Goal: Task Accomplishment & Management: Use online tool/utility

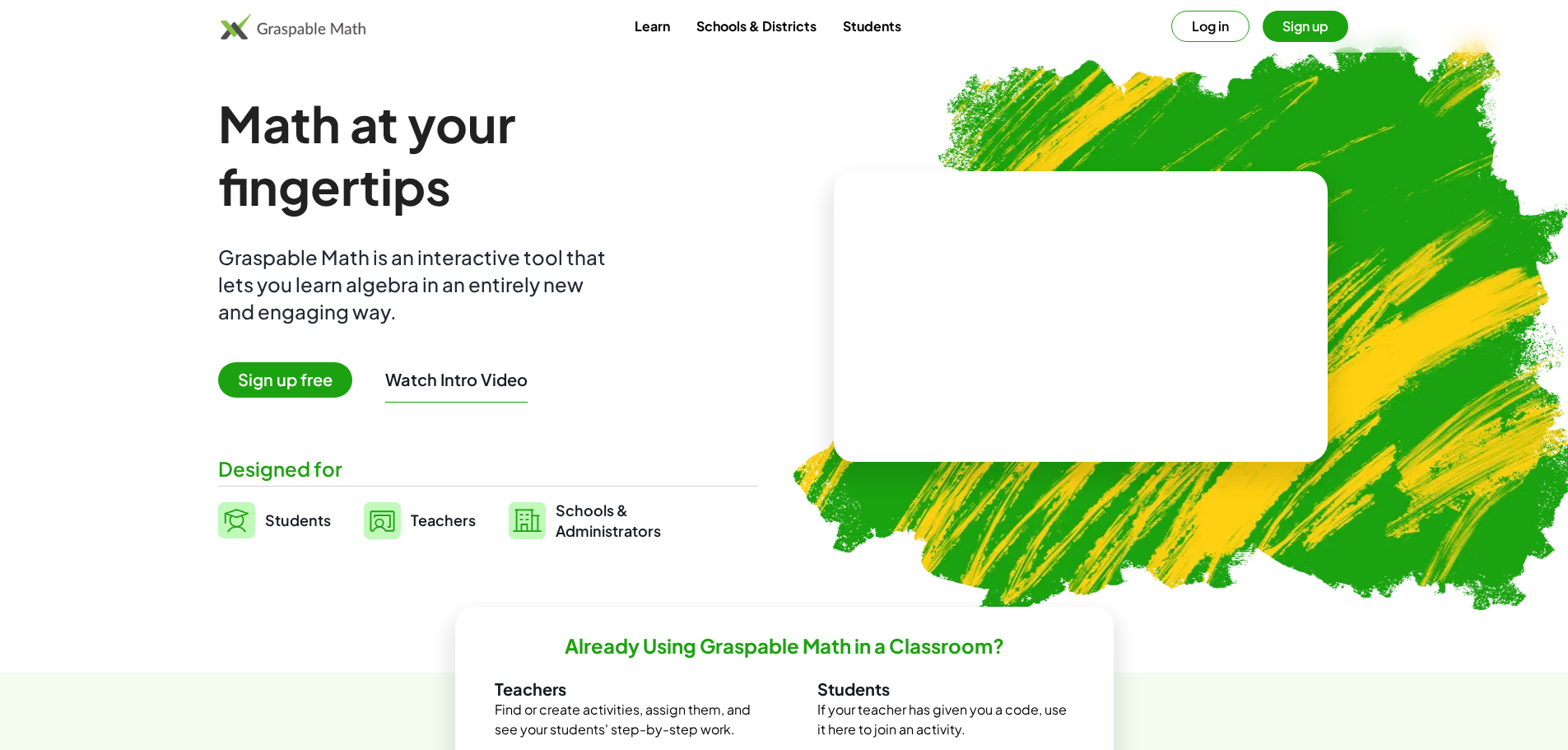
click at [965, 71] on img at bounding box center [1177, 322] width 842 height 710
click at [1189, 33] on button "Log in" at bounding box center [1210, 26] width 78 height 31
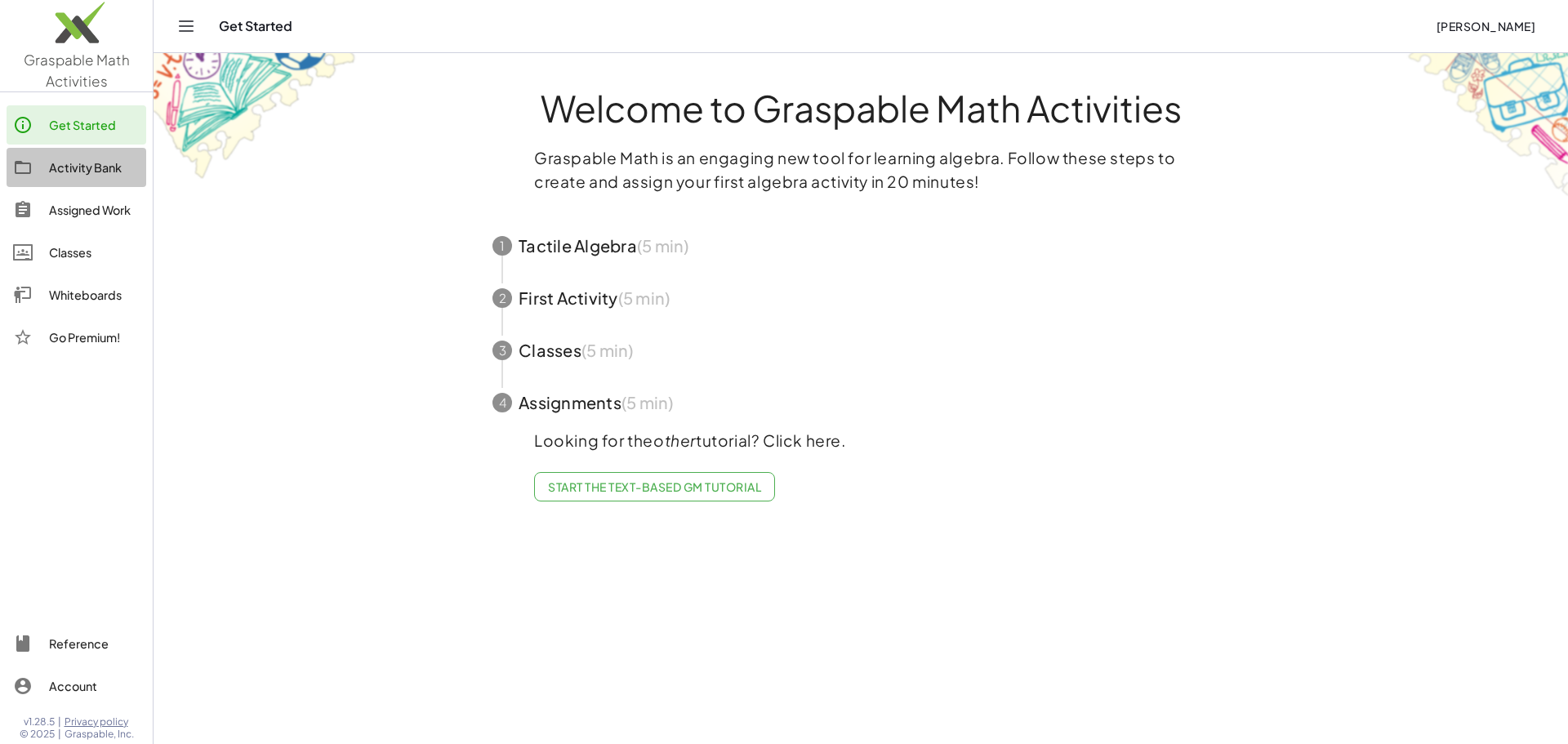
click at [64, 166] on div "Activity Bank" at bounding box center [95, 167] width 90 height 19
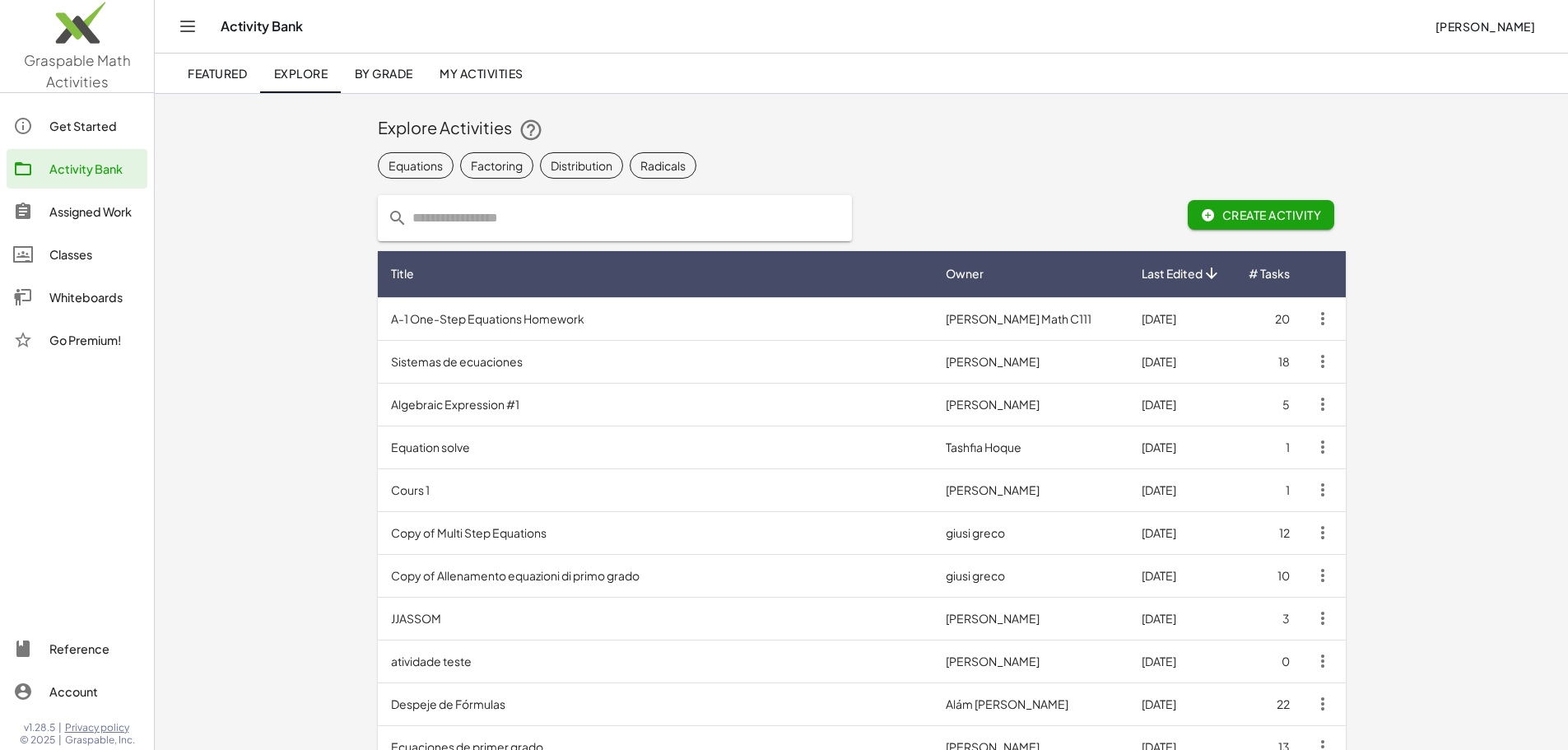
click at [193, 85] on link "Featured" at bounding box center [217, 73] width 85 height 40
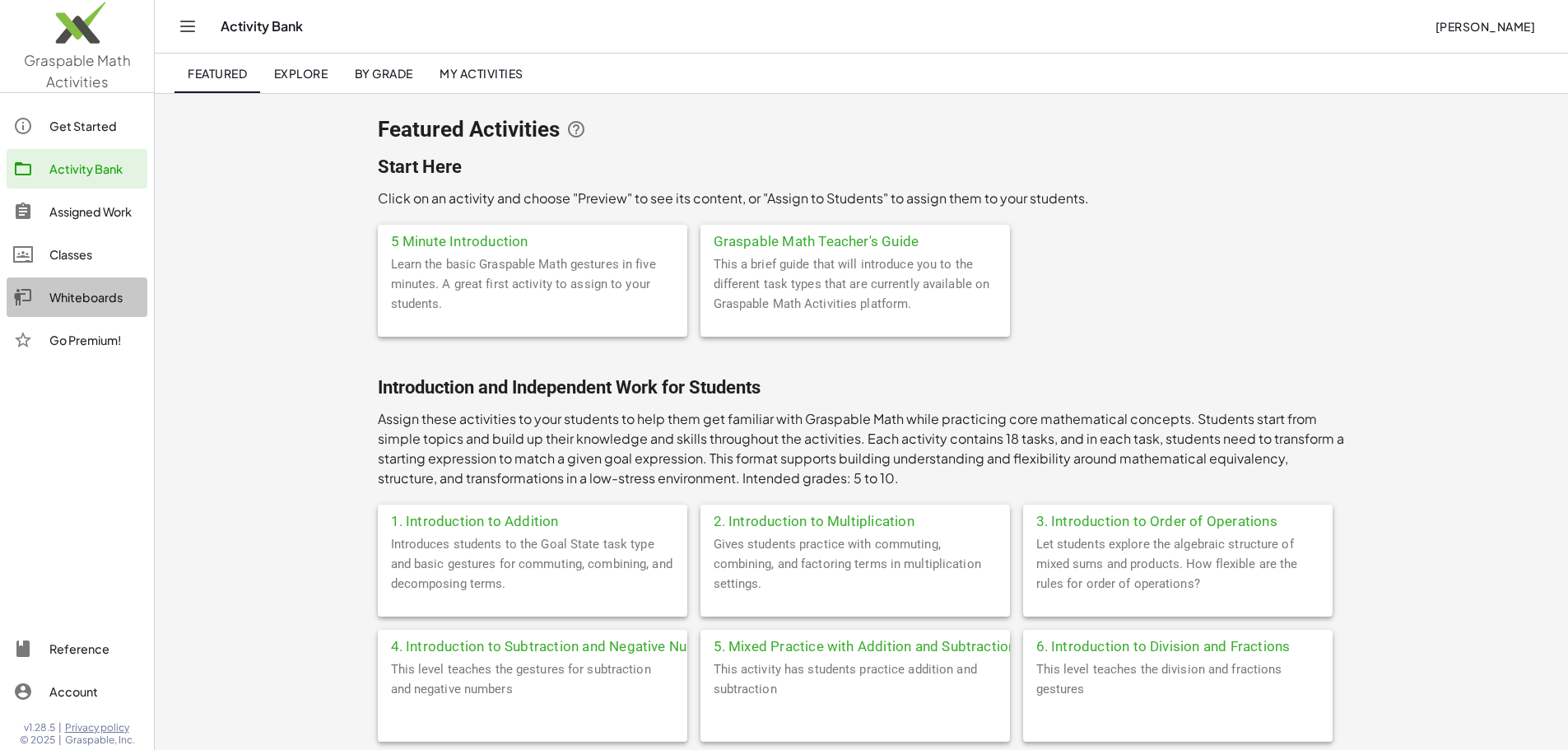
click at [70, 301] on div "Whiteboards" at bounding box center [95, 296] width 91 height 19
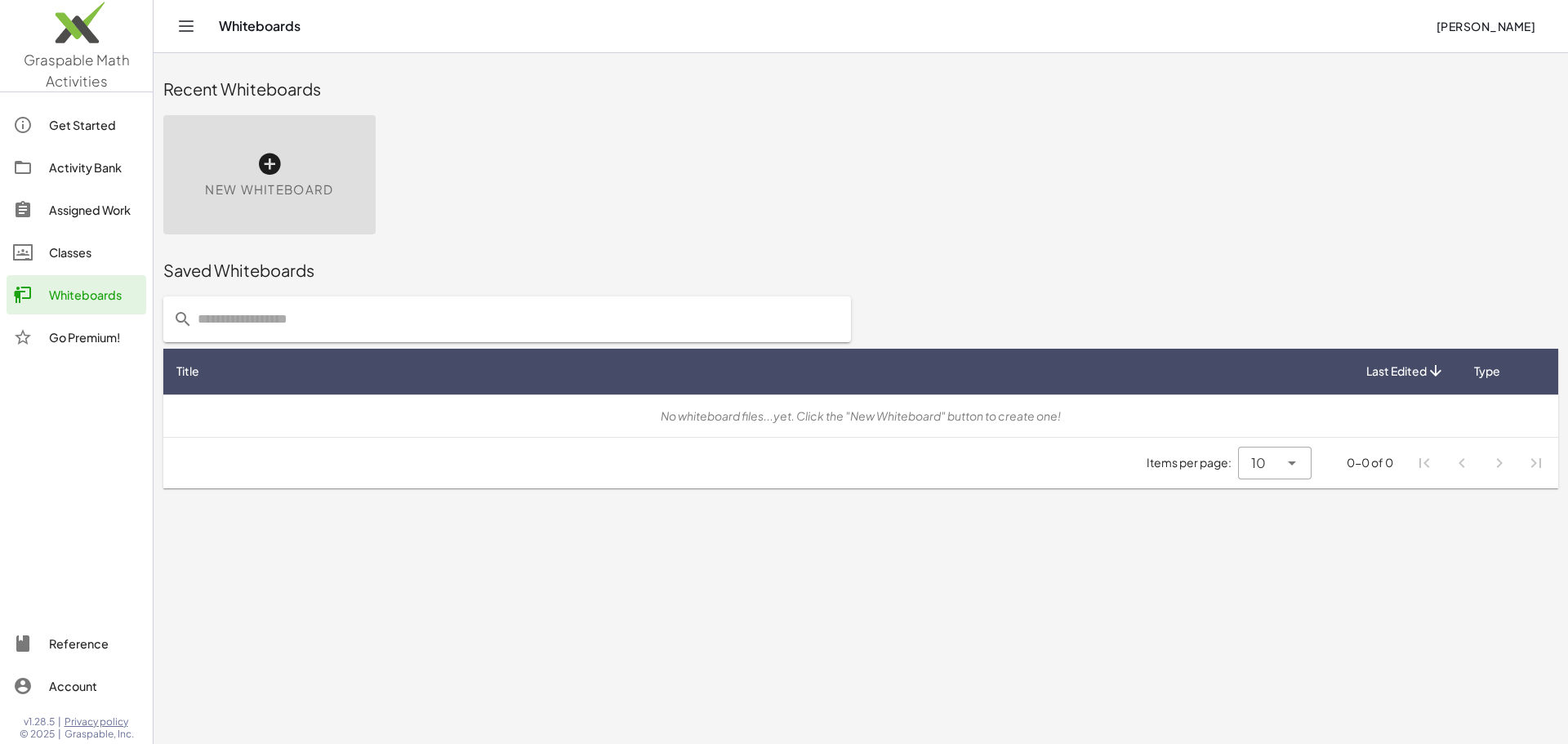
click at [267, 164] on icon at bounding box center [269, 163] width 26 height 26
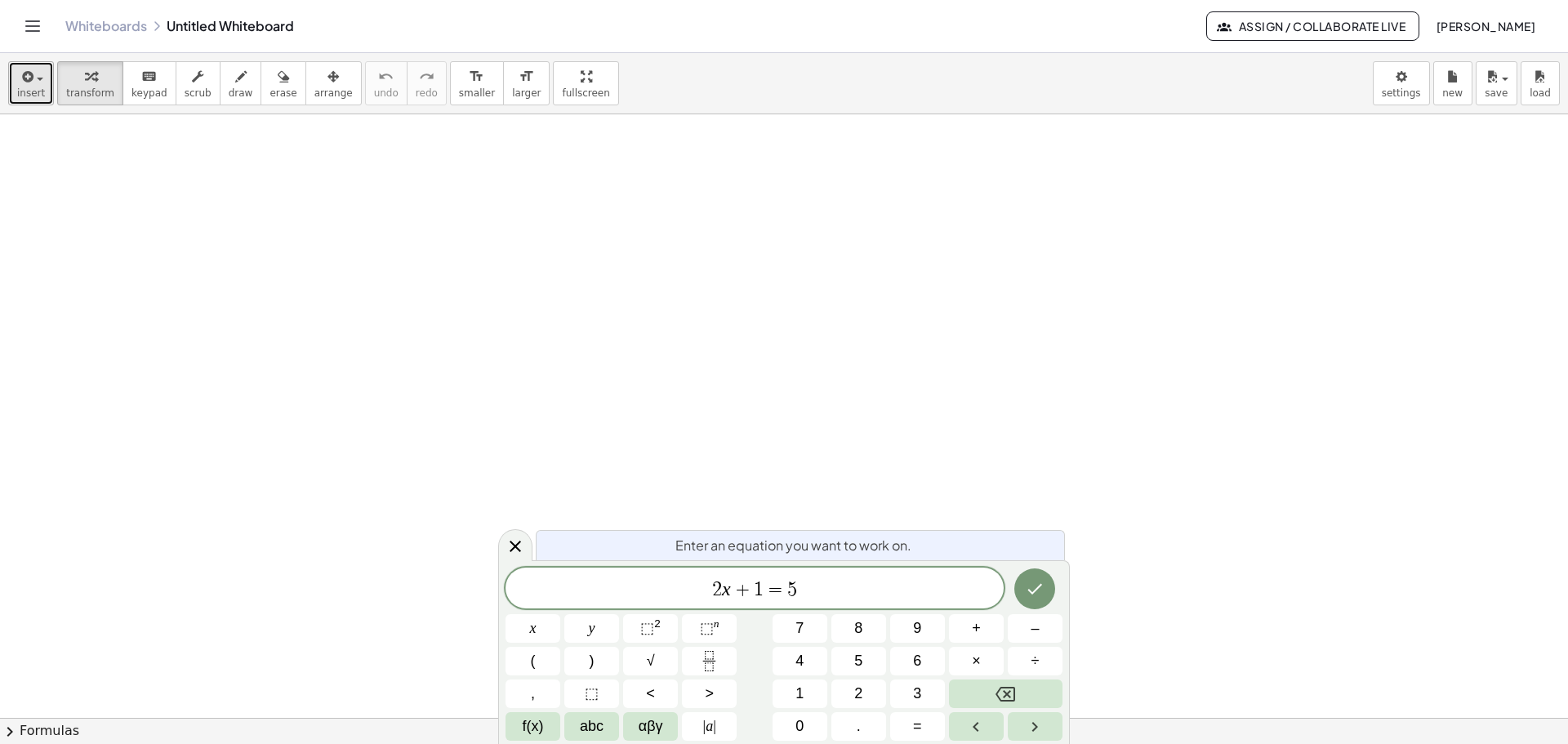
click at [41, 83] on div "button" at bounding box center [30, 75] width 28 height 19
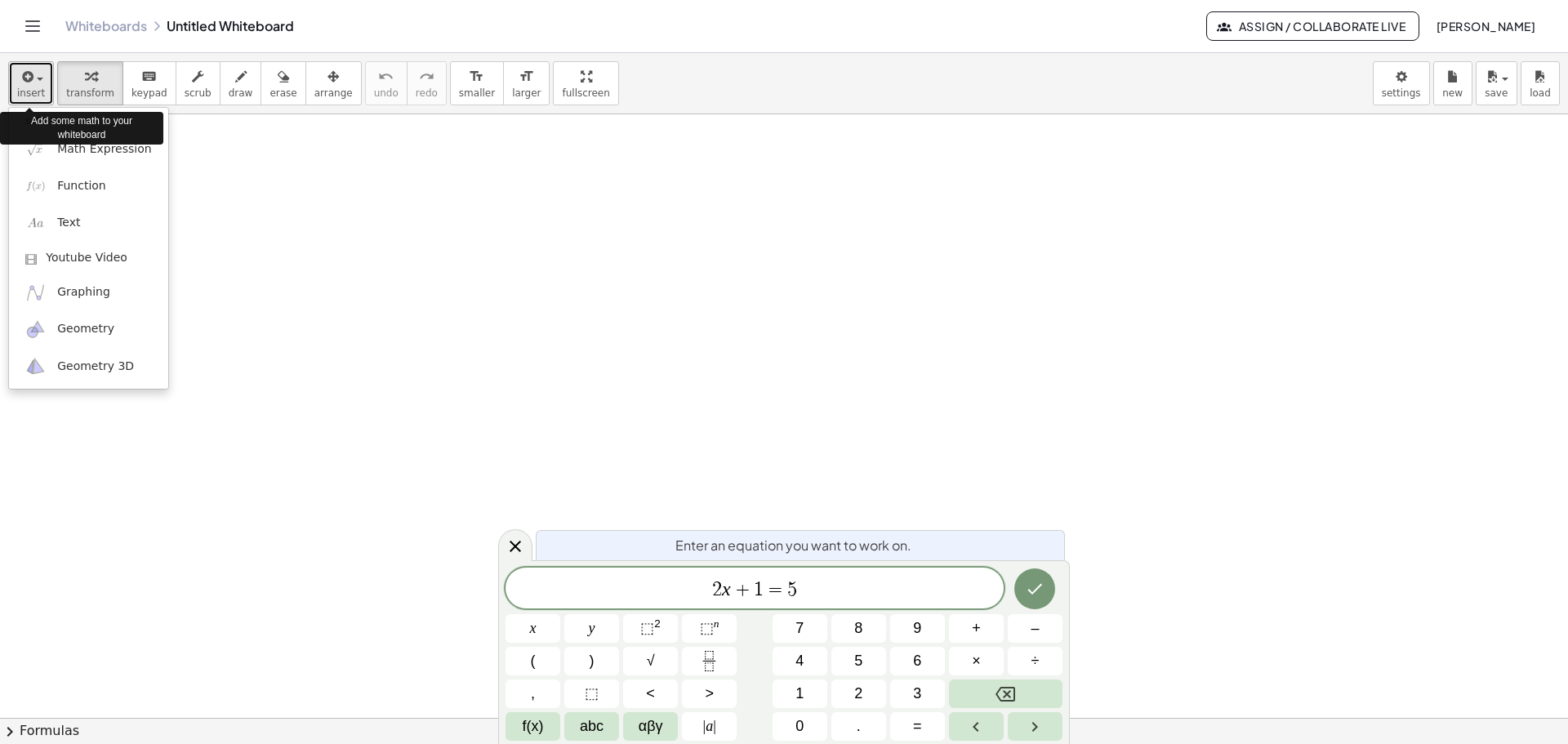
click at [40, 83] on div "button" at bounding box center [30, 75] width 28 height 19
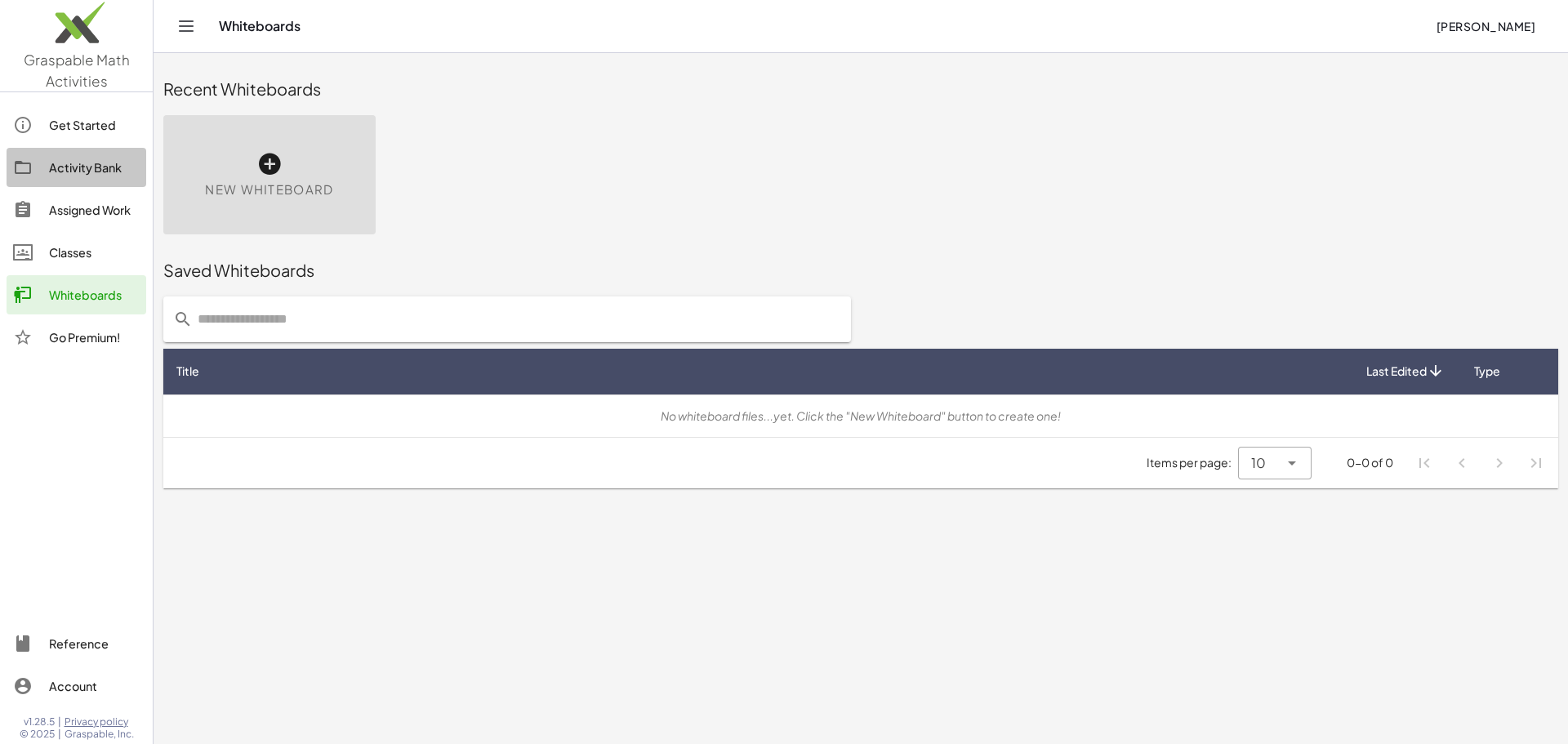
click at [82, 173] on div "Activity Bank" at bounding box center [95, 167] width 90 height 19
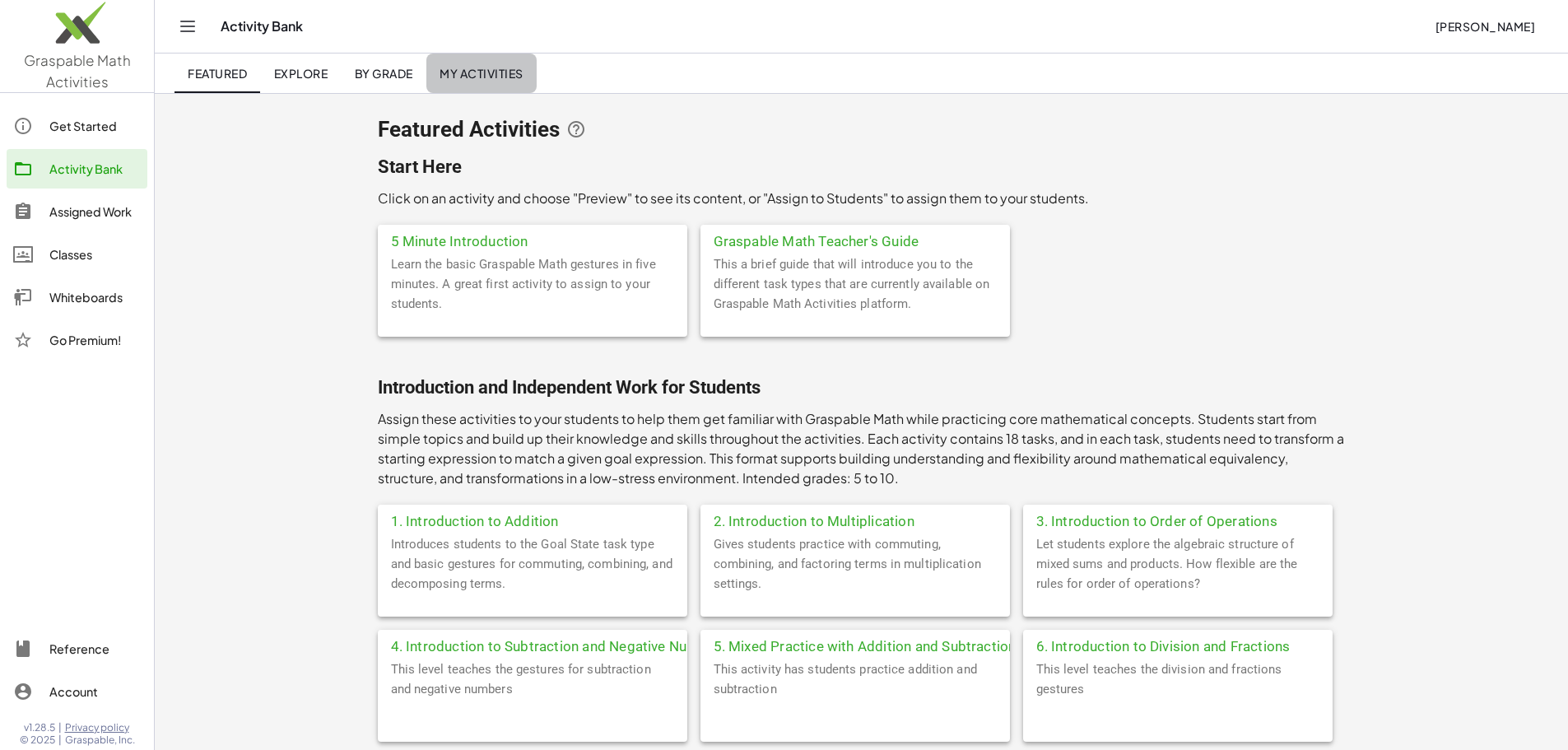
click at [458, 78] on span "My Activities" at bounding box center [481, 73] width 84 height 15
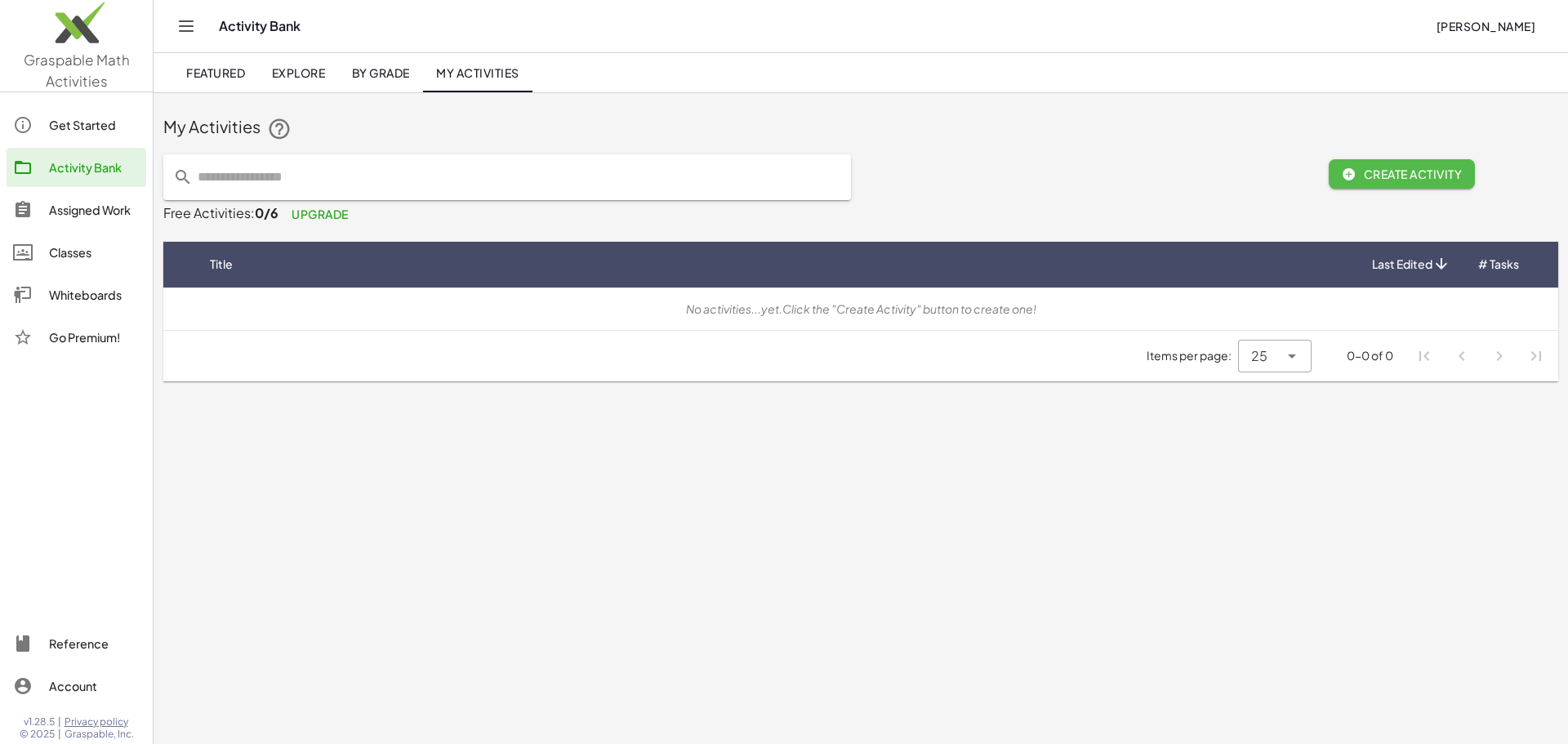
click at [1369, 173] on span "Create Activity" at bounding box center [1401, 174] width 120 height 15
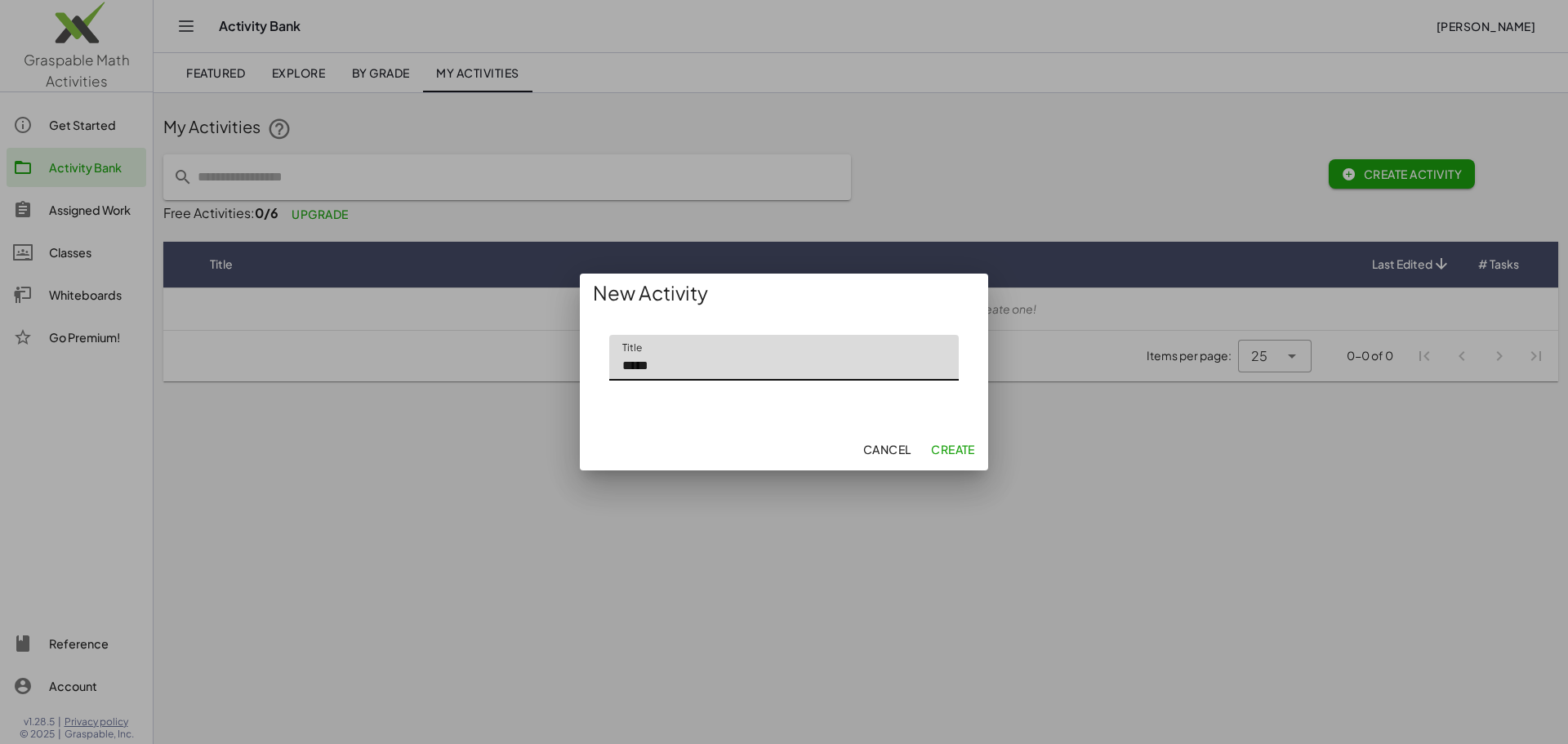
type input "*****"
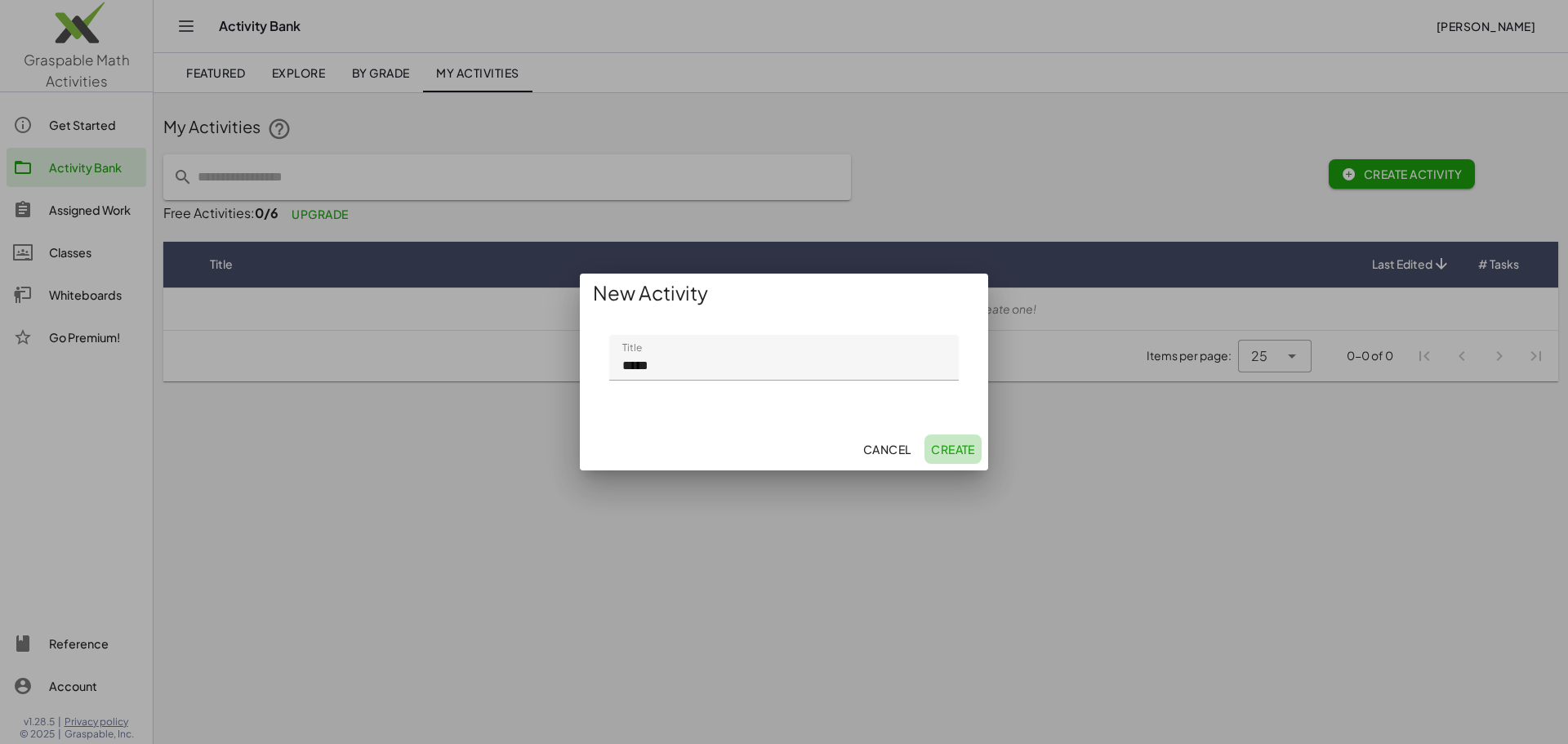
click at [966, 448] on span "Create" at bounding box center [953, 449] width 44 height 15
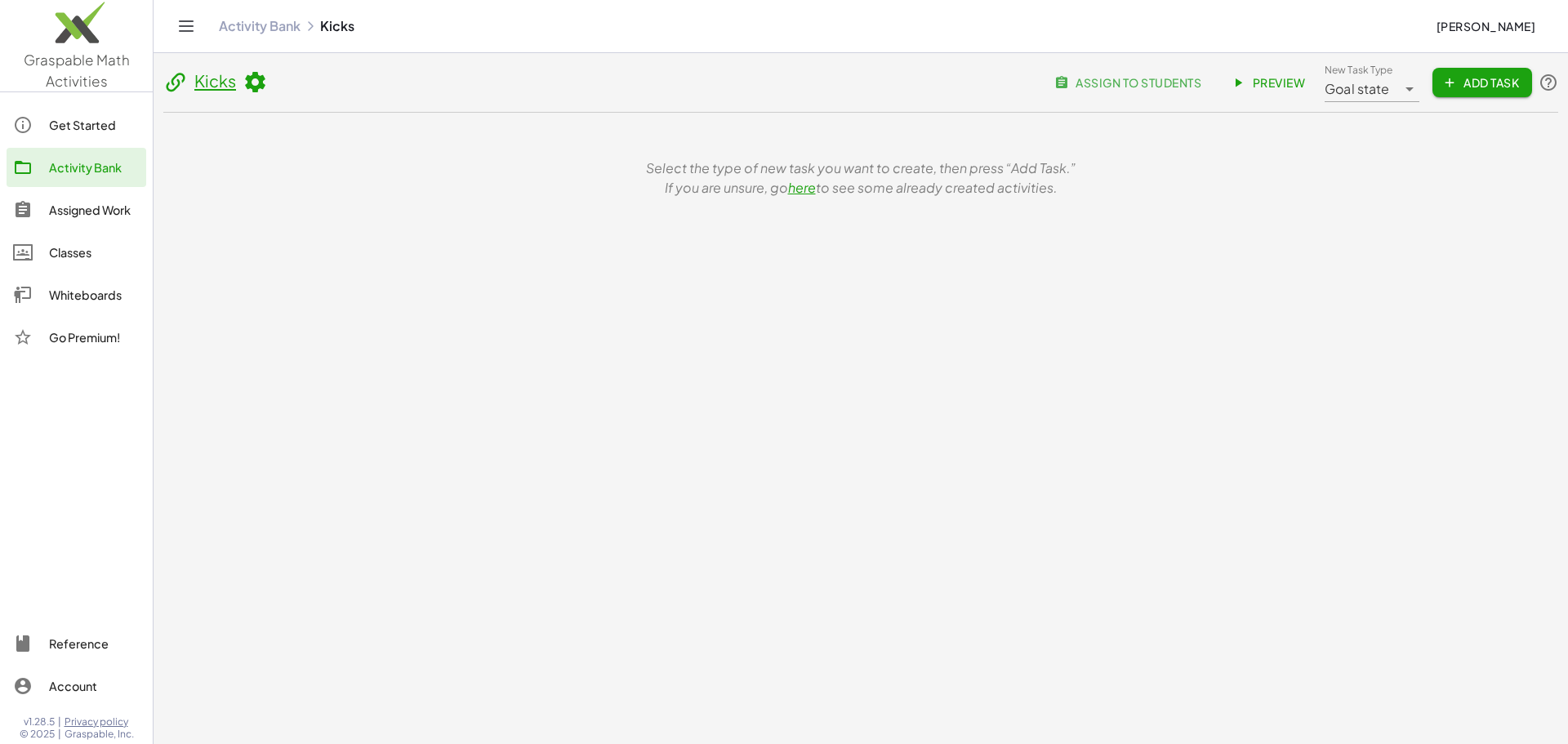
click at [265, 85] on icon at bounding box center [254, 82] width 24 height 24
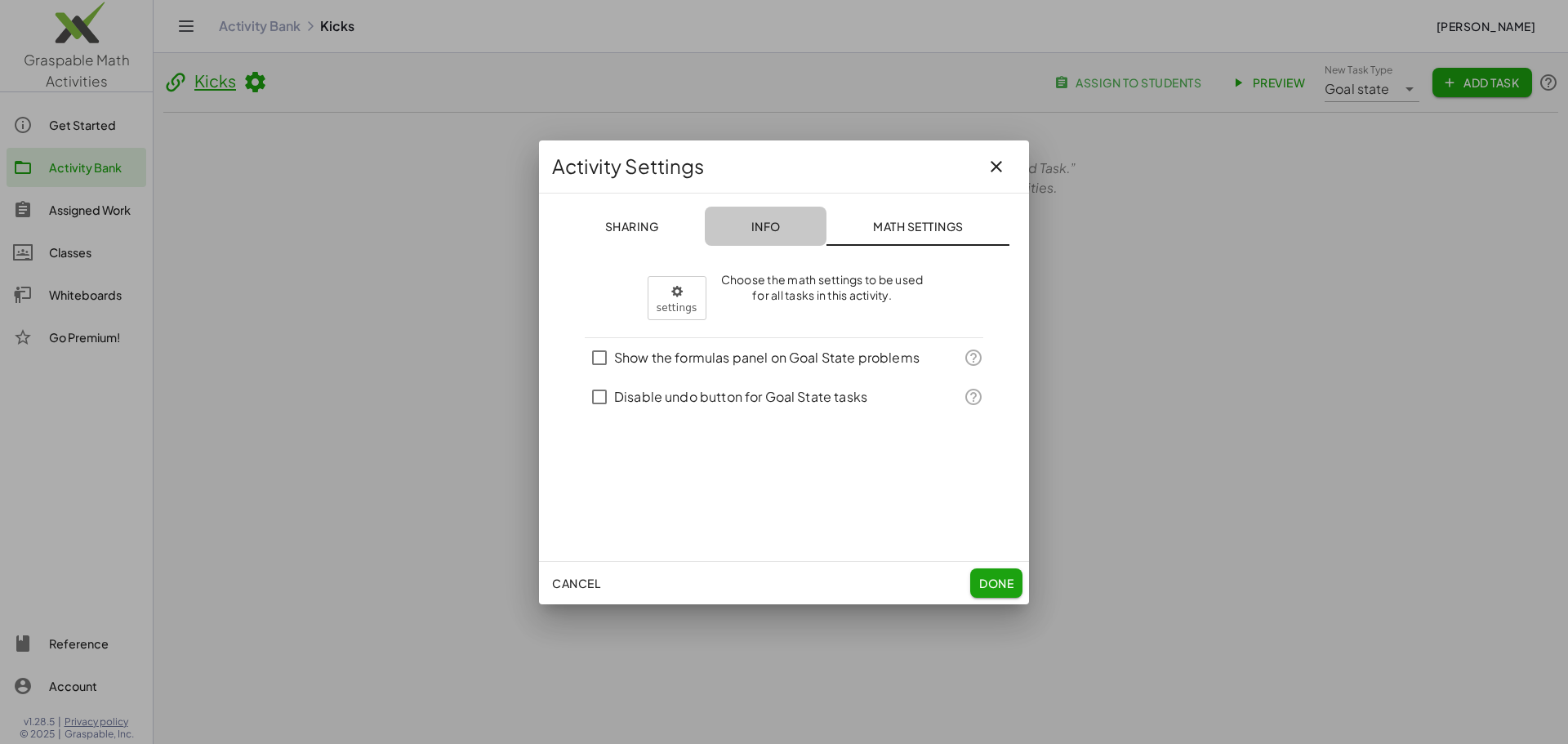
click at [762, 224] on span "Info" at bounding box center [764, 226] width 29 height 15
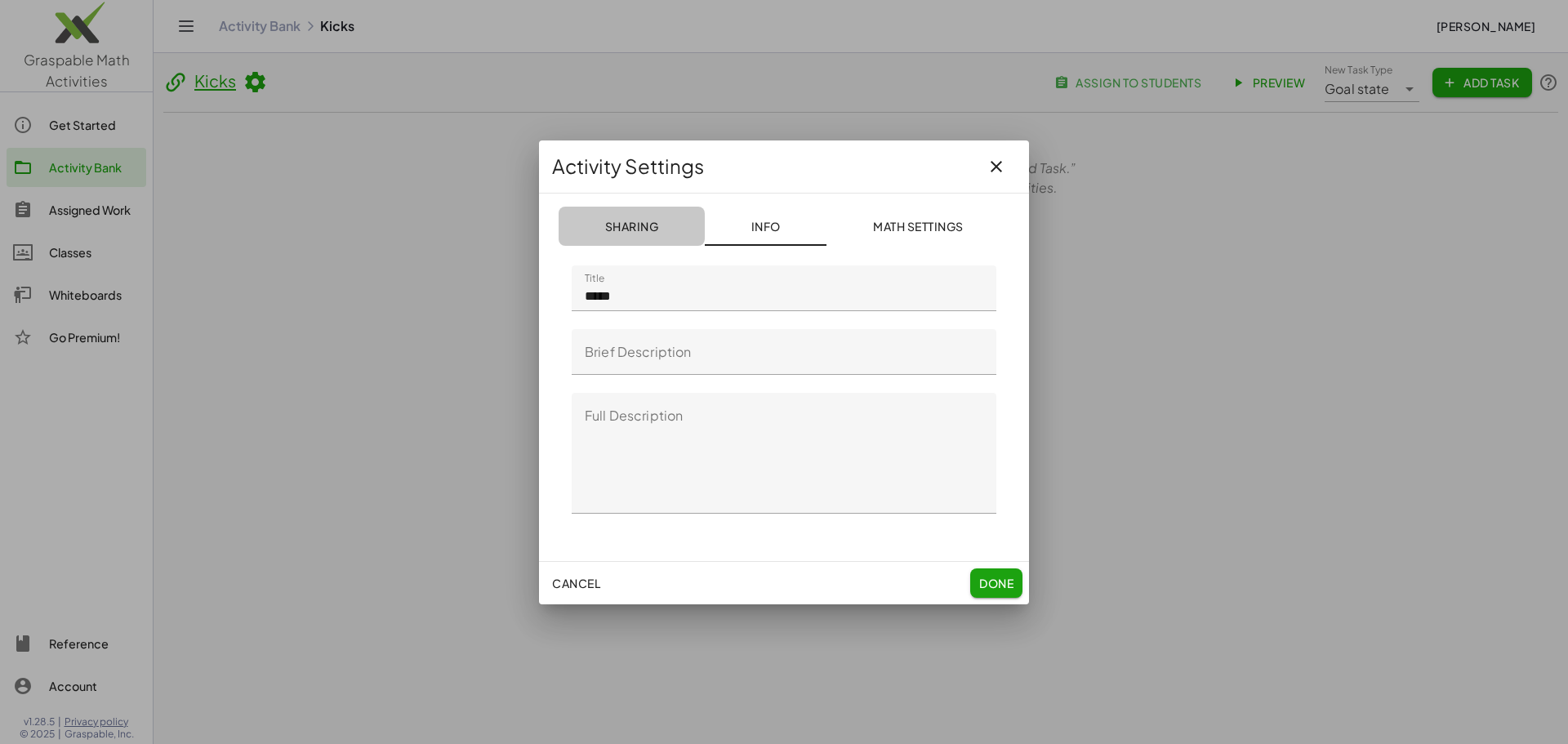
click at [634, 223] on span "Sharing" at bounding box center [631, 226] width 54 height 15
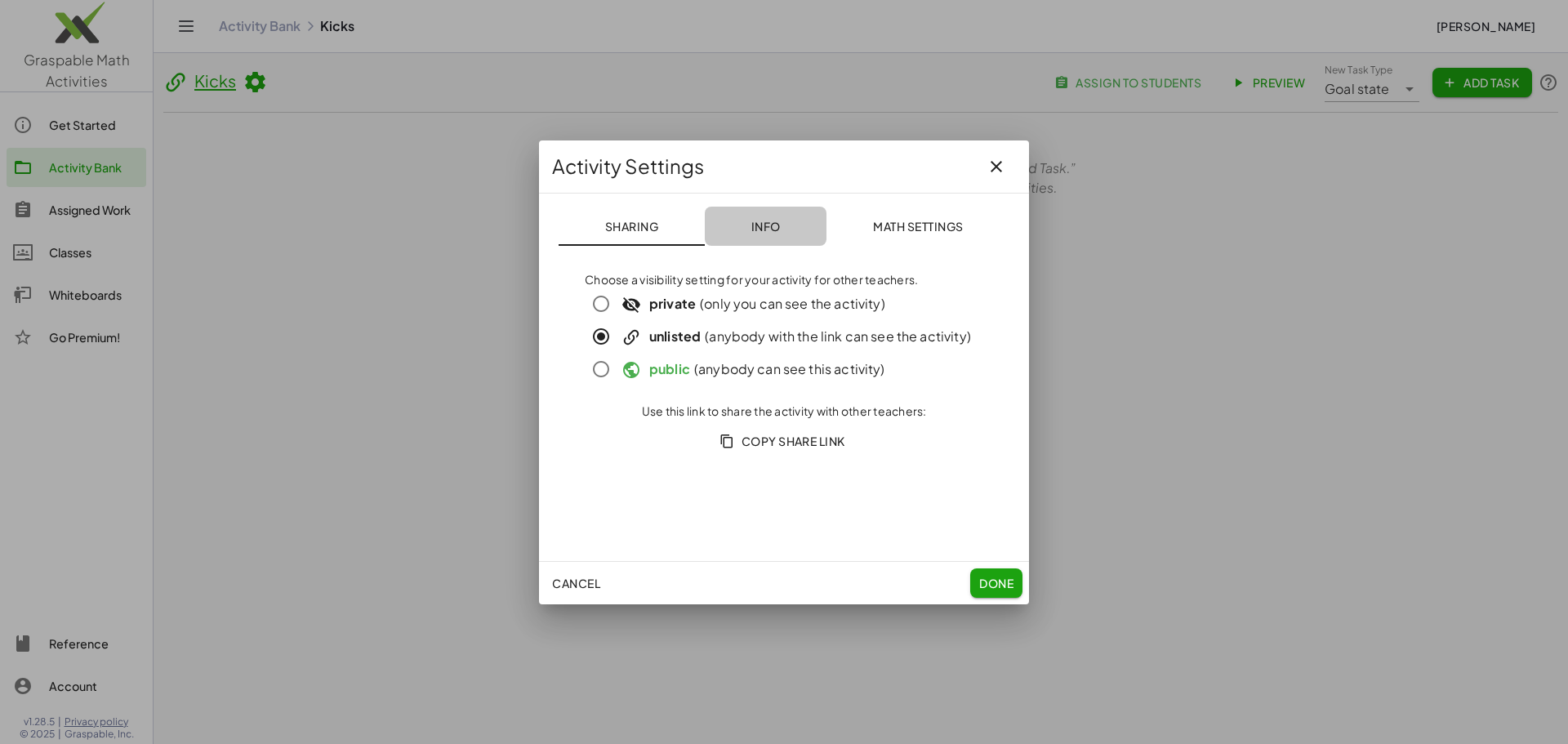
click at [743, 229] on button "Info" at bounding box center [765, 226] width 121 height 39
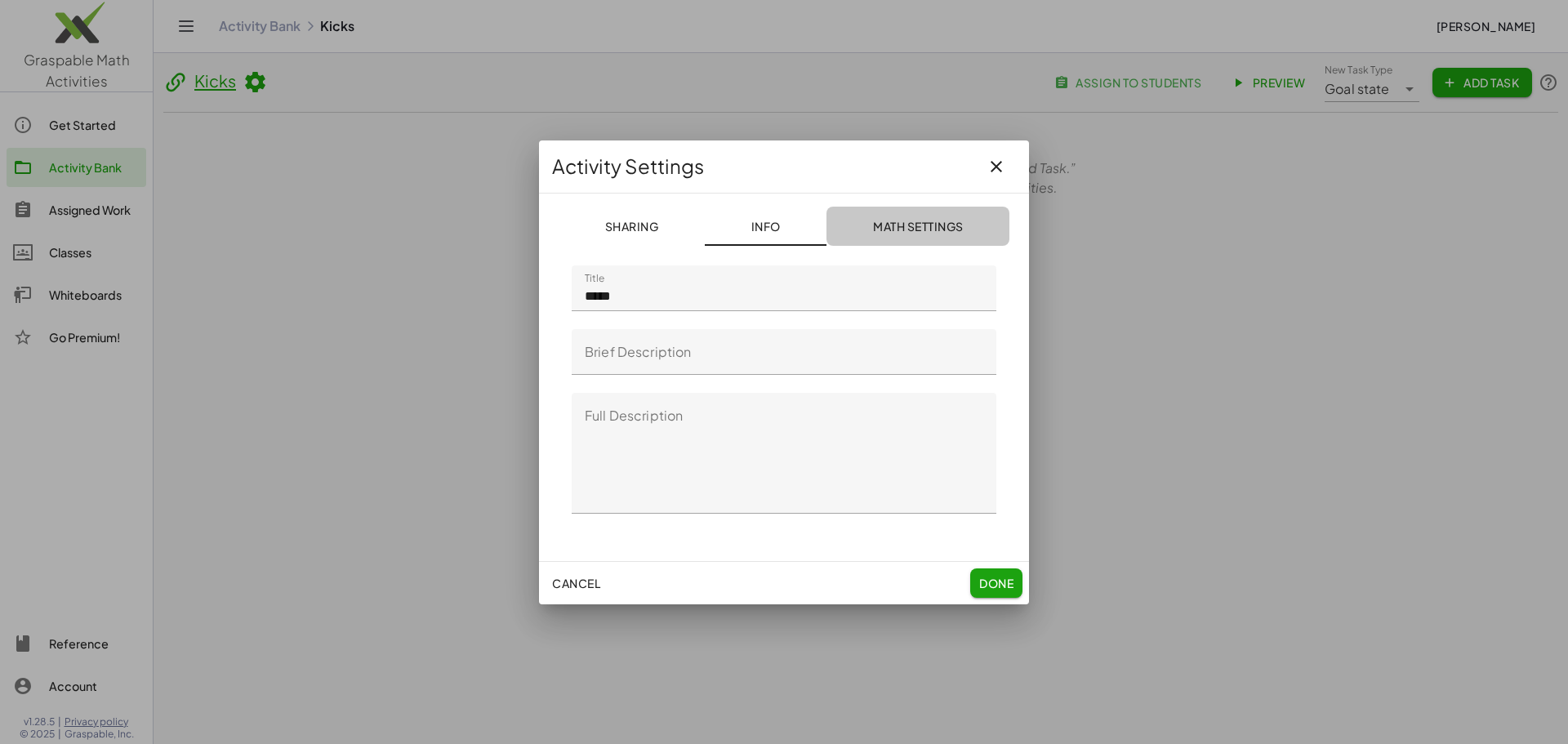
click at [888, 236] on button "Math Settings" at bounding box center [918, 226] width 183 height 39
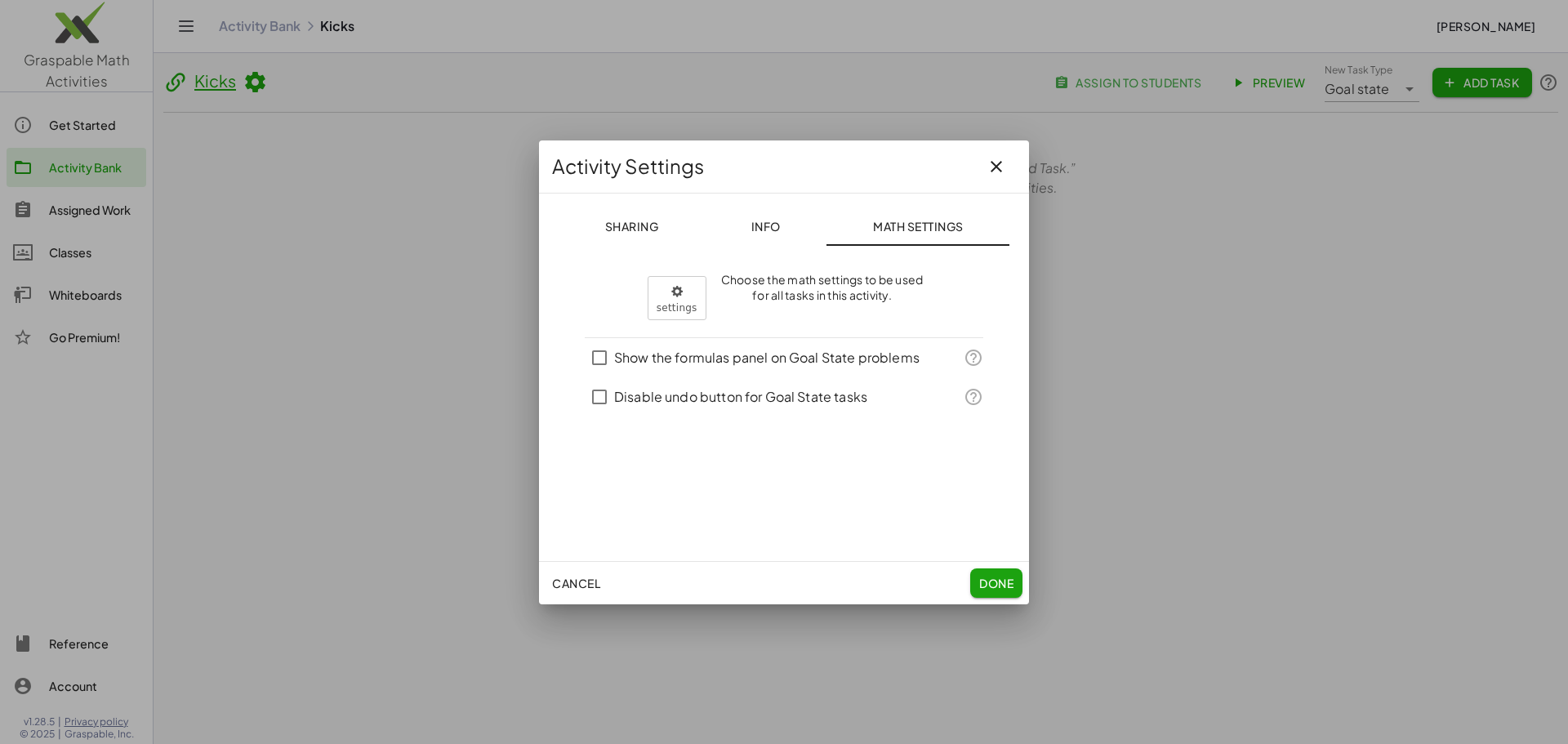
click at [1000, 163] on icon "button" at bounding box center [995, 166] width 19 height 19
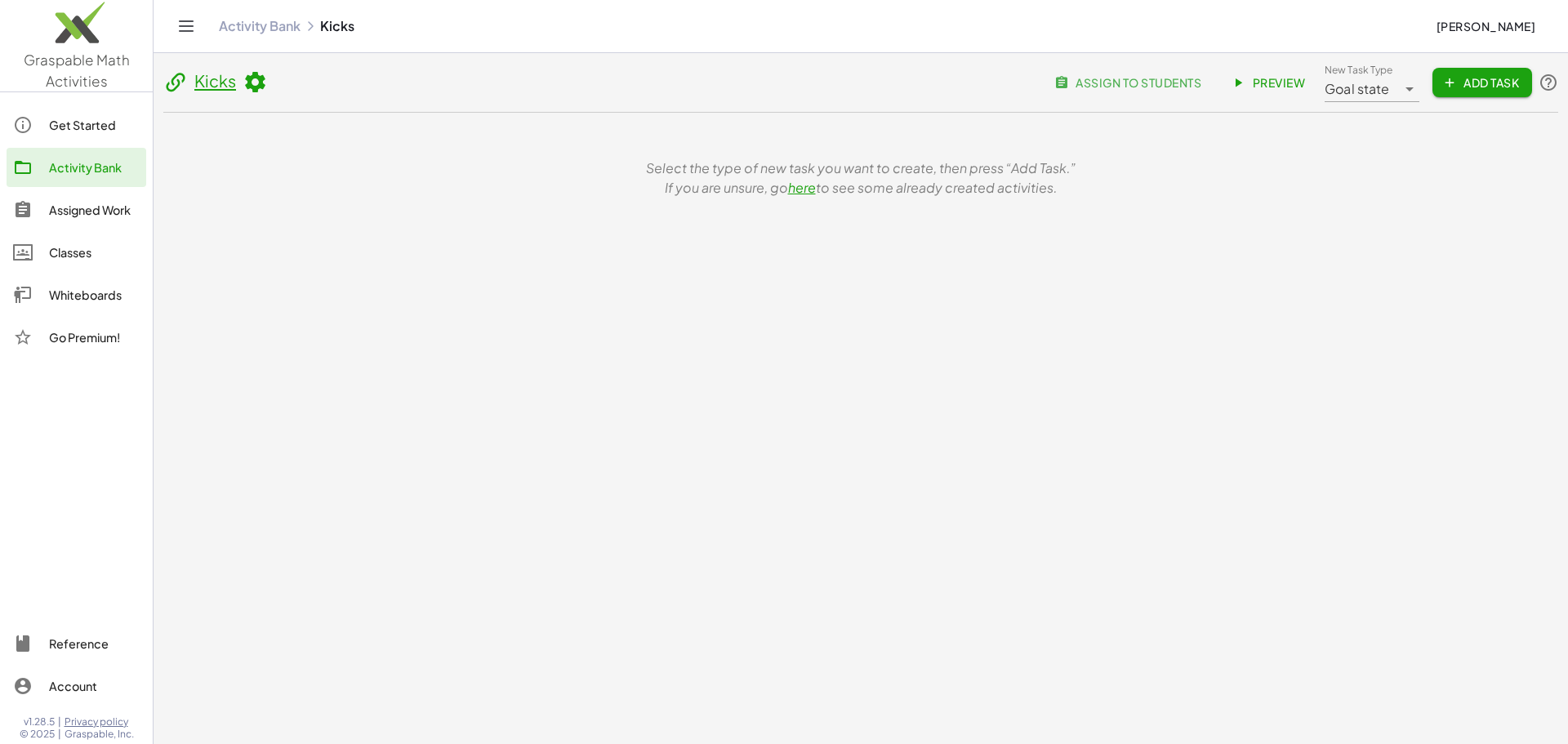
click at [1349, 91] on span "Goal state" at bounding box center [1357, 89] width 65 height 19
click at [1366, 134] on div "Goal state" at bounding box center [1385, 127] width 100 height 19
click at [213, 86] on link "Kicks" at bounding box center [215, 80] width 42 height 20
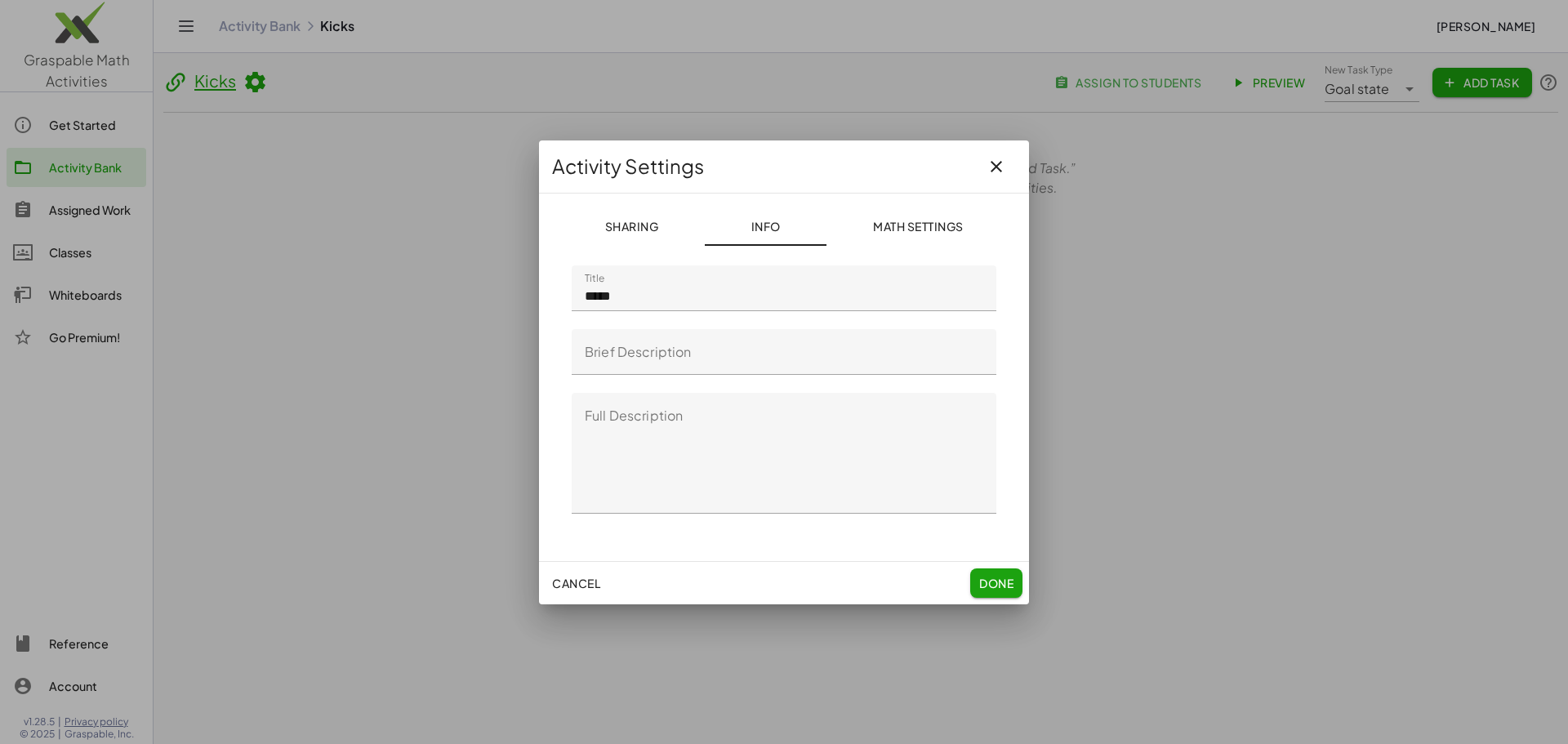
click at [858, 220] on button "Math Settings" at bounding box center [918, 226] width 183 height 39
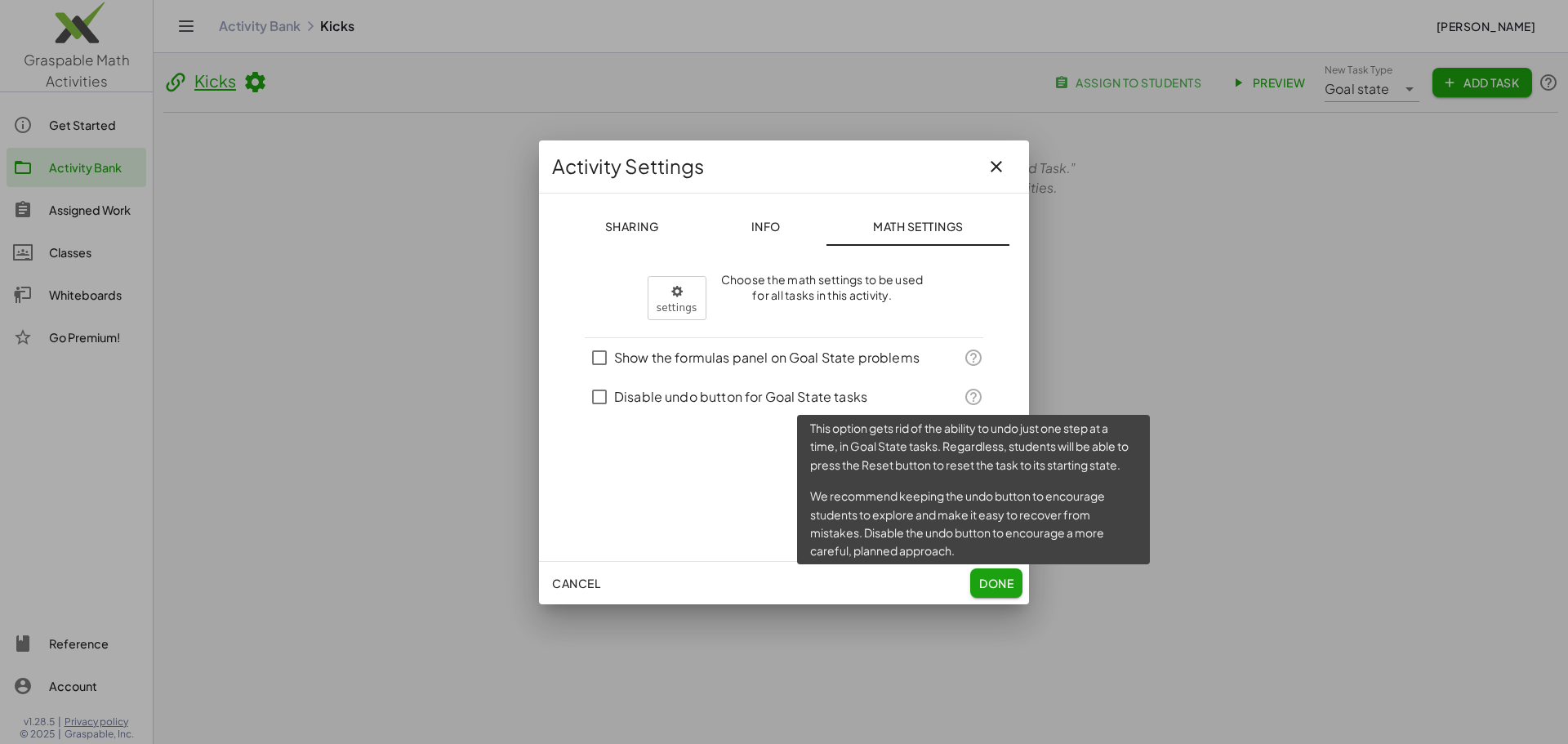
click at [972, 398] on icon at bounding box center [973, 396] width 19 height 19
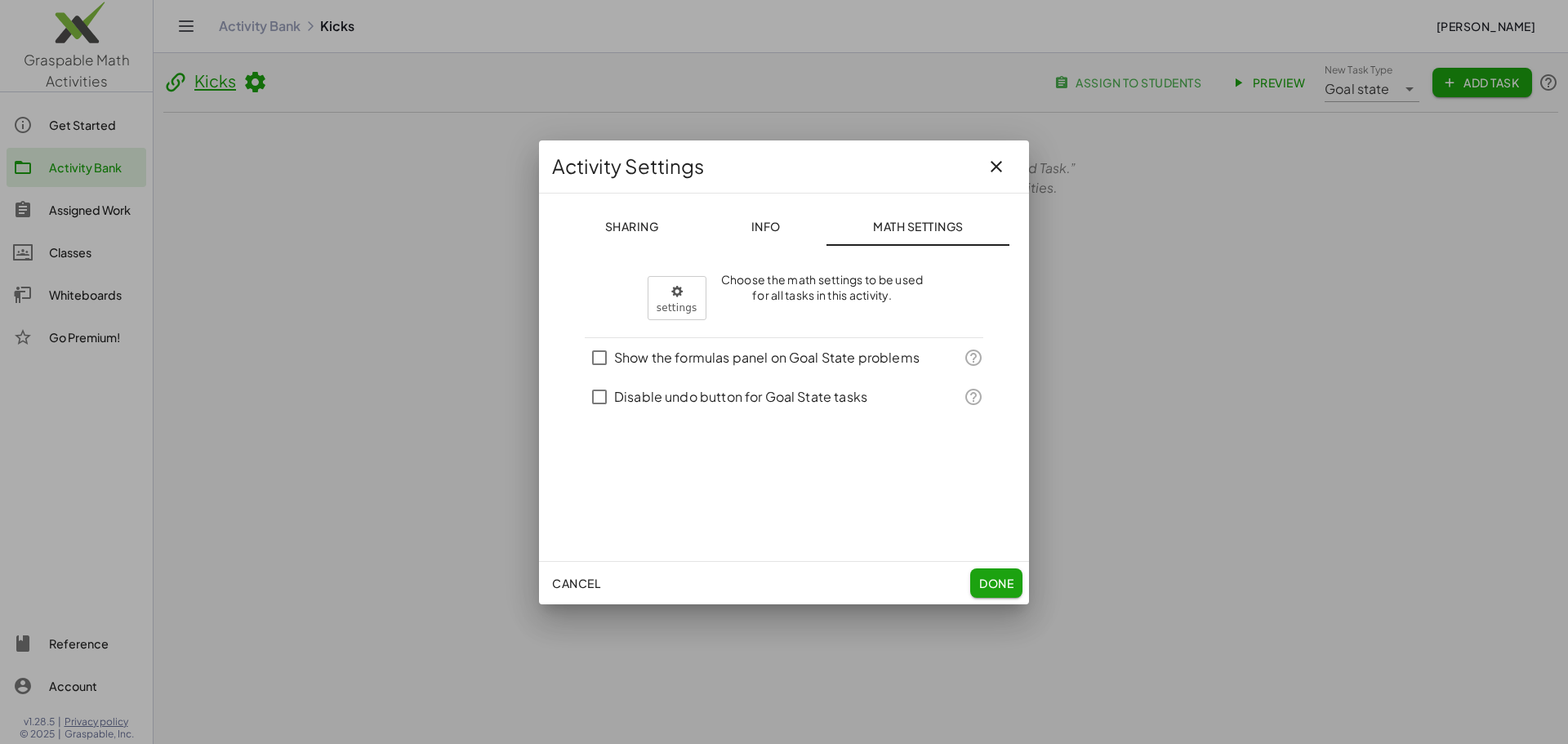
click at [964, 300] on div "settings × Choose the math settings to be used for all tasks in this activity." at bounding box center [784, 296] width 398 height 49
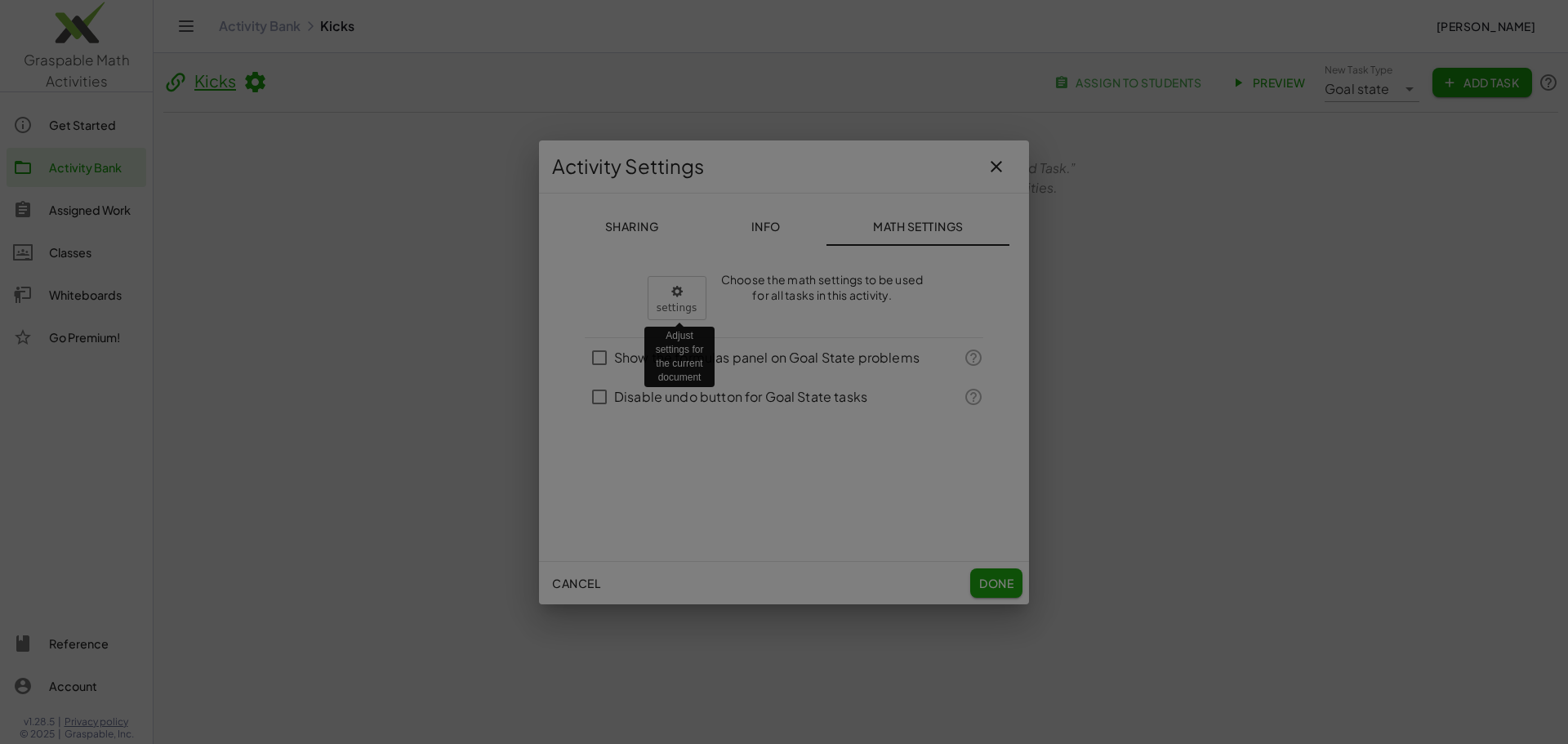
click at [678, 299] on body "Graspable Math Activities Get Started Activity Bank Assigned Work Classes White…" at bounding box center [784, 372] width 1568 height 744
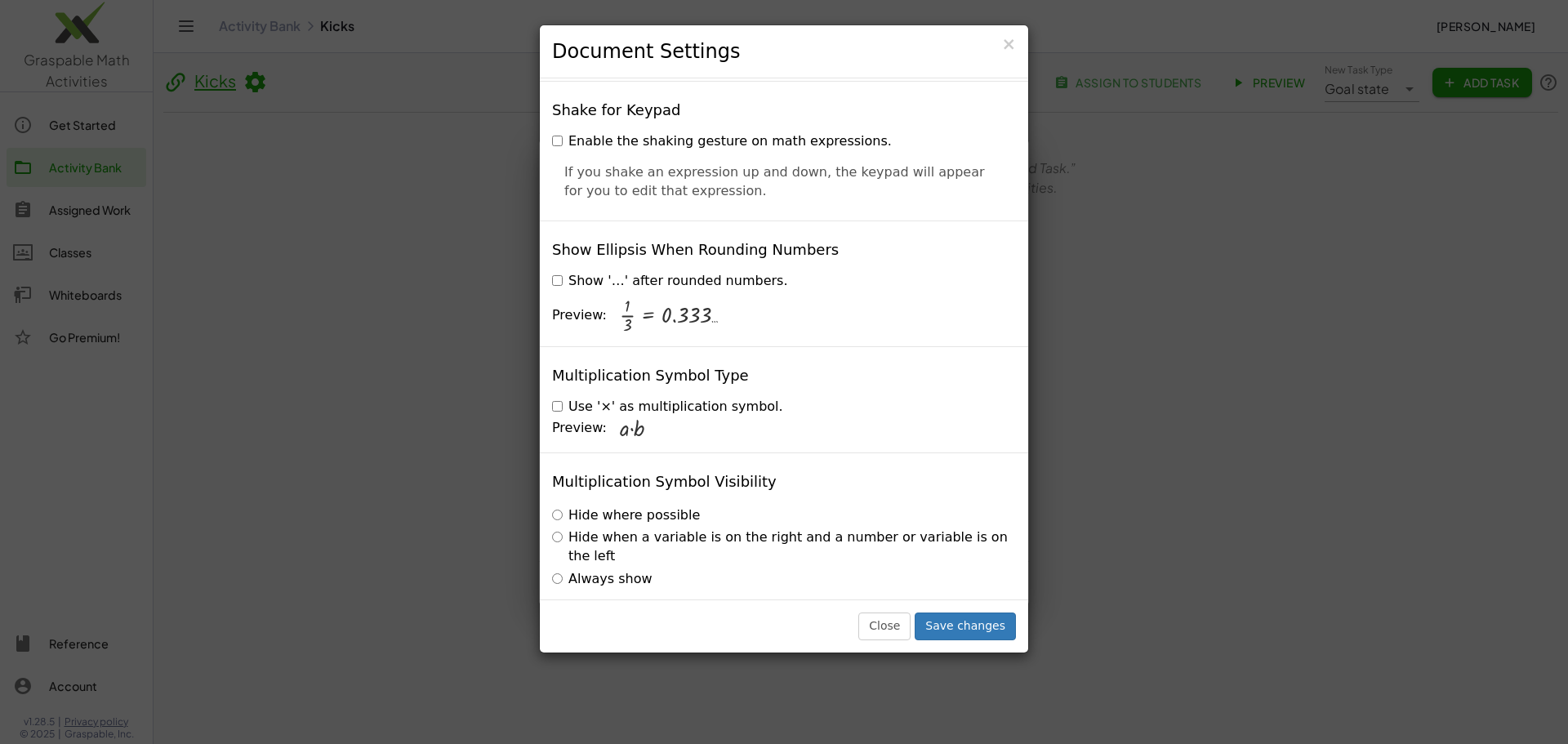
scroll to position [3840, 0]
click at [966, 624] on button "Save changes" at bounding box center [964, 626] width 101 height 28
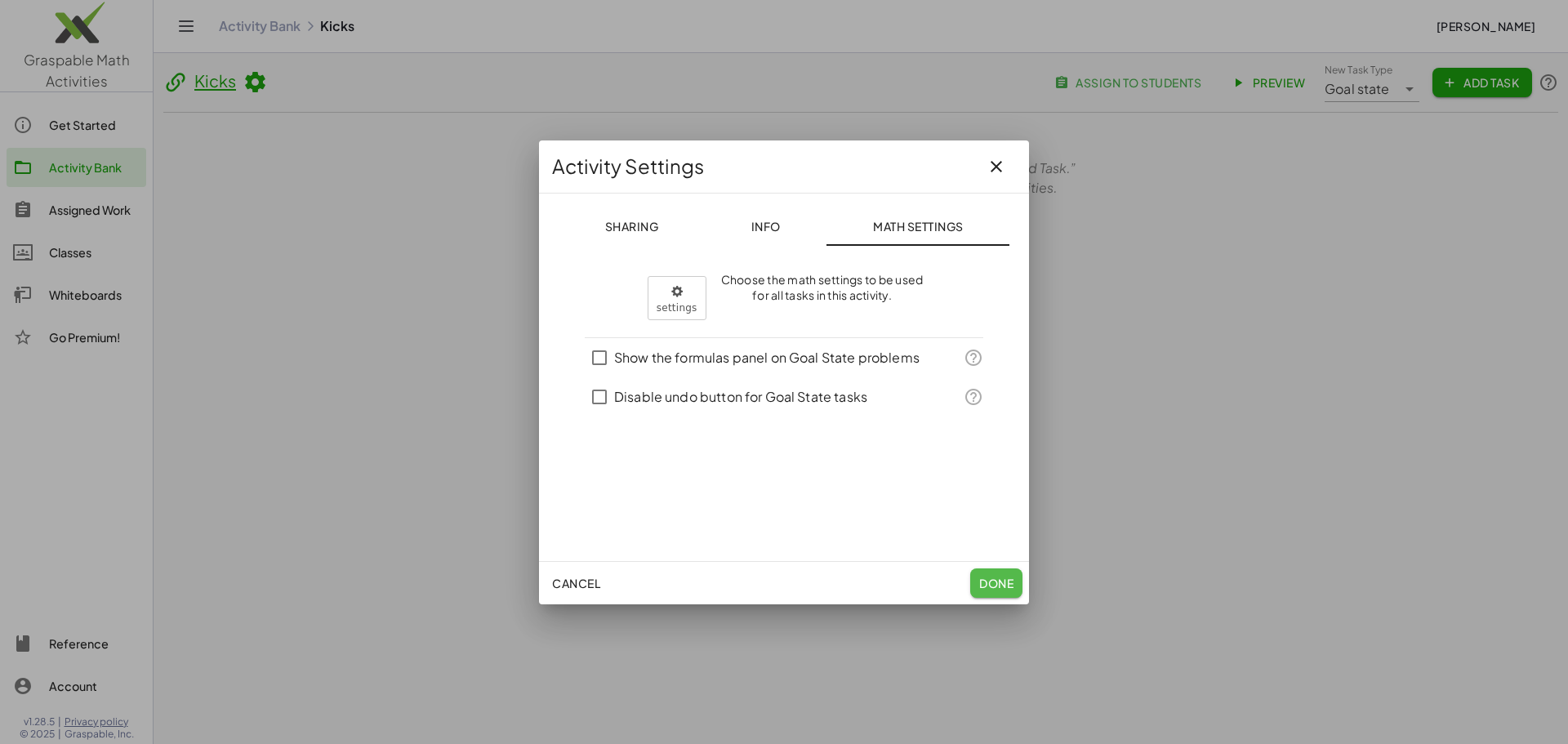
click at [1002, 576] on span "Done" at bounding box center [996, 583] width 34 height 15
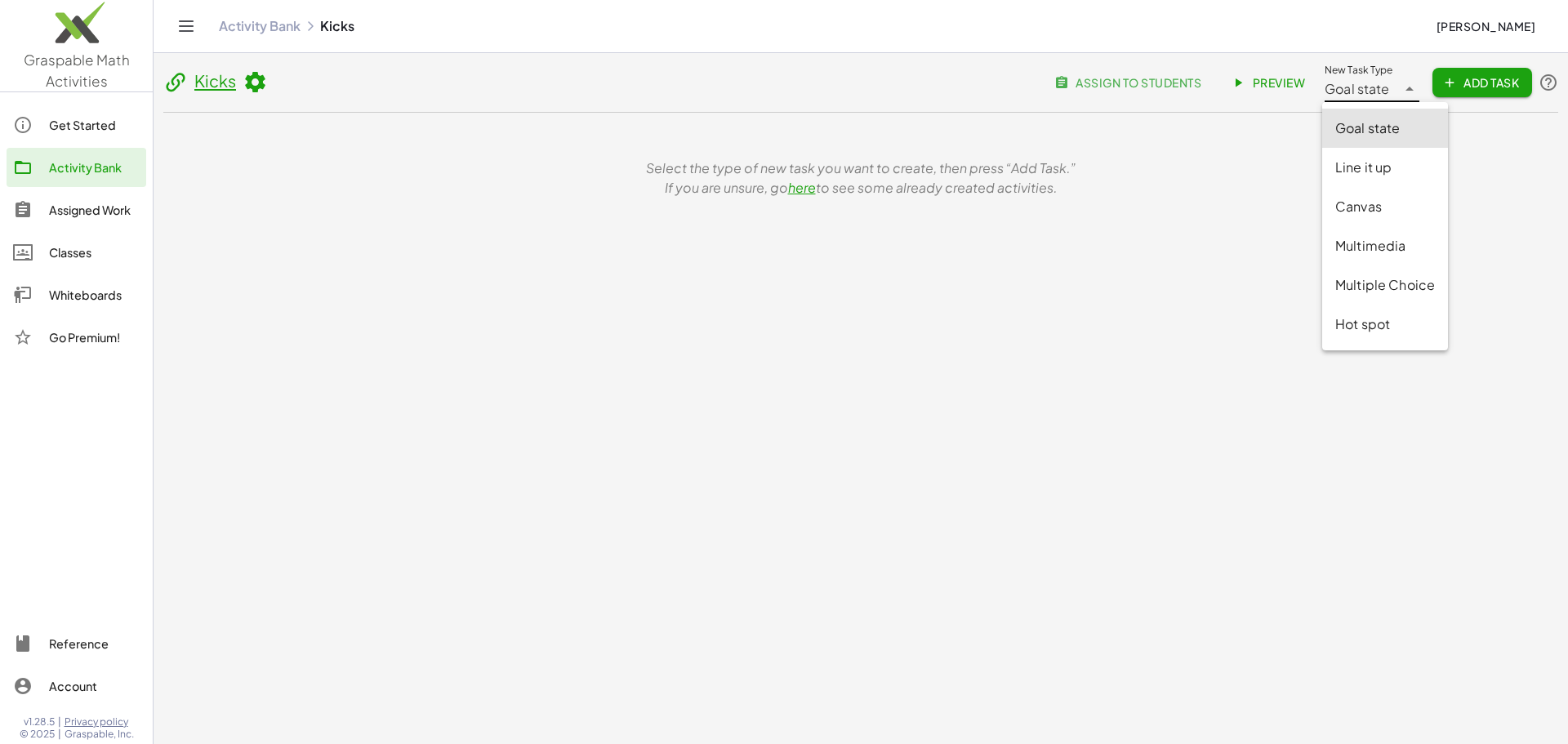
click at [1385, 84] on span "Goal state" at bounding box center [1357, 89] width 65 height 19
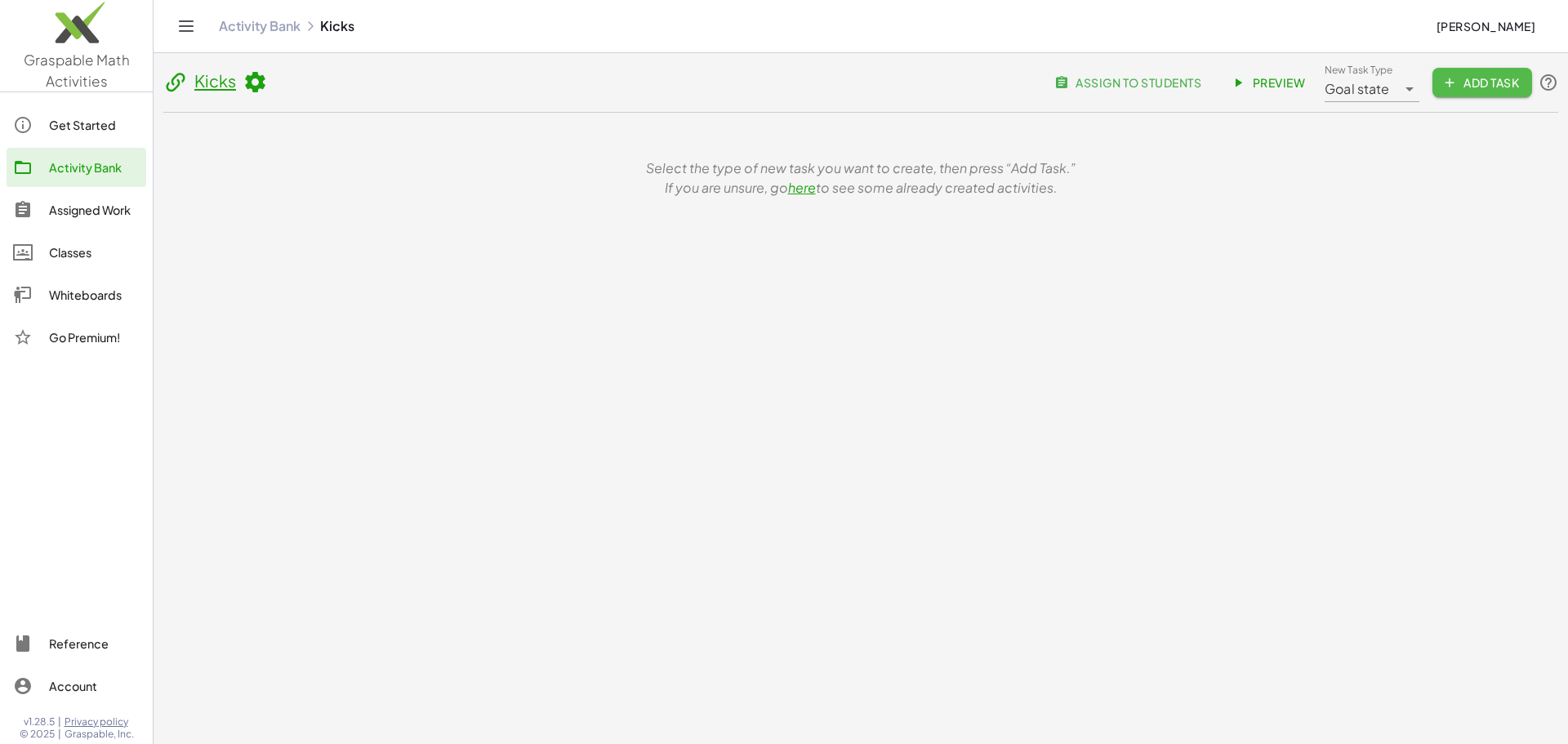
click at [1469, 86] on span "Add Task" at bounding box center [1482, 83] width 74 height 15
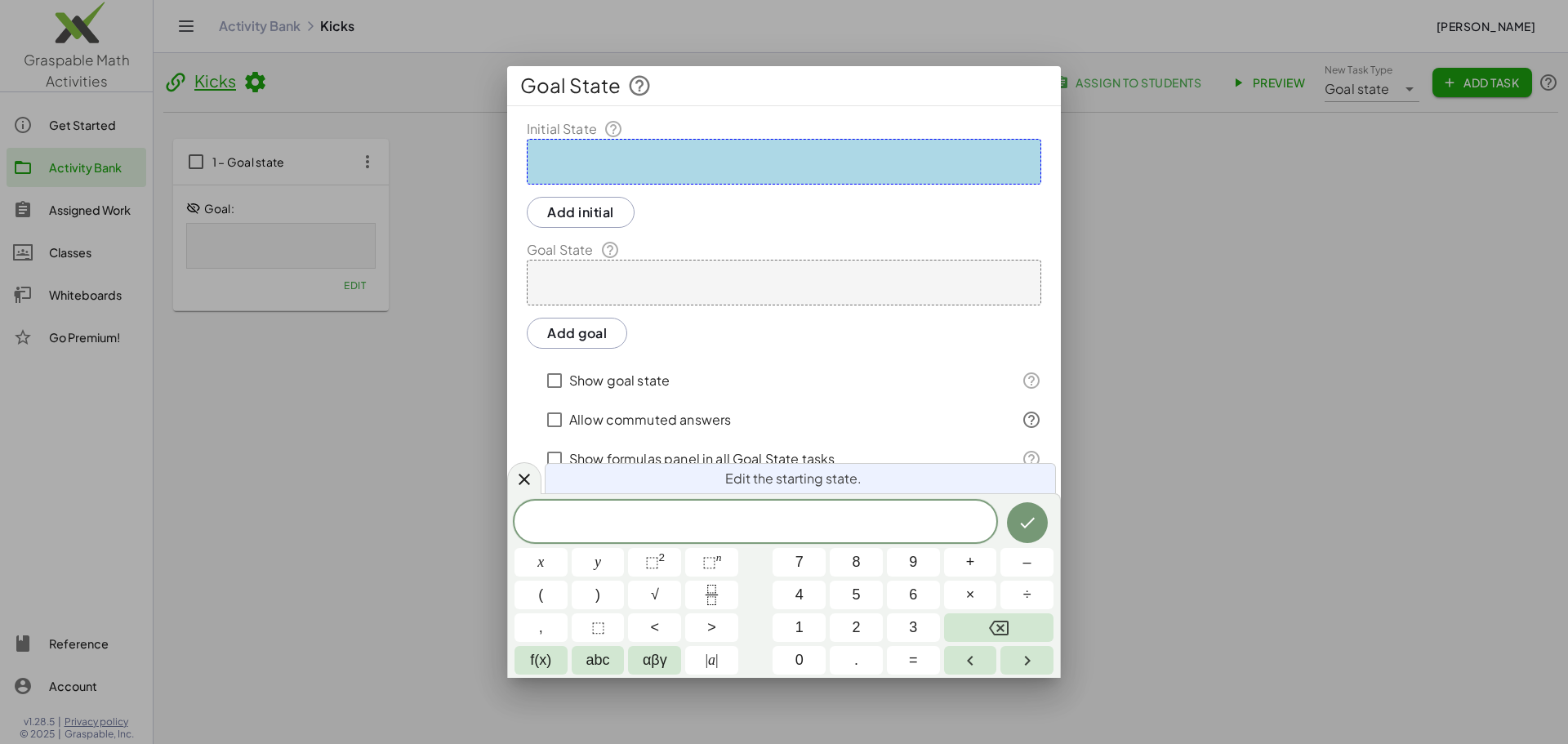
click at [577, 154] on div at bounding box center [784, 162] width 515 height 46
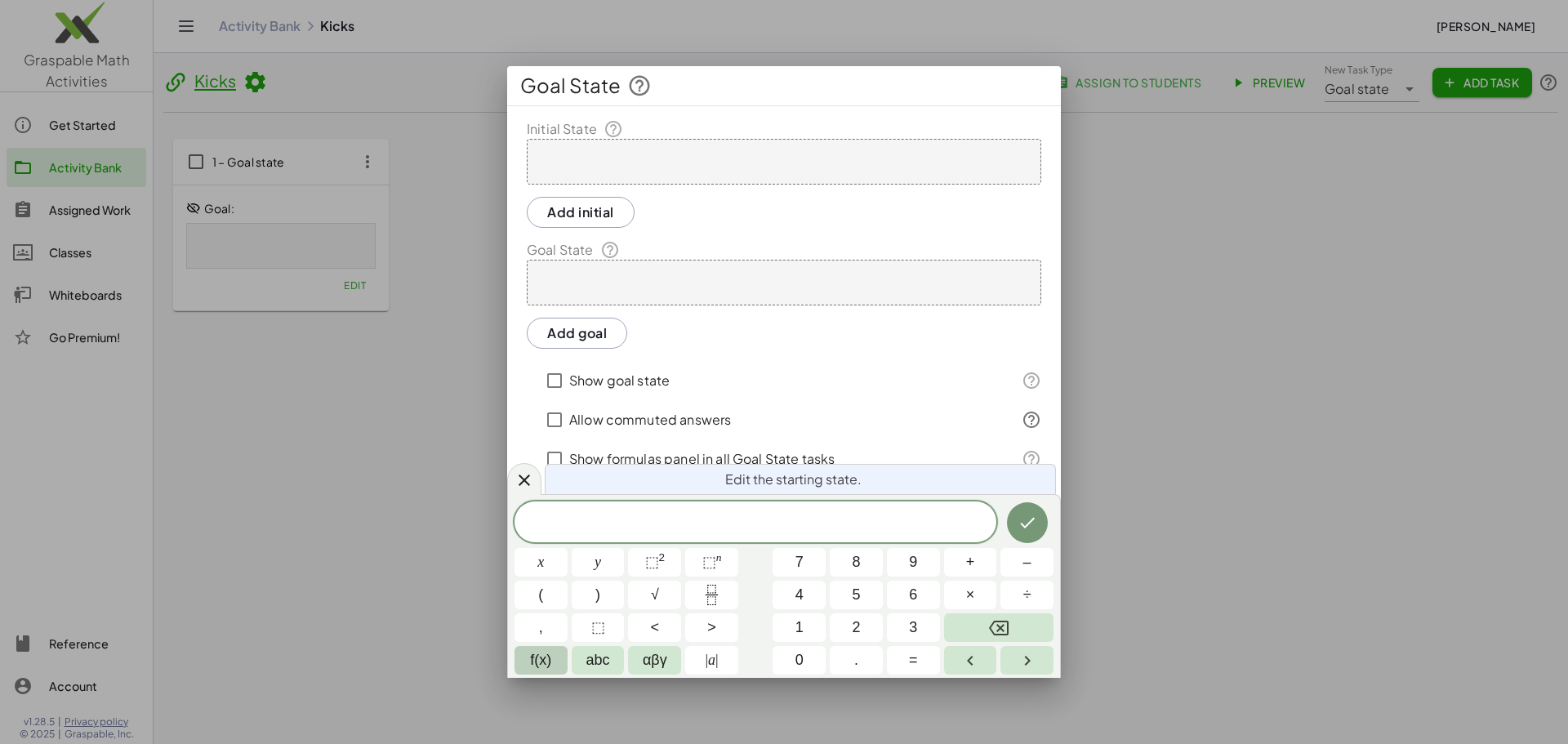
click at [548, 660] on span "f(x)" at bounding box center [540, 659] width 21 height 22
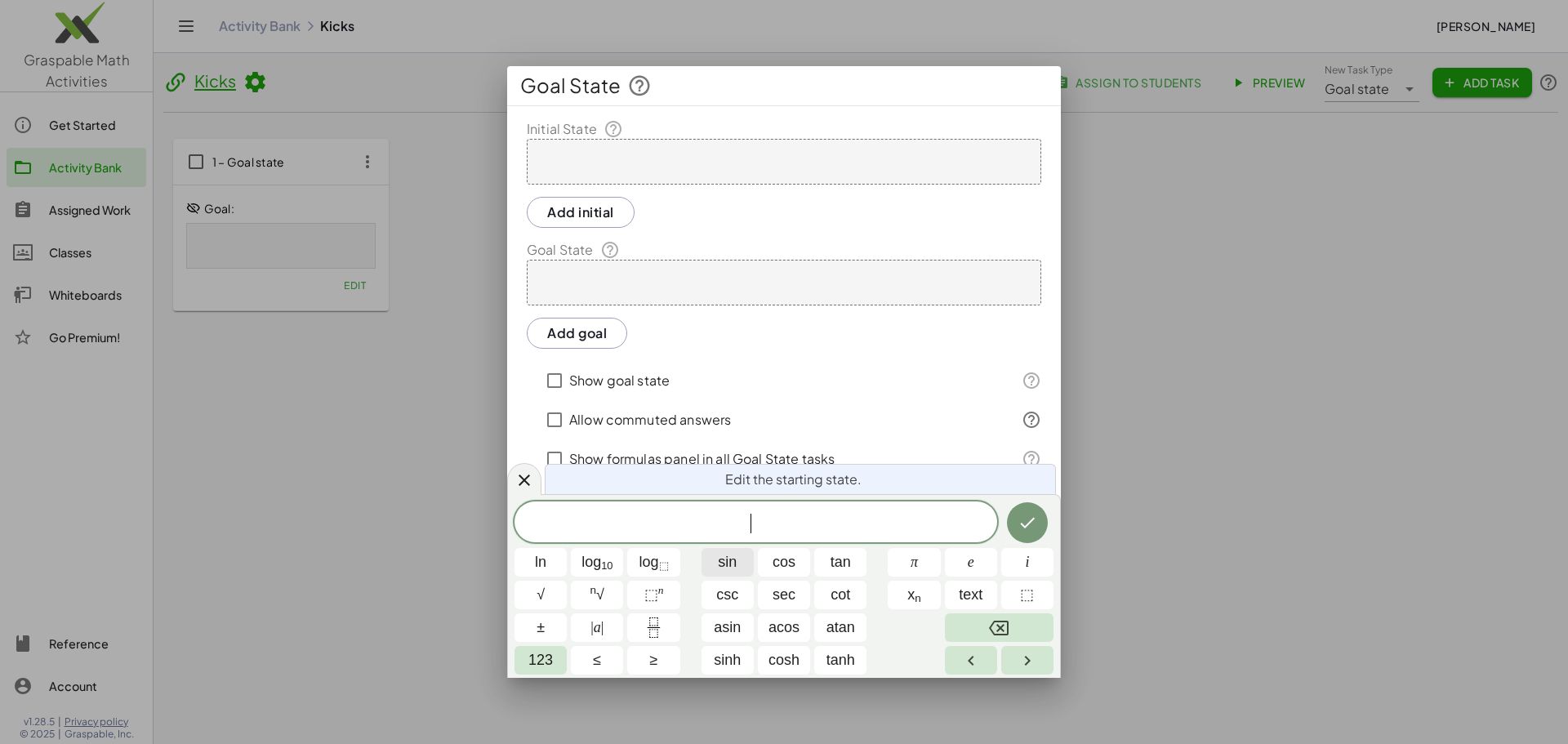
click at [715, 558] on button "sin" at bounding box center [727, 562] width 52 height 28
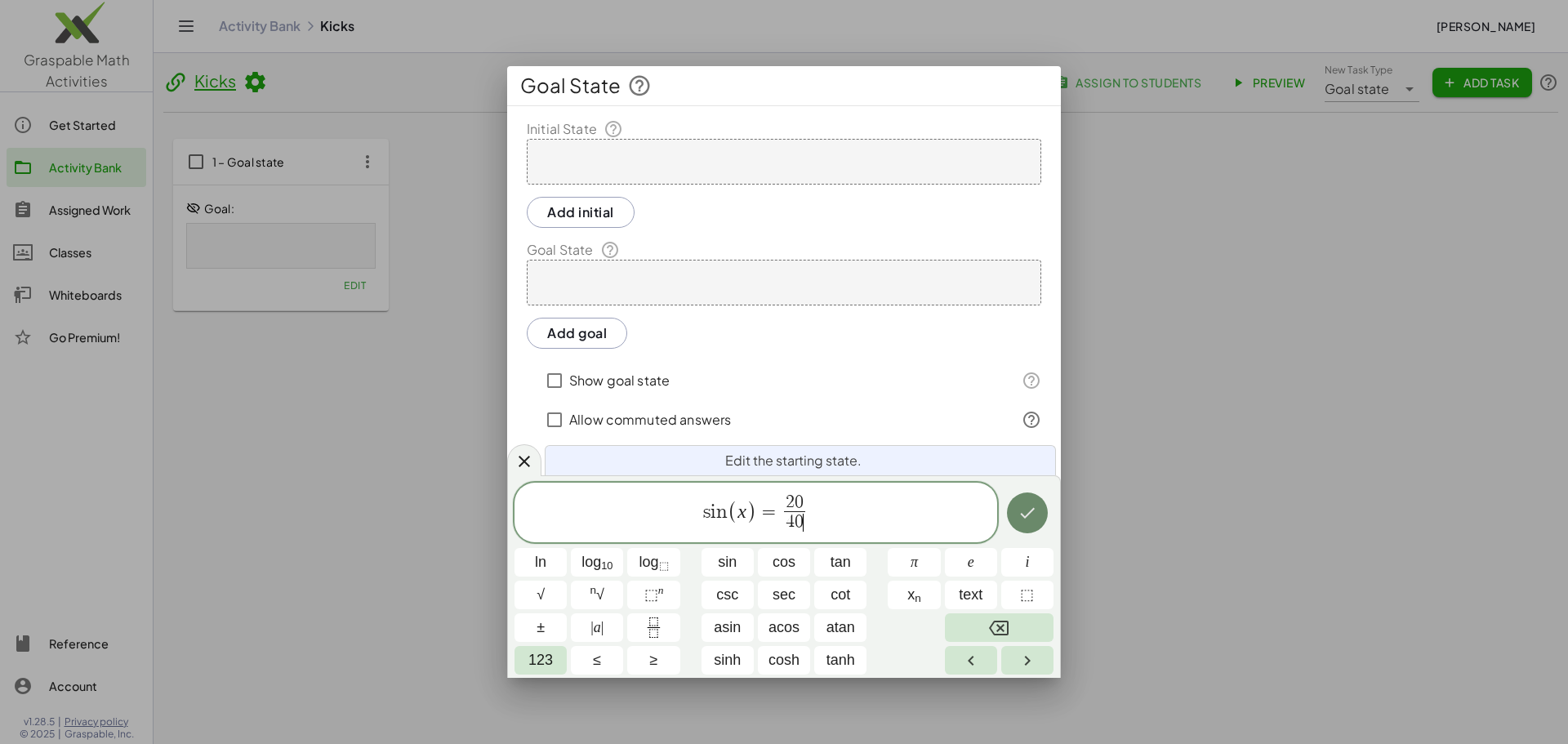
click at [1029, 514] on icon "Done" at bounding box center [1027, 513] width 15 height 11
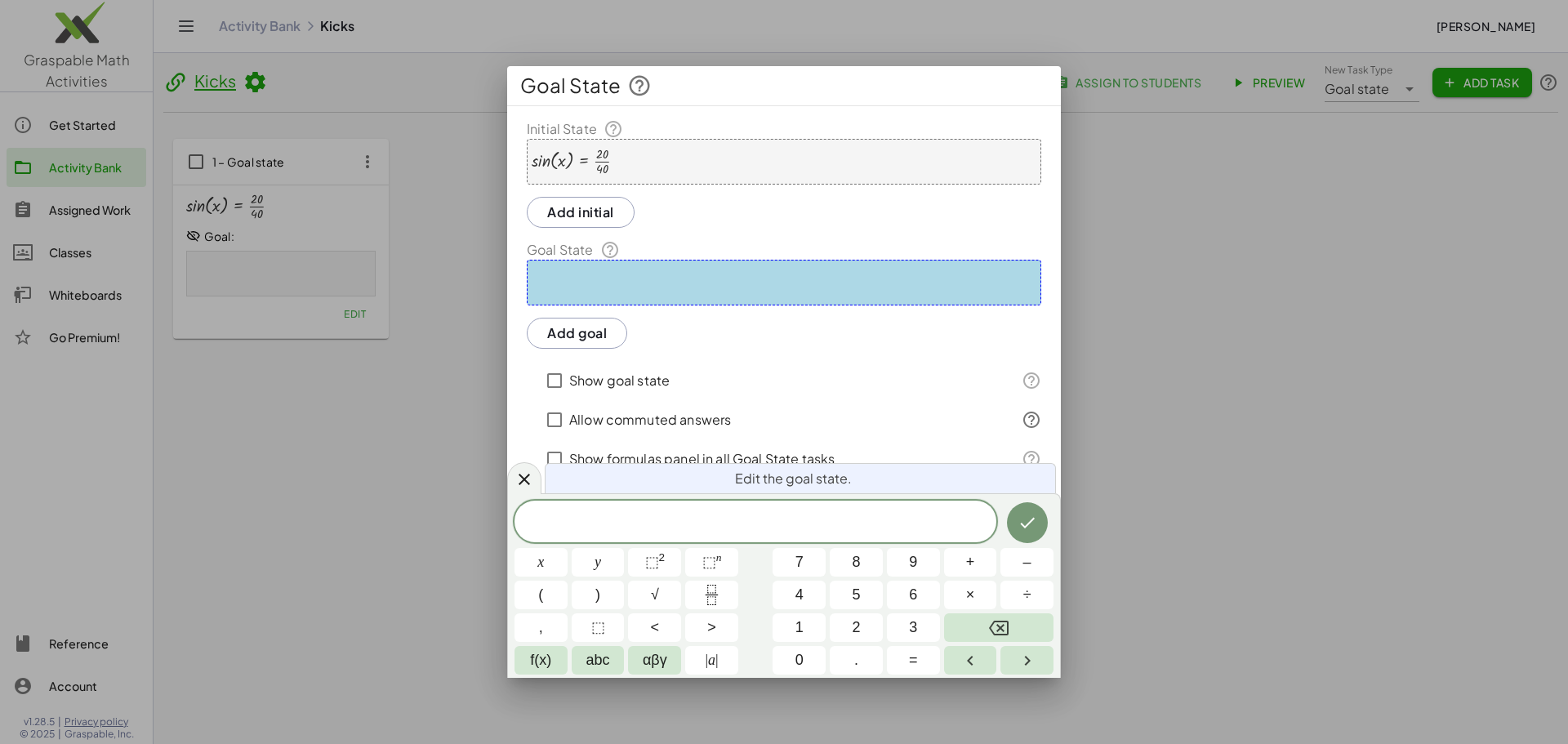
click at [731, 275] on div at bounding box center [784, 282] width 515 height 46
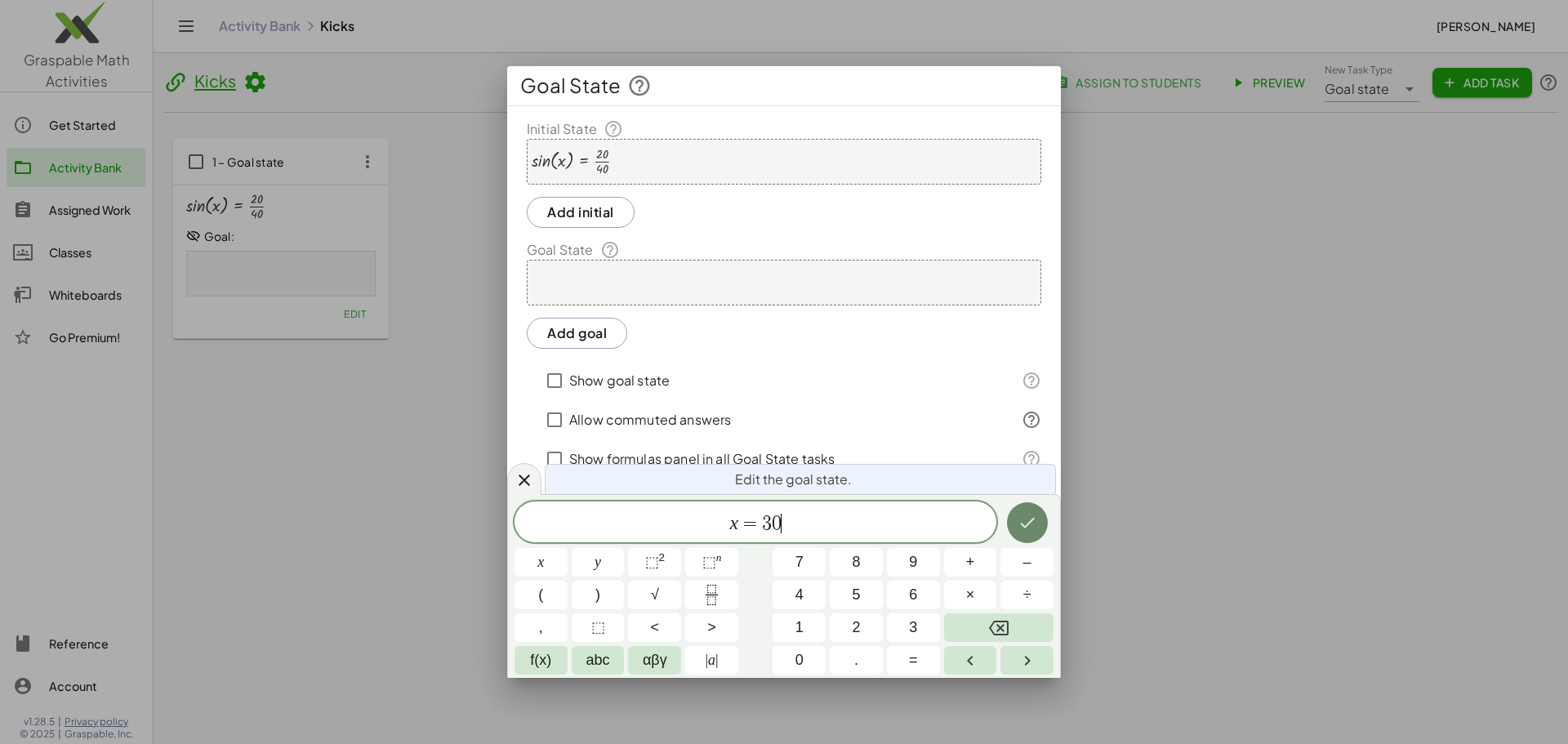
click at [1036, 532] on icon "Done" at bounding box center [1026, 522] width 19 height 19
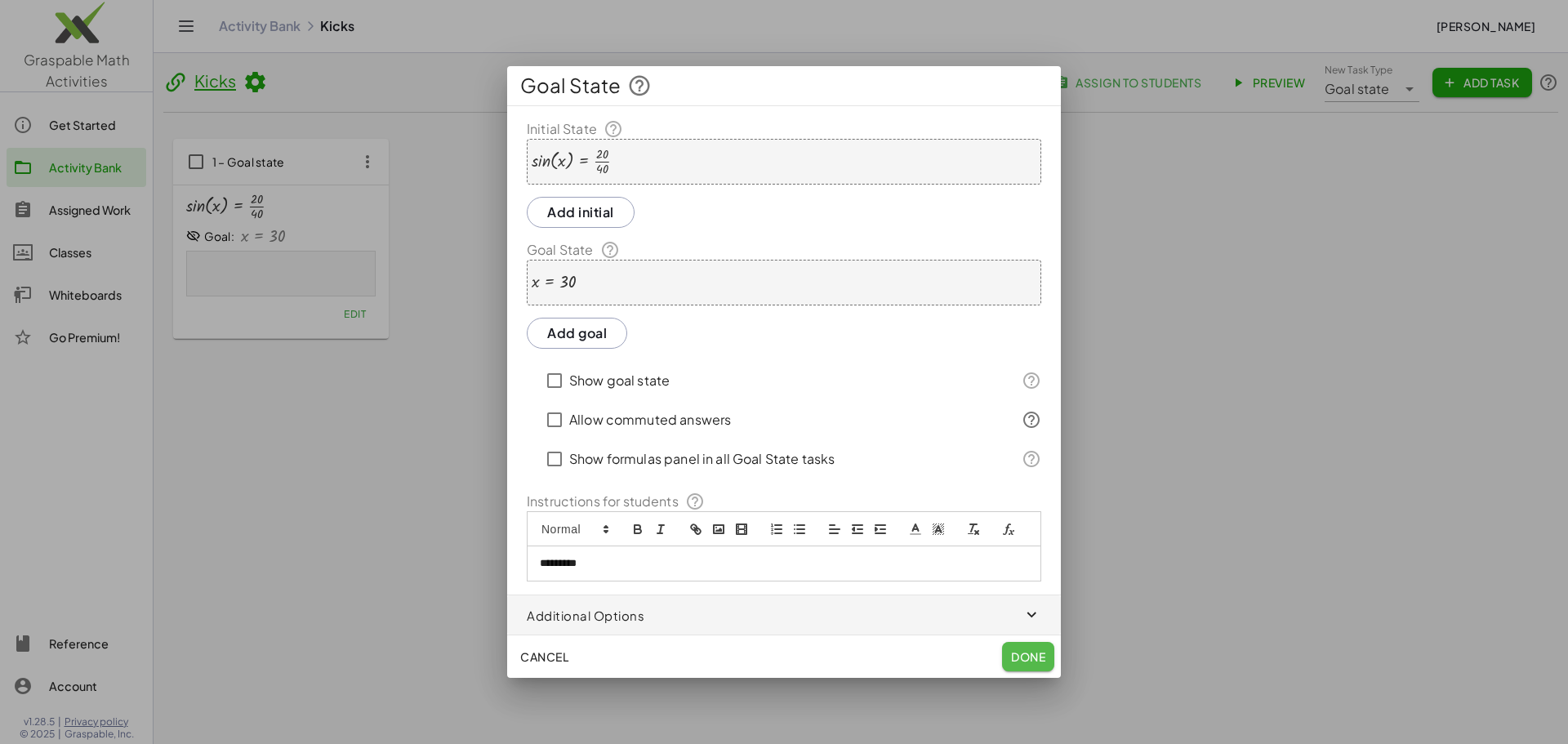
click at [1020, 661] on span "Done" at bounding box center [1028, 656] width 34 height 15
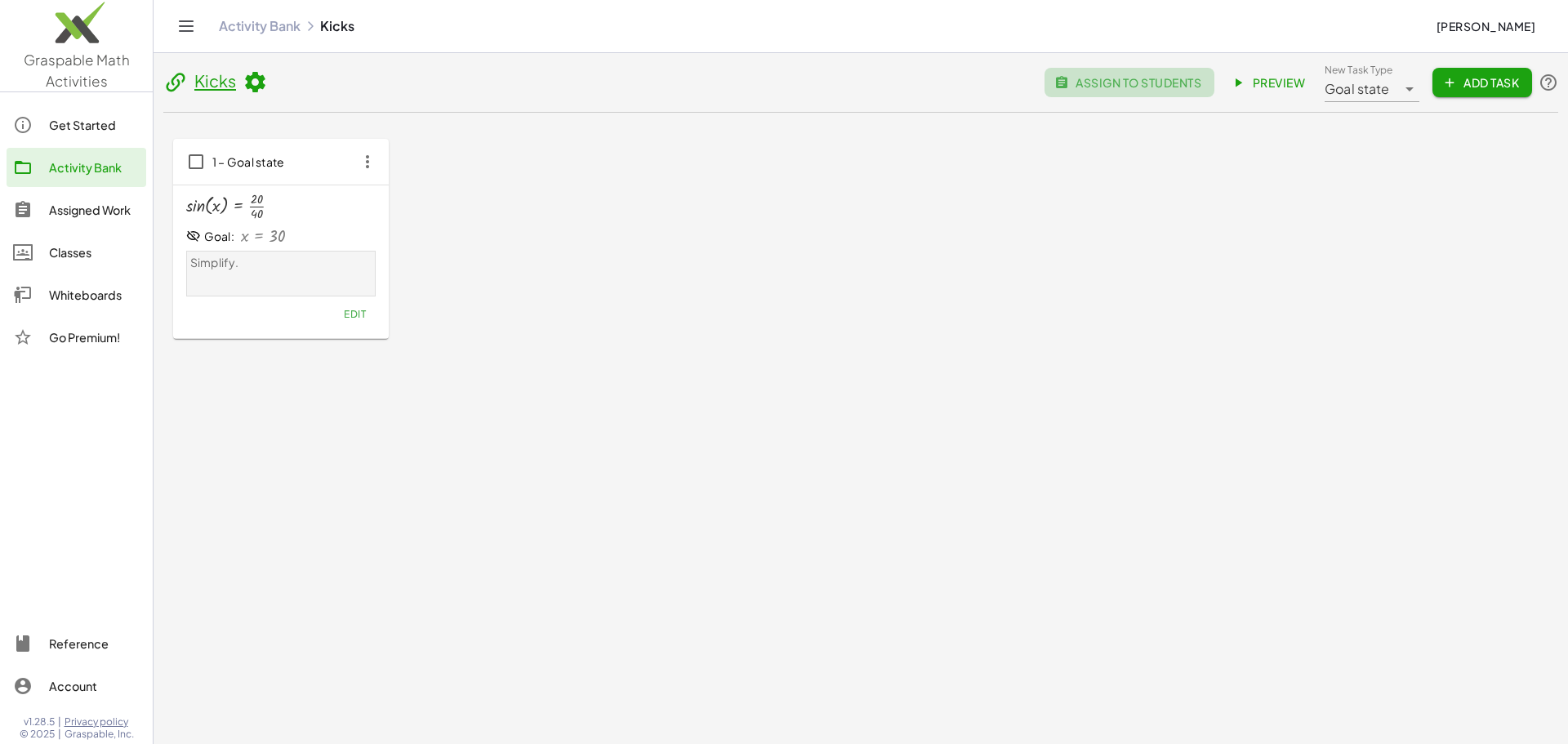
click at [1185, 86] on span "assign to students" at bounding box center [1129, 83] width 144 height 15
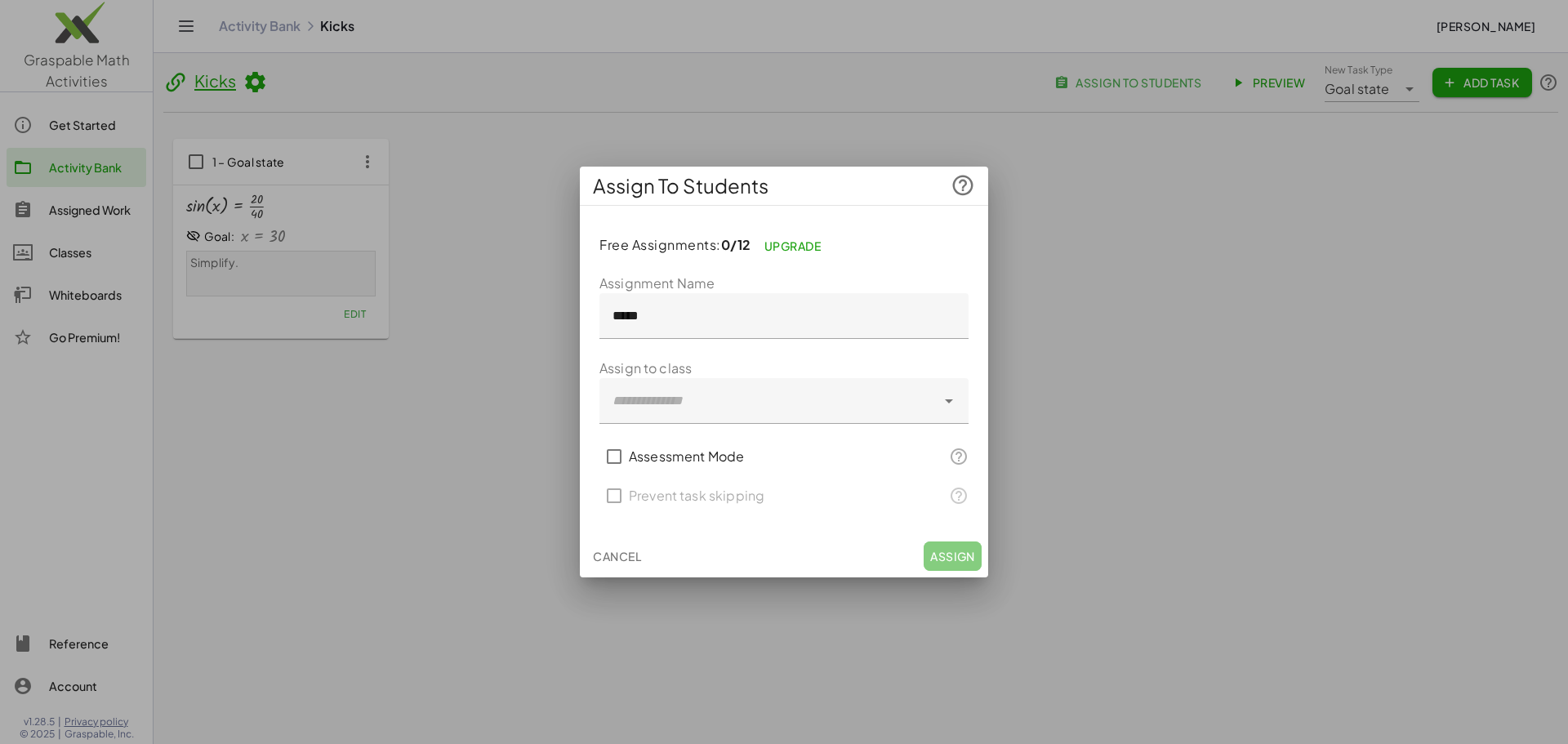
click at [938, 553] on div "Cancel Assign" at bounding box center [784, 556] width 409 height 43
click at [961, 177] on icon at bounding box center [962, 185] width 24 height 24
drag, startPoint x: 758, startPoint y: 557, endPoint x: 619, endPoint y: 579, distance: 140.7
click at [746, 562] on div "Cancel Assign" at bounding box center [784, 556] width 409 height 43
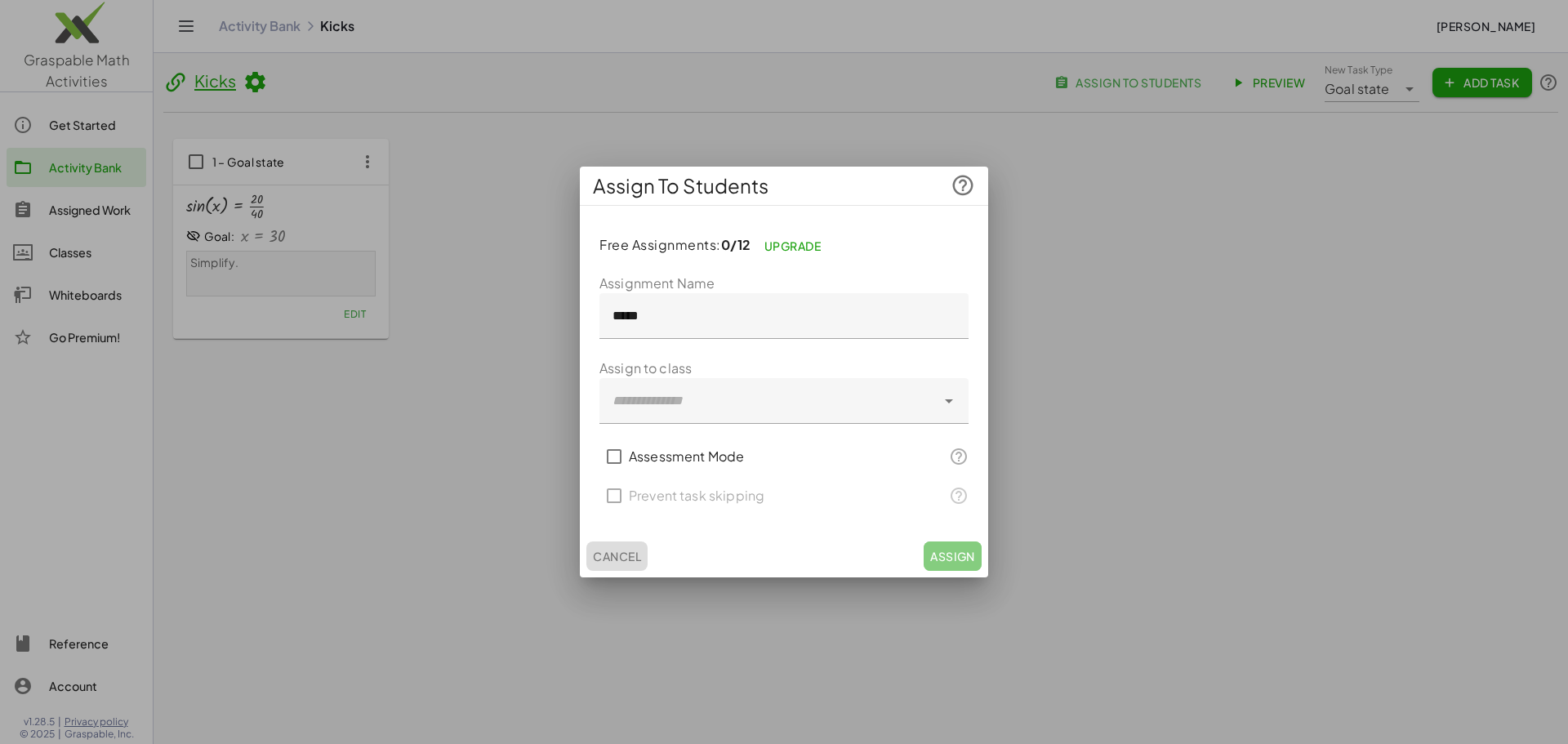
drag, startPoint x: 621, startPoint y: 557, endPoint x: 606, endPoint y: 542, distance: 21.2
click at [621, 555] on span "Cancel" at bounding box center [617, 556] width 49 height 15
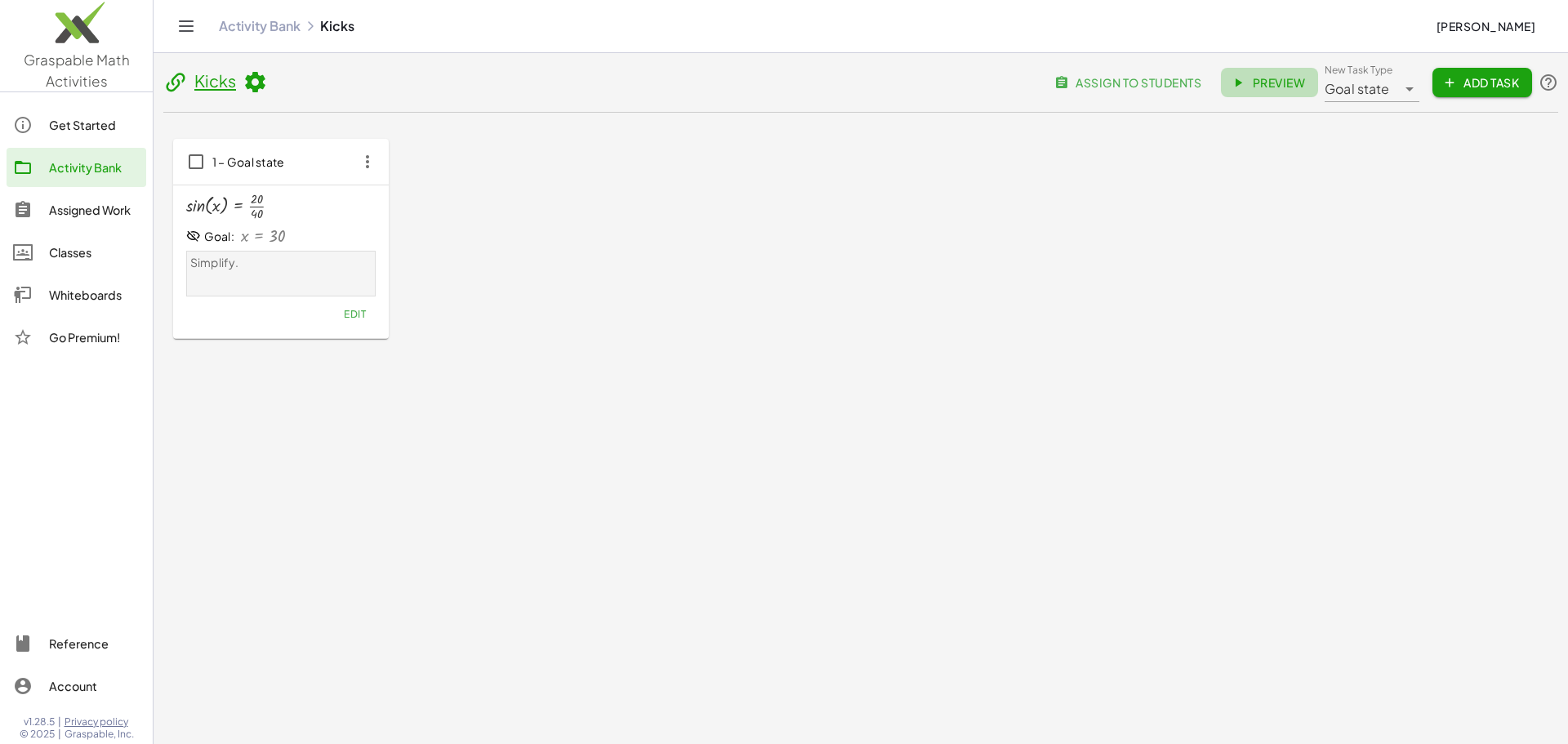
click at [1273, 78] on span "Preview" at bounding box center [1269, 83] width 71 height 15
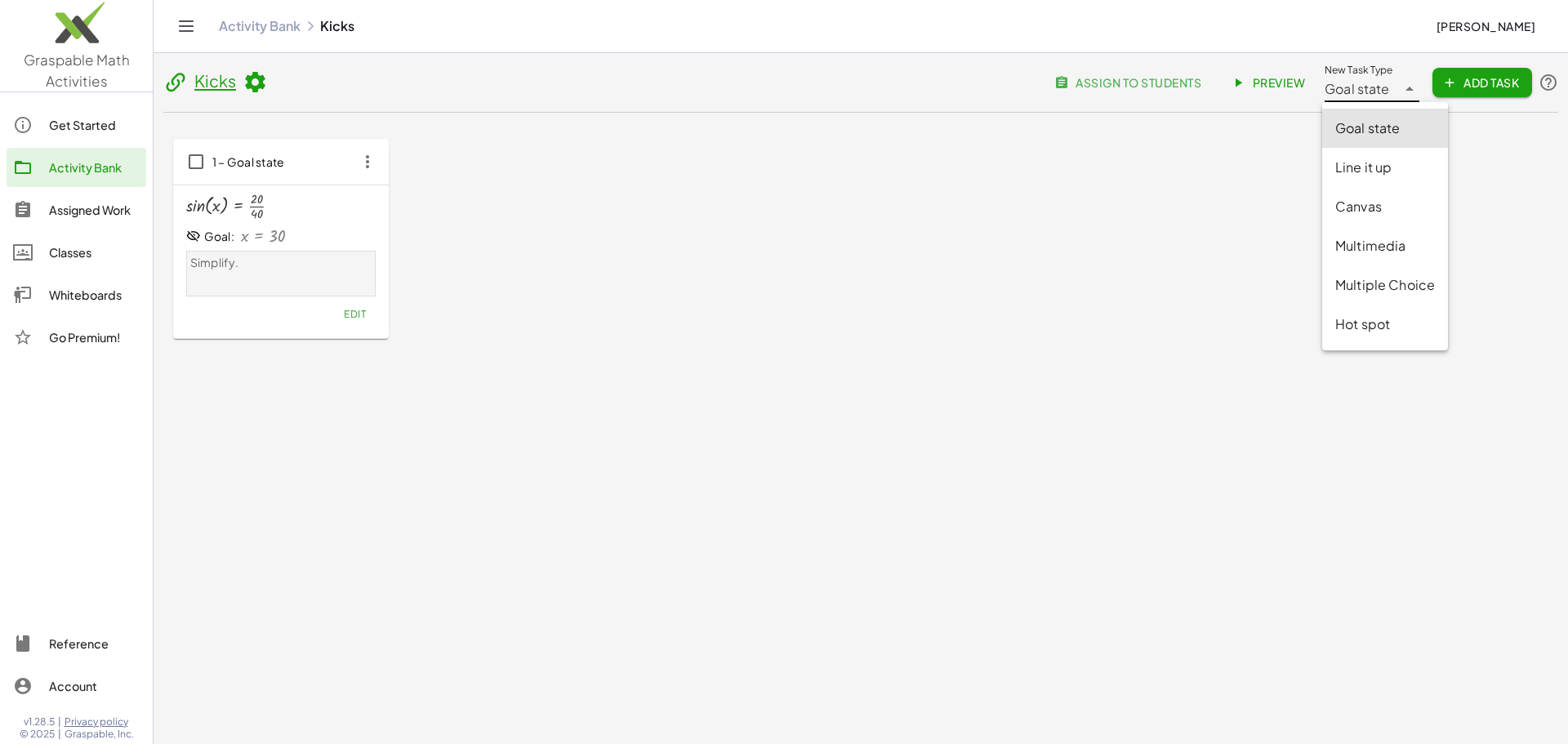
click at [1348, 97] on span "Goal state" at bounding box center [1357, 89] width 65 height 19
click at [1350, 204] on div "Canvas" at bounding box center [1385, 206] width 100 height 19
type input "******"
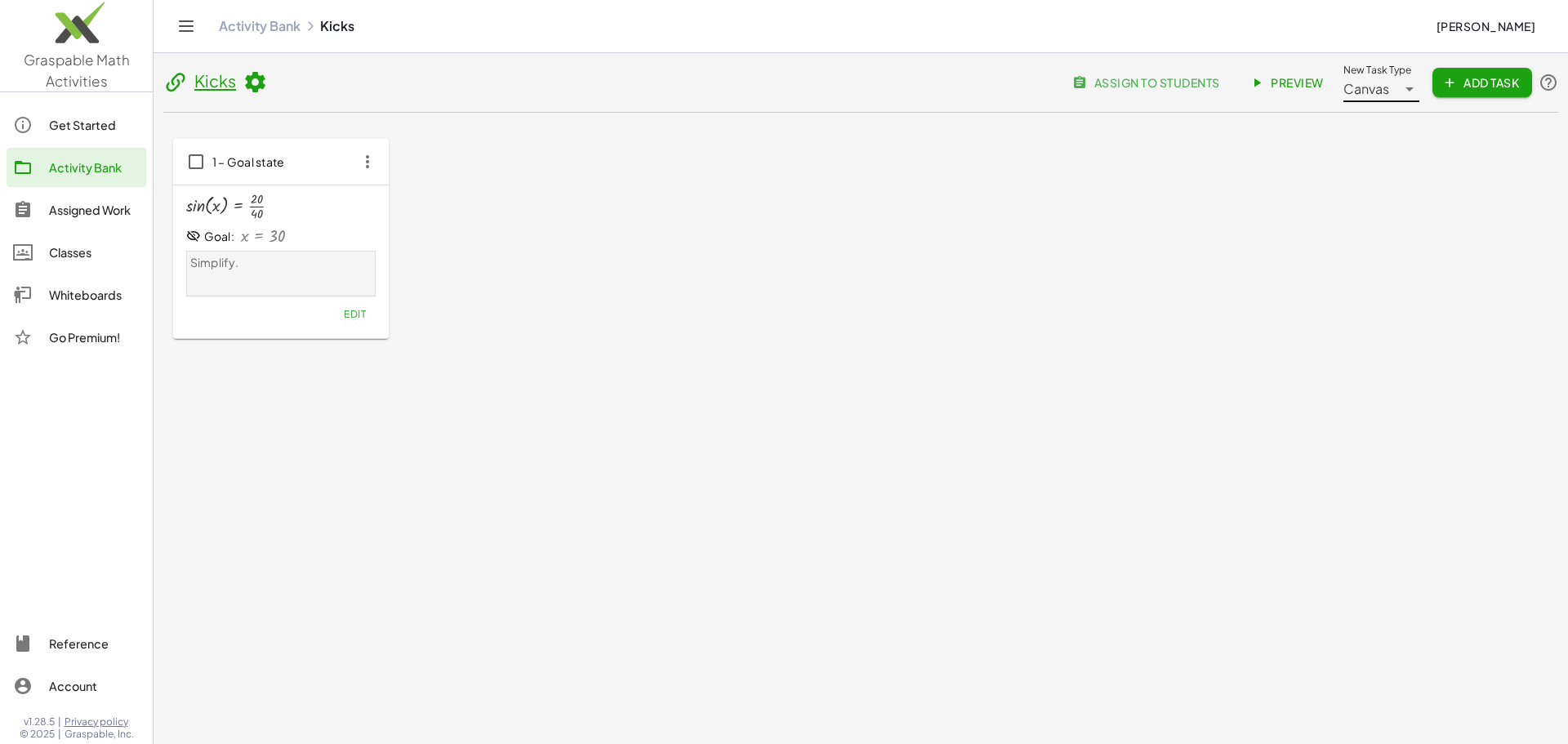
click at [1391, 91] on div "Canvas ******" at bounding box center [1370, 82] width 53 height 39
click at [924, 195] on div "1 – Goal state sin ( , x ) = · 20 · 40 Goal: x = 30 Simplify. Edit" at bounding box center [861, 239] width 1375 height 200
click at [1475, 72] on button "Add Task" at bounding box center [1482, 82] width 100 height 29
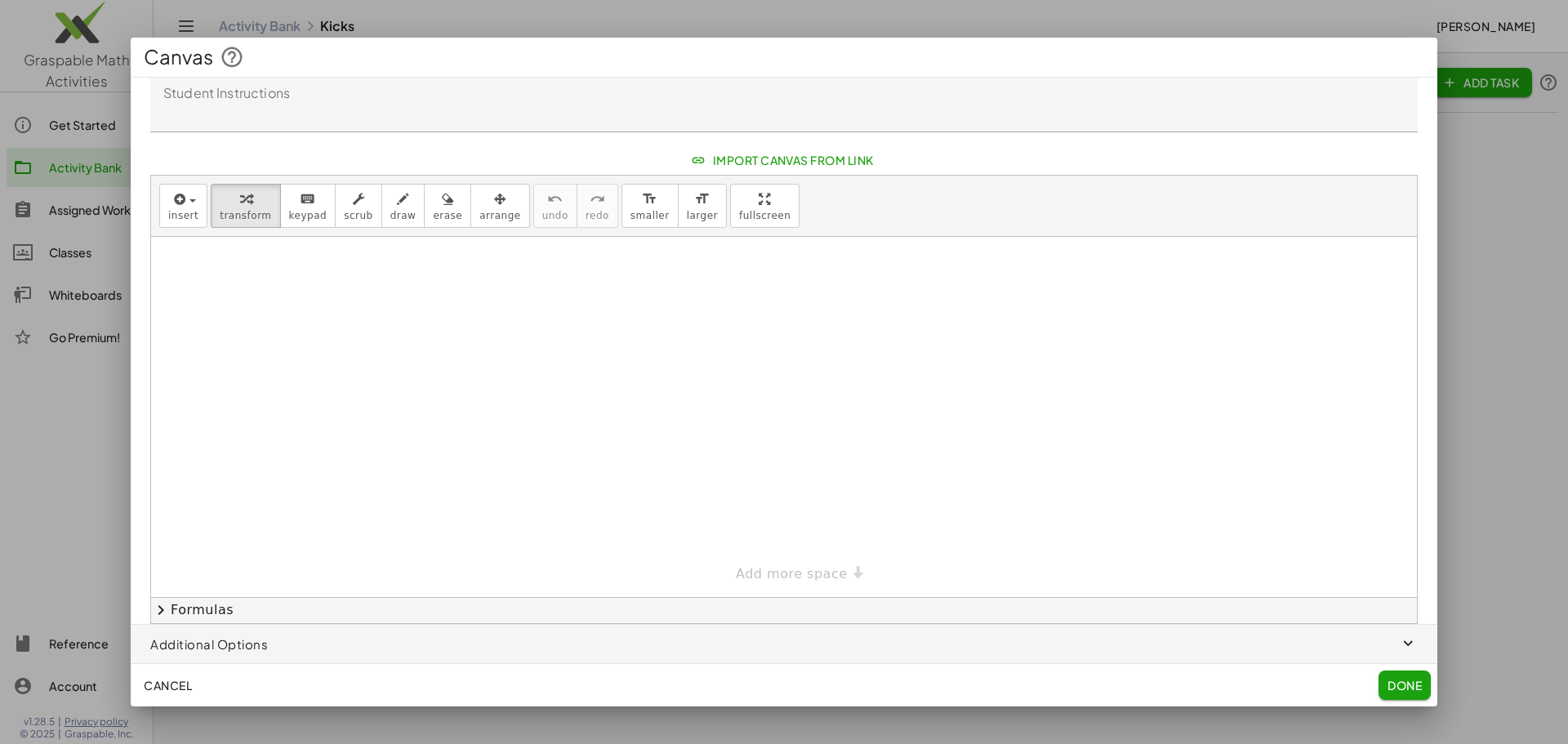
scroll to position [0, 0]
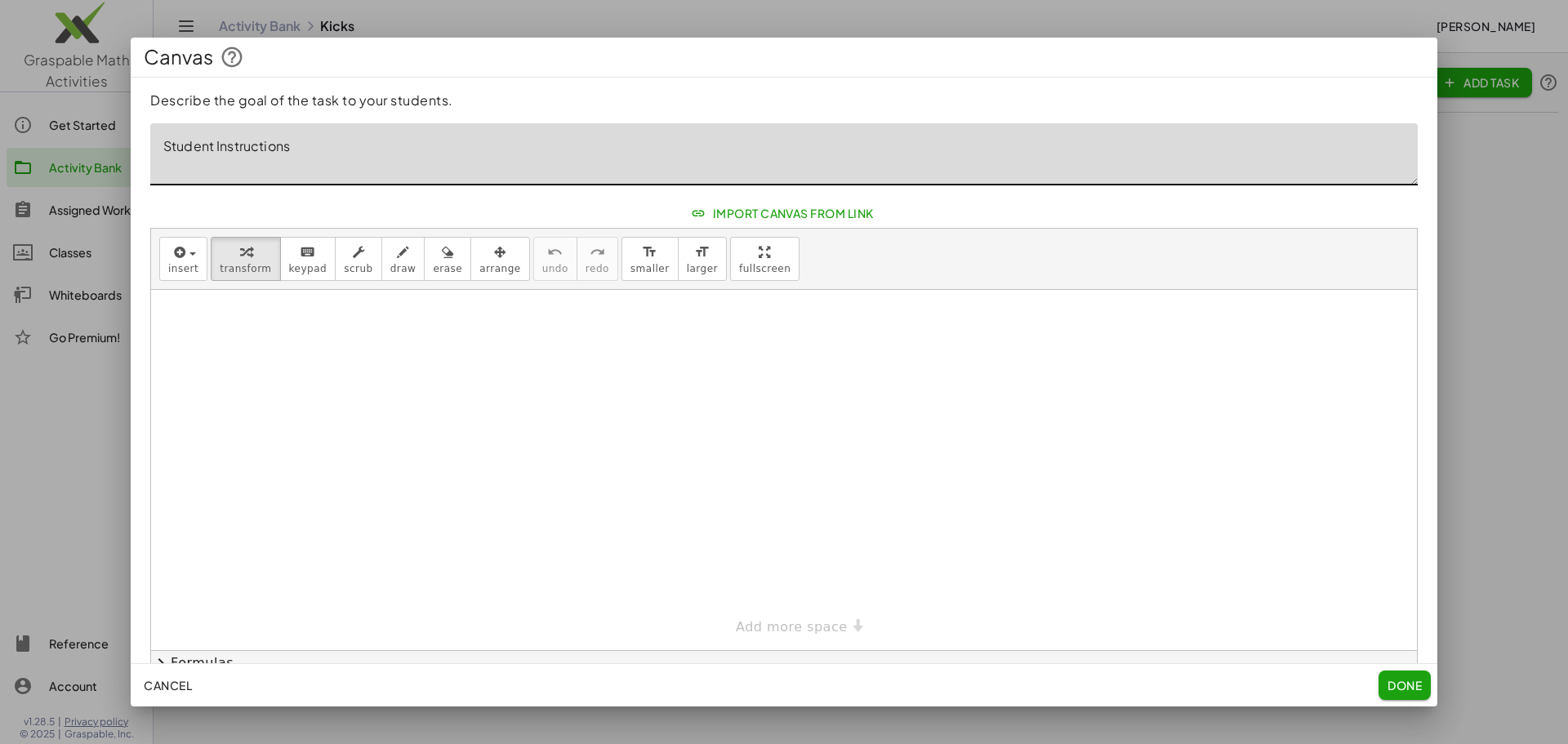
click at [447, 146] on textarea "Student Instructions" at bounding box center [784, 154] width 1267 height 62
type textarea "**********"
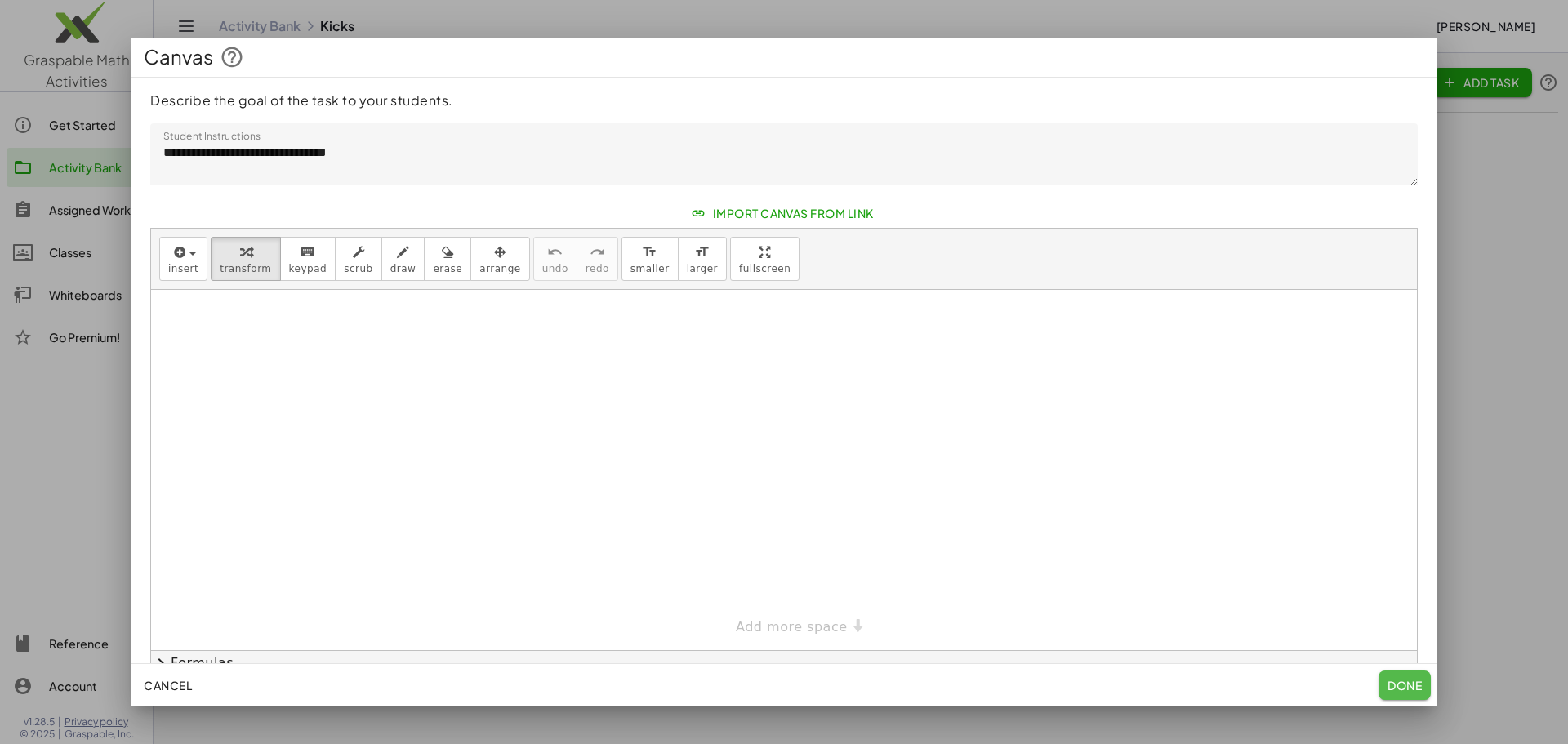
click at [1405, 687] on span "Done" at bounding box center [1404, 685] width 34 height 15
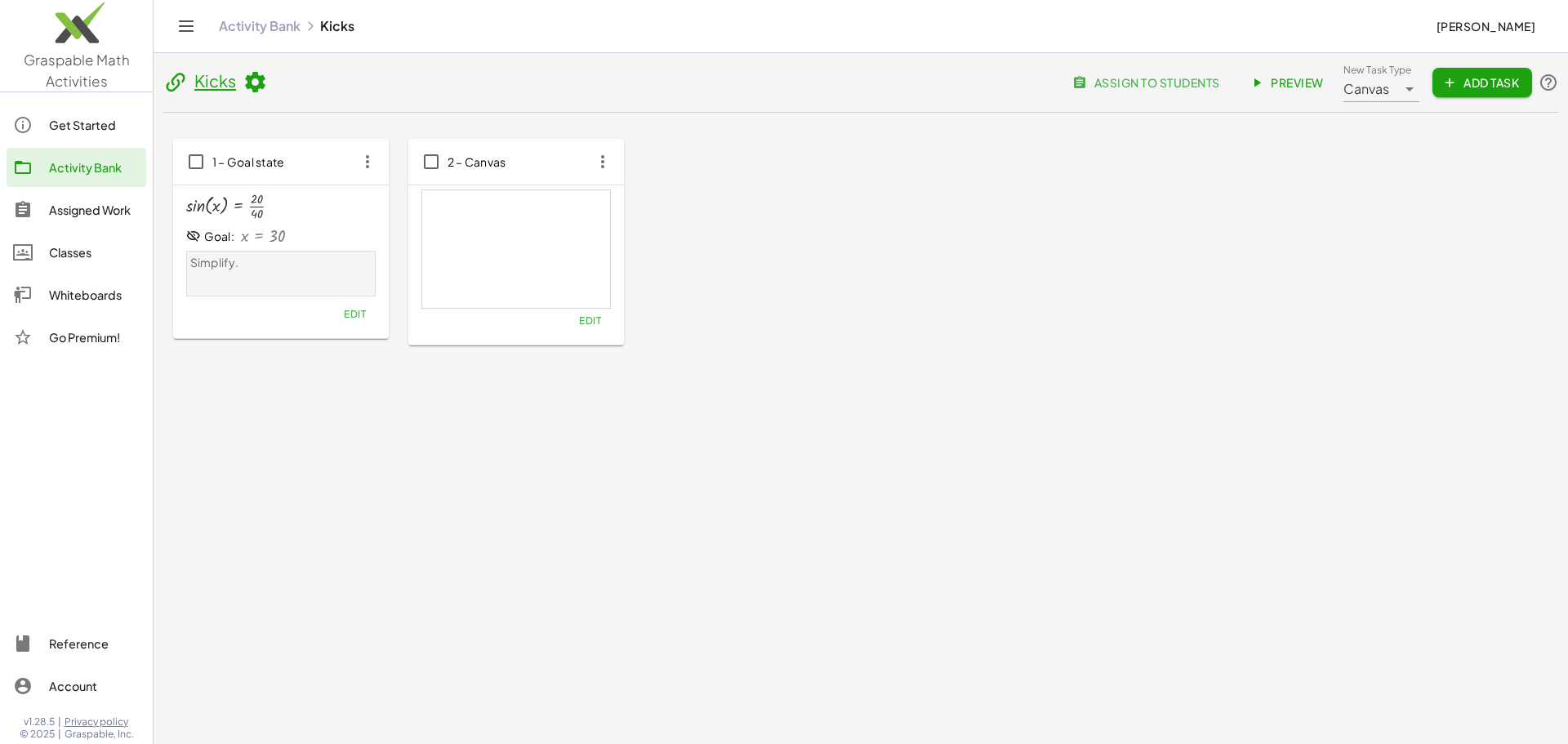
click at [1310, 85] on span "Preview" at bounding box center [1288, 83] width 71 height 15
click at [602, 160] on icon "button" at bounding box center [602, 162] width 29 height 29
click at [485, 163] on span "2 – Canvas" at bounding box center [477, 162] width 59 height 15
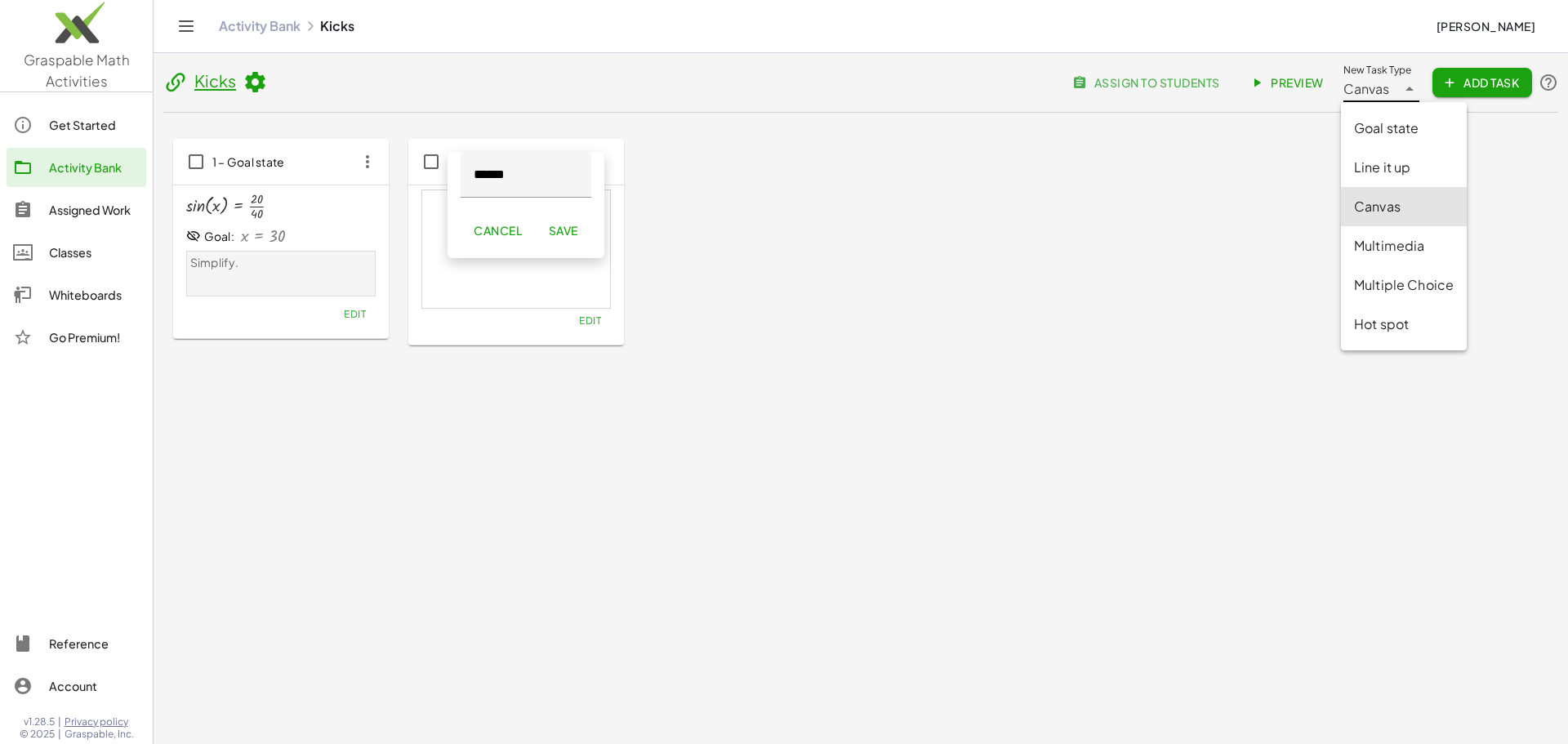
click at [1390, 93] on div "Canvas ******" at bounding box center [1370, 82] width 53 height 39
drag, startPoint x: 864, startPoint y: 350, endPoint x: 837, endPoint y: 331, distance: 33.0
click at [860, 346] on div "1 – Goal state sin ( , x ) = · 20 · 40 Goal: x = 30 Simplify. Edit 2 – Canvas ×…" at bounding box center [861, 242] width 1395 height 259
click at [585, 320] on span "Edit" at bounding box center [590, 321] width 22 height 13
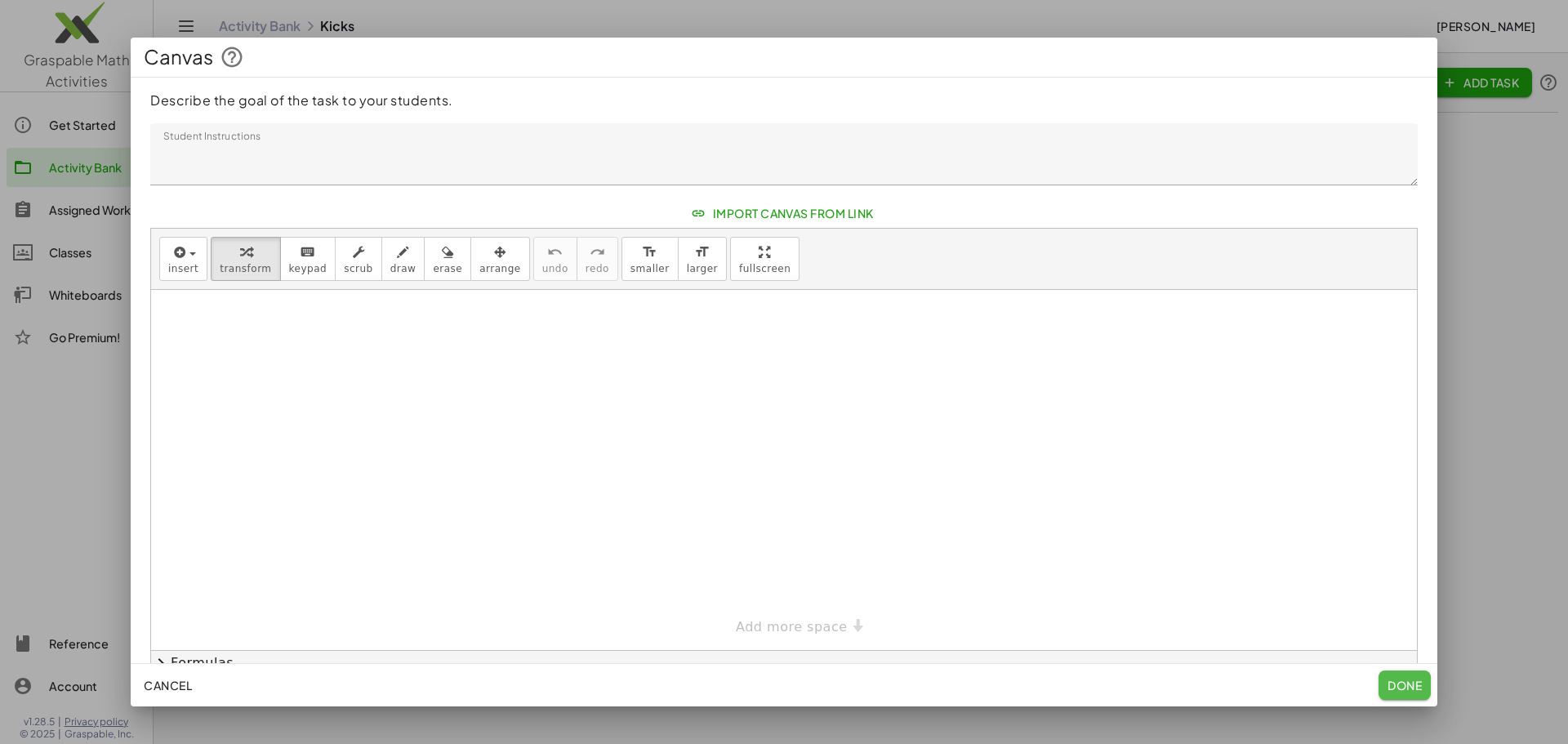
drag, startPoint x: 1414, startPoint y: 680, endPoint x: 1346, endPoint y: 602, distance: 103.5
click at [1413, 678] on span "Done" at bounding box center [1404, 685] width 34 height 15
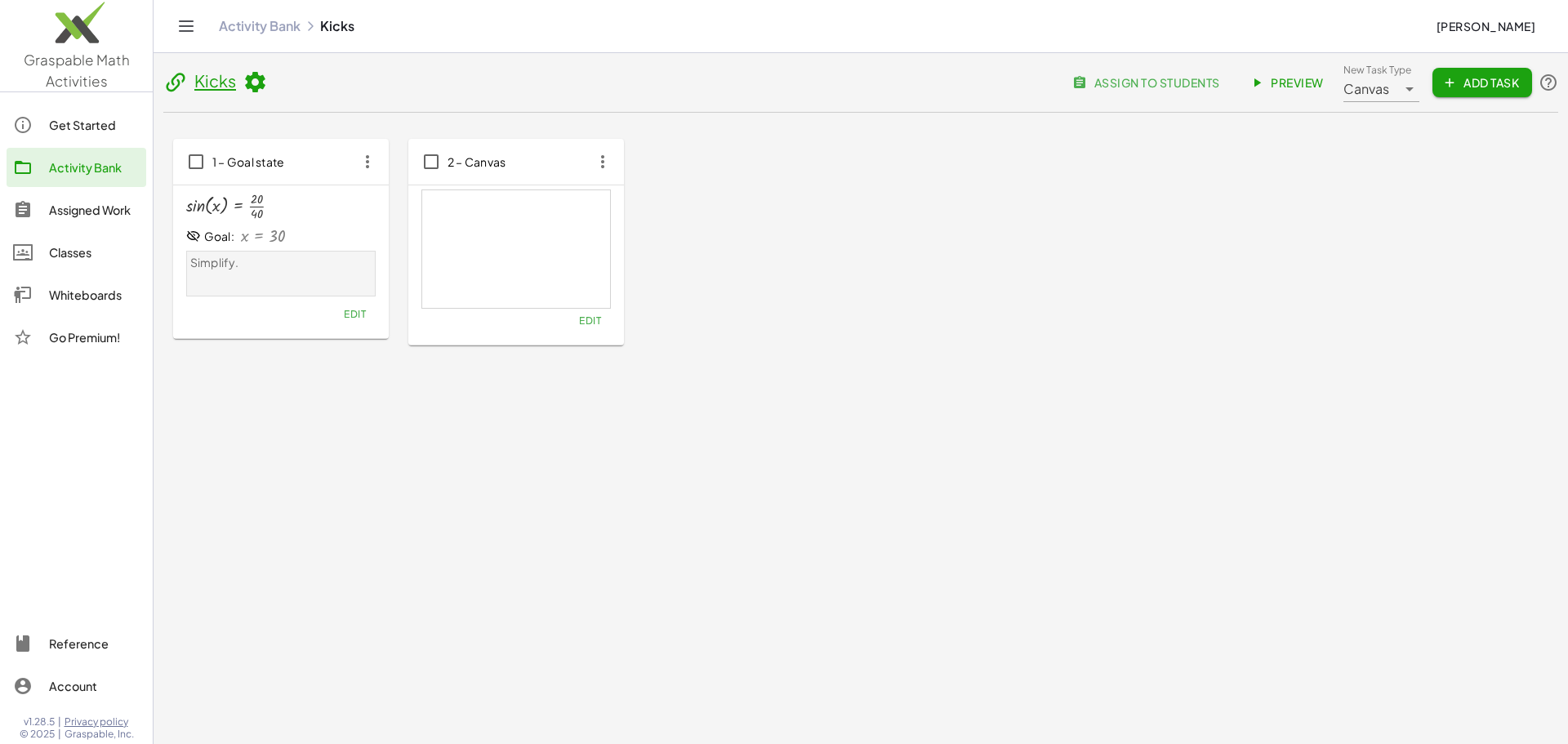
click at [1294, 74] on link "Preview" at bounding box center [1288, 82] width 97 height 29
click at [604, 157] on icon "button" at bounding box center [602, 162] width 29 height 29
click at [625, 282] on div "Delete" at bounding box center [633, 280] width 64 height 19
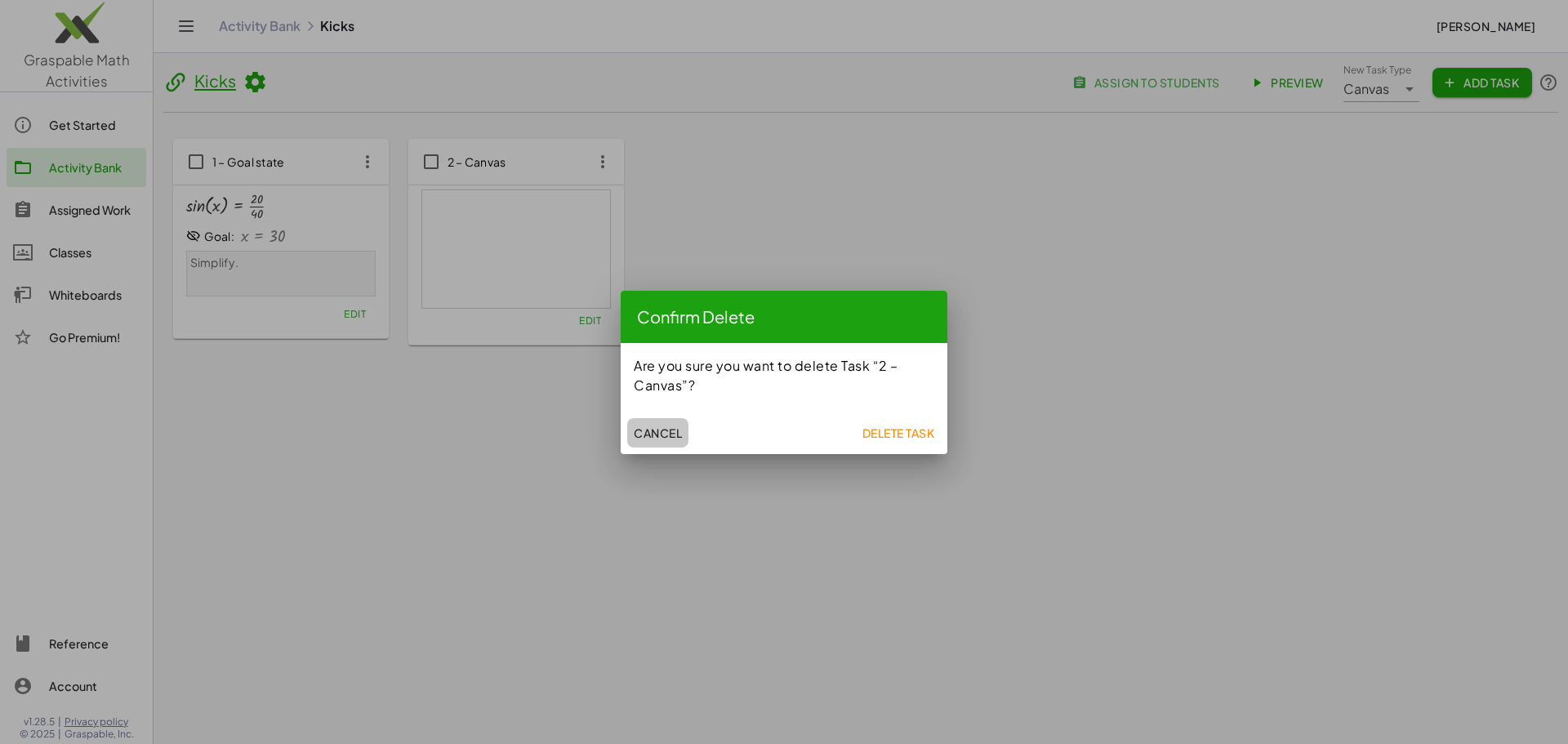
click at [654, 436] on span "Cancel" at bounding box center [658, 433] width 49 height 15
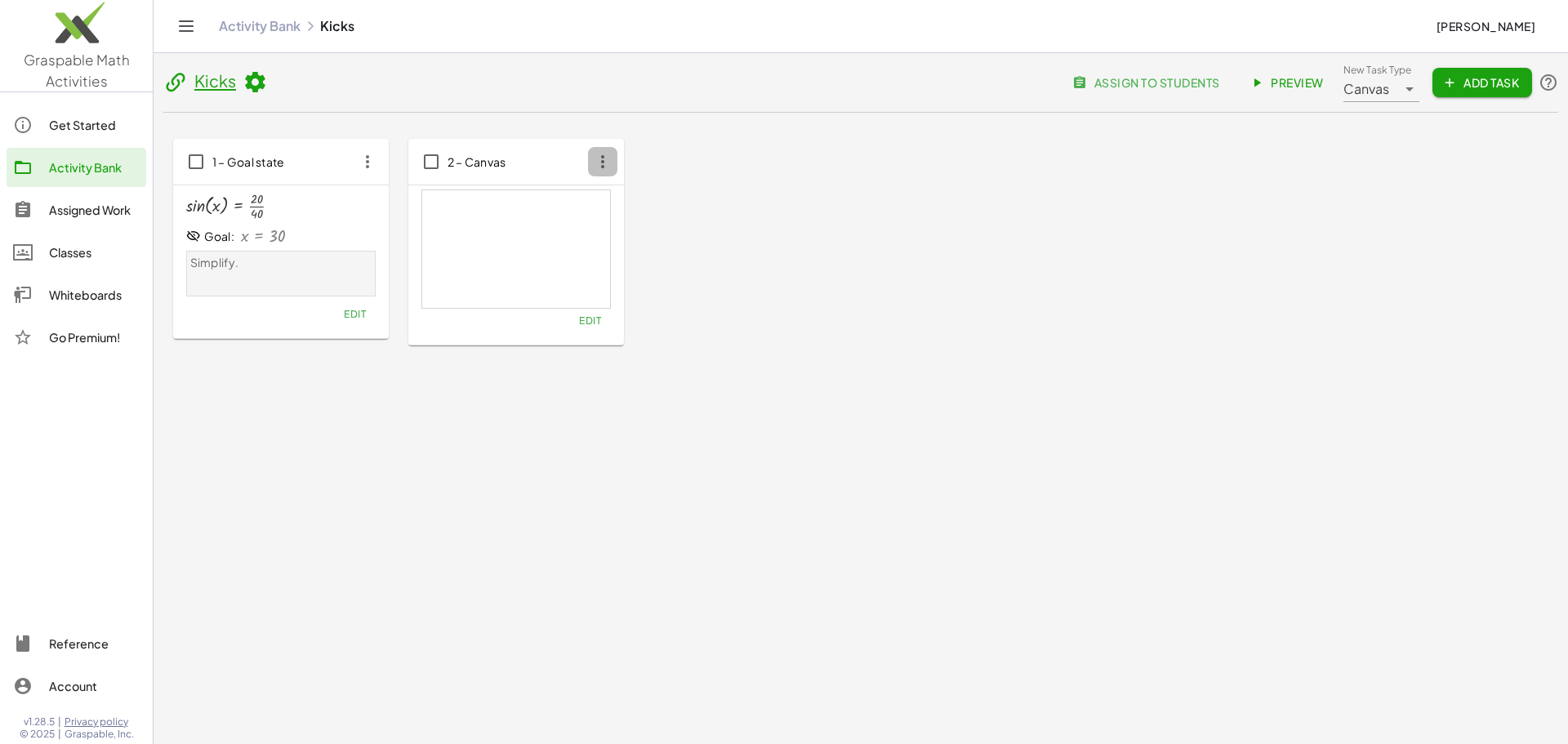
click at [612, 172] on icon "button" at bounding box center [602, 162] width 29 height 29
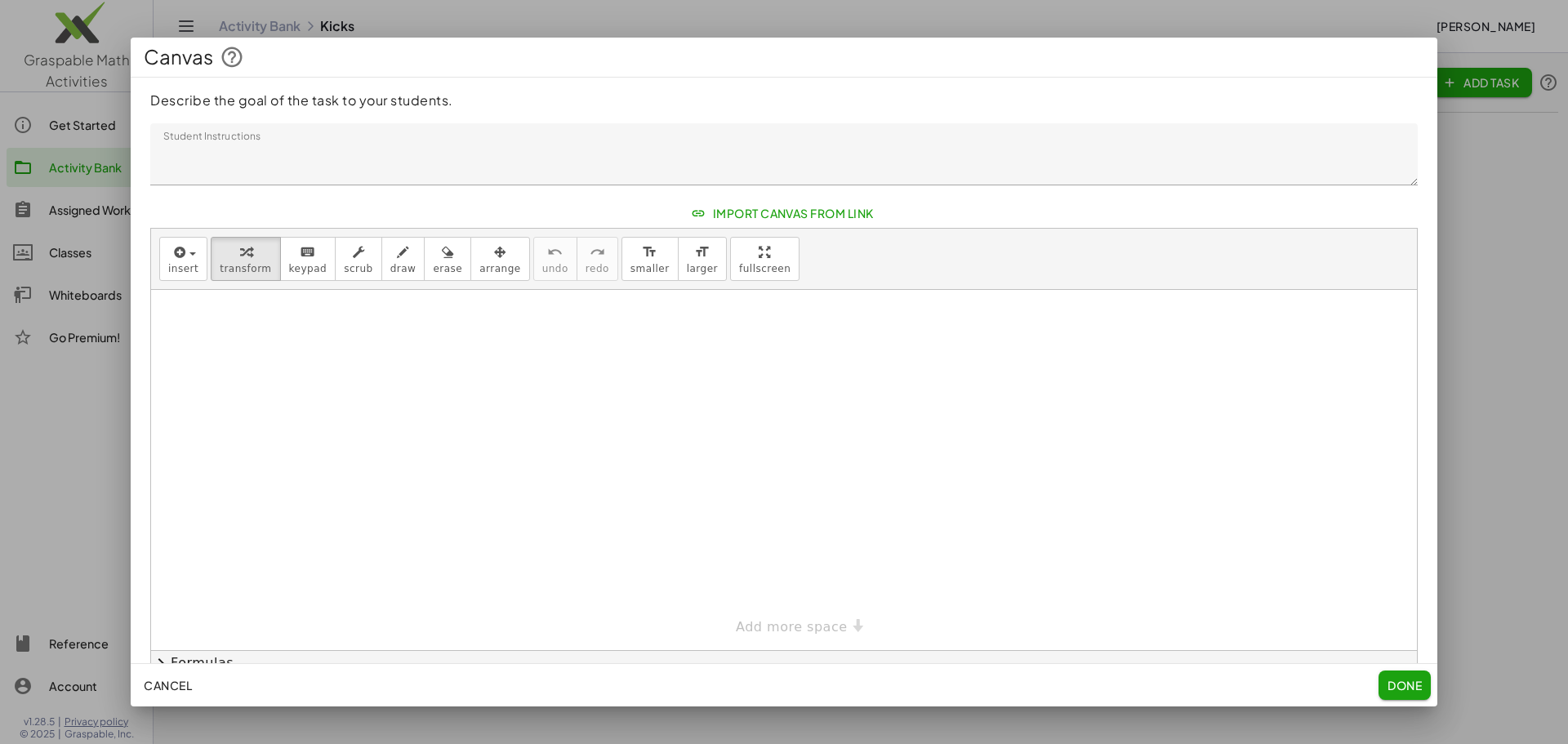
drag, startPoint x: 492, startPoint y: 267, endPoint x: 592, endPoint y: 323, distance: 114.6
click at [592, 323] on div at bounding box center [784, 372] width 1568 height 744
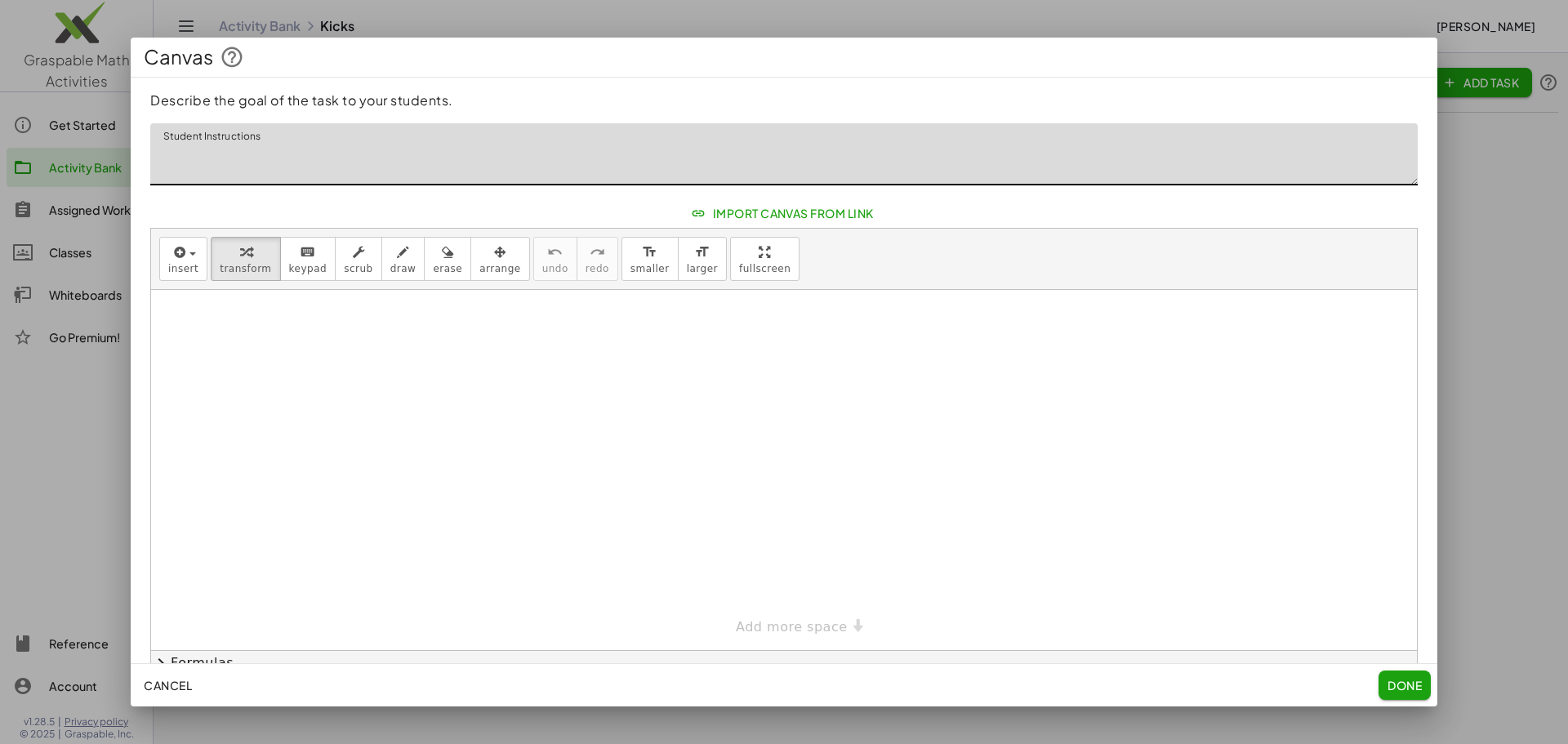
drag, startPoint x: 383, startPoint y: 155, endPoint x: 166, endPoint y: 116, distance: 220.5
click at [160, 148] on textarea "Student Instructions" at bounding box center [784, 154] width 1267 height 62
type textarea "**********"
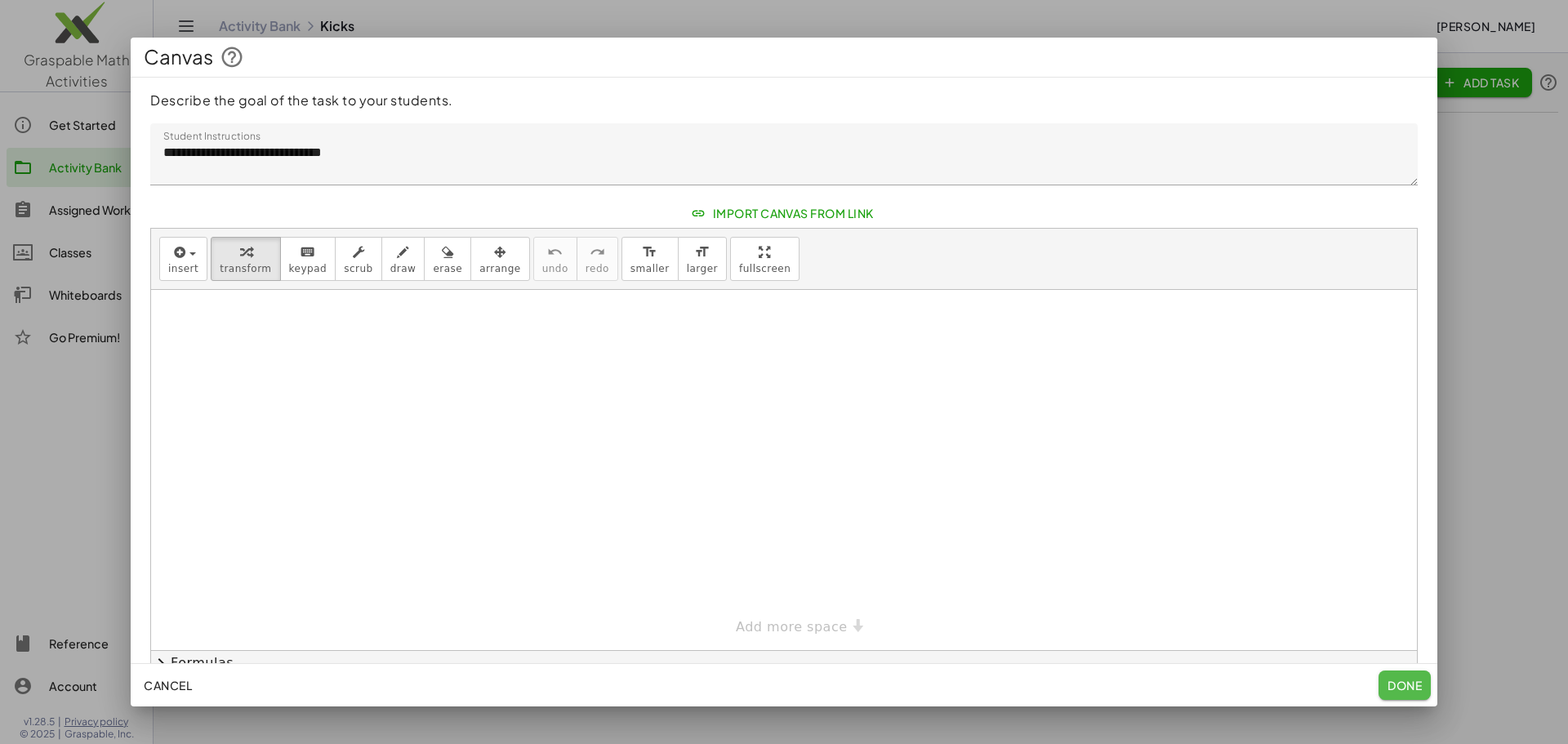
click at [1405, 678] on span "Done" at bounding box center [1404, 685] width 34 height 15
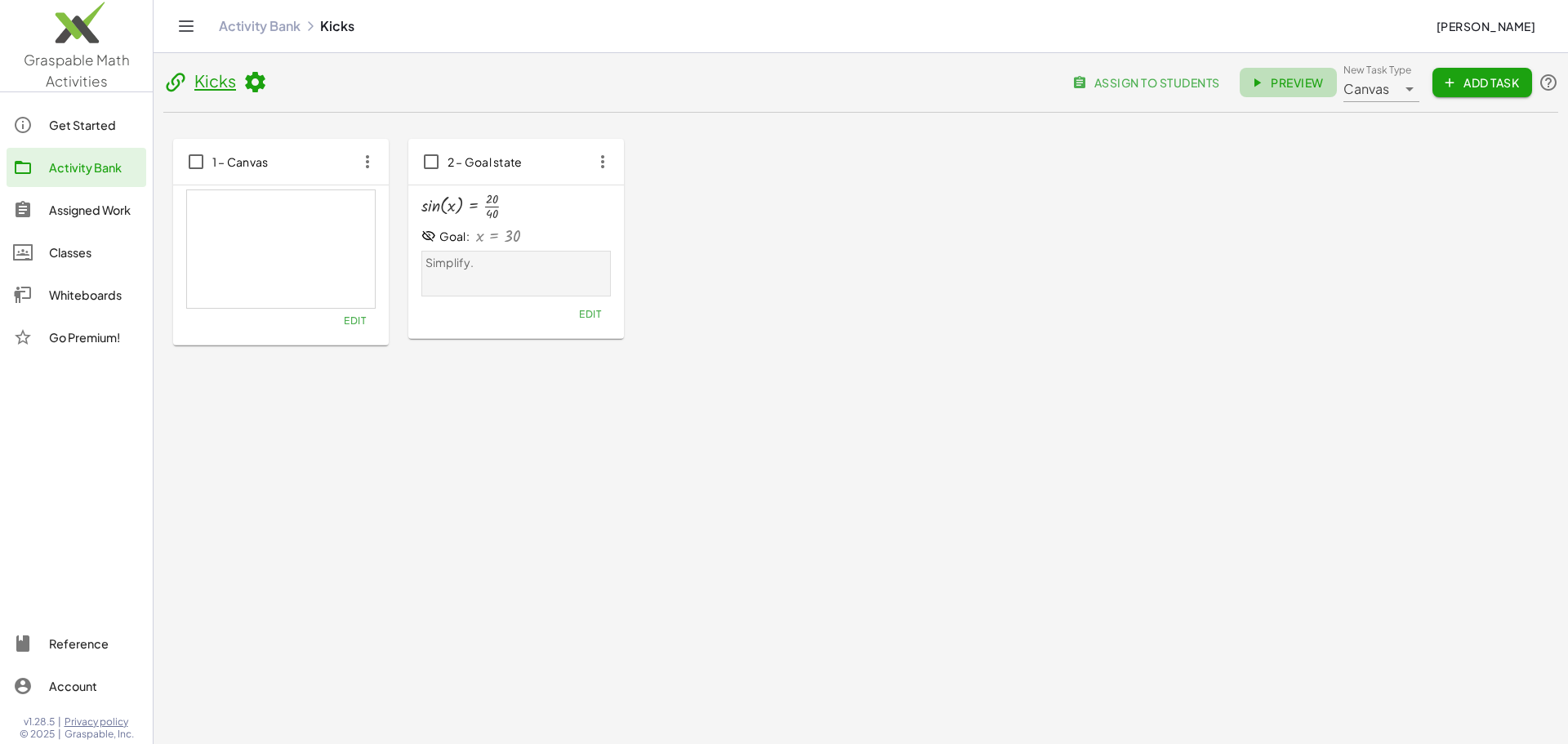
click at [1278, 80] on span "Preview" at bounding box center [1288, 83] width 71 height 15
click at [1199, 83] on span "assign to students" at bounding box center [1148, 83] width 144 height 15
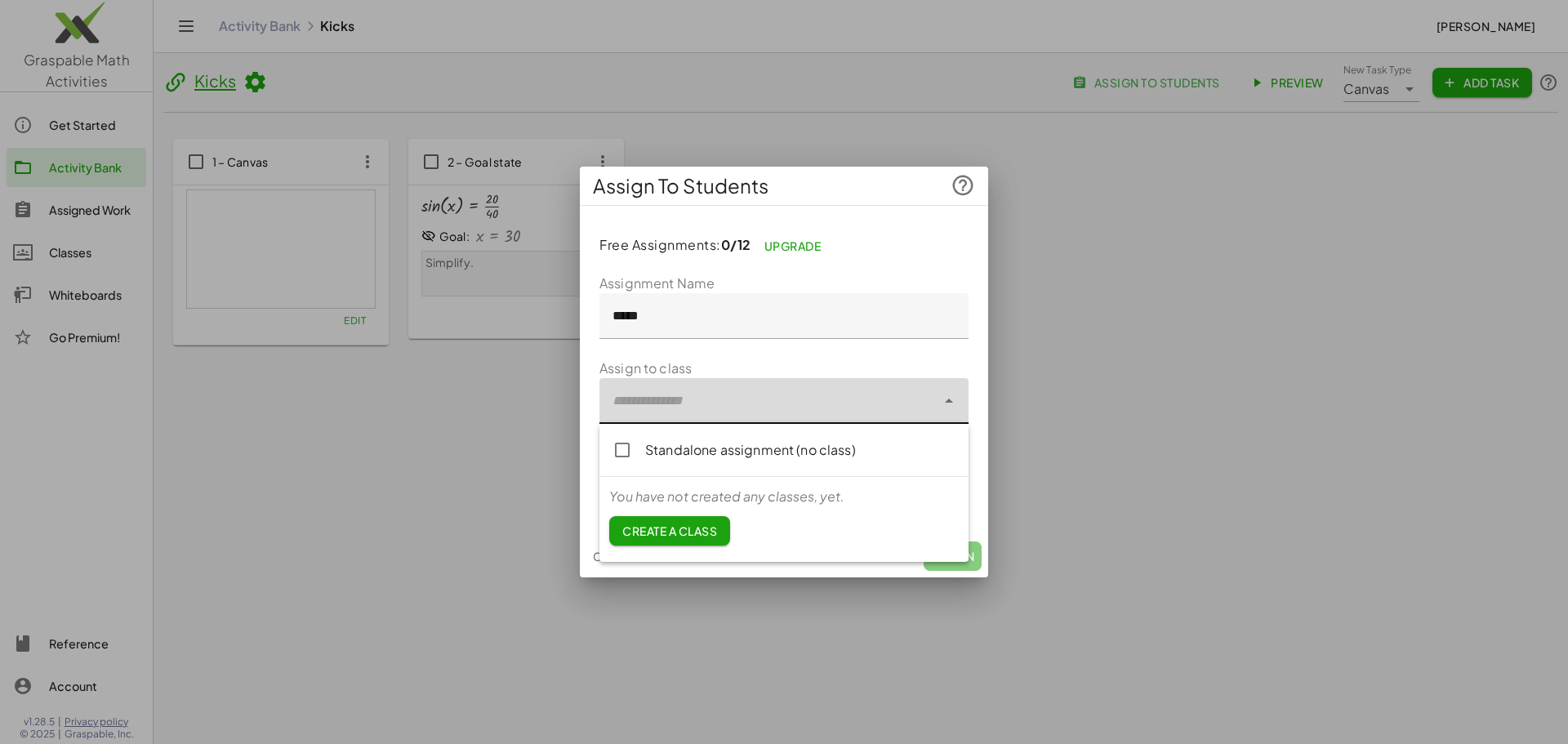
click at [739, 399] on div at bounding box center [768, 401] width 337 height 46
click at [637, 535] on span "Create a class" at bounding box center [669, 531] width 95 height 15
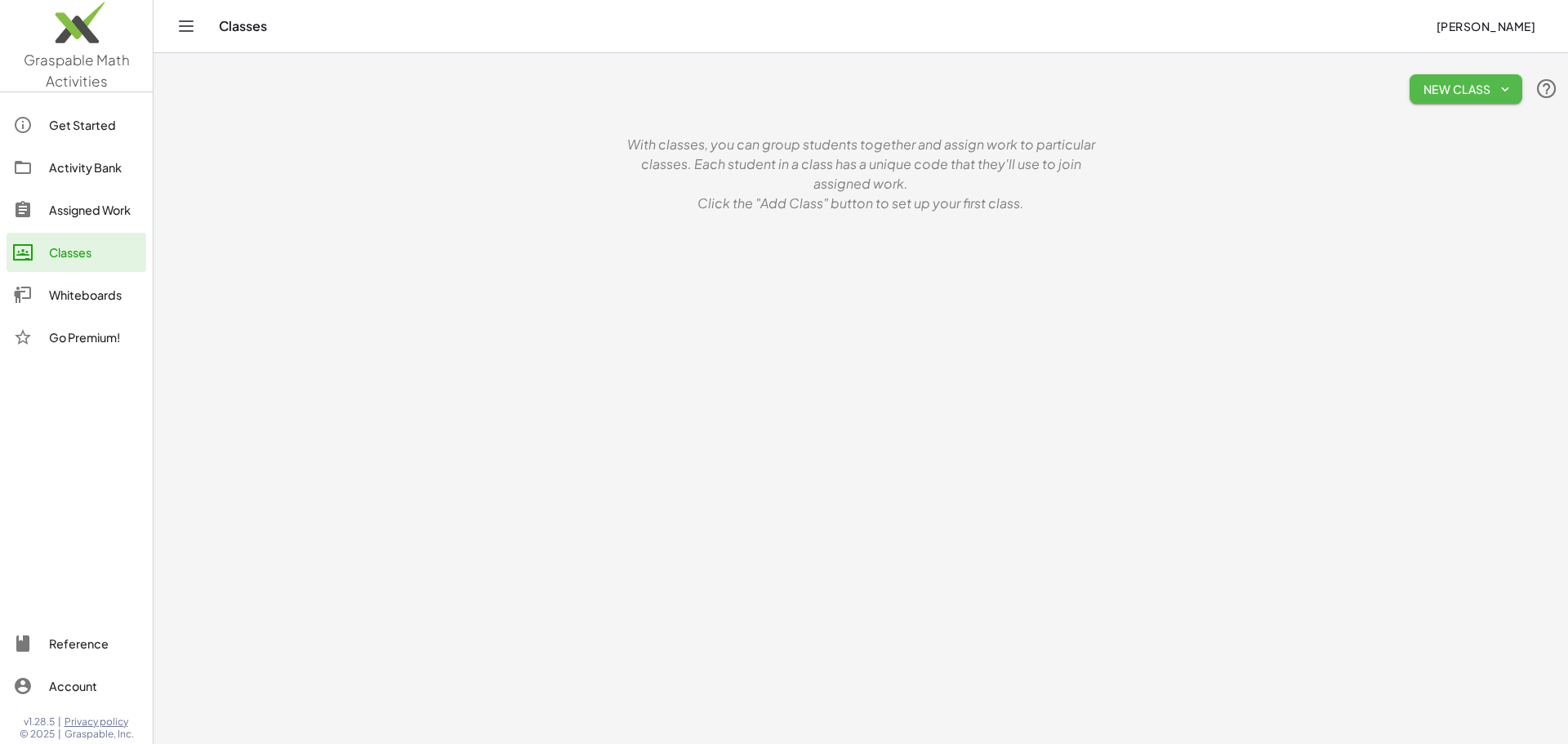
click at [1435, 88] on span "New Class" at bounding box center [1465, 90] width 86 height 15
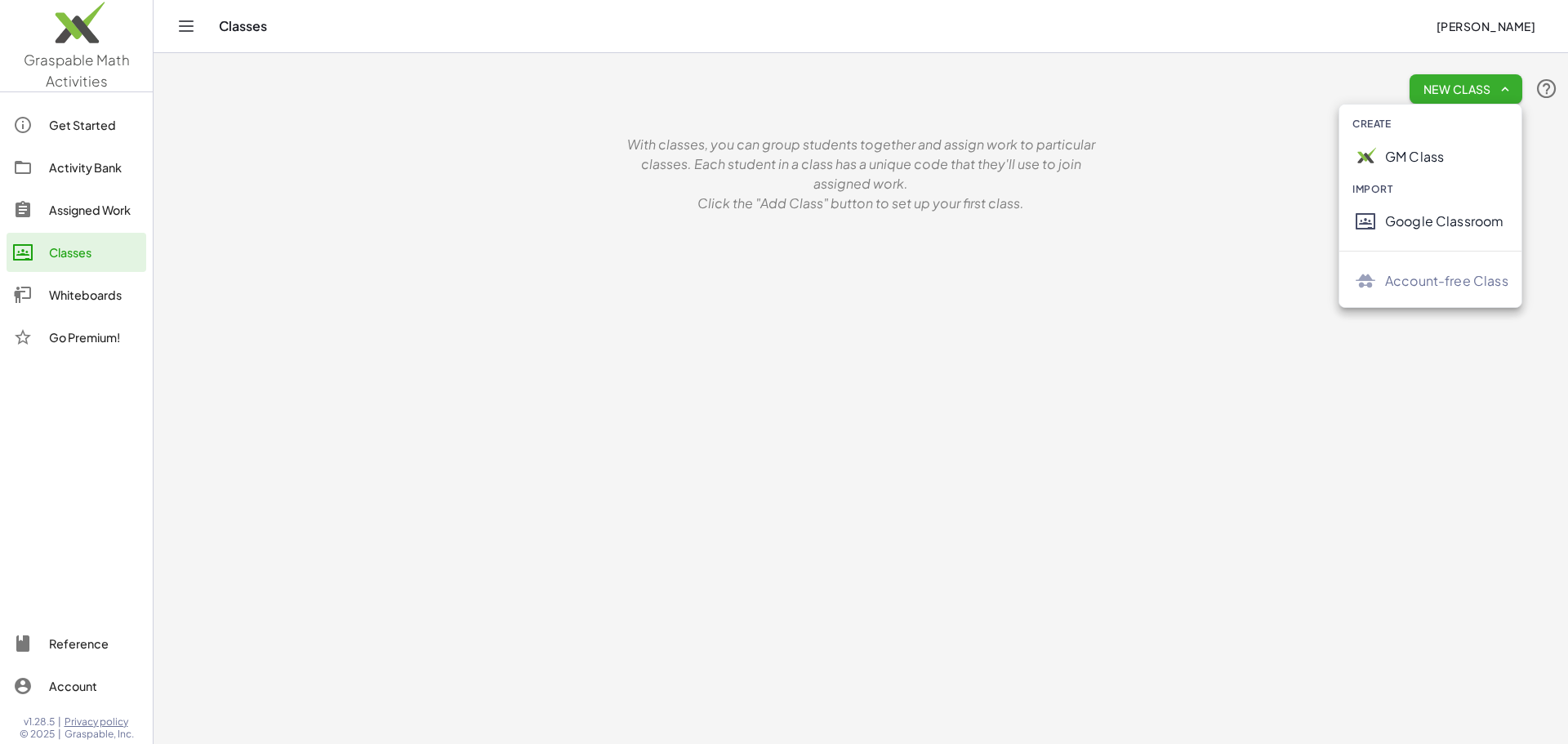
click at [1384, 162] on div at bounding box center [1368, 156] width 33 height 26
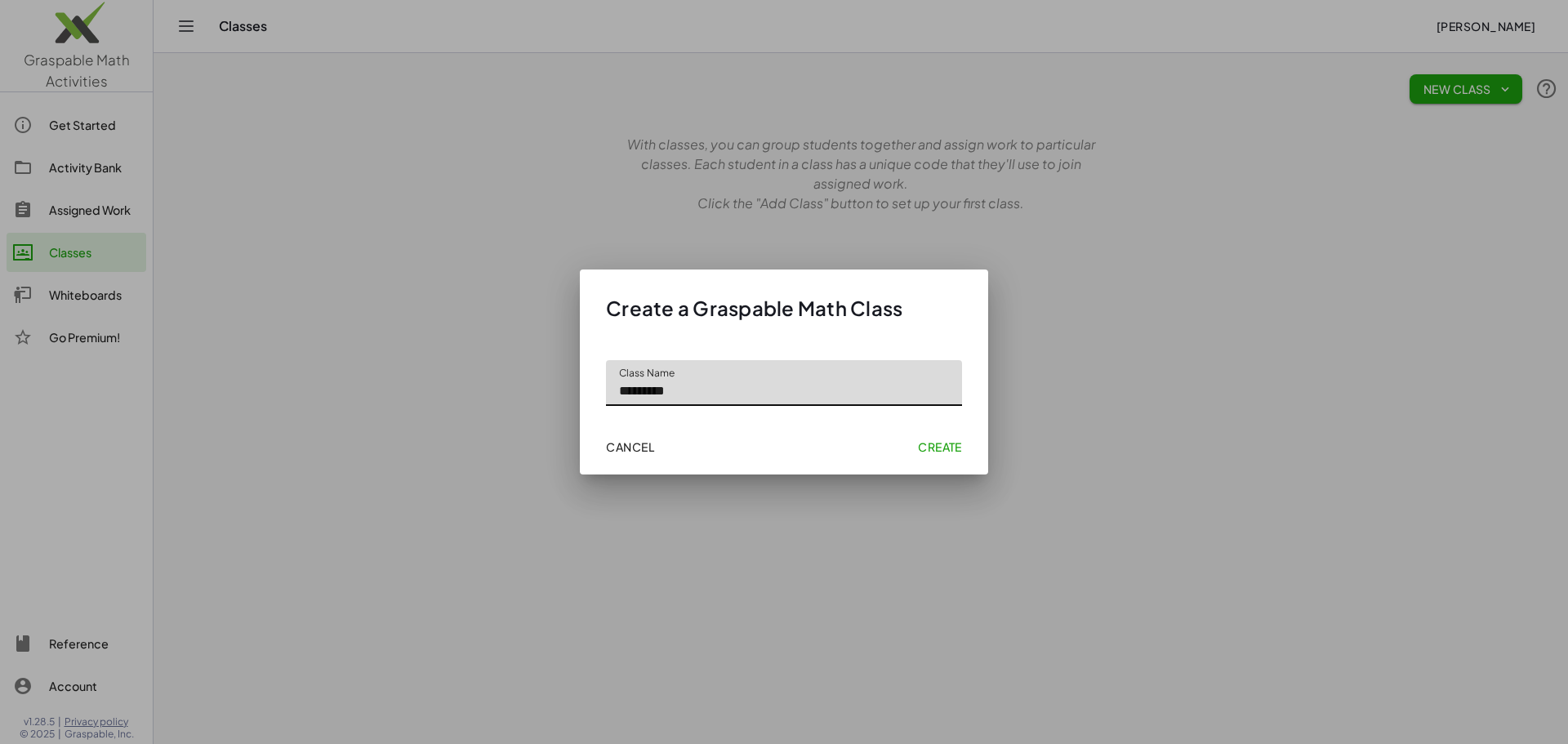
type input "*********"
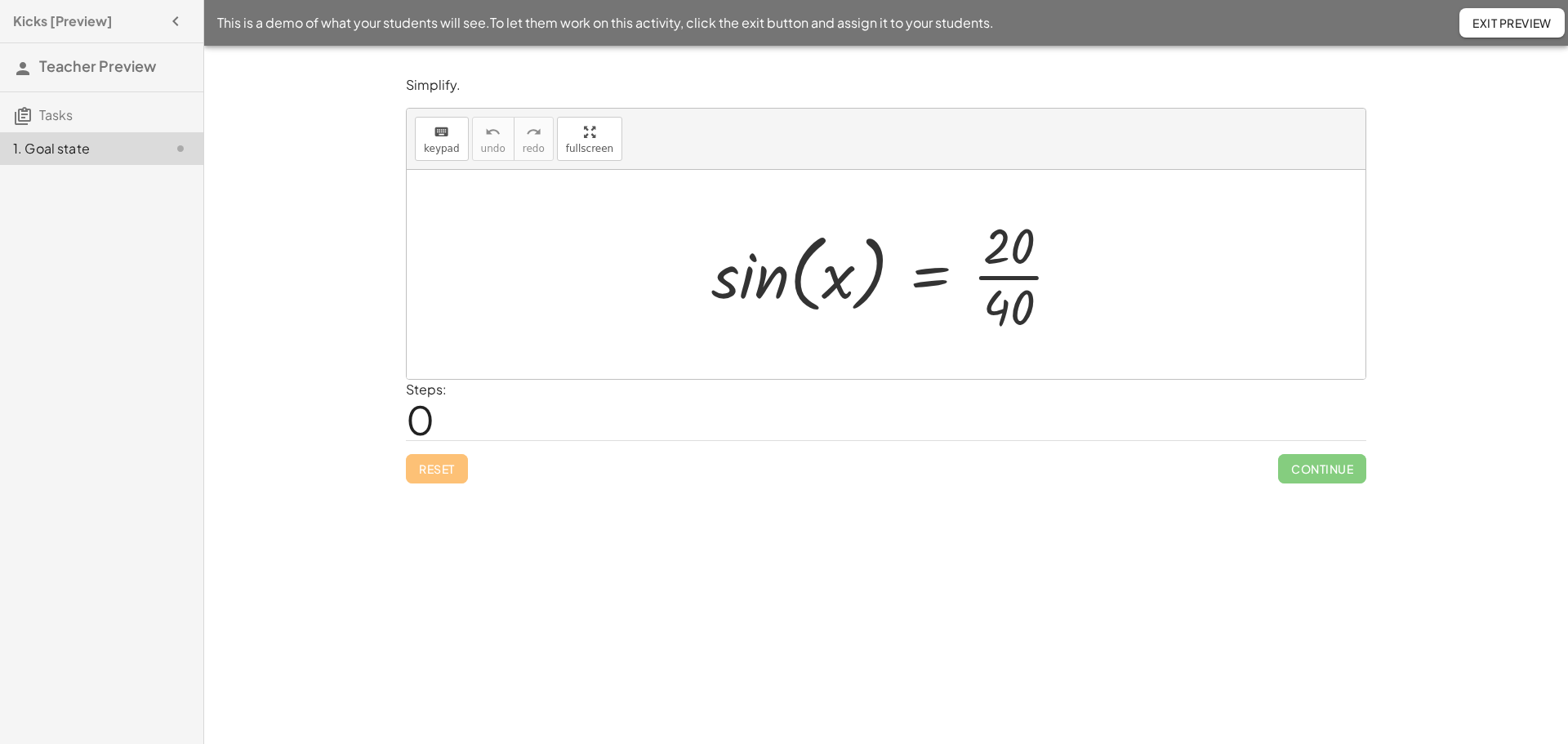
click at [1010, 283] on div at bounding box center [892, 275] width 379 height 126
click at [1010, 282] on div at bounding box center [880, 275] width 354 height 126
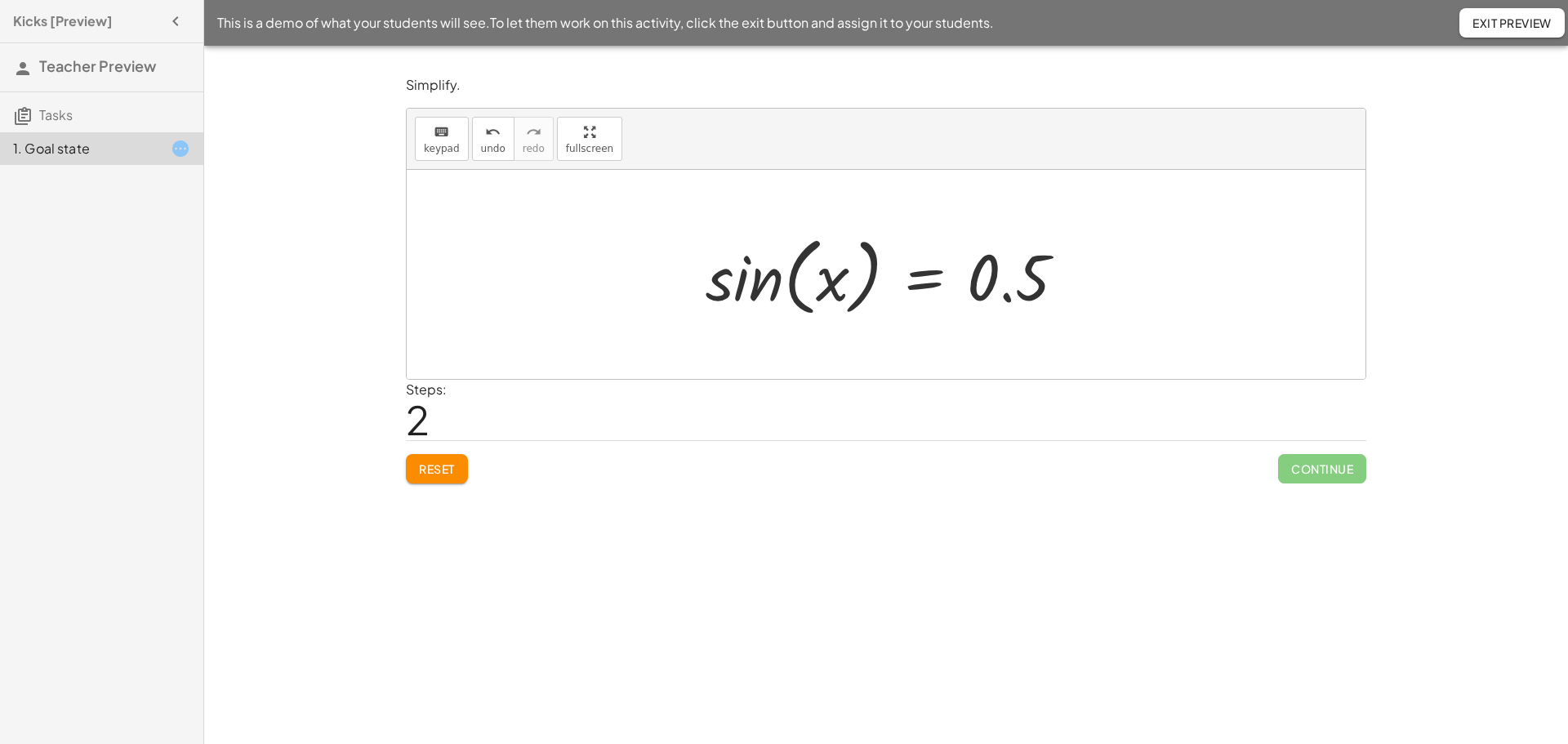
click at [764, 290] on div at bounding box center [892, 275] width 389 height 94
click at [846, 283] on div at bounding box center [892, 275] width 389 height 94
click at [846, 282] on div at bounding box center [892, 275] width 389 height 94
drag, startPoint x: 835, startPoint y: 282, endPoint x: 1020, endPoint y: 282, distance: 185.0
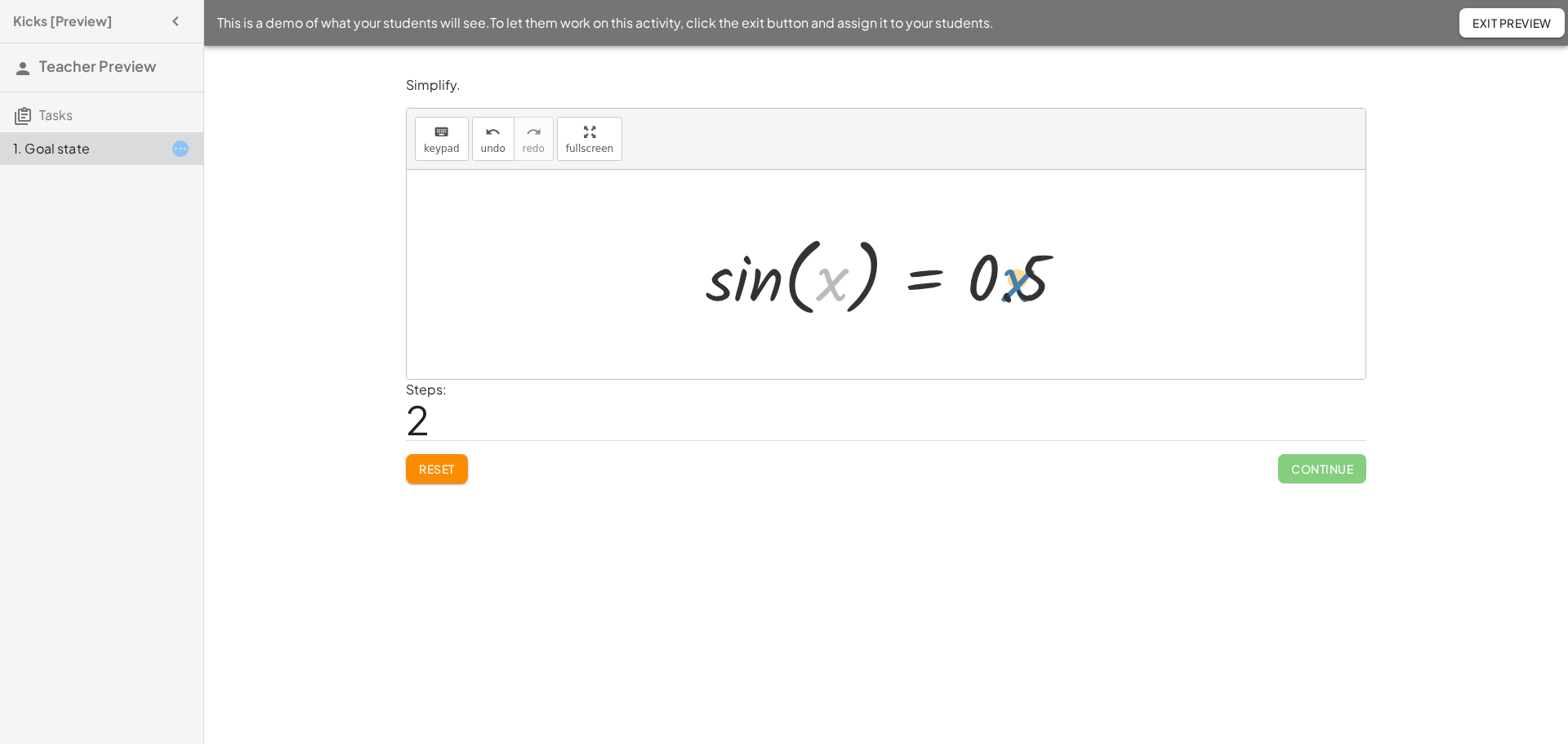
click at [1020, 282] on div at bounding box center [892, 275] width 389 height 94
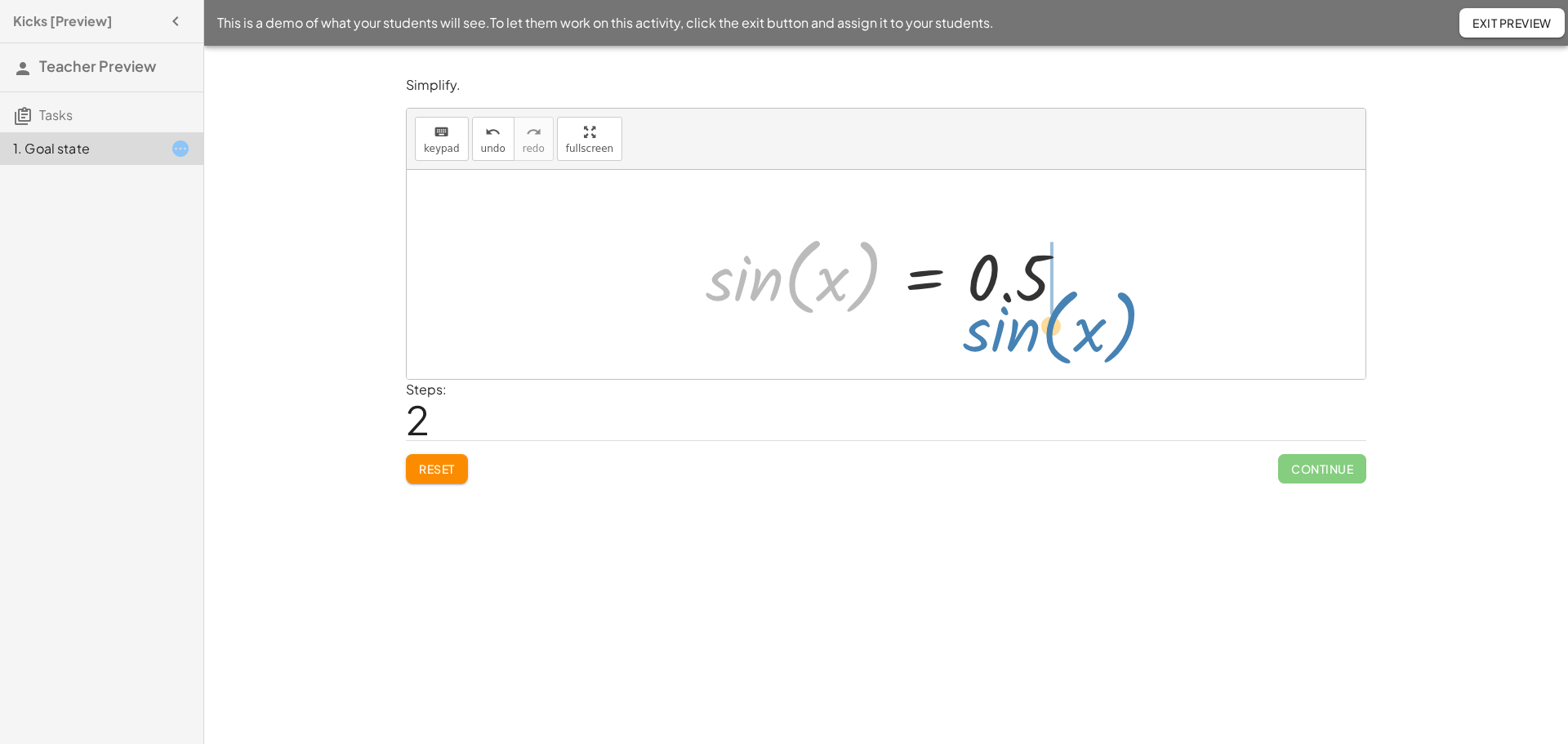
drag, startPoint x: 792, startPoint y: 287, endPoint x: 1049, endPoint y: 337, distance: 261.8
click at [1049, 337] on div "sin ( , x ) = · 20 · 40 sin ( , x ) = · 20 · 2 · 20 sin ( , x ) = · 1 · 2 sin (…" at bounding box center [886, 275] width 959 height 209
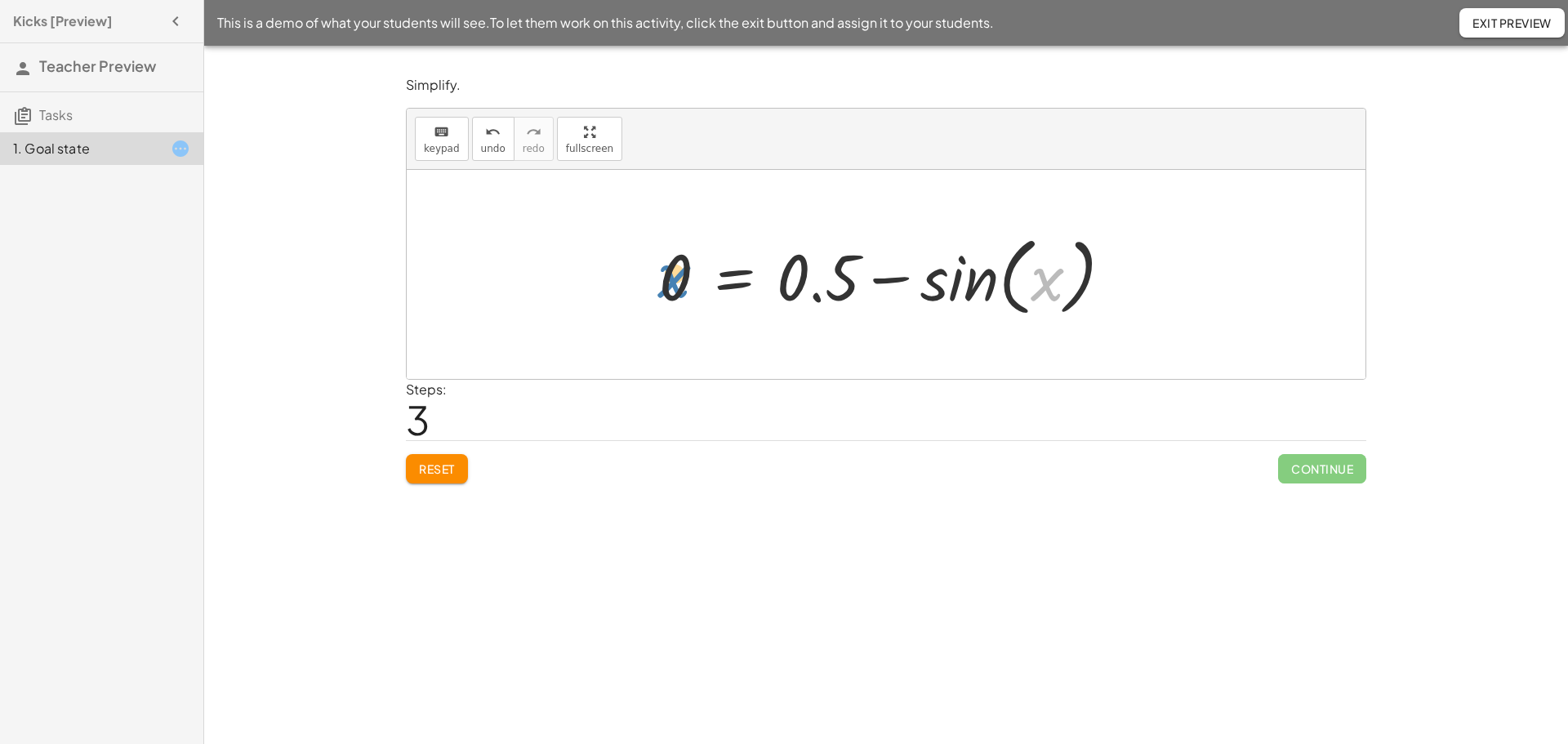
drag, startPoint x: 1041, startPoint y: 285, endPoint x: 667, endPoint y: 281, distance: 374.0
click at [667, 281] on div at bounding box center [892, 275] width 482 height 94
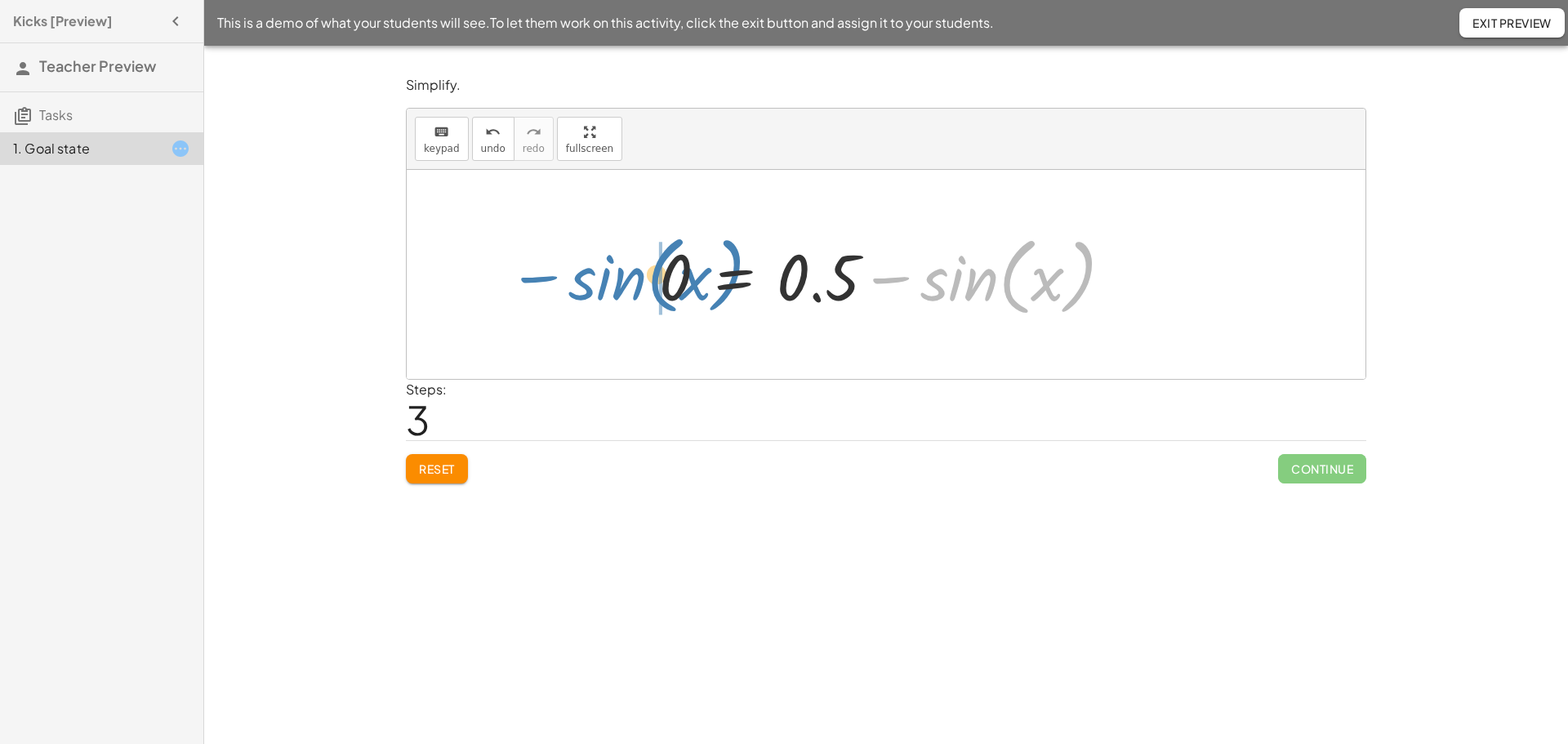
drag, startPoint x: 955, startPoint y: 285, endPoint x: 604, endPoint y: 279, distance: 351.1
click at [604, 279] on div "sin ( , x ) = · 20 · 40 sin ( , x ) = · 20 · 2 · 20 sin ( , x ) = · 1 · 2 sin (…" at bounding box center [886, 275] width 959 height 209
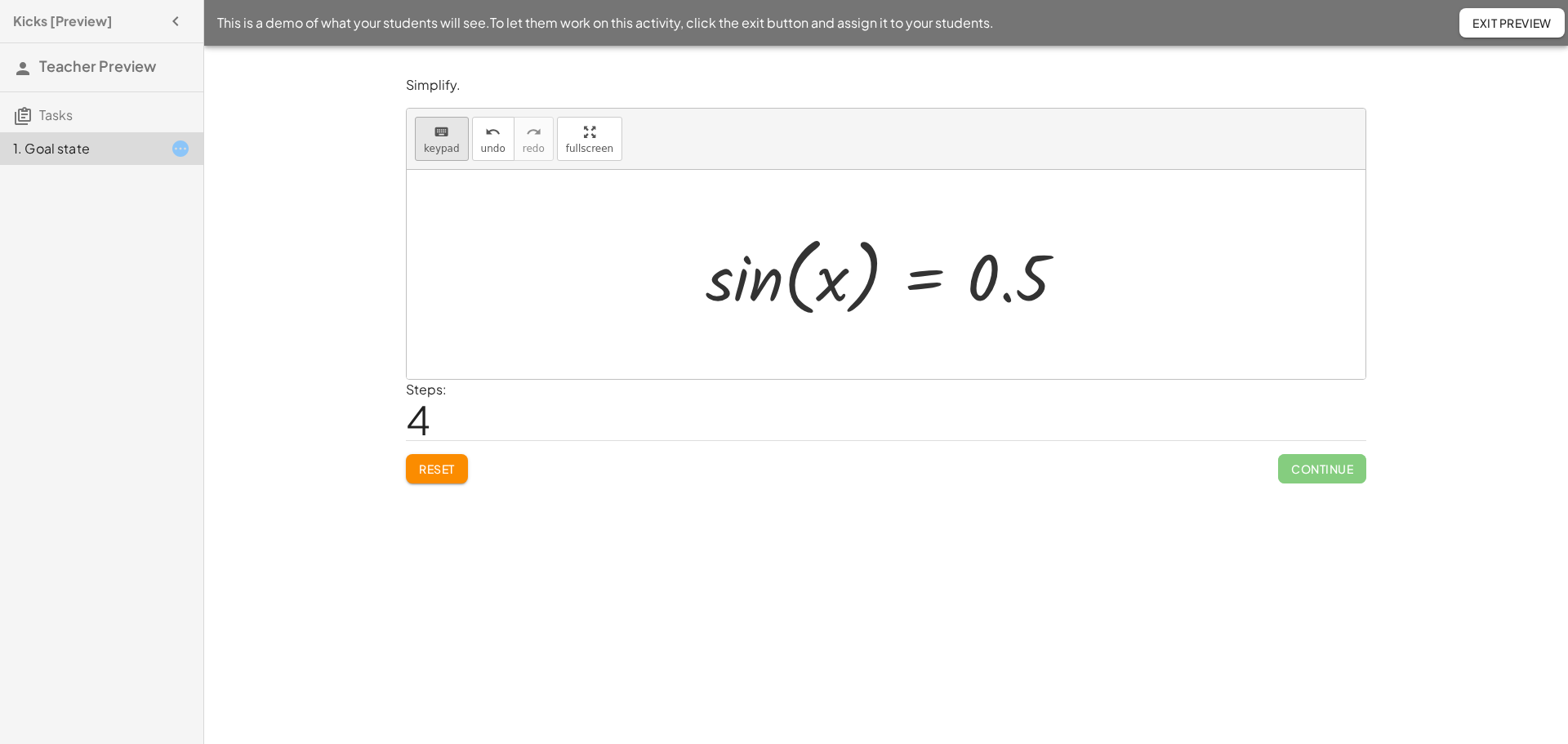
click at [443, 139] on icon "keyboard" at bounding box center [441, 131] width 16 height 19
click at [443, 140] on button "keyboard keypad" at bounding box center [442, 138] width 54 height 44
click at [443, 140] on icon "keyboard" at bounding box center [441, 131] width 16 height 19
click at [692, 272] on div "sin ( , x ) = · 20 · 40 sin ( , x ) = · 20 · 2 · 20 sin ( , x ) = · 1 · 2 sin (…" at bounding box center [886, 275] width 410 height 102
click at [729, 299] on div at bounding box center [794, 276] width 177 height 85
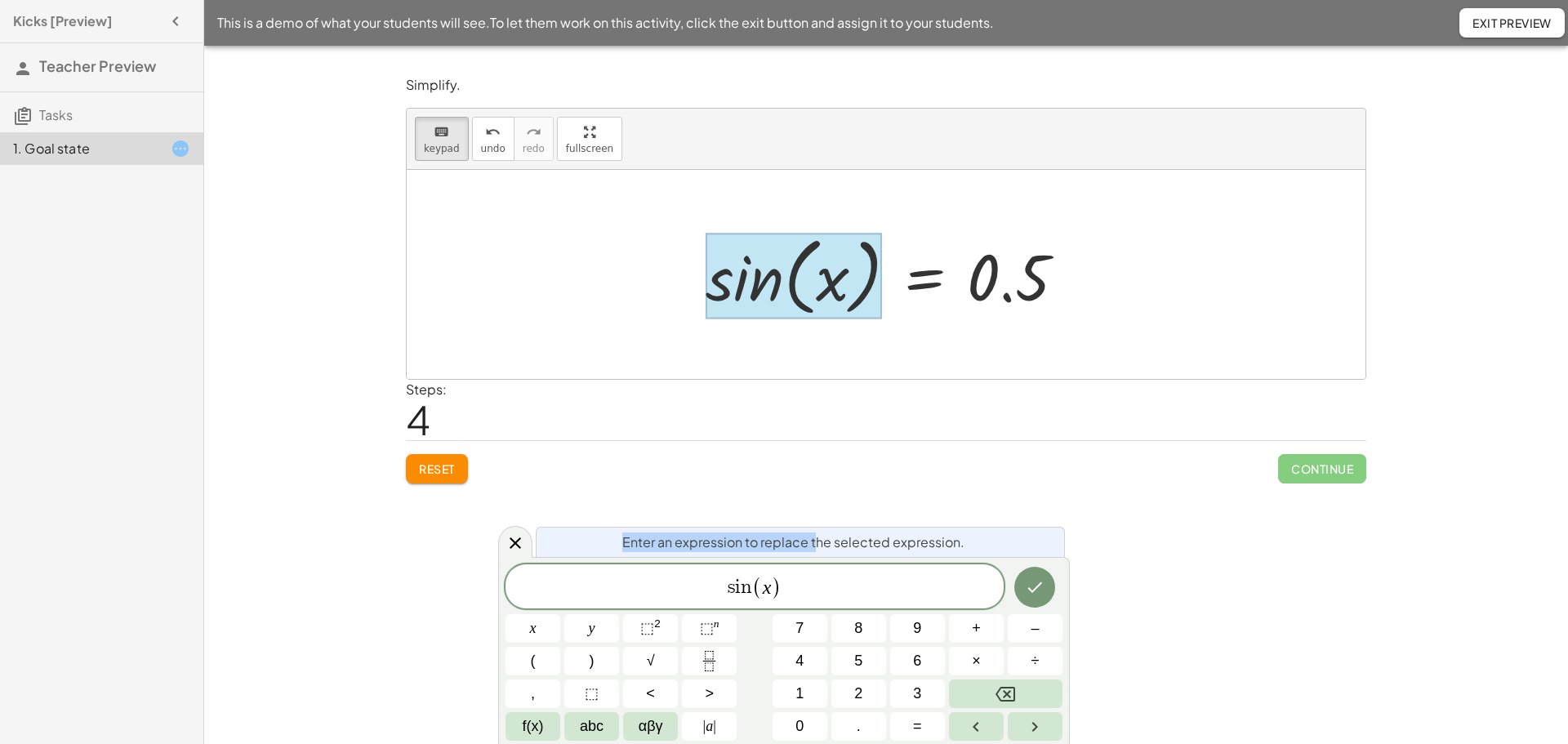
drag, startPoint x: 814, startPoint y: 547, endPoint x: 825, endPoint y: 475, distance: 72.8
click at [825, 475] on body "Kicks [Preview] Teacher Preview Tasks 1. Goal state This is a demo of what your…" at bounding box center [784, 372] width 1568 height 744
click at [1010, 613] on div "s i n ( x ) x y ⬚ 2 ⬚ n 7 8 9 + – ( ) √ 4 5 6 × ÷ , ⬚ < > 1 2 3 f(x) abc αβγ | …" at bounding box center [784, 652] width 557 height 177
drag, startPoint x: 1010, startPoint y: 606, endPoint x: 1012, endPoint y: 537, distance: 69.0
click at [1012, 557] on div "Enter an expression to replace the selected expression. s i n ( x ) x y ⬚ 2 ⬚ n…" at bounding box center [784, 649] width 572 height 187
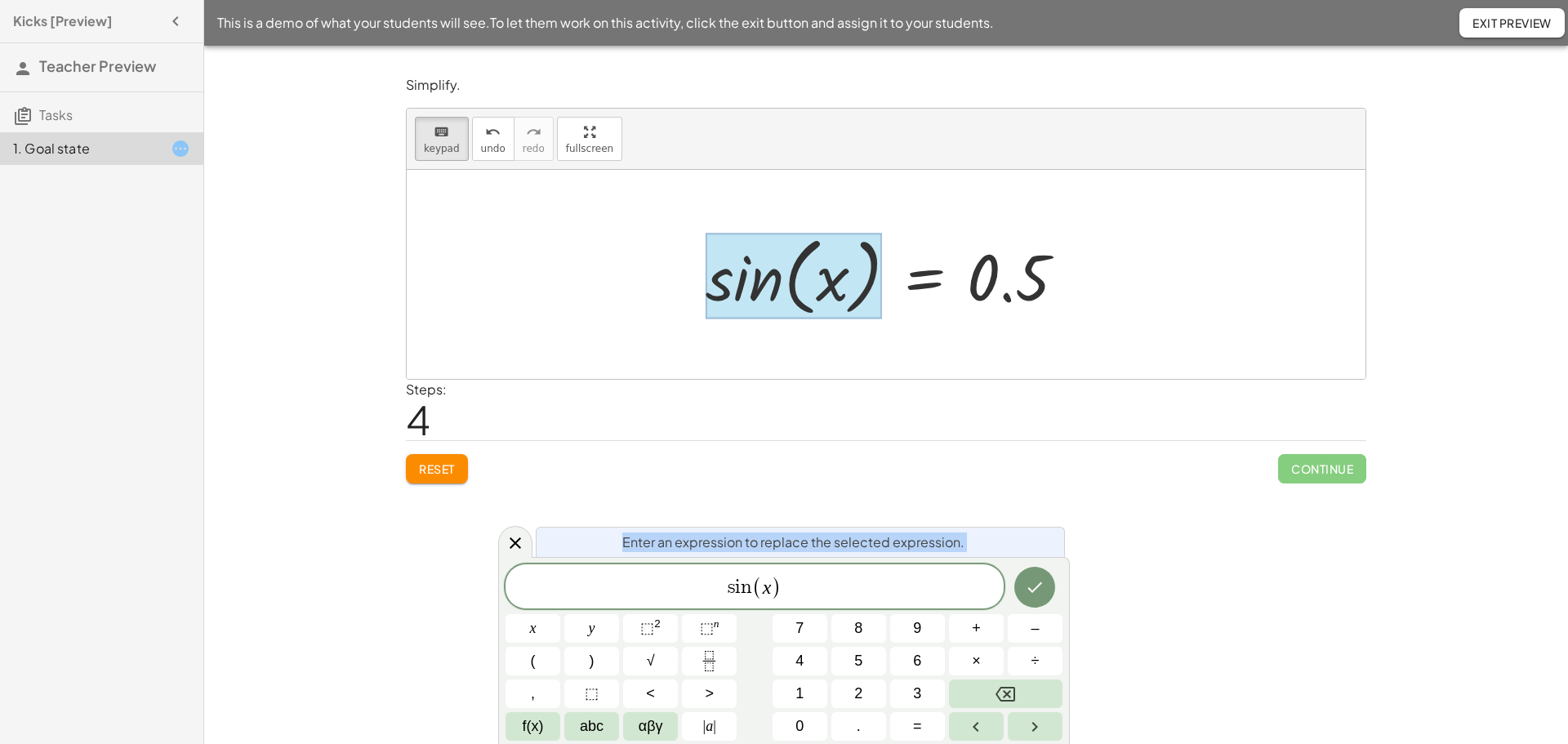
drag, startPoint x: 1004, startPoint y: 563, endPoint x: 1023, endPoint y: 447, distance: 117.5
click at [1024, 447] on body "Kicks [Preview] Teacher Preview Tasks 1. Goal state This is a demo of what your…" at bounding box center [784, 372] width 1568 height 744
click at [1046, 303] on div at bounding box center [892, 275] width 389 height 94
click at [1037, 285] on div at bounding box center [892, 275] width 389 height 94
click at [1001, 297] on div at bounding box center [892, 275] width 389 height 94
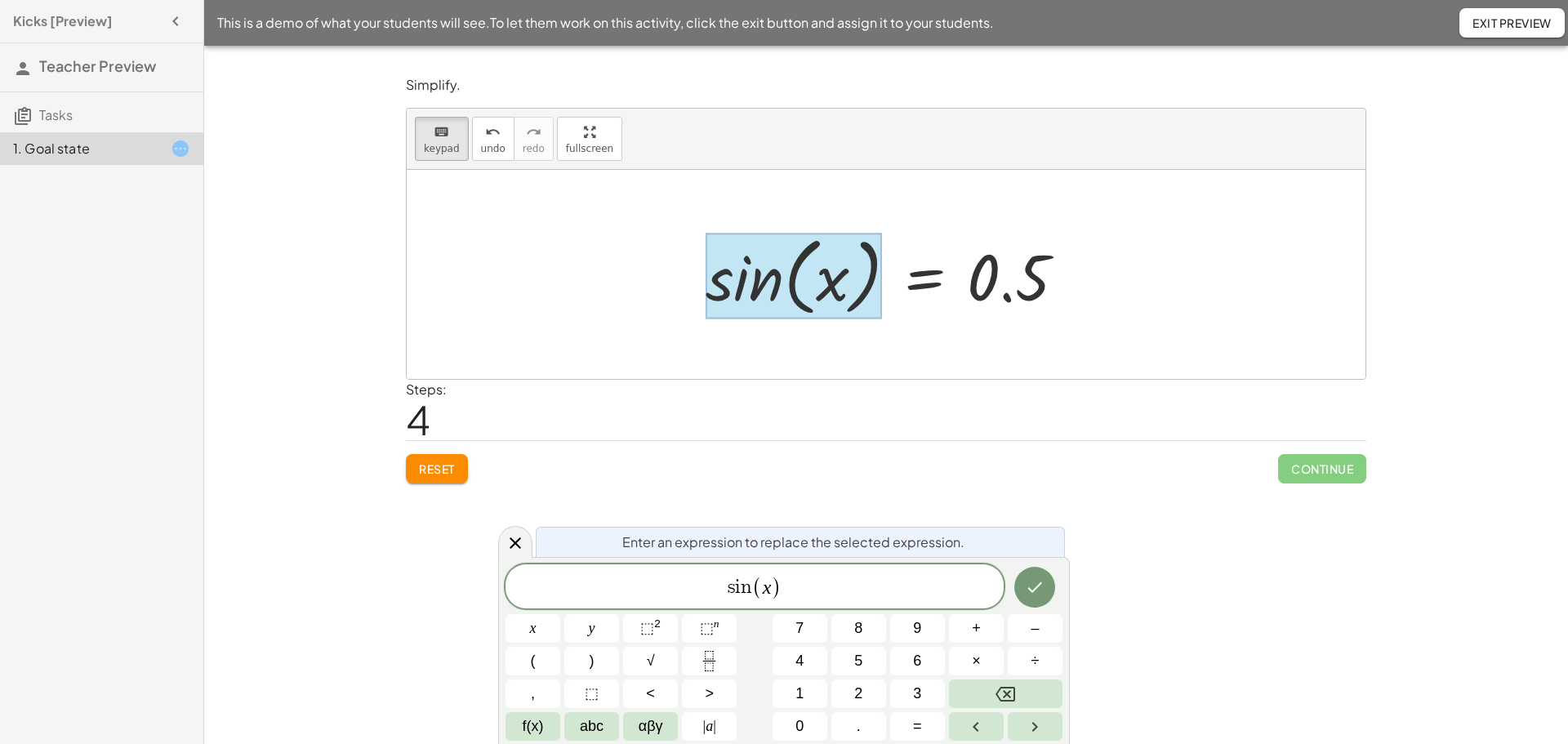
drag, startPoint x: 1001, startPoint y: 297, endPoint x: 973, endPoint y: 292, distance: 28.4
click at [994, 295] on div at bounding box center [892, 275] width 389 height 94
click at [826, 309] on div at bounding box center [794, 276] width 177 height 85
drag, startPoint x: 753, startPoint y: 305, endPoint x: 724, endPoint y: 328, distance: 37.0
click at [743, 313] on div at bounding box center [794, 276] width 177 height 85
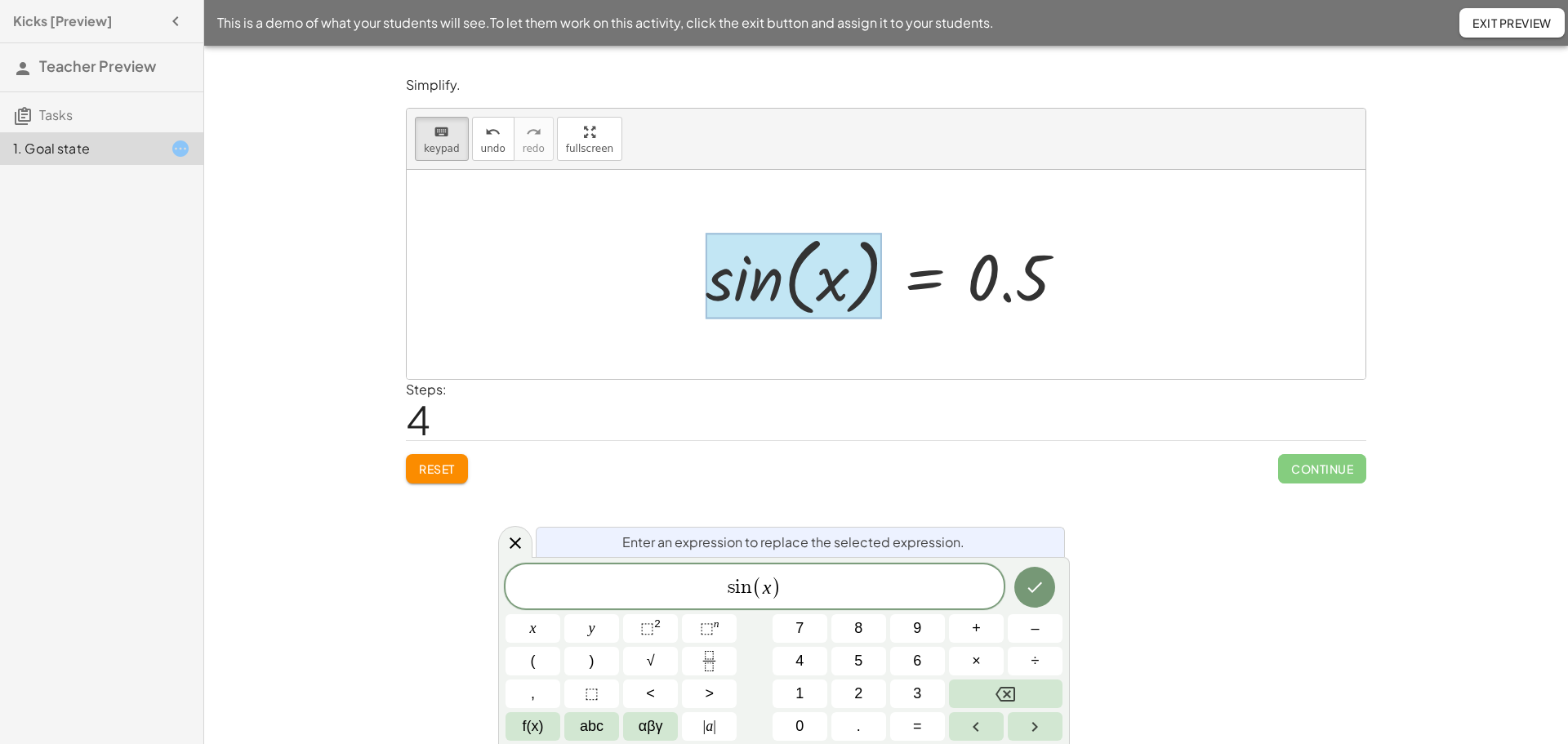
click at [515, 541] on icon at bounding box center [515, 542] width 19 height 19
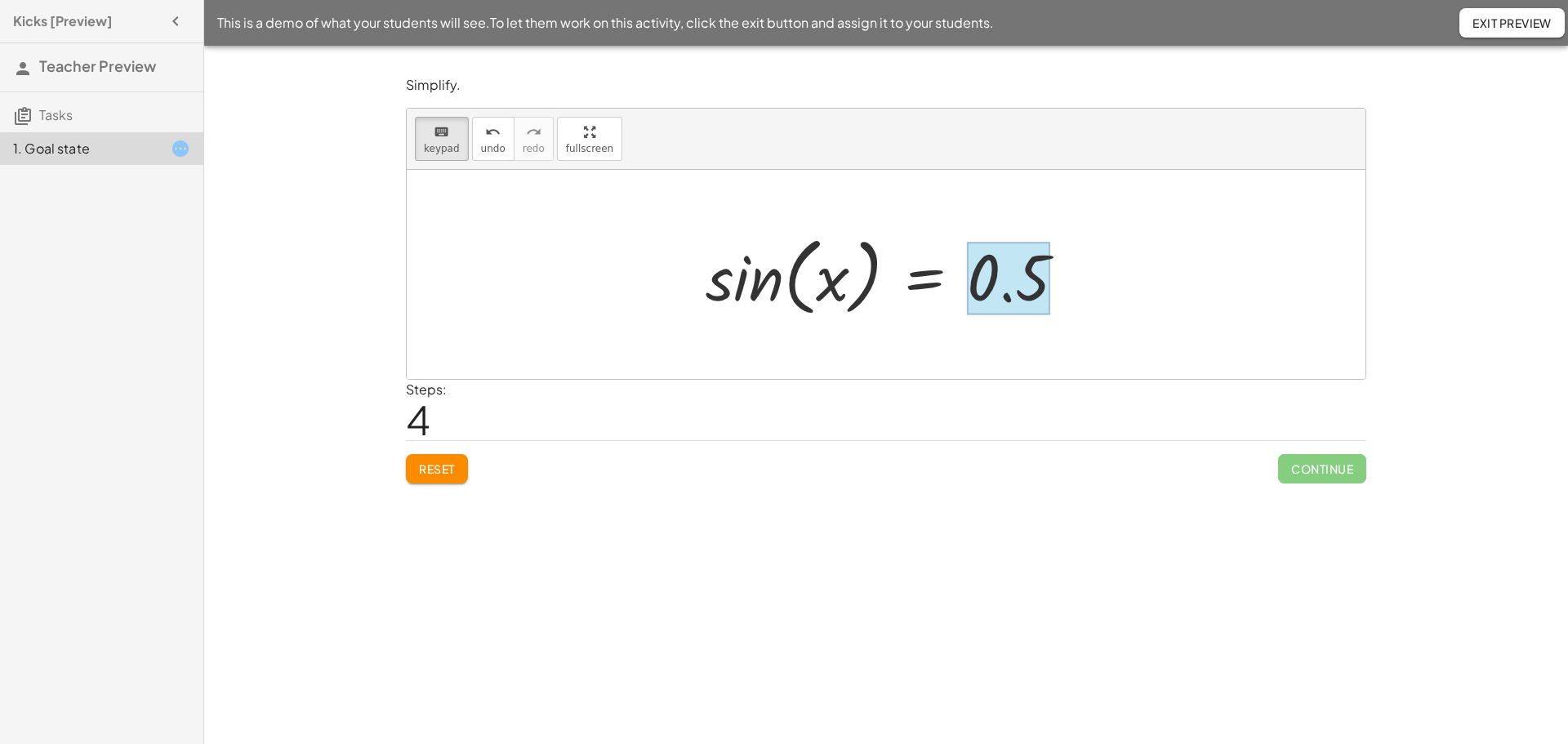
click at [1044, 291] on div at bounding box center [1008, 278] width 83 height 73
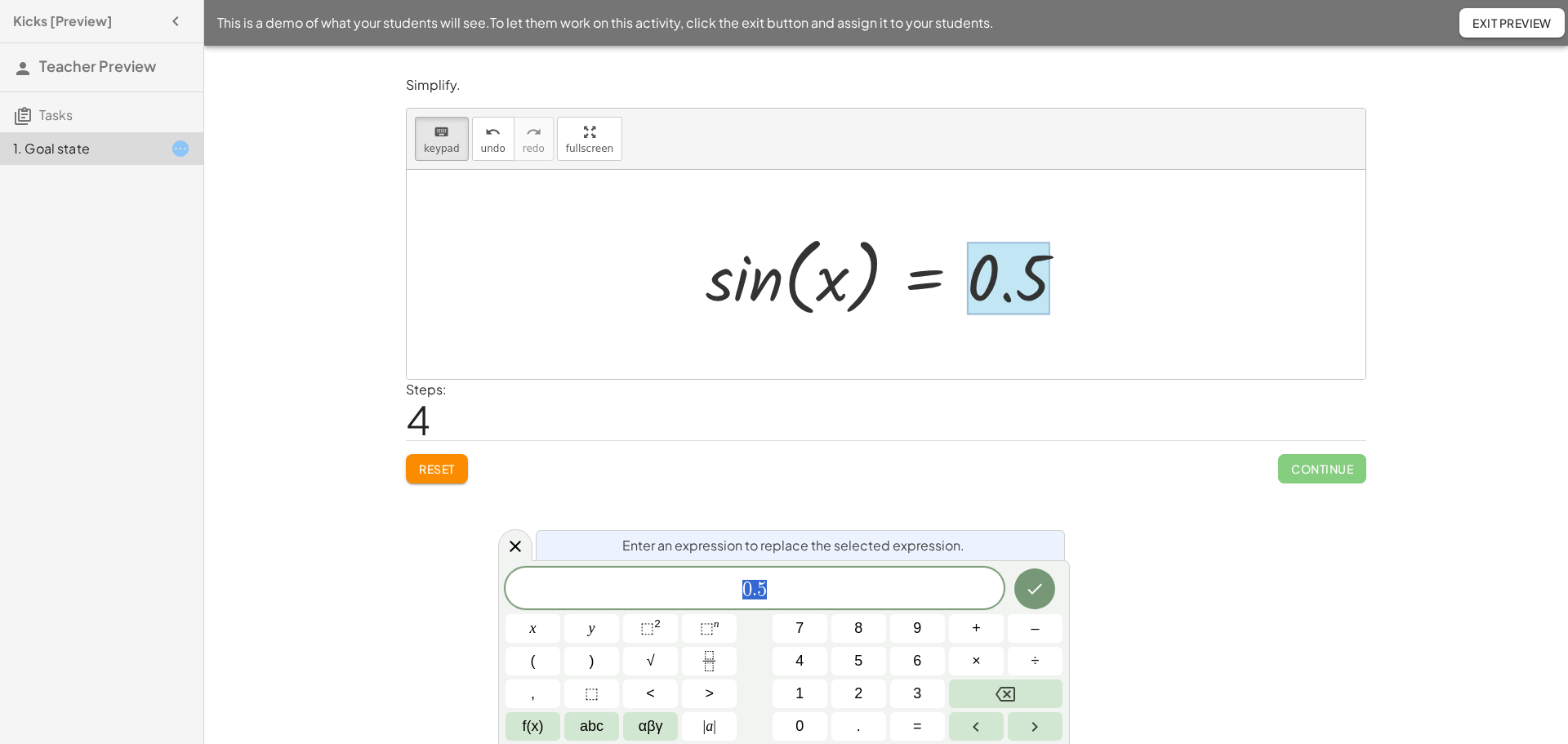
click at [1062, 290] on div at bounding box center [892, 275] width 389 height 94
click at [512, 559] on div at bounding box center [515, 545] width 34 height 32
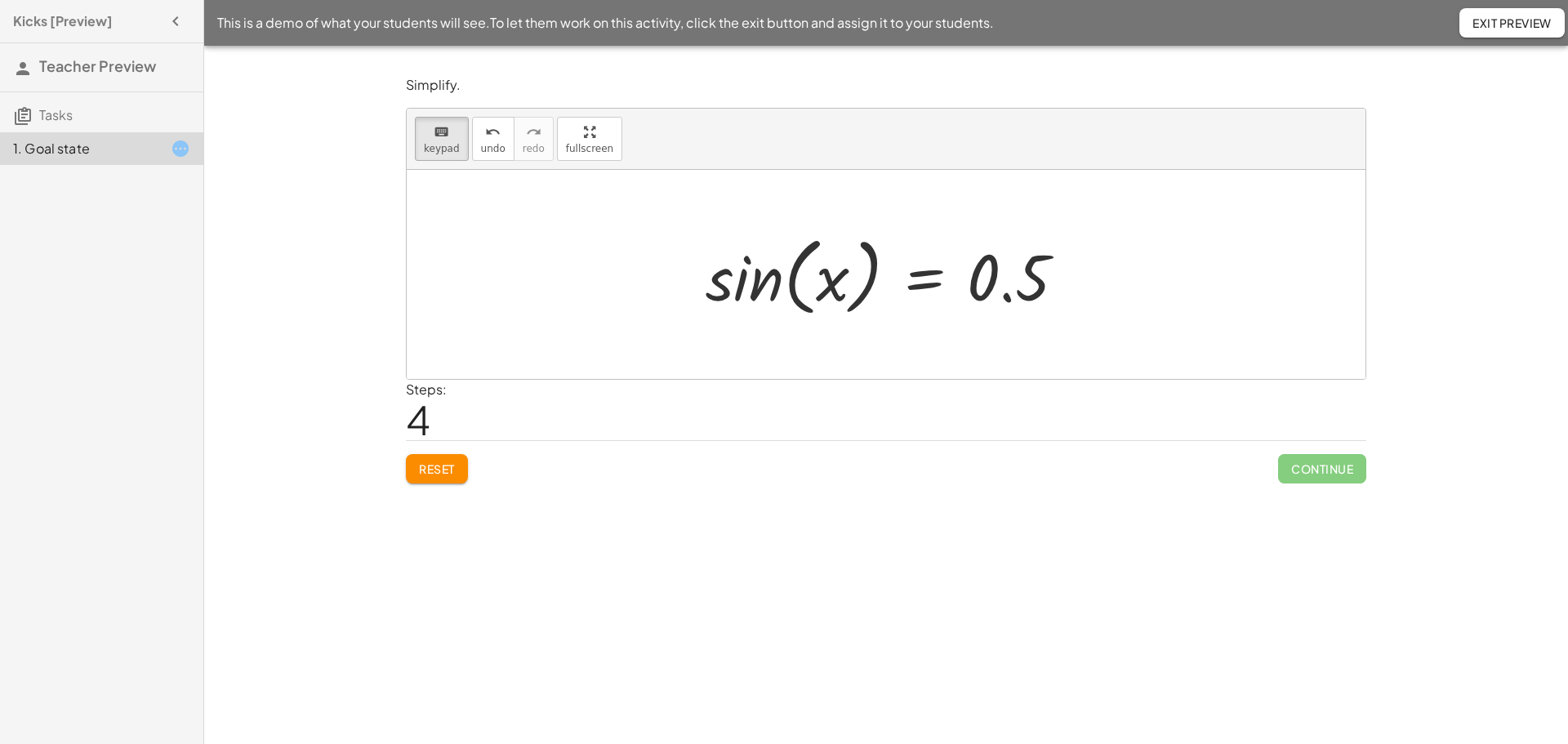
click at [1062, 285] on div at bounding box center [892, 275] width 389 height 94
click at [1044, 285] on div at bounding box center [1008, 278] width 83 height 73
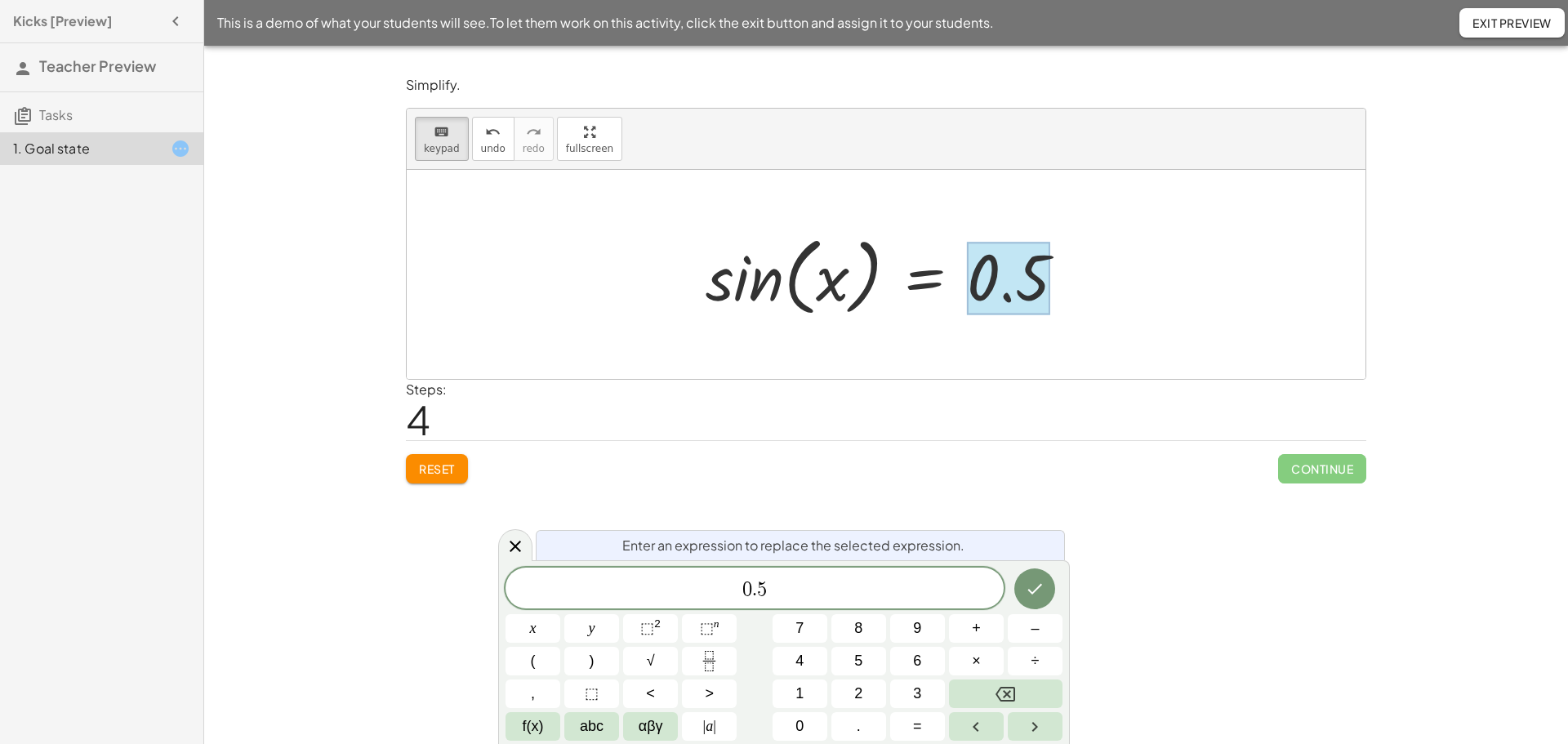
click at [1044, 285] on div at bounding box center [1008, 278] width 83 height 73
click at [782, 582] on span "0 . 5 ​" at bounding box center [754, 589] width 498 height 23
click at [739, 588] on span "​ 0 . 5" at bounding box center [754, 589] width 498 height 23
click at [877, 583] on span "a s i n ( 0 . 5 ) ​" at bounding box center [754, 588] width 498 height 27
click at [1031, 581] on icon "Done" at bounding box center [1034, 587] width 19 height 19
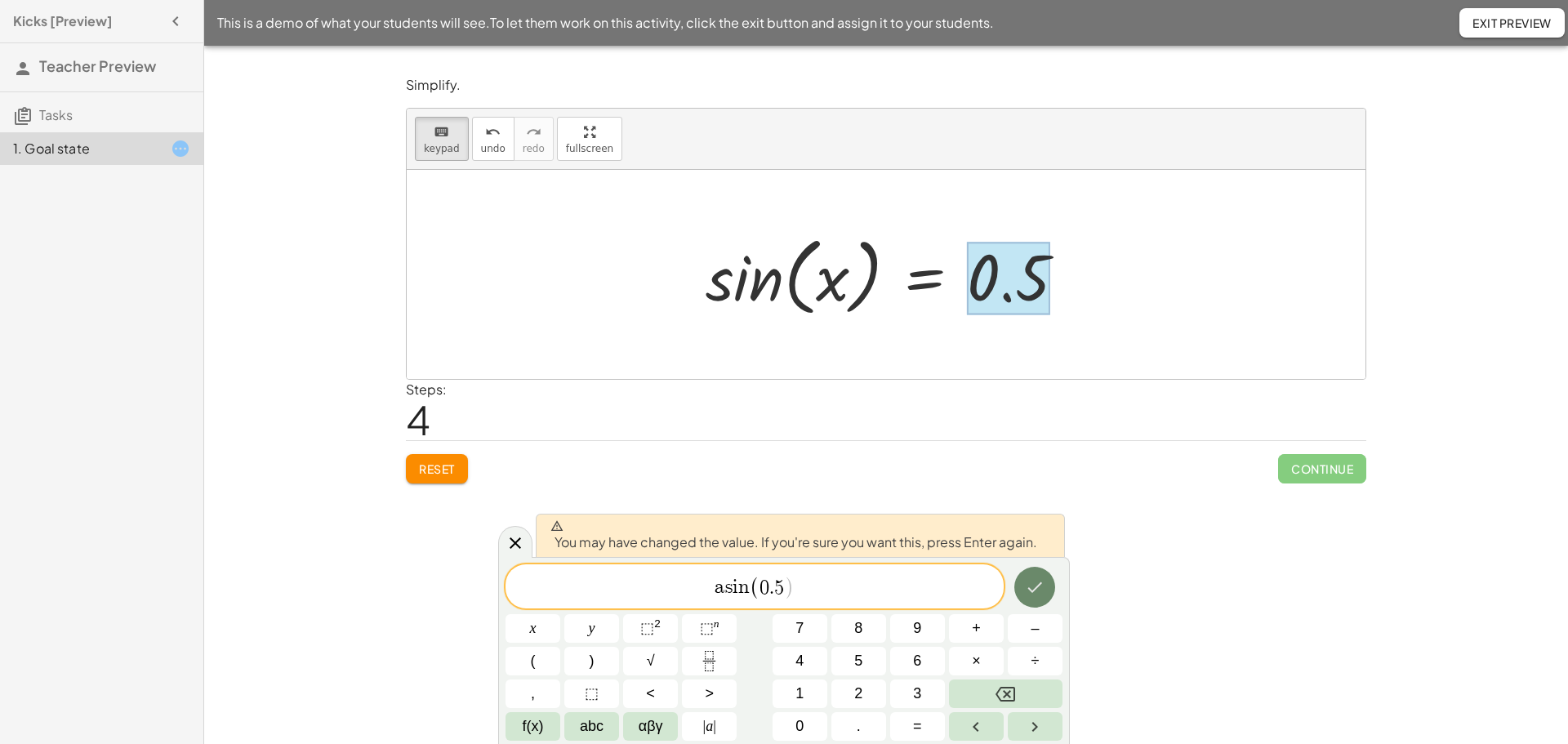
click at [1034, 589] on icon "Done" at bounding box center [1036, 587] width 15 height 11
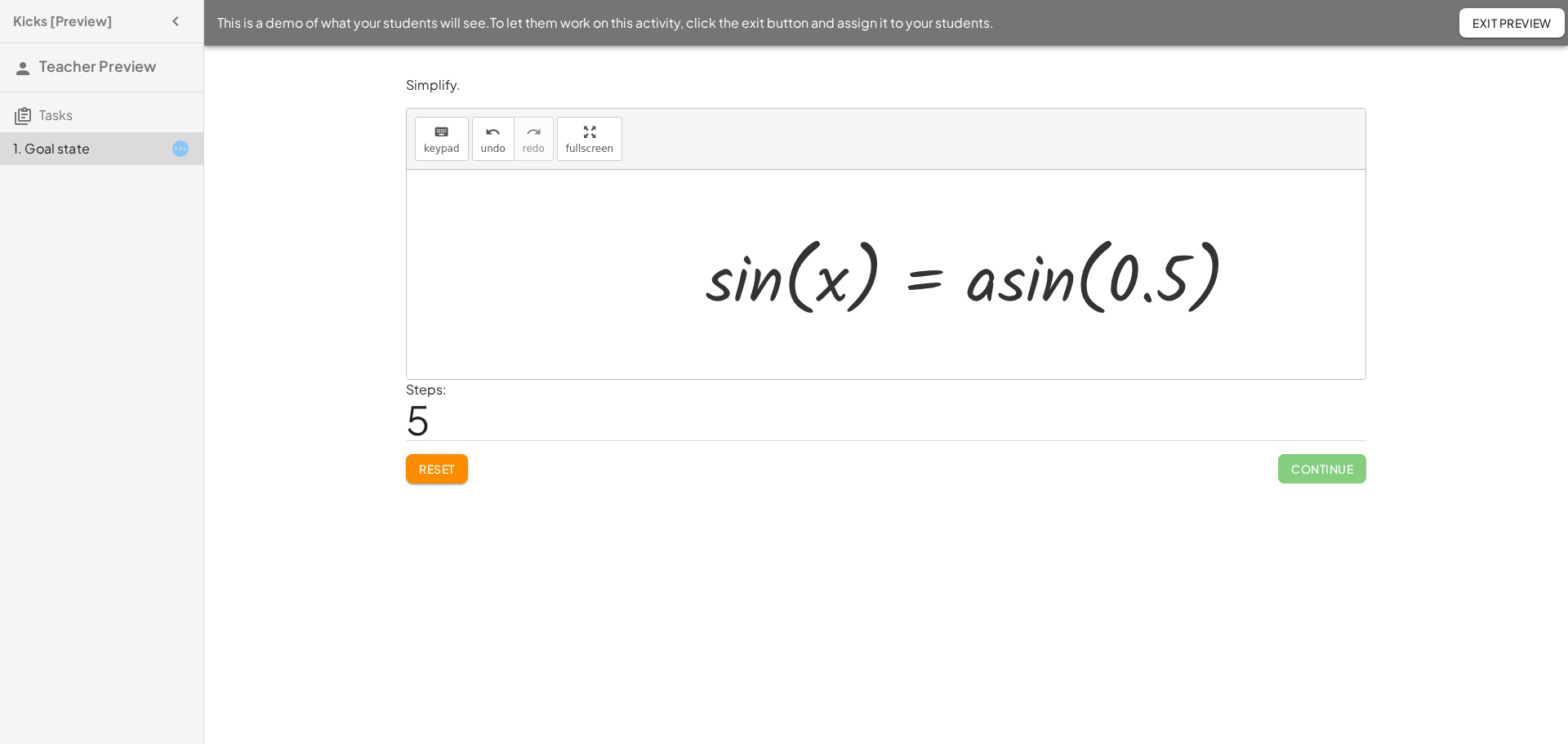
click at [706, 289] on div at bounding box center [979, 275] width 563 height 94
click at [690, 288] on div "sin ( , x ) = · 20 · 40 sin ( , x ) = · 20 · 2 · 20 sin ( , x ) = · 1 · 2 sin (…" at bounding box center [972, 275] width 583 height 102
click at [714, 290] on div at bounding box center [979, 275] width 563 height 94
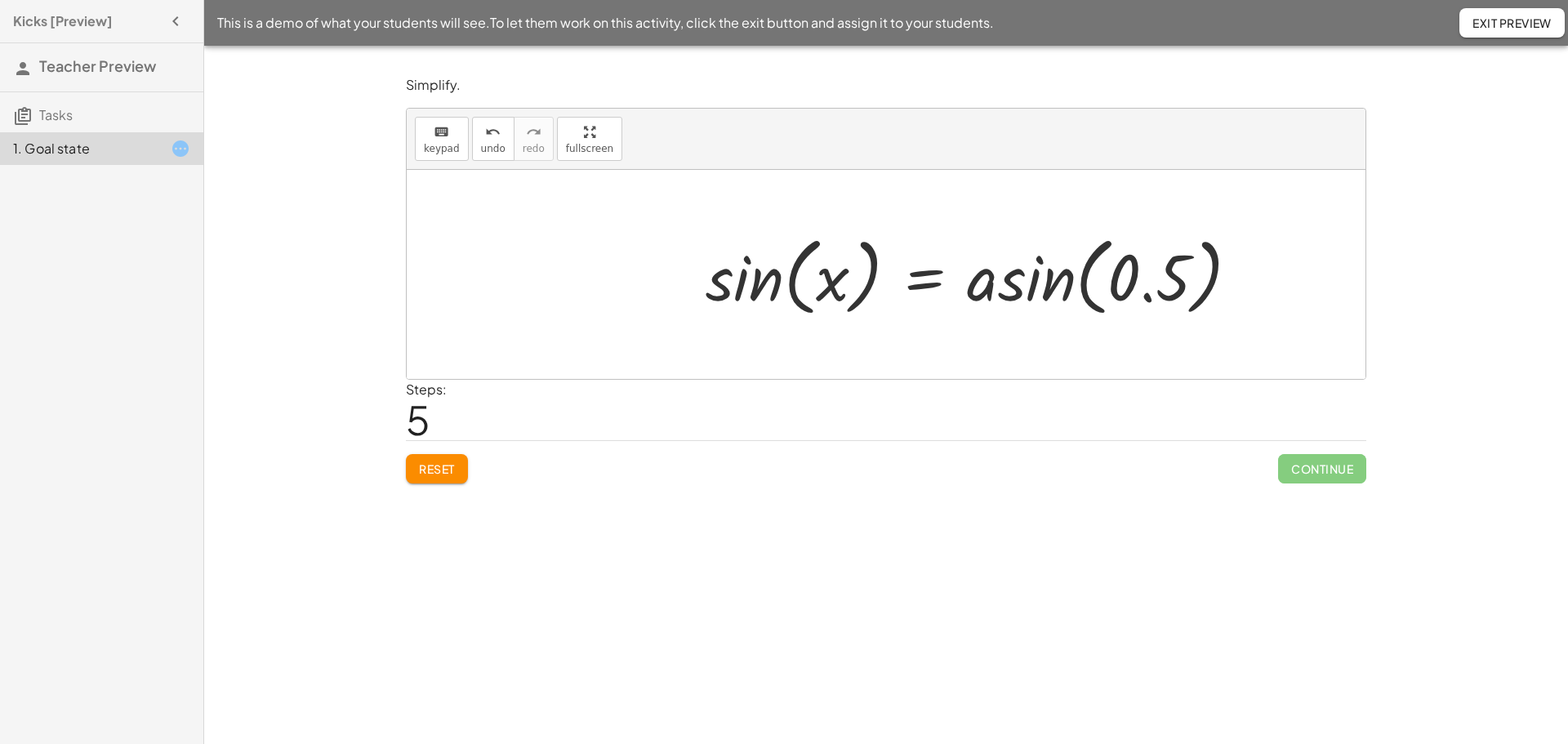
click at [766, 285] on div at bounding box center [979, 275] width 563 height 94
click at [767, 283] on div at bounding box center [979, 275] width 563 height 94
click at [854, 275] on div at bounding box center [979, 275] width 563 height 94
click at [888, 323] on div "sin ( , x ) = · 20 · 40 sin ( , x ) = · 20 · 2 · 20 sin ( , x ) = · 1 · 2 sin (…" at bounding box center [886, 275] width 959 height 209
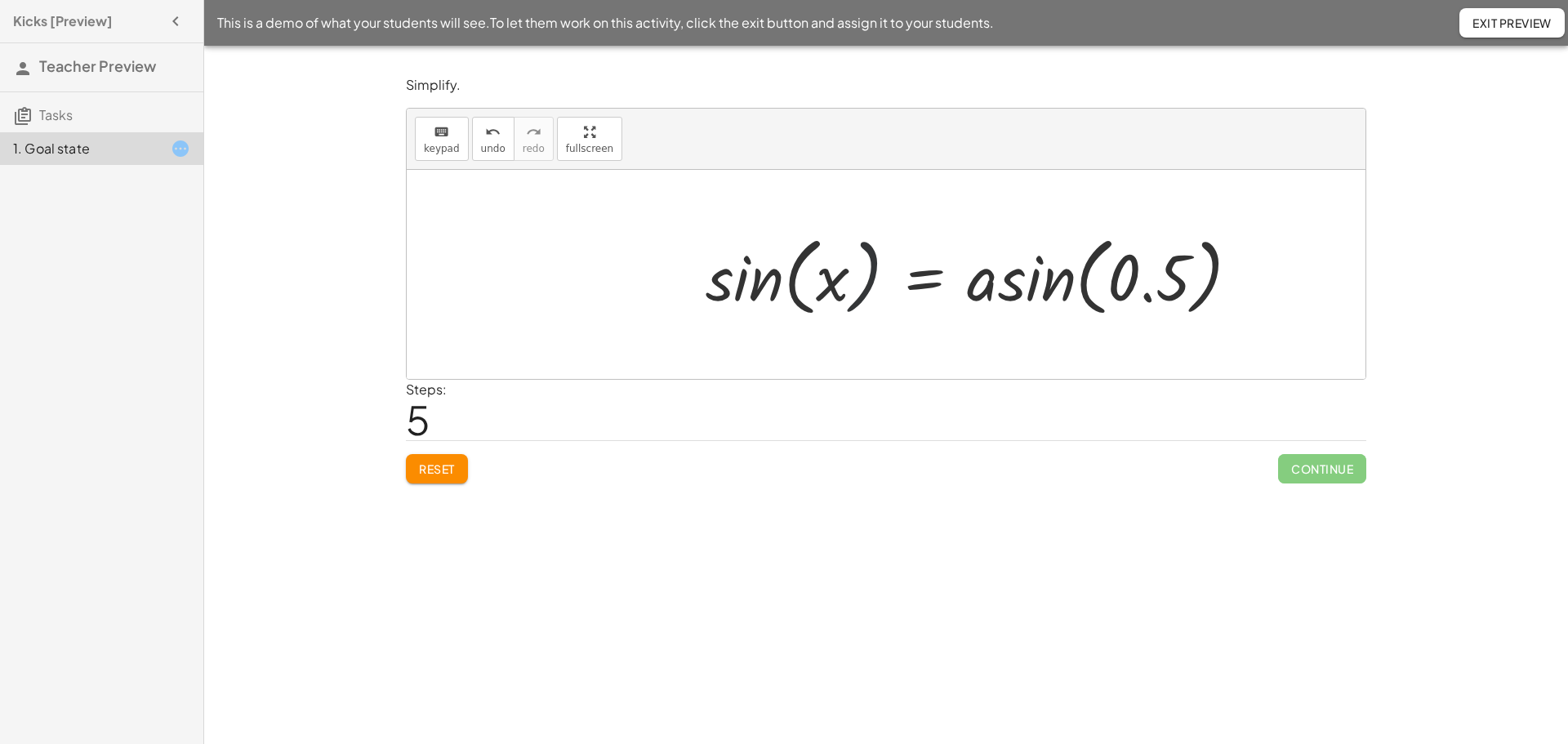
click at [864, 275] on div at bounding box center [979, 275] width 563 height 94
click at [783, 277] on div at bounding box center [979, 275] width 563 height 94
click at [854, 280] on div at bounding box center [979, 275] width 563 height 94
click at [854, 280] on div at bounding box center [979, 275] width 563 height 94
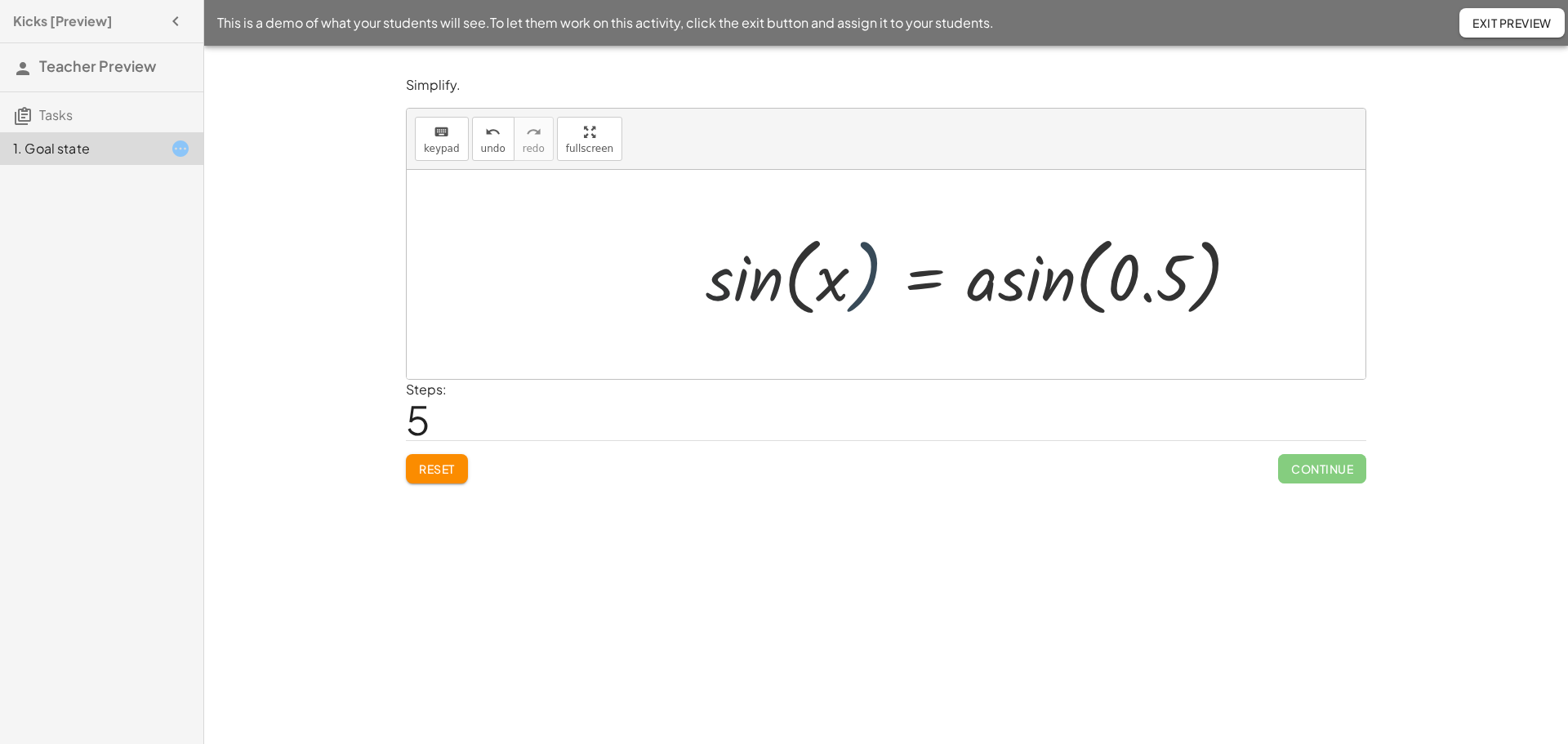
click at [873, 292] on div at bounding box center [979, 275] width 563 height 94
click at [1030, 271] on div at bounding box center [979, 275] width 563 height 94
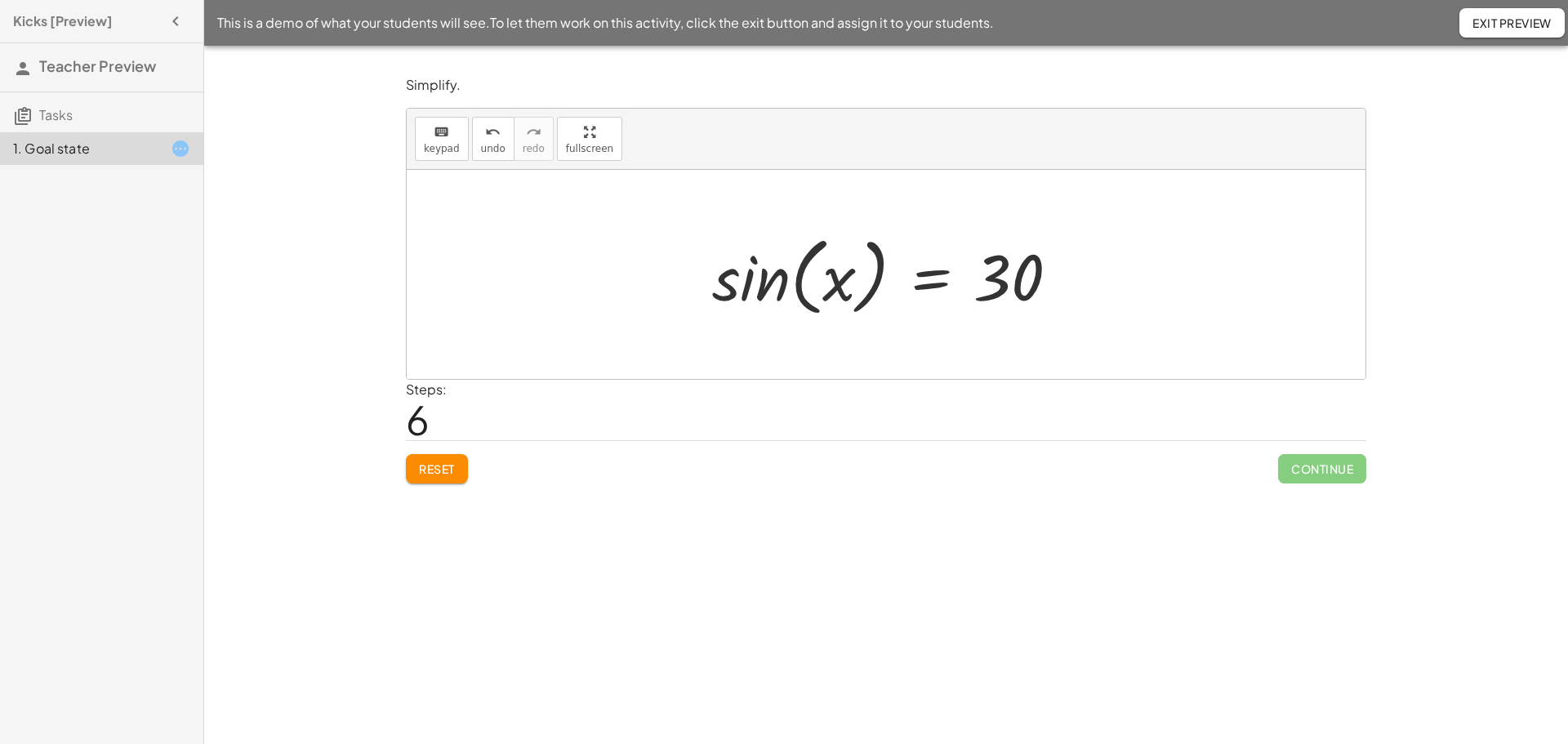
click at [829, 290] on div at bounding box center [892, 275] width 377 height 94
click at [1044, 292] on div at bounding box center [892, 275] width 377 height 94
click at [1017, 297] on div at bounding box center [892, 275] width 377 height 94
click at [815, 285] on div at bounding box center [892, 275] width 377 height 94
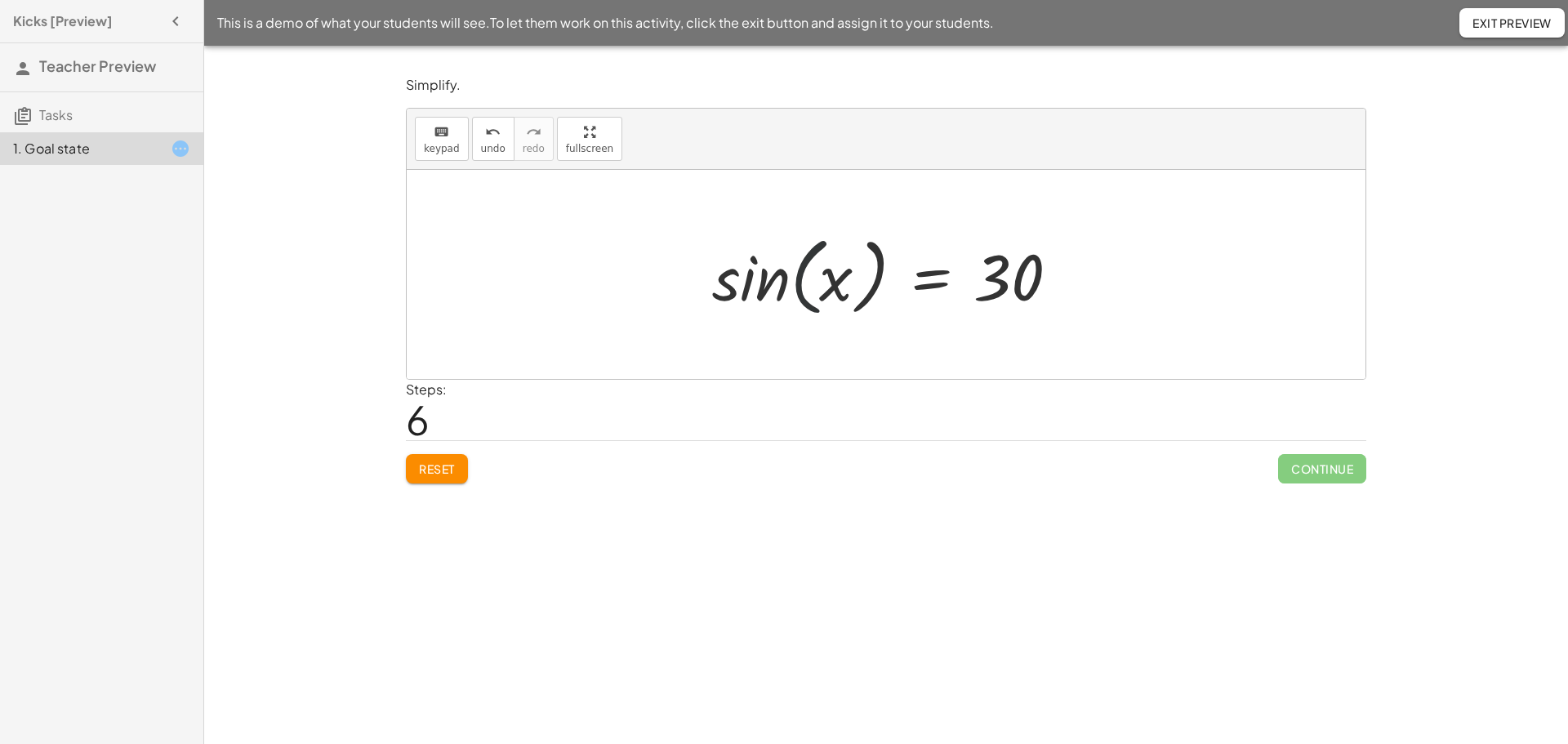
click at [813, 284] on div at bounding box center [892, 275] width 377 height 94
click at [813, 283] on div at bounding box center [892, 275] width 377 height 94
click at [813, 282] on div at bounding box center [892, 275] width 377 height 94
click at [813, 284] on div at bounding box center [892, 275] width 377 height 94
click at [445, 462] on span "Reset" at bounding box center [436, 469] width 36 height 15
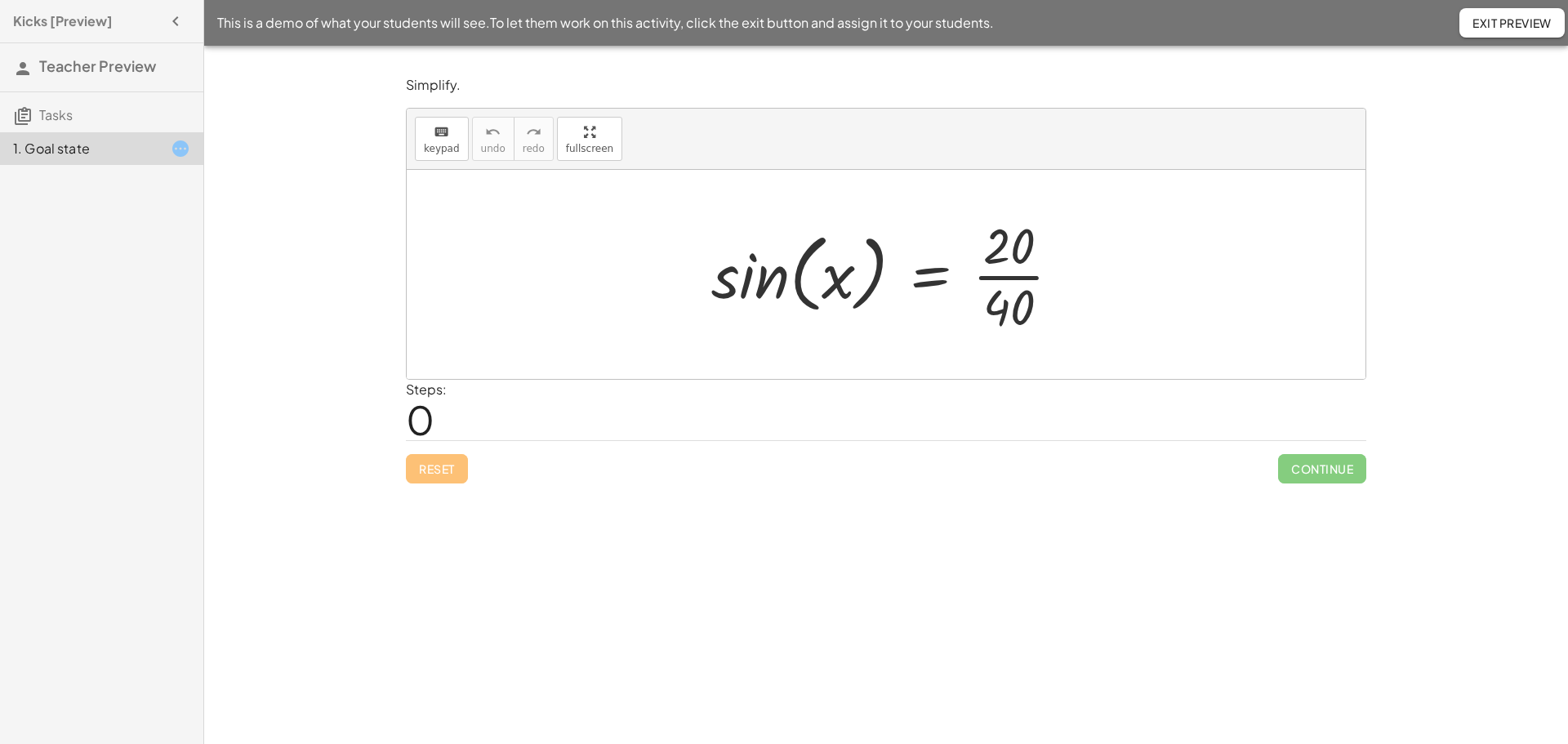
click at [1026, 277] on div at bounding box center [892, 275] width 379 height 126
click at [1026, 277] on div at bounding box center [880, 275] width 354 height 126
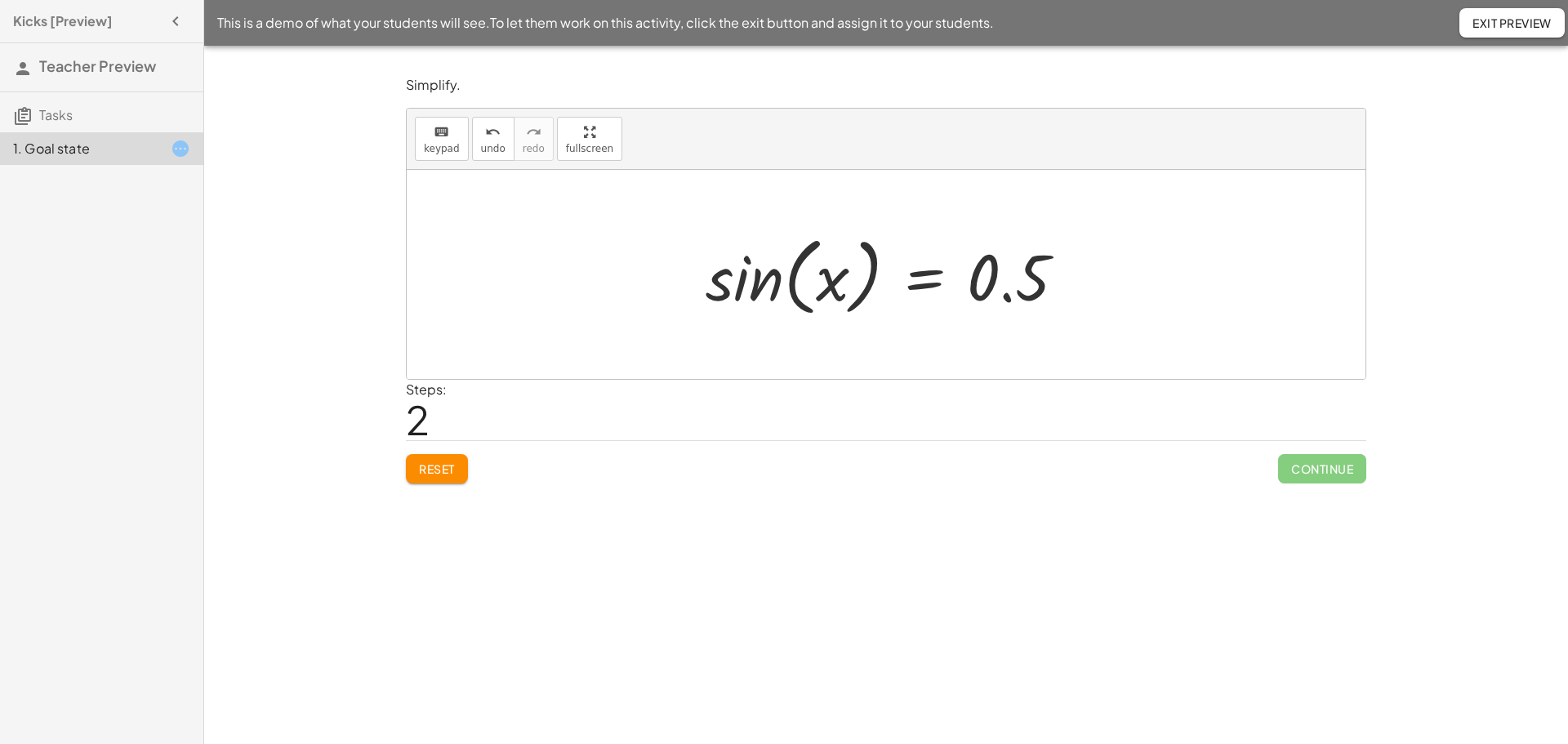
click at [799, 292] on div at bounding box center [892, 275] width 389 height 94
drag, startPoint x: 799, startPoint y: 292, endPoint x: 768, endPoint y: 290, distance: 31.1
click at [768, 290] on div at bounding box center [892, 275] width 389 height 94
click at [767, 290] on div at bounding box center [892, 275] width 389 height 94
drag, startPoint x: 863, startPoint y: 271, endPoint x: 854, endPoint y: 270, distance: 9.1
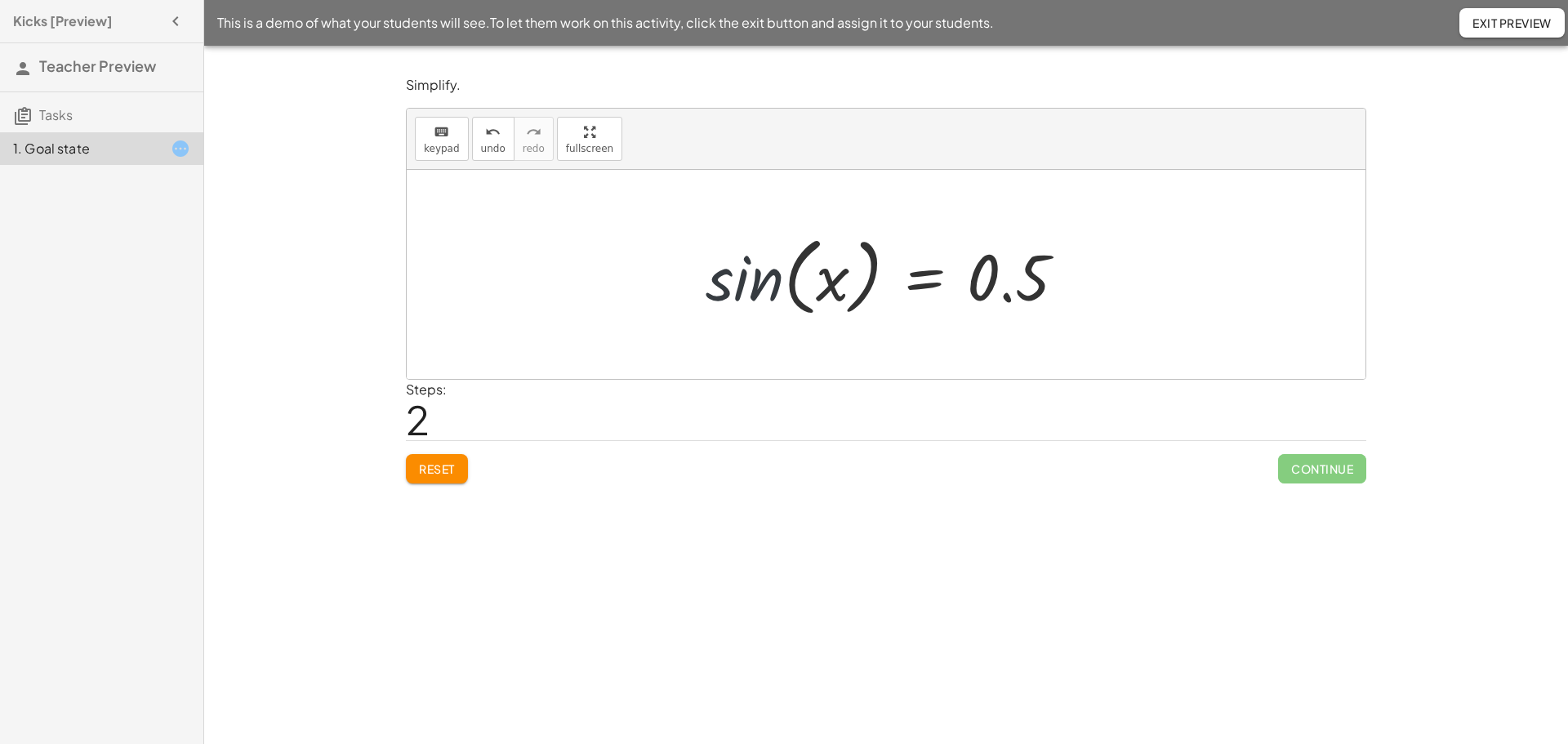
click at [861, 271] on div at bounding box center [892, 275] width 389 height 94
click at [752, 262] on div at bounding box center [892, 275] width 389 height 94
click at [753, 281] on div at bounding box center [892, 275] width 389 height 94
drag, startPoint x: 750, startPoint y: 282, endPoint x: 743, endPoint y: 288, distance: 9.2
click at [748, 284] on div at bounding box center [892, 275] width 389 height 94
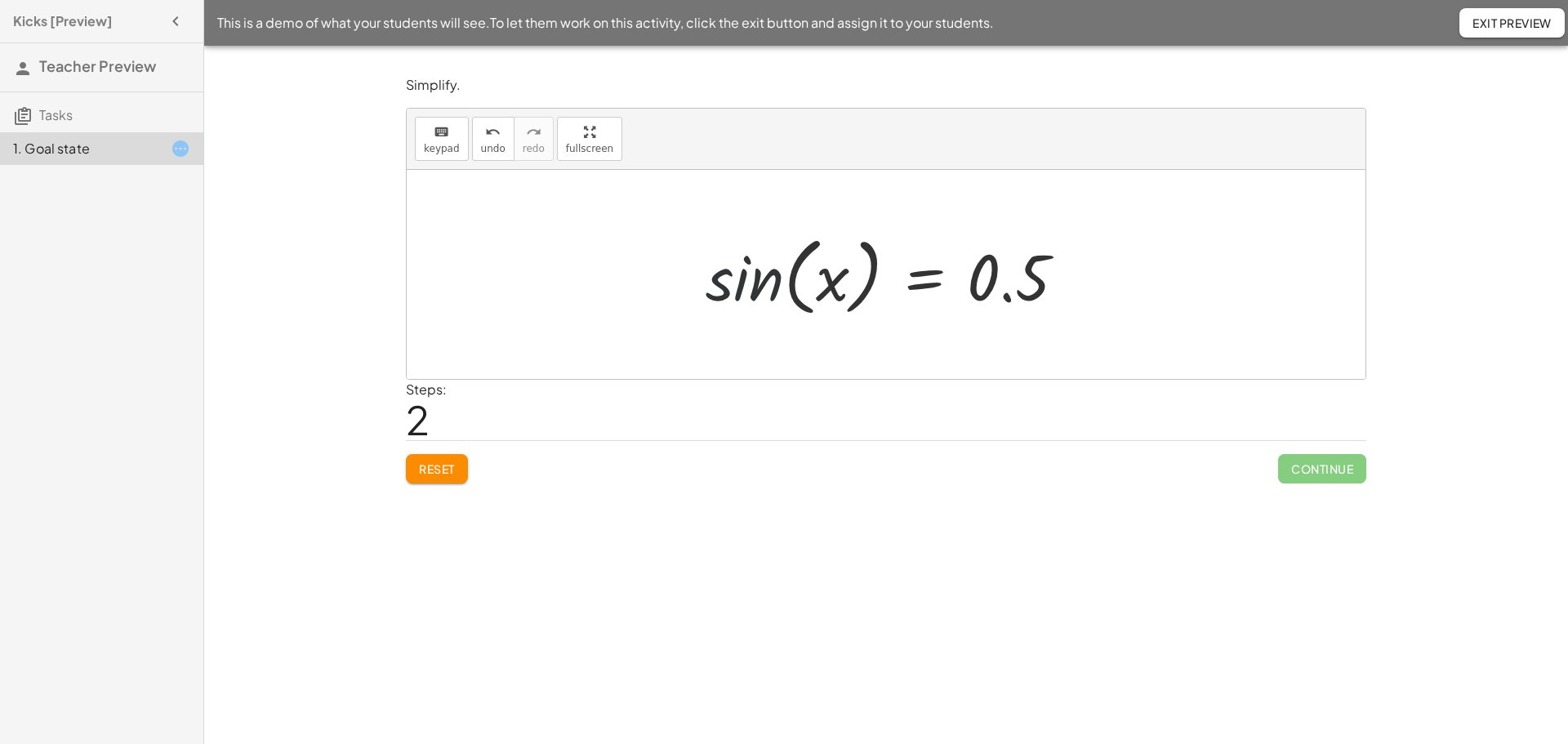
drag, startPoint x: 764, startPoint y: 386, endPoint x: 768, endPoint y: 375, distance: 11.7
click at [764, 385] on div "Steps: 2" at bounding box center [886, 410] width 960 height 60
click at [784, 280] on div at bounding box center [892, 275] width 389 height 94
click at [789, 274] on div at bounding box center [892, 275] width 389 height 94
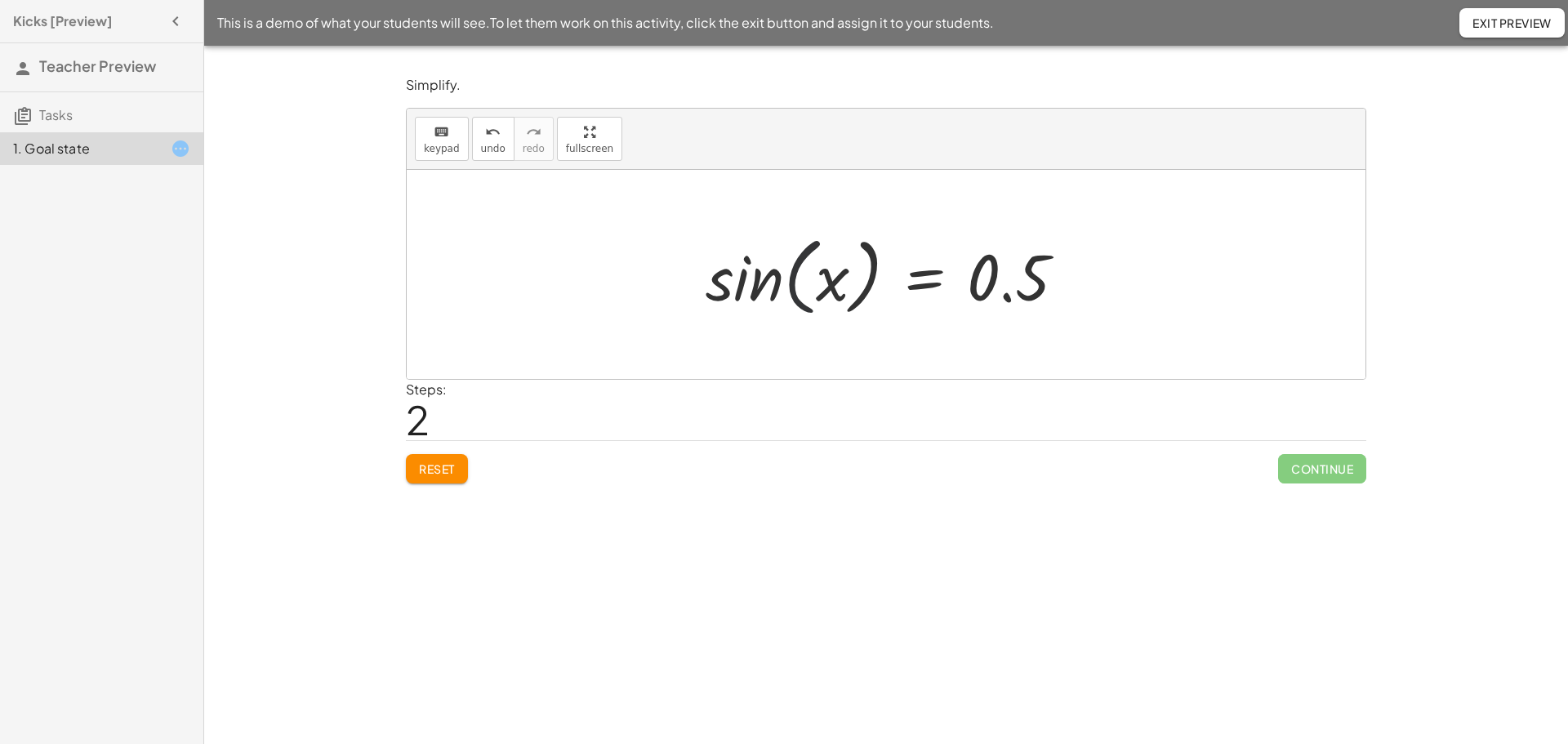
click at [789, 273] on div at bounding box center [892, 275] width 389 height 94
click at [784, 276] on div at bounding box center [892, 275] width 389 height 94
click at [829, 286] on div at bounding box center [892, 275] width 389 height 94
click at [869, 279] on div at bounding box center [892, 275] width 389 height 94
click at [743, 306] on div at bounding box center [892, 275] width 389 height 94
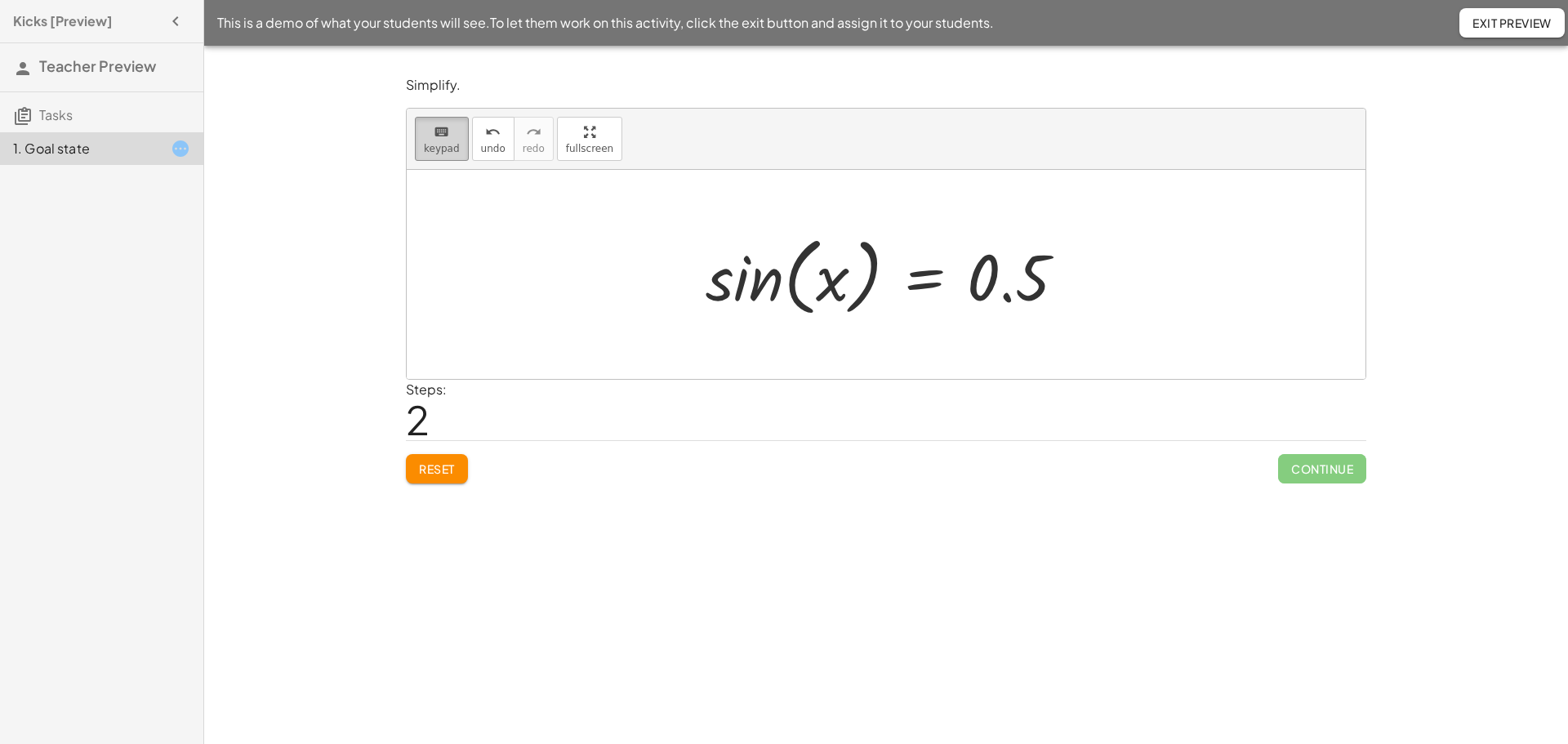
drag, startPoint x: 432, startPoint y: 141, endPoint x: 457, endPoint y: 156, distance: 29.2
click at [432, 143] on span "keypad" at bounding box center [441, 149] width 36 height 12
drag, startPoint x: 553, startPoint y: 265, endPoint x: 481, endPoint y: 196, distance: 99.7
click at [546, 259] on div at bounding box center [886, 275] width 959 height 209
click at [444, 146] on span "keypad" at bounding box center [441, 149] width 36 height 12
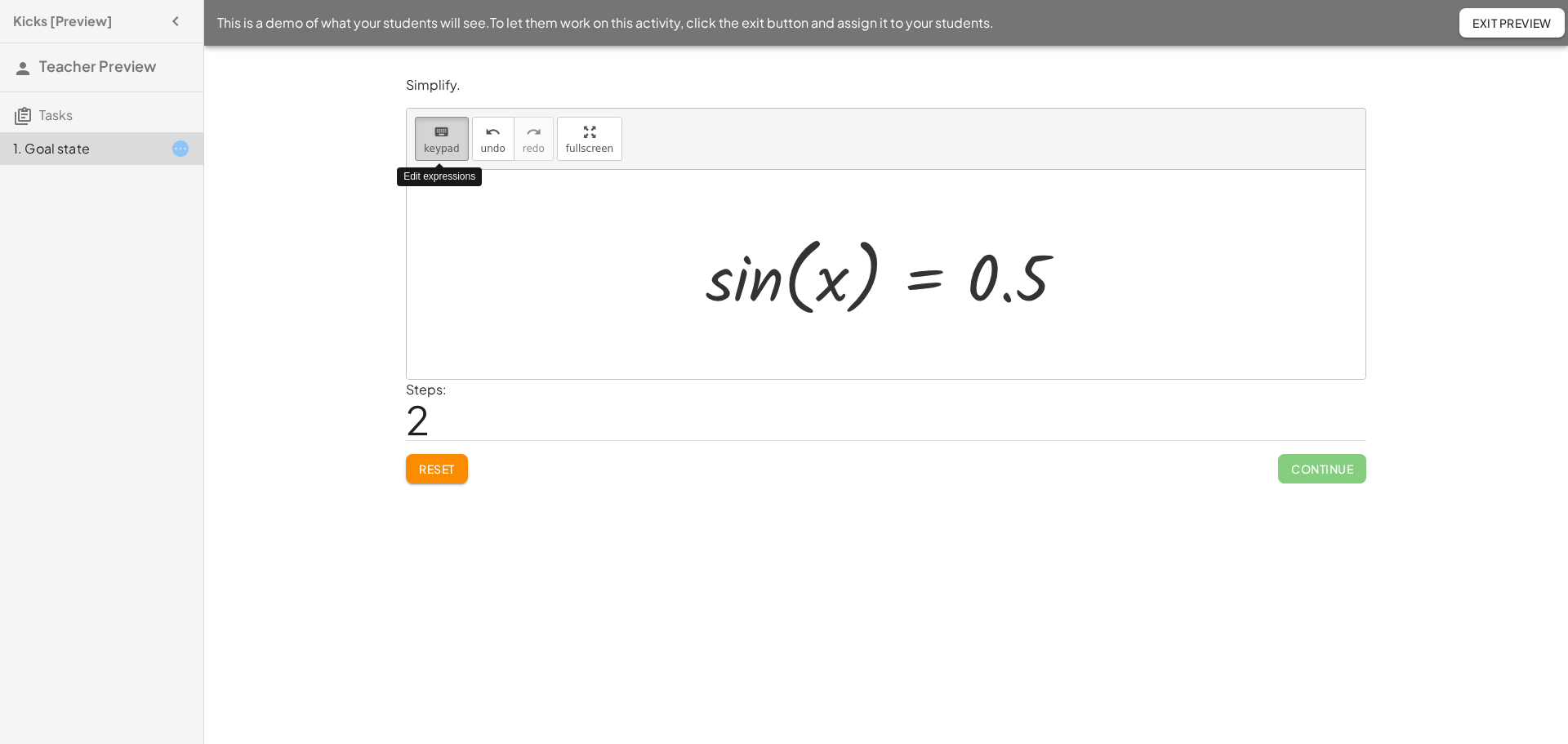
click at [441, 136] on icon "keyboard" at bounding box center [441, 131] width 16 height 19
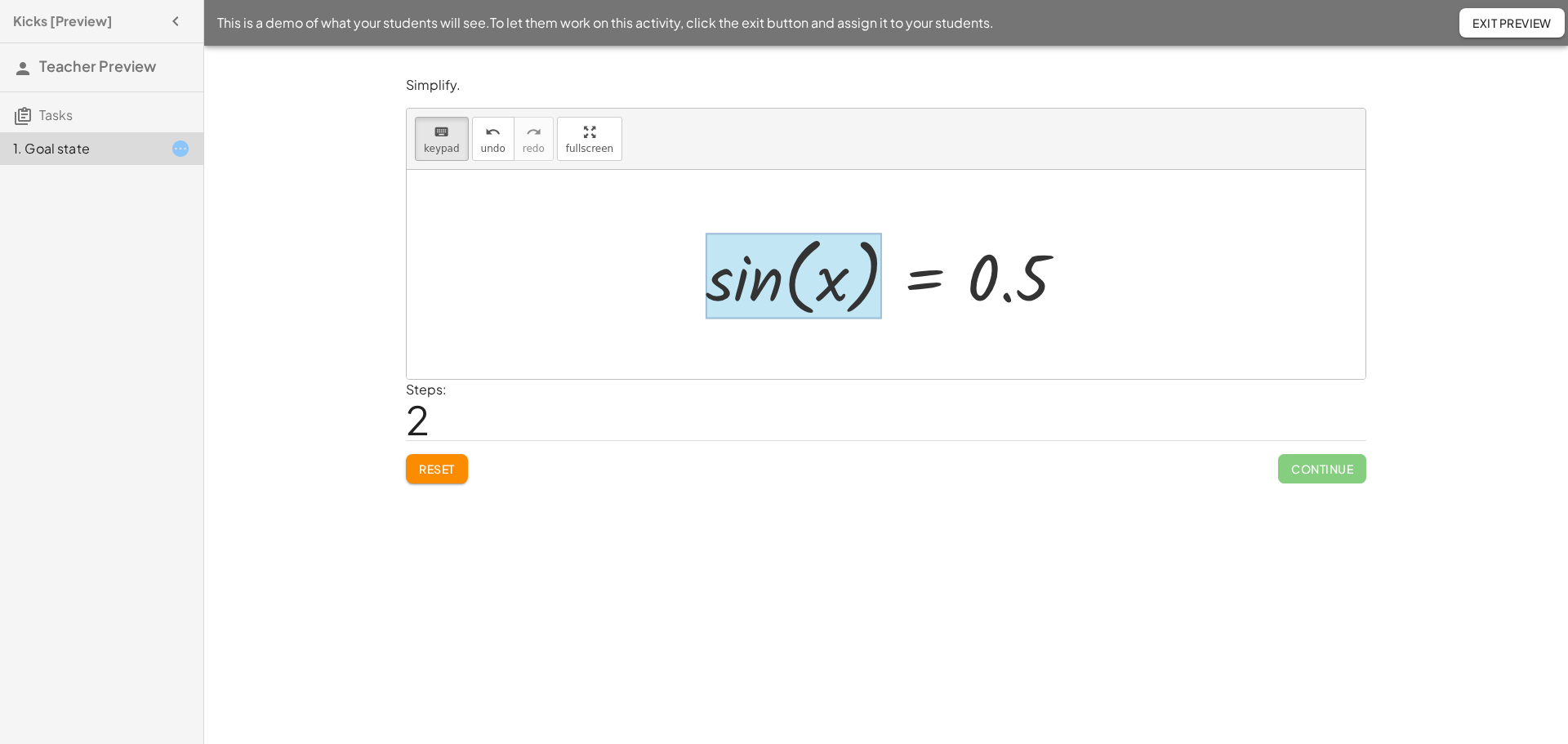
click at [740, 284] on div at bounding box center [794, 276] width 177 height 85
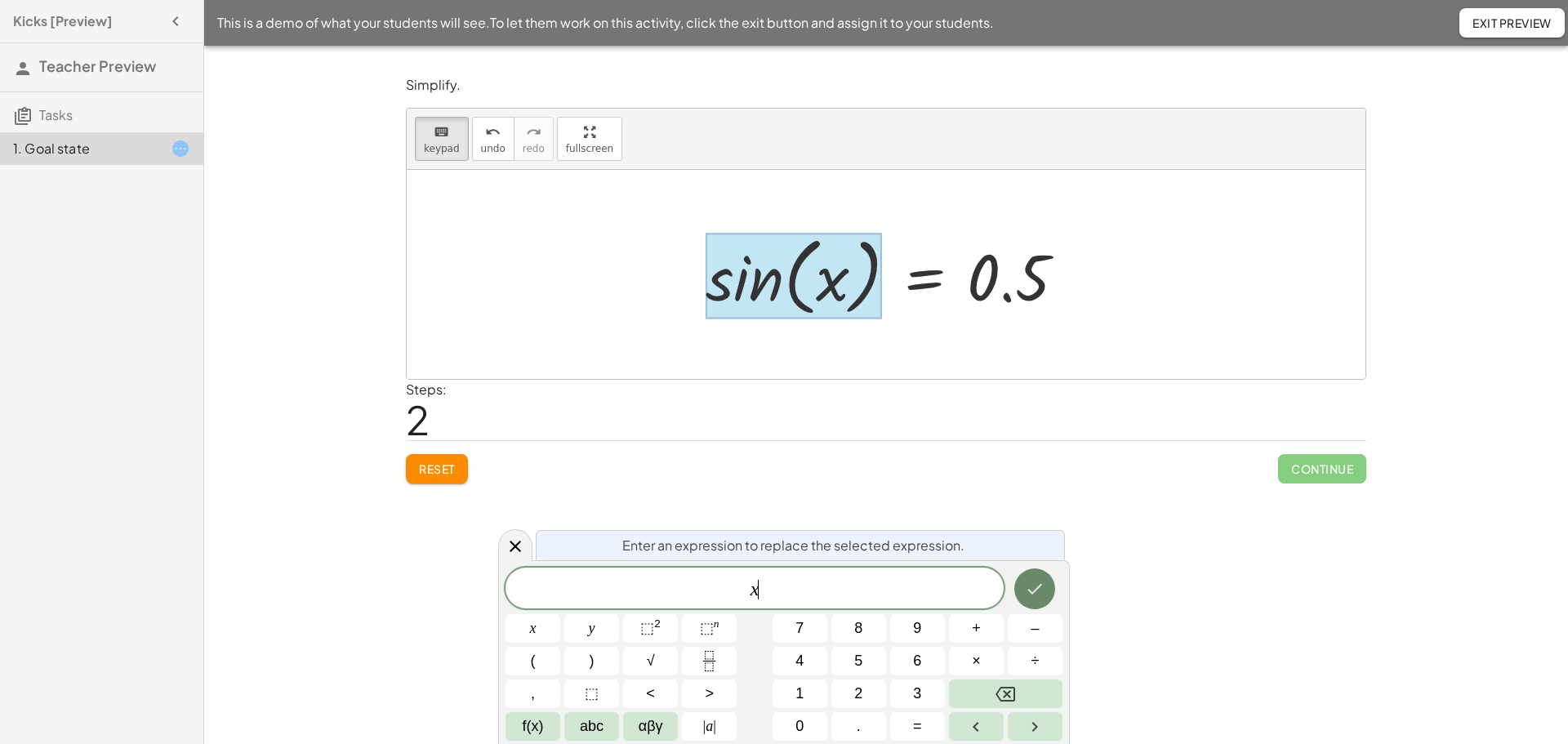
click at [1036, 589] on icon "Done" at bounding box center [1036, 588] width 15 height 11
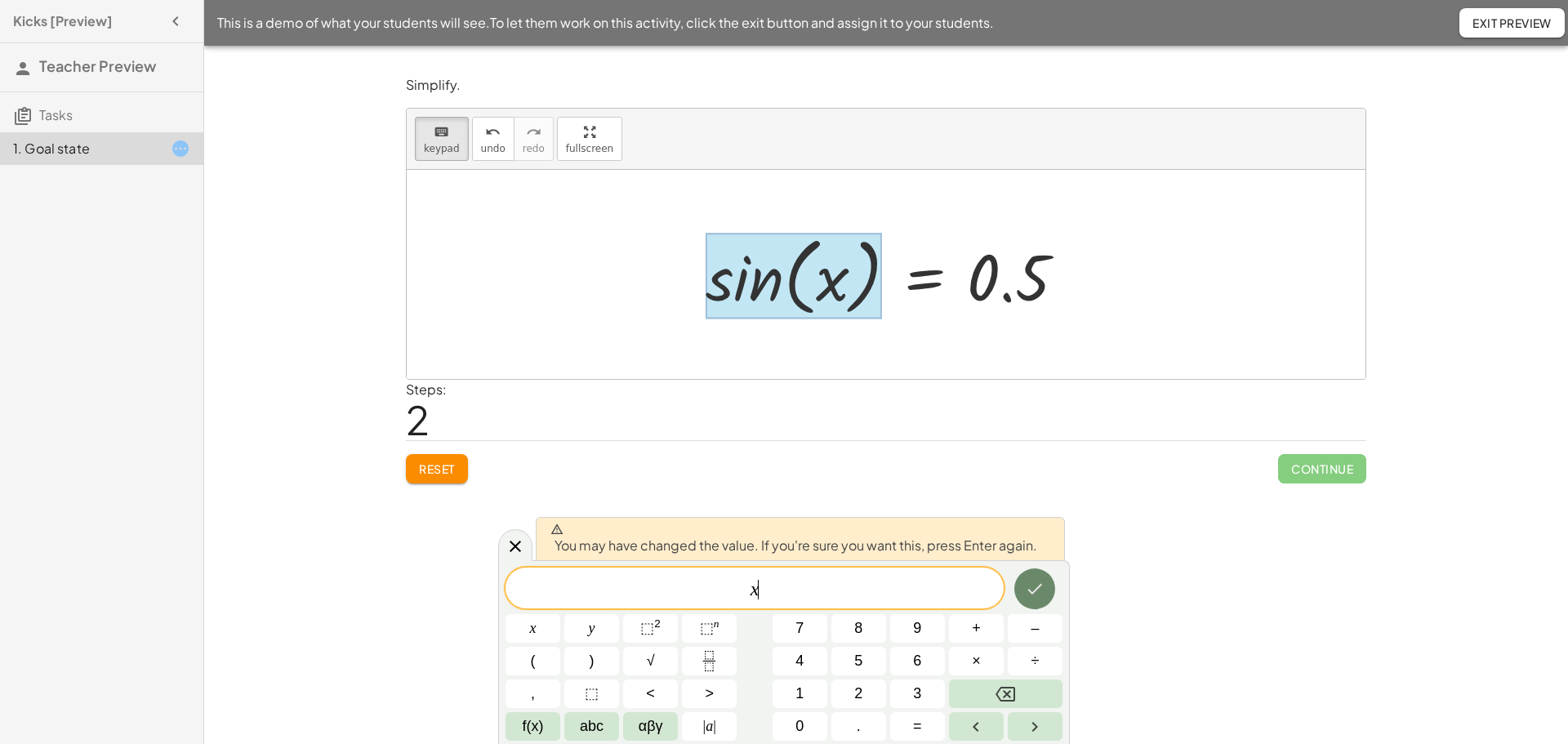
click at [1035, 595] on icon "Done" at bounding box center [1034, 588] width 19 height 19
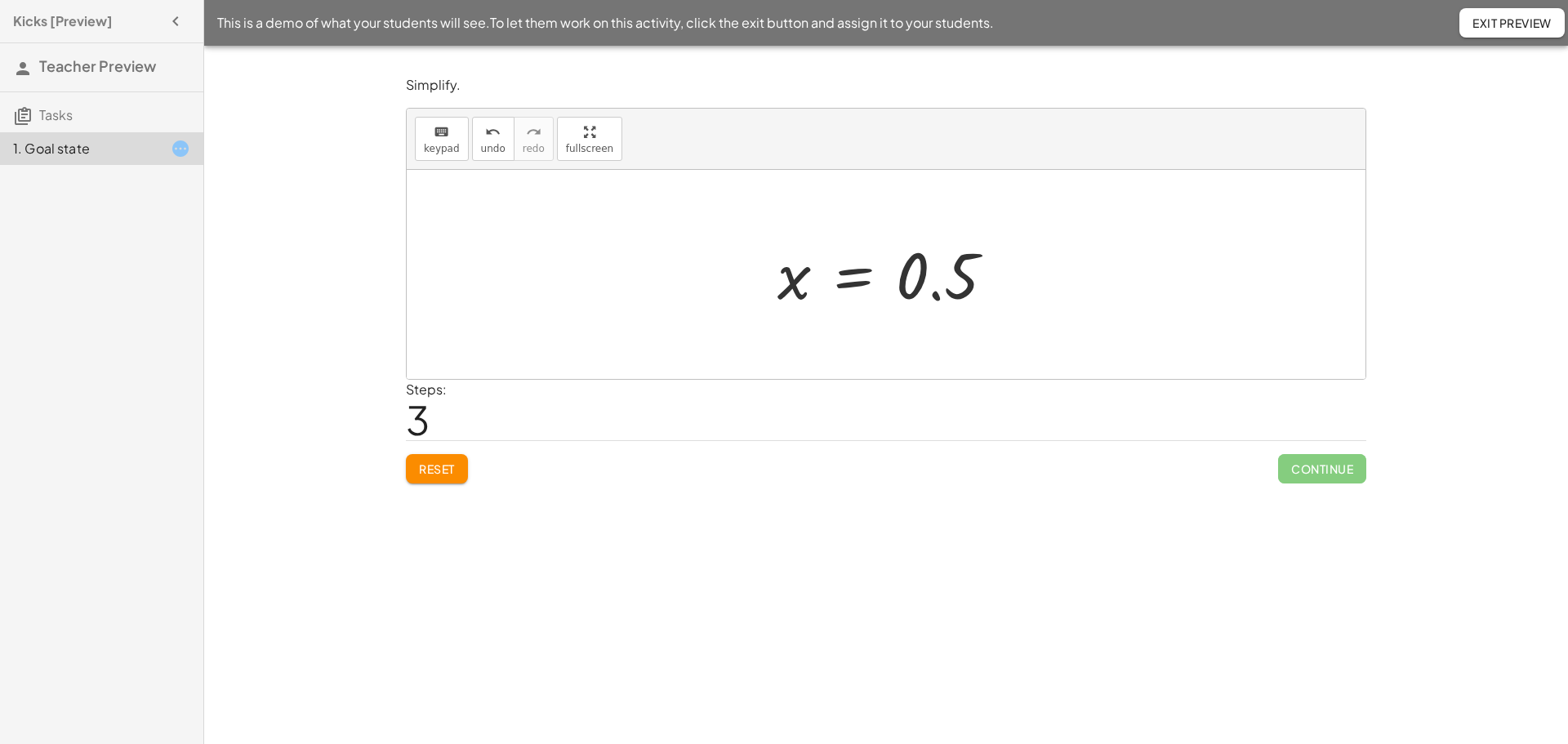
click at [924, 289] on div at bounding box center [892, 275] width 247 height 81
click at [915, 284] on div at bounding box center [892, 275] width 247 height 81
click at [915, 283] on div at bounding box center [892, 275] width 247 height 81
click at [916, 285] on div at bounding box center [892, 275] width 247 height 81
drag, startPoint x: 448, startPoint y: 120, endPoint x: 467, endPoint y: 133, distance: 23.0
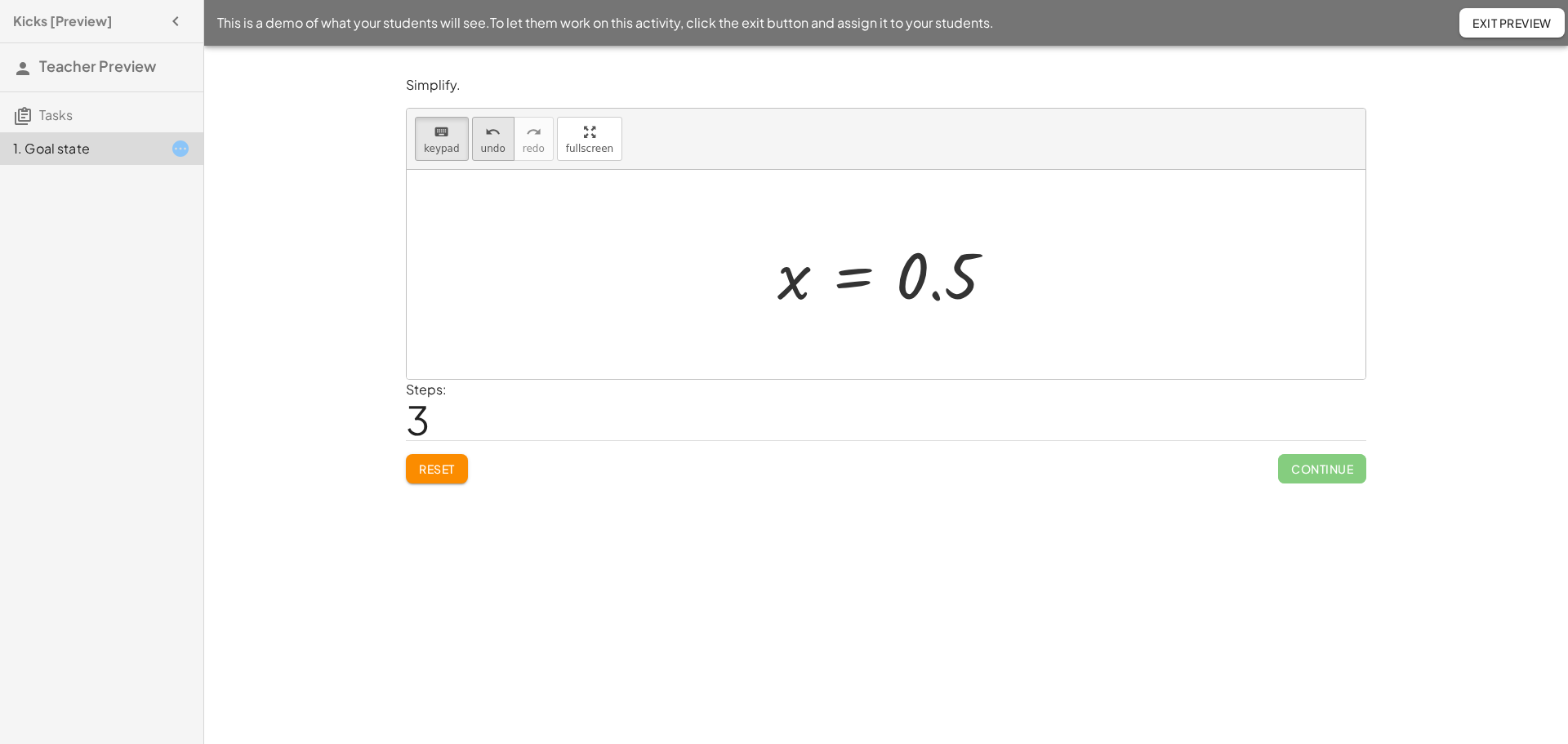
click at [450, 124] on button "keyboard keypad" at bounding box center [442, 138] width 54 height 44
click at [935, 294] on div at bounding box center [937, 276] width 83 height 73
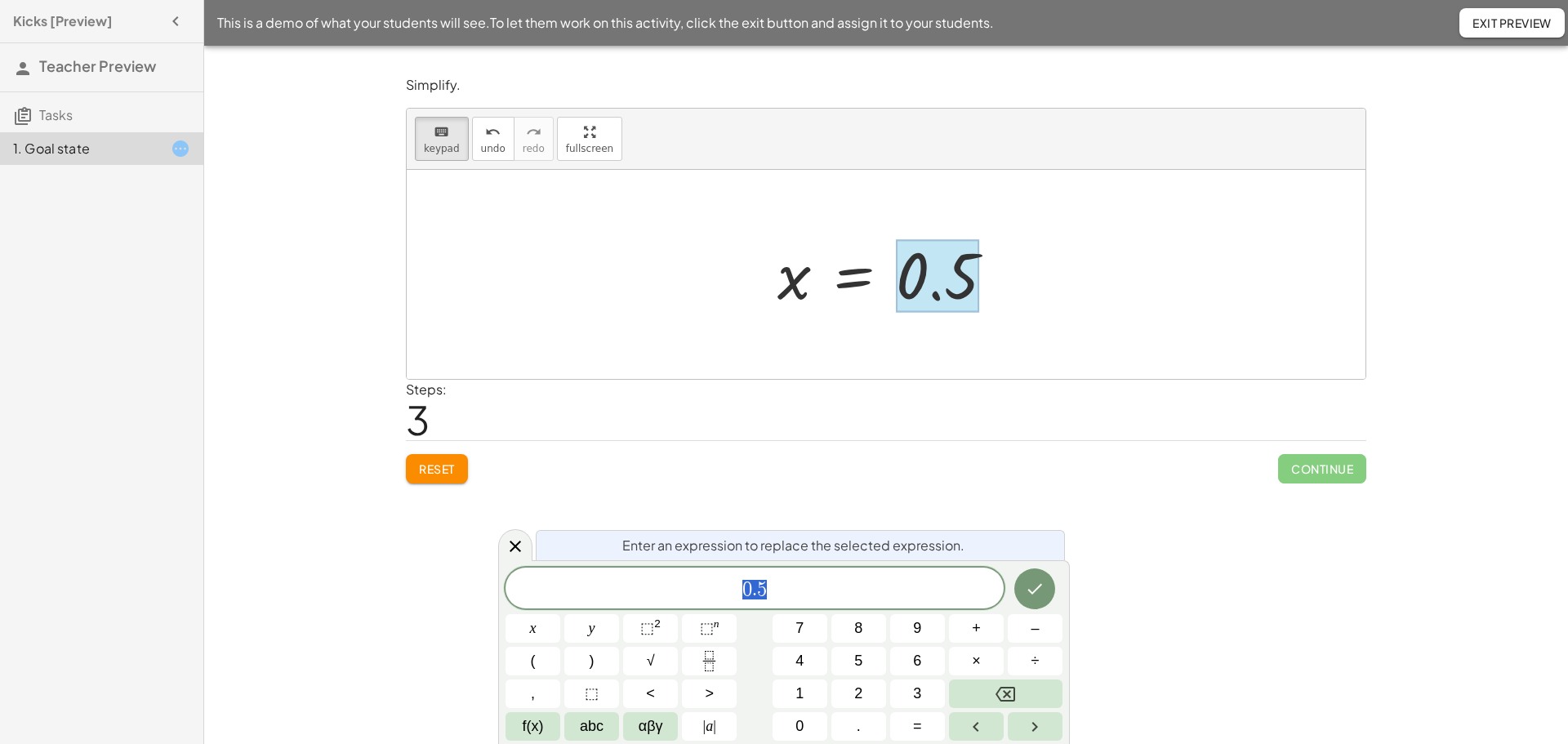
click at [738, 591] on span "0 . 5" at bounding box center [754, 589] width 498 height 23
click at [828, 593] on span "a s i n ( 0 . 5 ) ​" at bounding box center [754, 588] width 498 height 27
click at [1029, 582] on icon "Done" at bounding box center [1034, 587] width 19 height 19
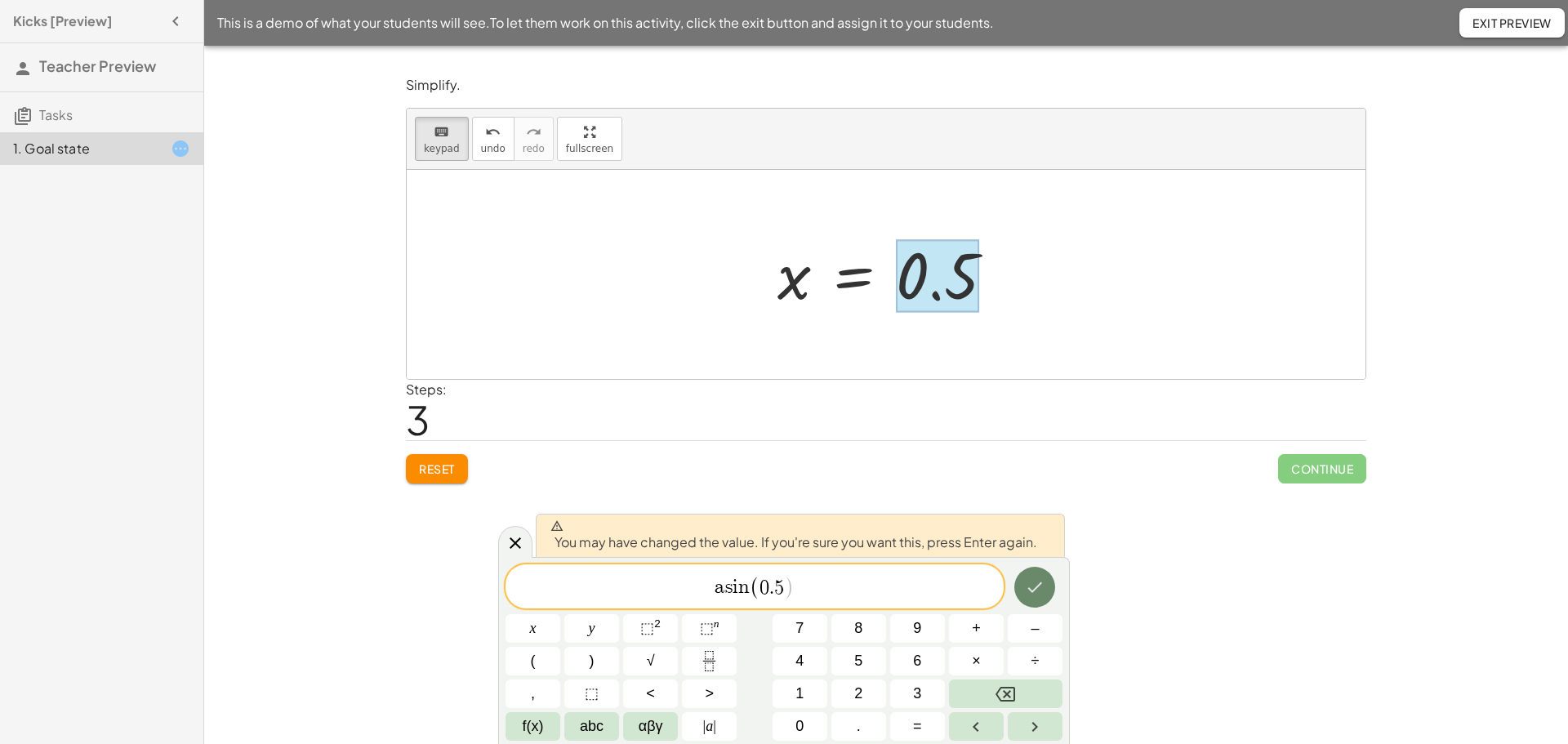
click at [1031, 579] on icon "Done" at bounding box center [1034, 587] width 19 height 19
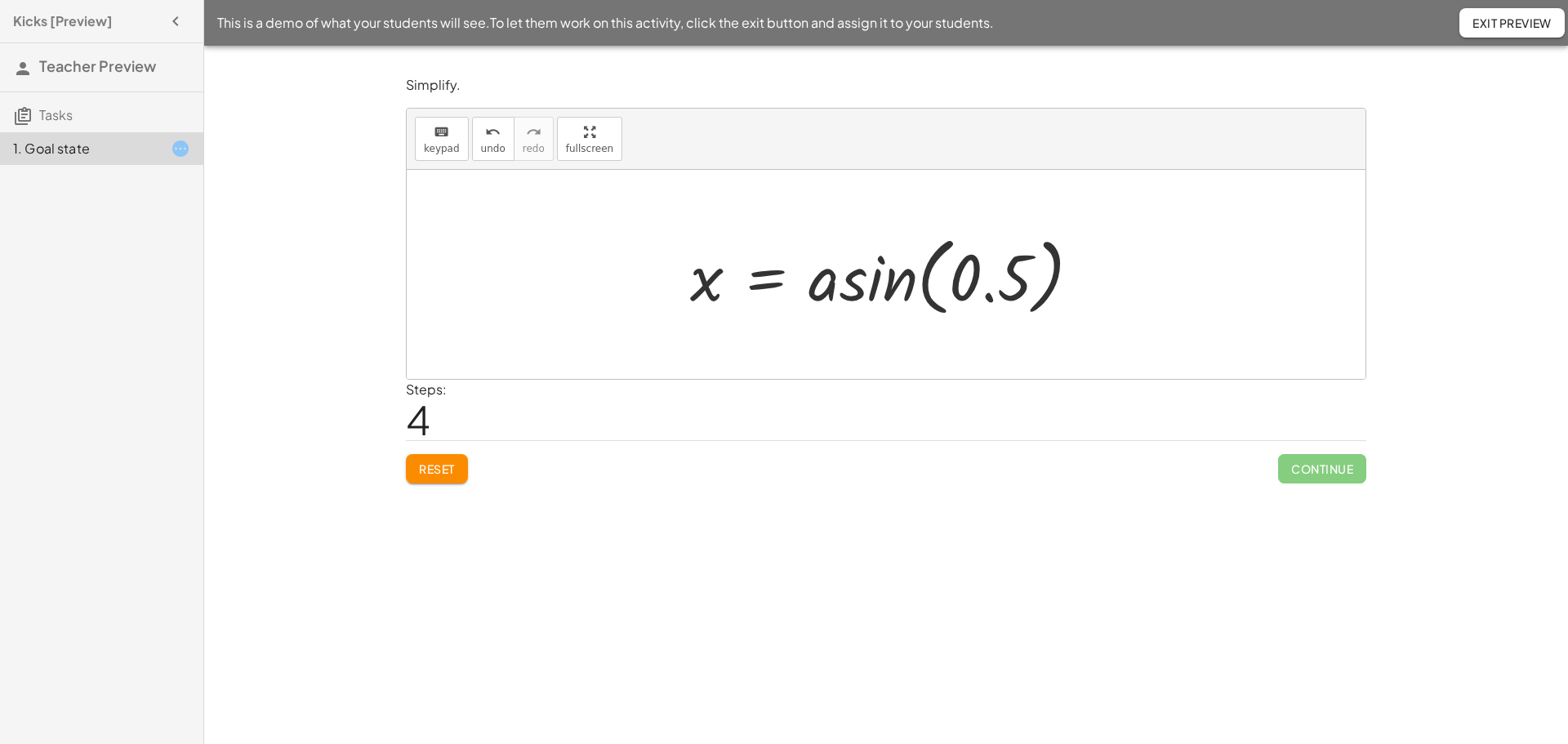
click at [924, 293] on div at bounding box center [891, 275] width 419 height 94
click at [902, 283] on div at bounding box center [891, 275] width 419 height 94
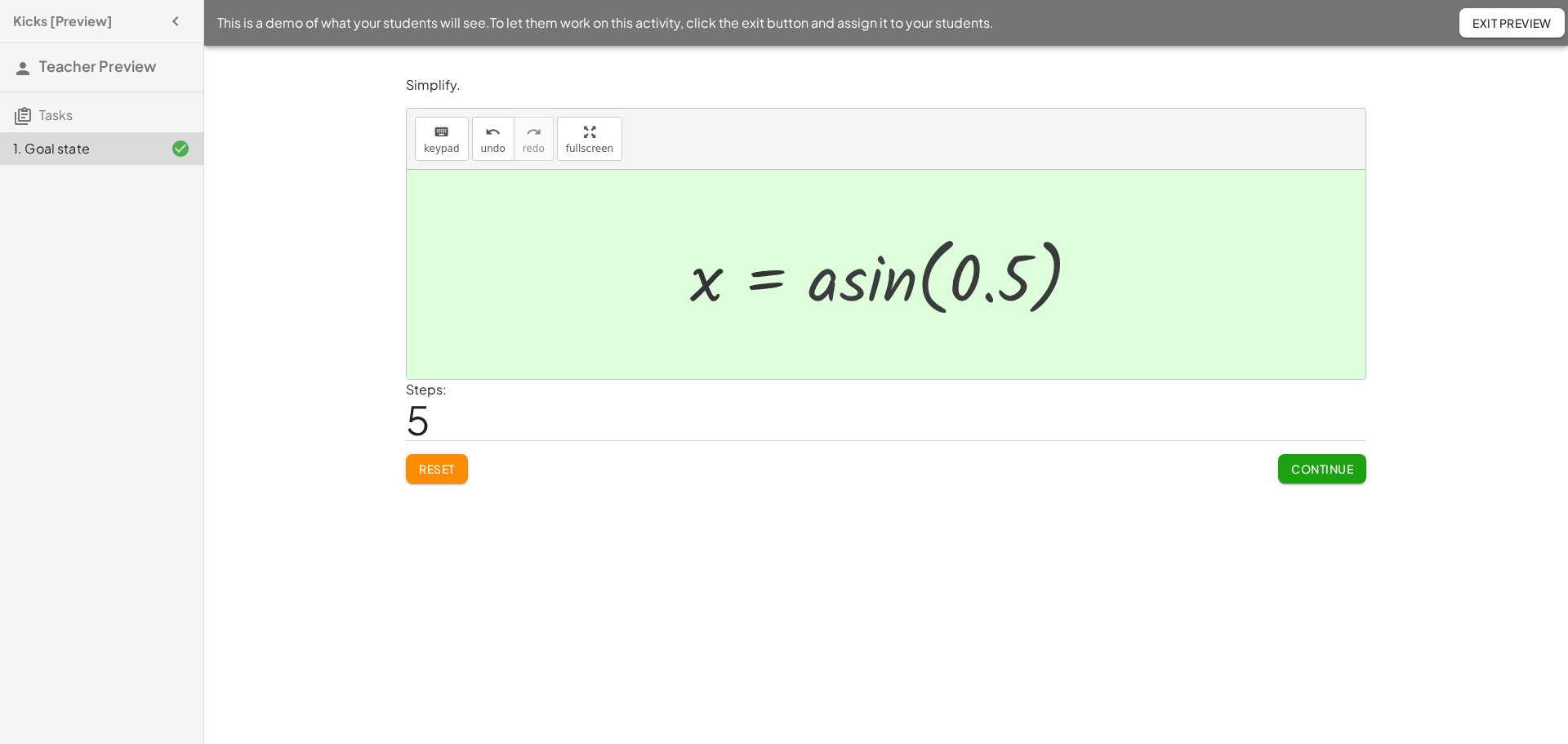
click at [902, 283] on div at bounding box center [798, 275] width 234 height 81
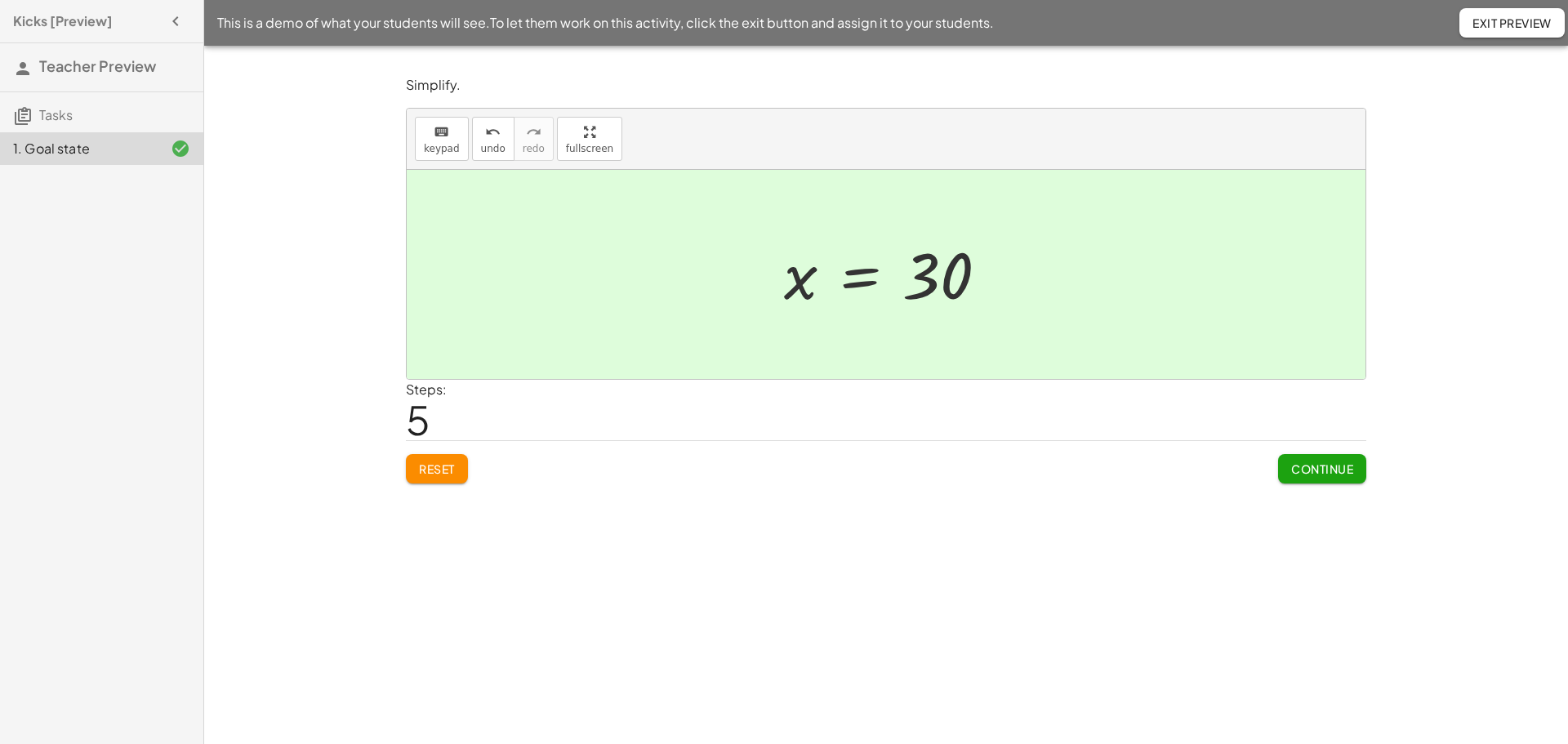
click at [802, 306] on div at bounding box center [892, 275] width 234 height 81
click at [850, 331] on div at bounding box center [886, 275] width 959 height 209
click at [849, 336] on div at bounding box center [886, 275] width 959 height 209
click at [848, 336] on div at bounding box center [886, 275] width 959 height 209
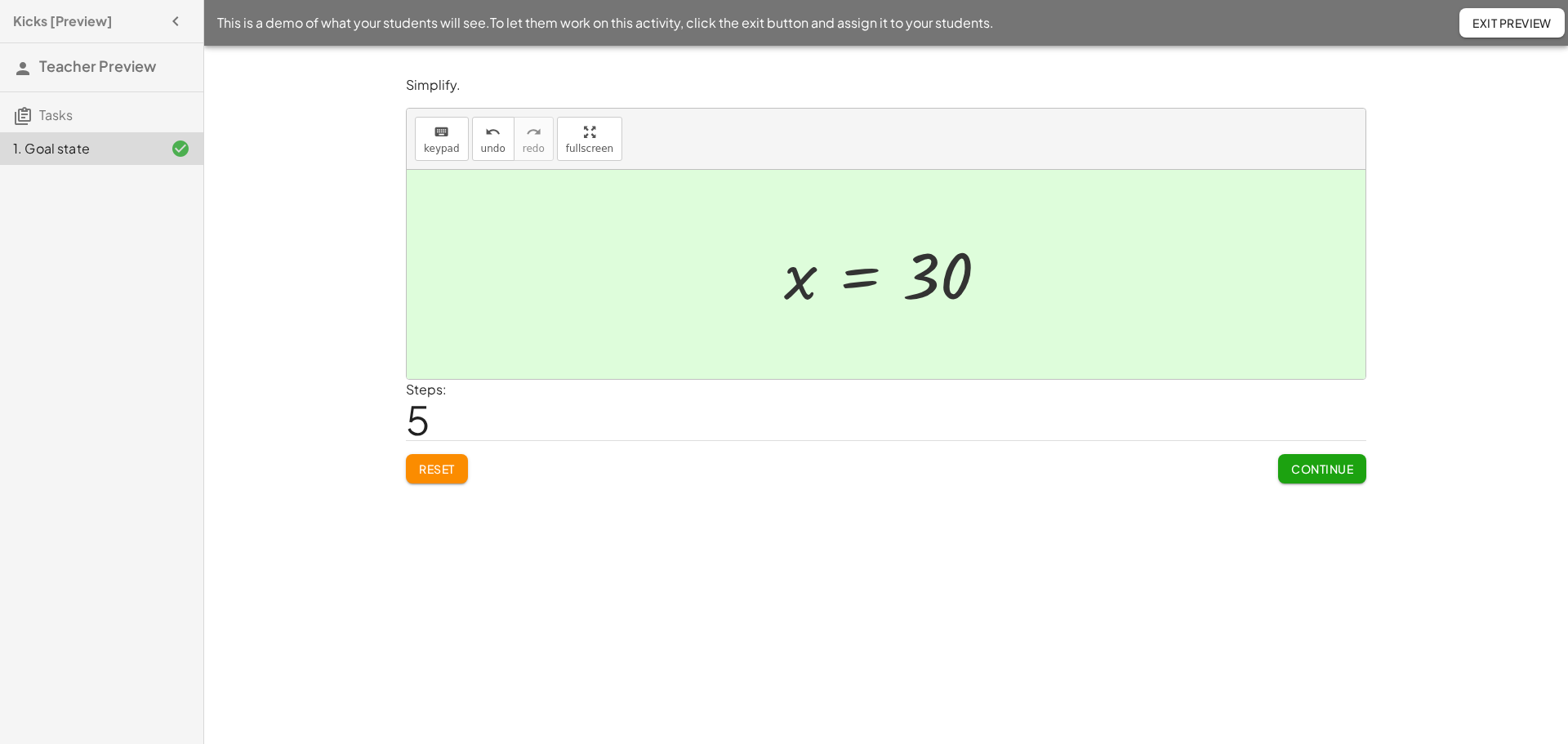
drag, startPoint x: 849, startPoint y: 339, endPoint x: 777, endPoint y: 364, distance: 76.2
click at [833, 348] on div at bounding box center [886, 275] width 959 height 209
click at [831, 346] on div at bounding box center [886, 275] width 959 height 209
click at [455, 146] on span "keypad" at bounding box center [441, 149] width 36 height 12
click at [445, 471] on span "Reset" at bounding box center [436, 469] width 36 height 15
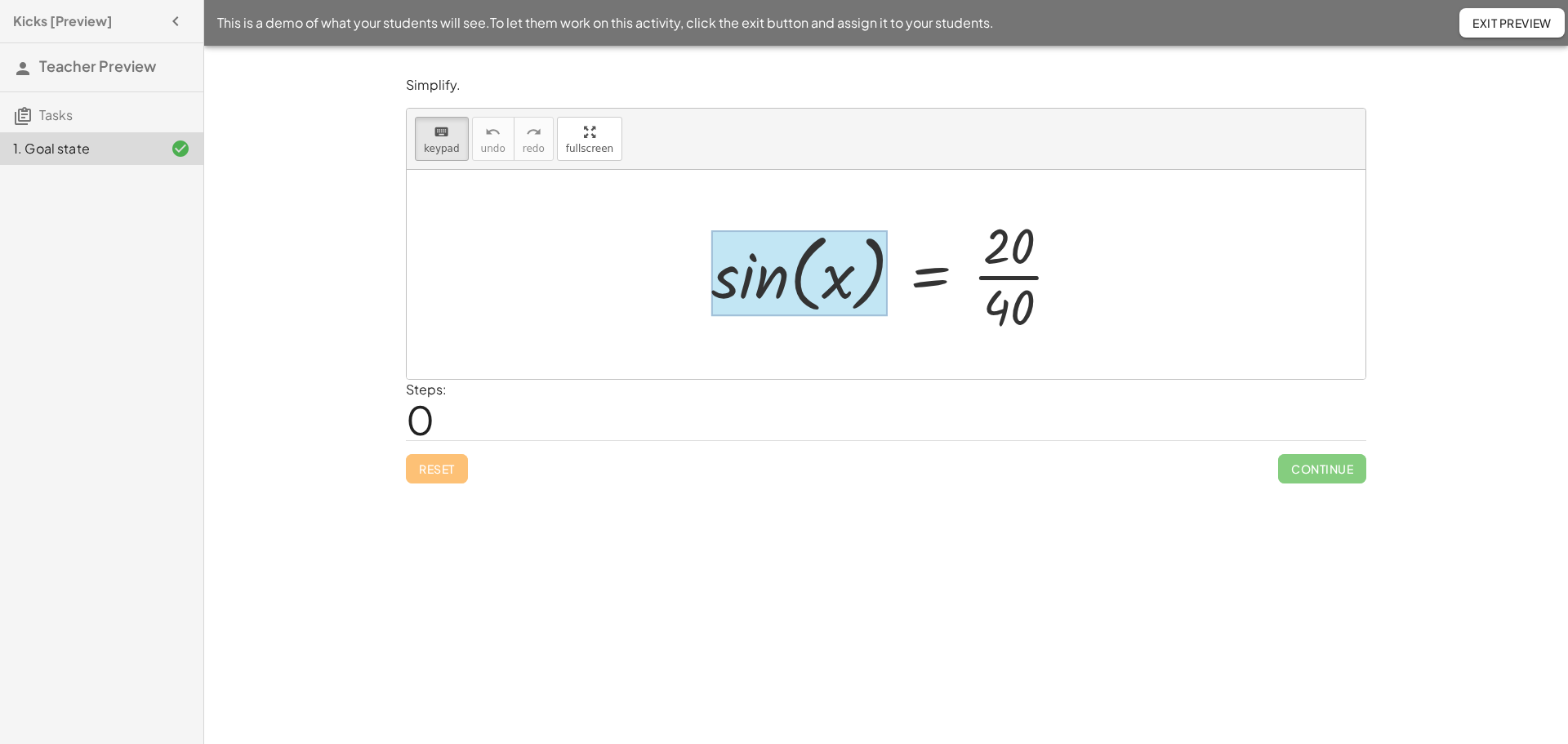
click at [737, 286] on div at bounding box center [799, 273] width 177 height 85
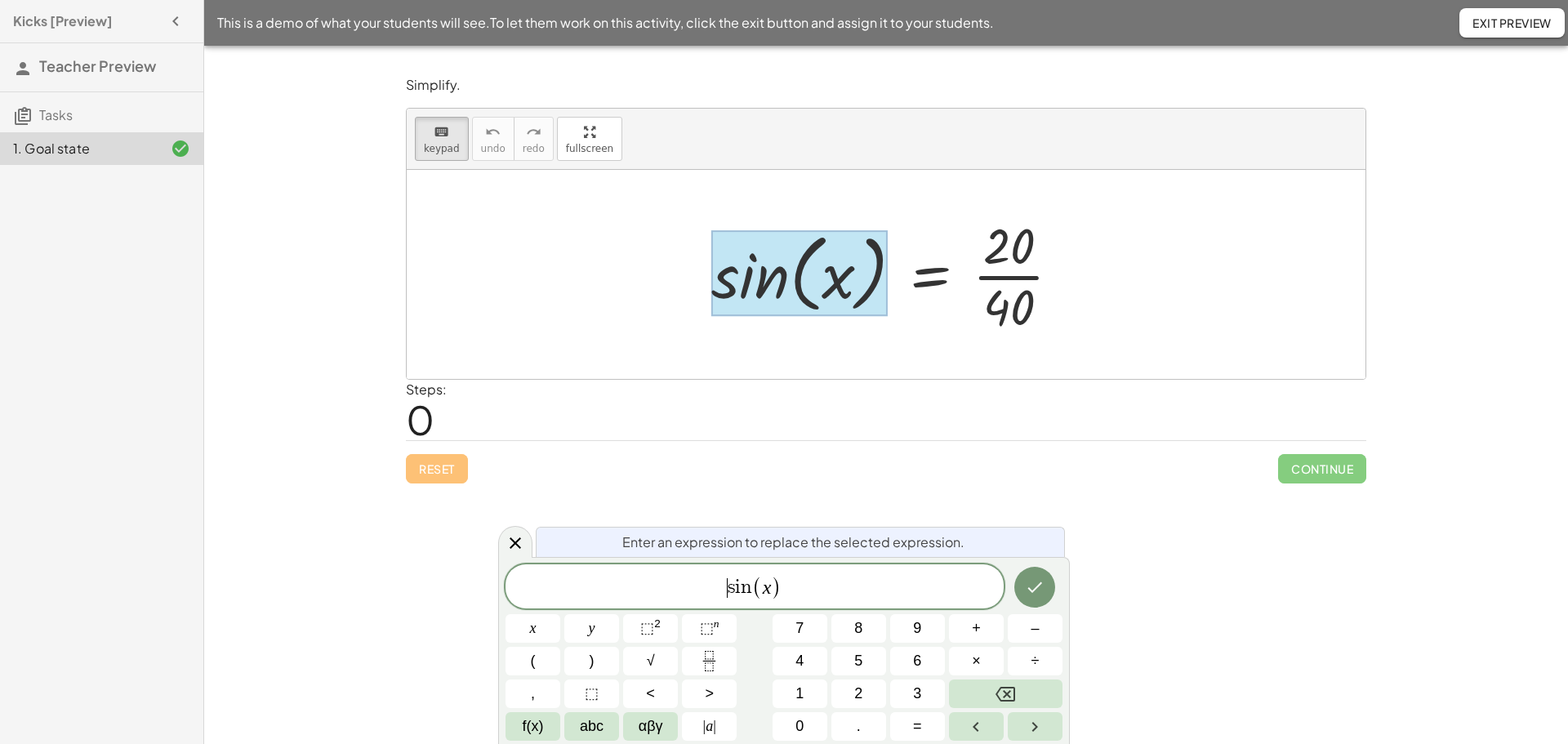
click at [726, 595] on span "​ s i n ( x )" at bounding box center [754, 588] width 498 height 27
click at [840, 588] on span "a s i n ( s i n ( x ) ) ​" at bounding box center [754, 585] width 498 height 31
click at [1038, 575] on button "Done" at bounding box center [1034, 585] width 41 height 41
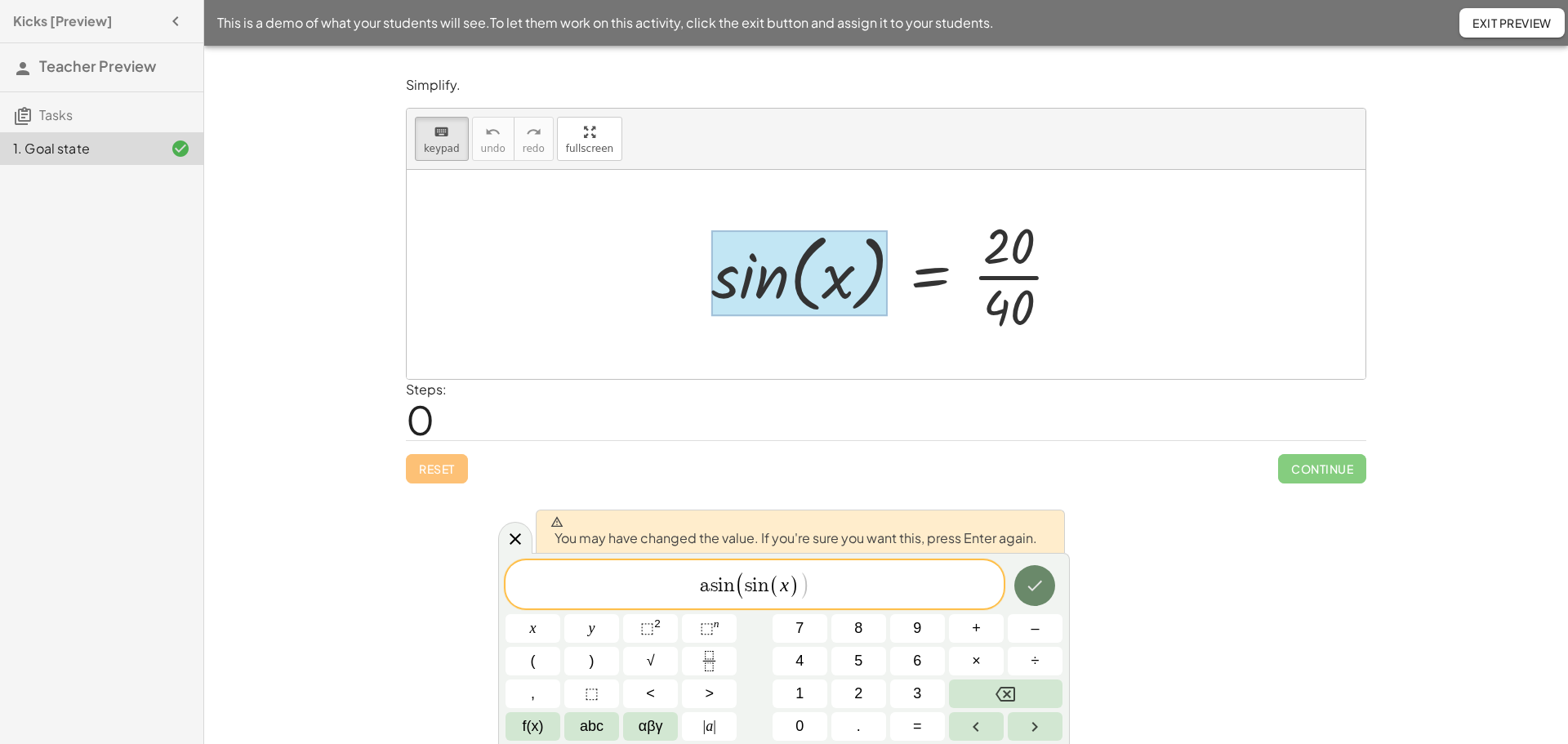
click at [1032, 584] on icon "Done" at bounding box center [1034, 585] width 19 height 19
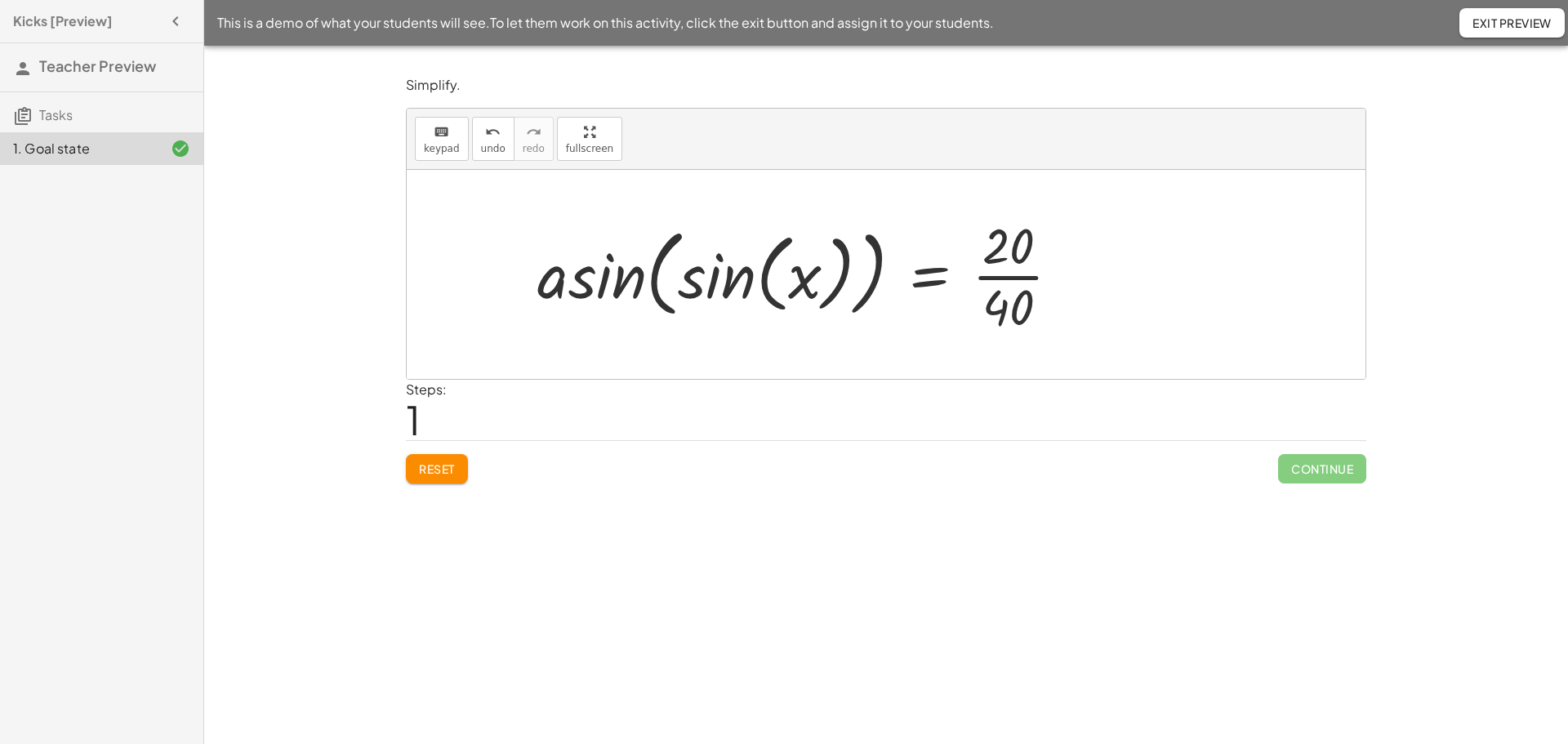
click at [1009, 275] on div at bounding box center [805, 275] width 552 height 126
click at [1008, 275] on div at bounding box center [793, 275] width 527 height 126
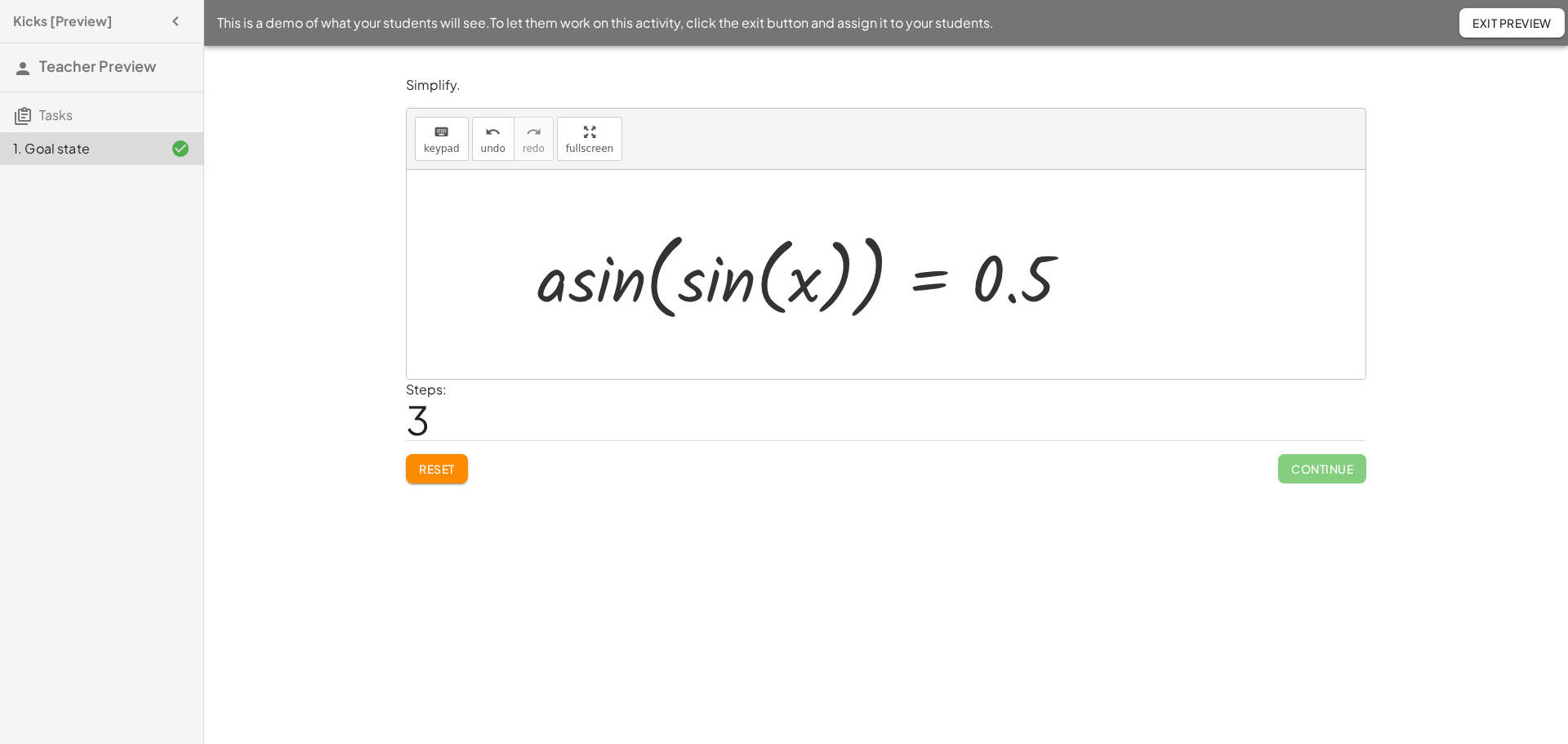
click at [671, 295] on div at bounding box center [810, 275] width 563 height 104
click at [671, 295] on div at bounding box center [886, 275] width 959 height 209
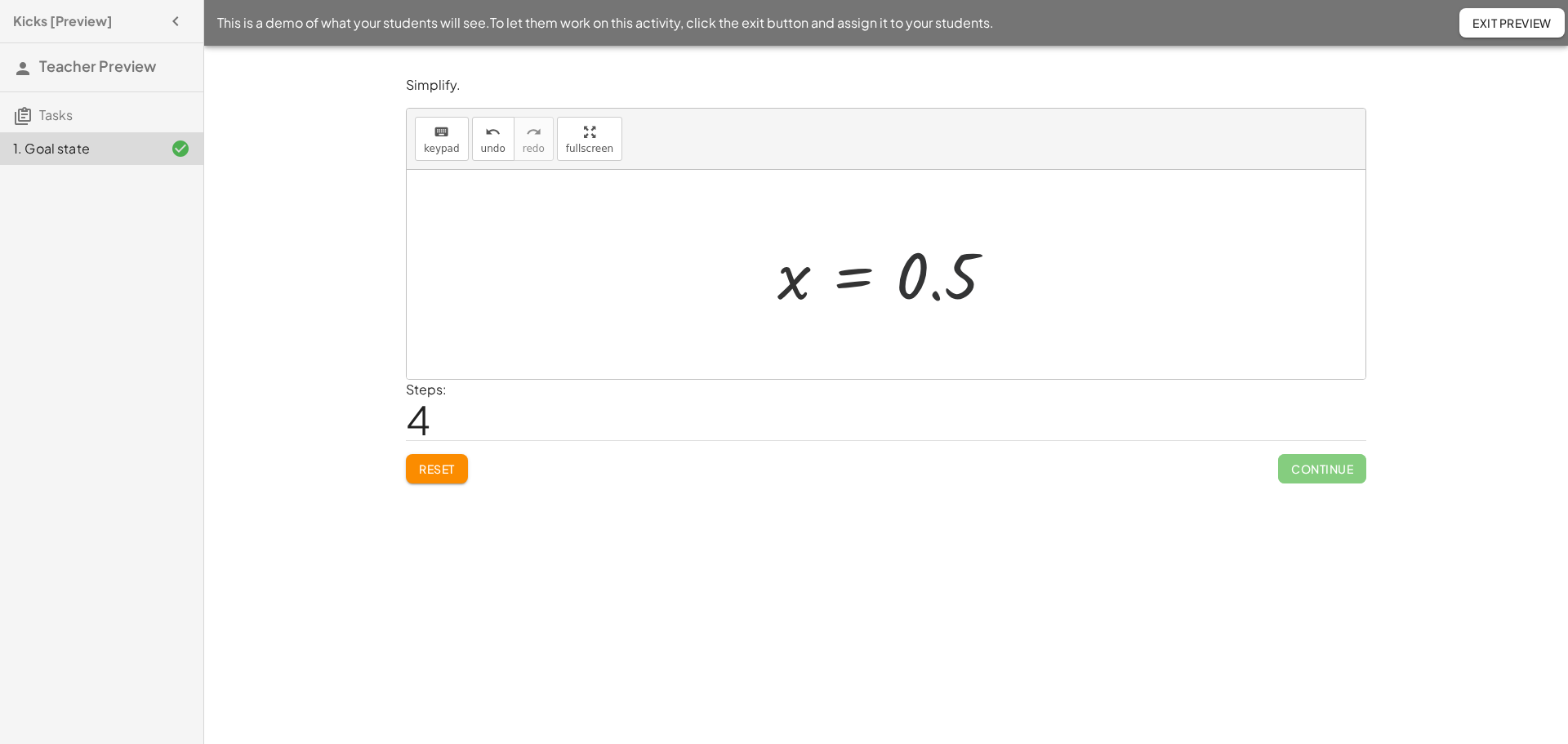
click at [903, 288] on div at bounding box center [892, 275] width 247 height 81
click at [900, 284] on div at bounding box center [892, 275] width 247 height 81
click at [900, 283] on div at bounding box center [892, 275] width 247 height 81
click at [442, 139] on icon "keyboard" at bounding box center [441, 131] width 16 height 19
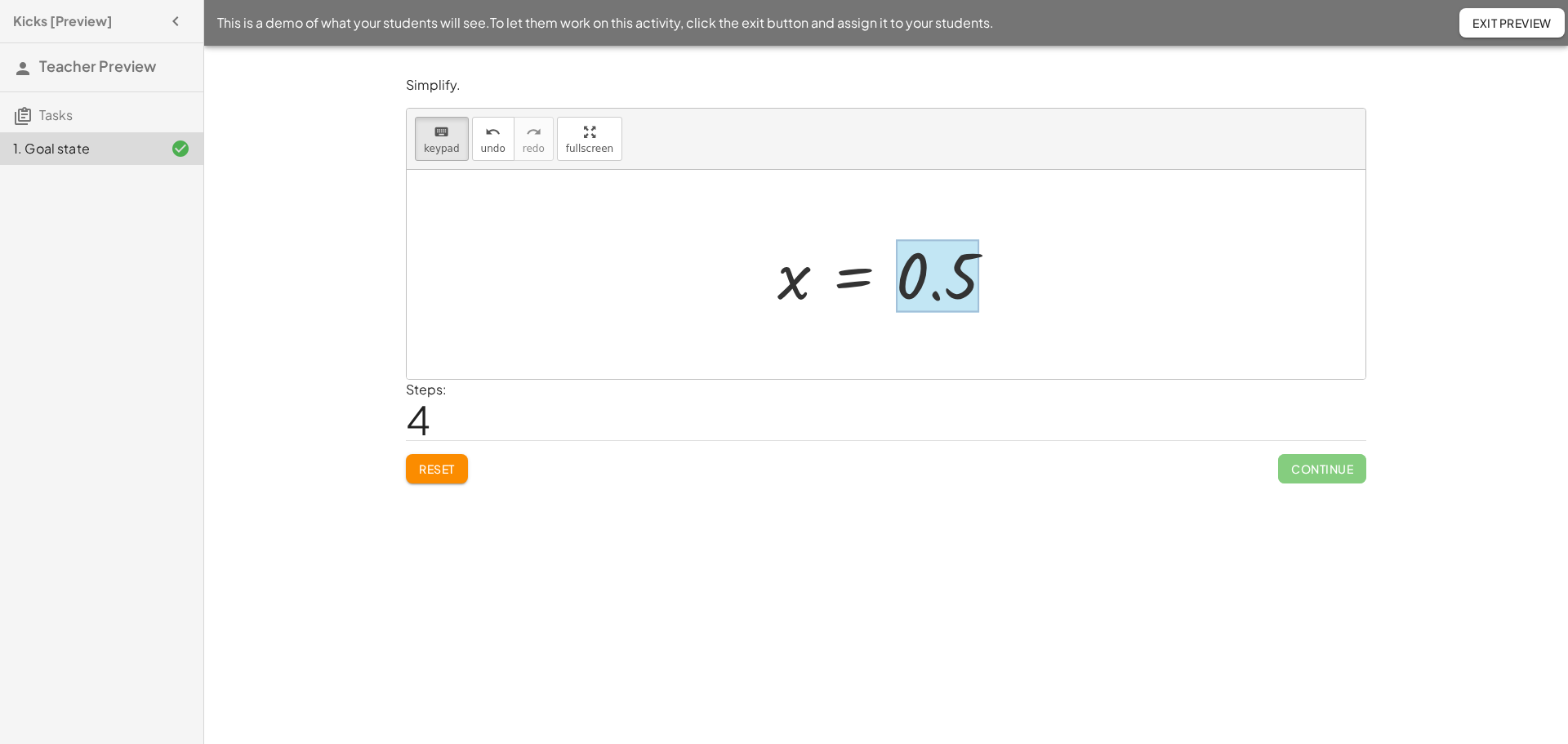
click at [905, 281] on div at bounding box center [937, 276] width 83 height 73
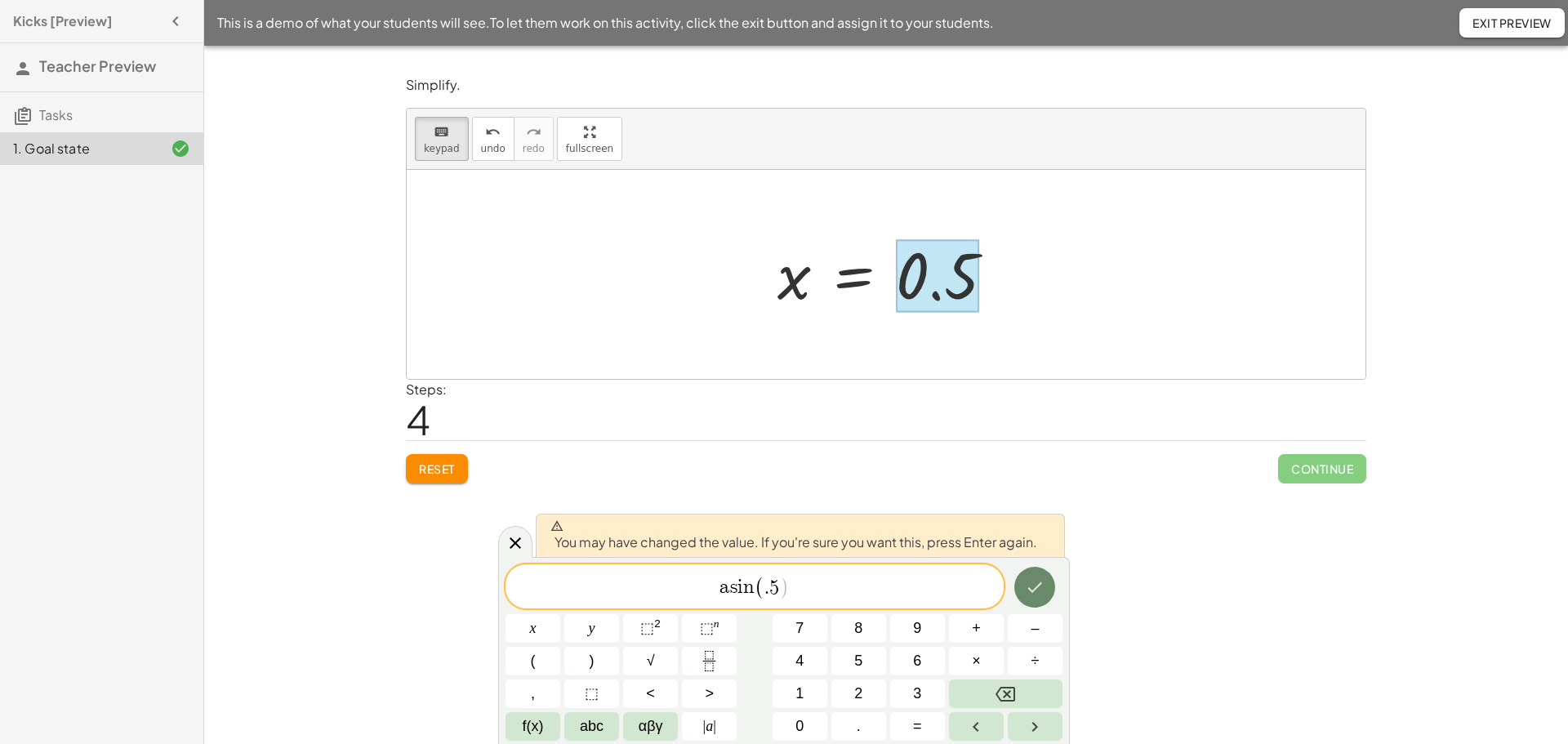
click at [1033, 580] on icon "Done" at bounding box center [1034, 587] width 19 height 19
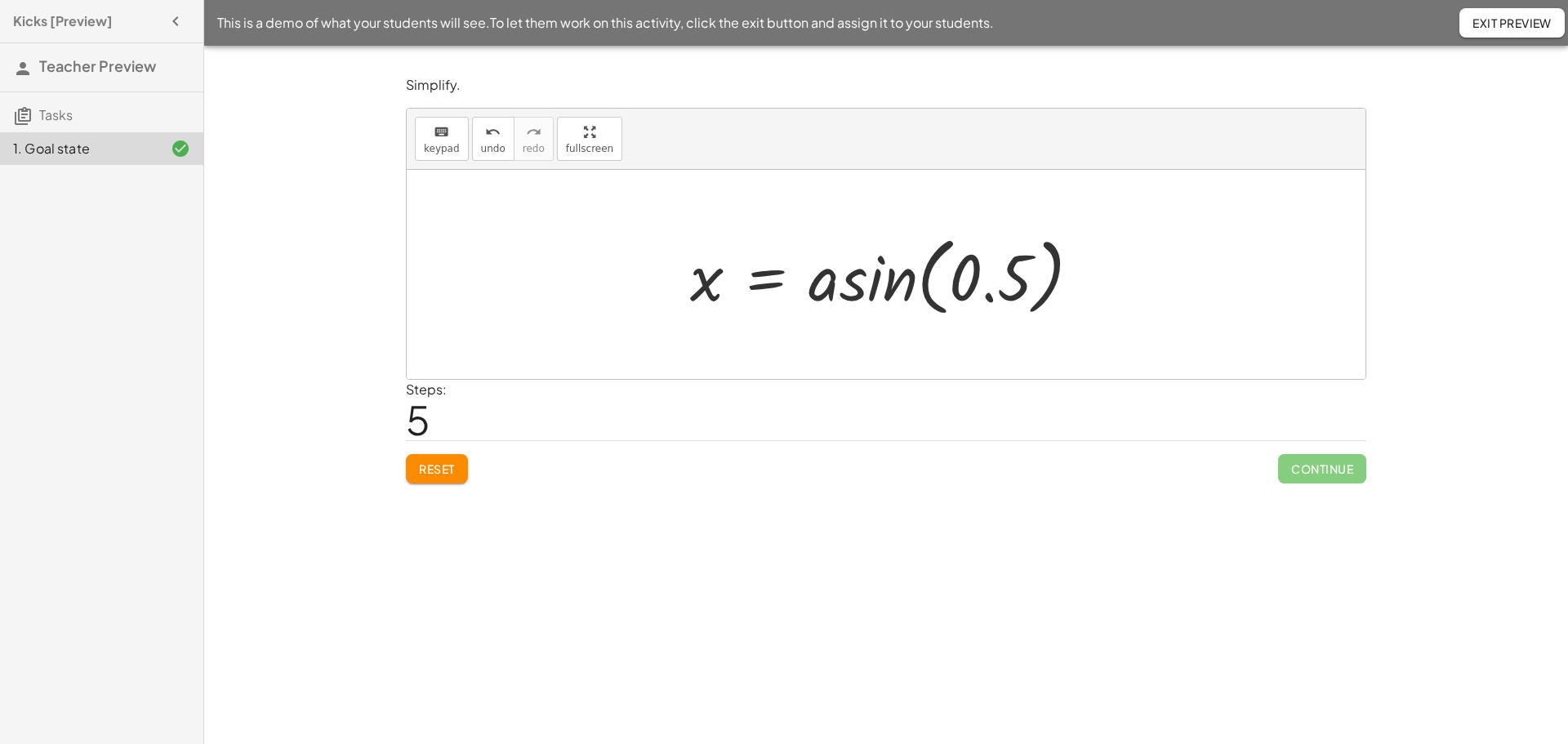
click at [909, 290] on div at bounding box center [891, 275] width 419 height 94
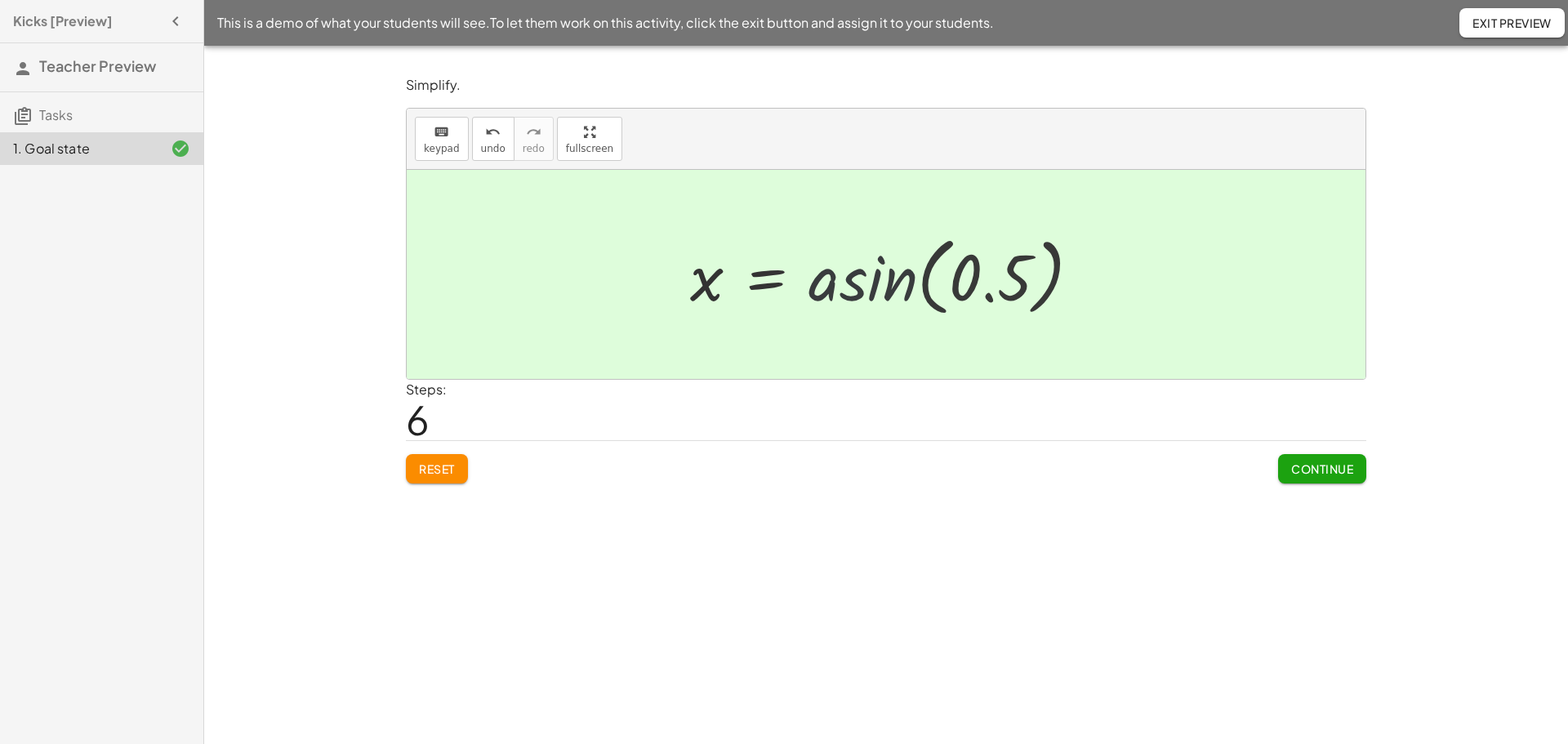
click at [908, 289] on div at bounding box center [798, 275] width 234 height 81
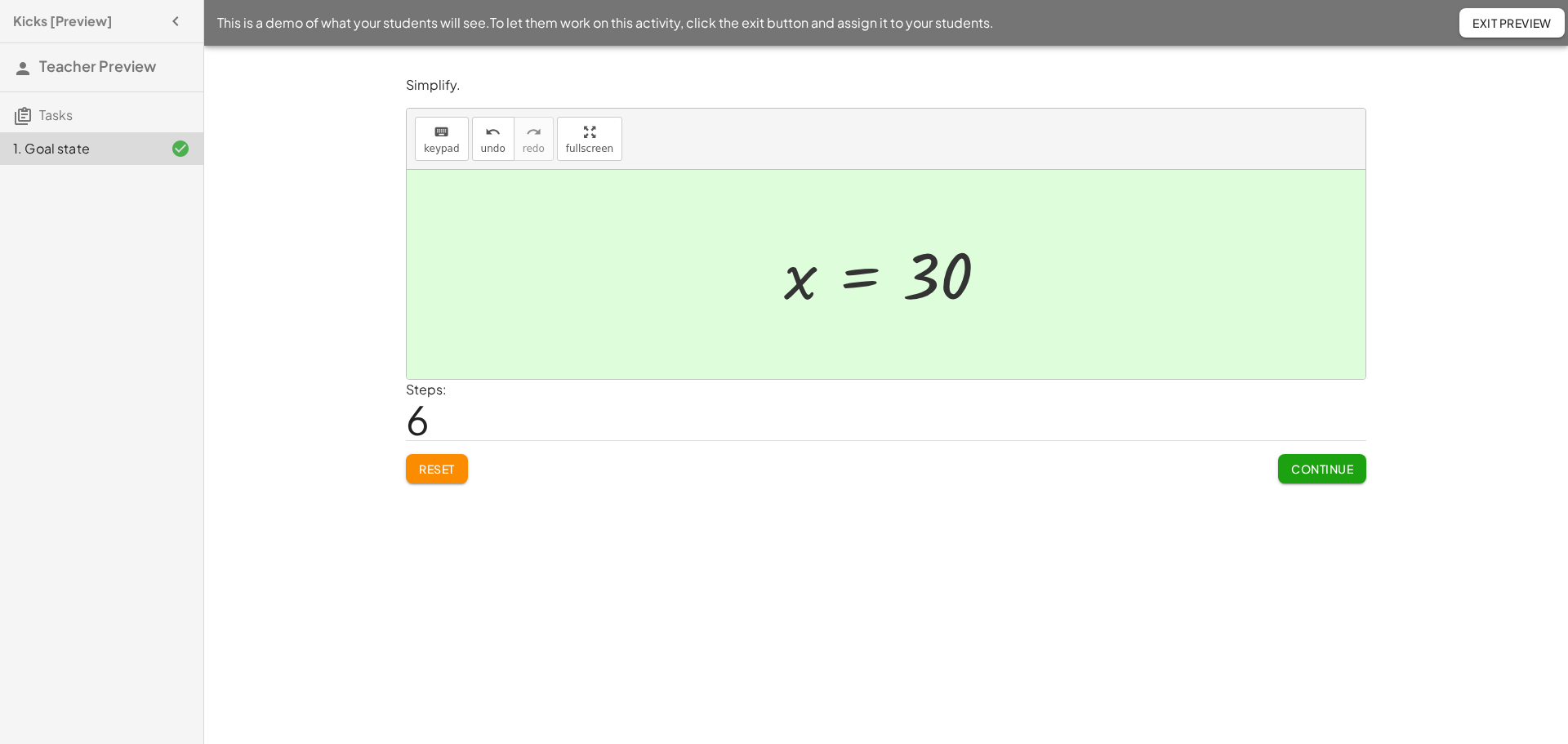
drag, startPoint x: 498, startPoint y: 499, endPoint x: 503, endPoint y: 469, distance: 30.4
drag, startPoint x: 503, startPoint y: 469, endPoint x: 503, endPoint y: 419, distance: 50.0
drag, startPoint x: 503, startPoint y: 419, endPoint x: 891, endPoint y: 447, distance: 389.0
click at [891, 447] on div "Reset Continue" at bounding box center [886, 462] width 960 height 44
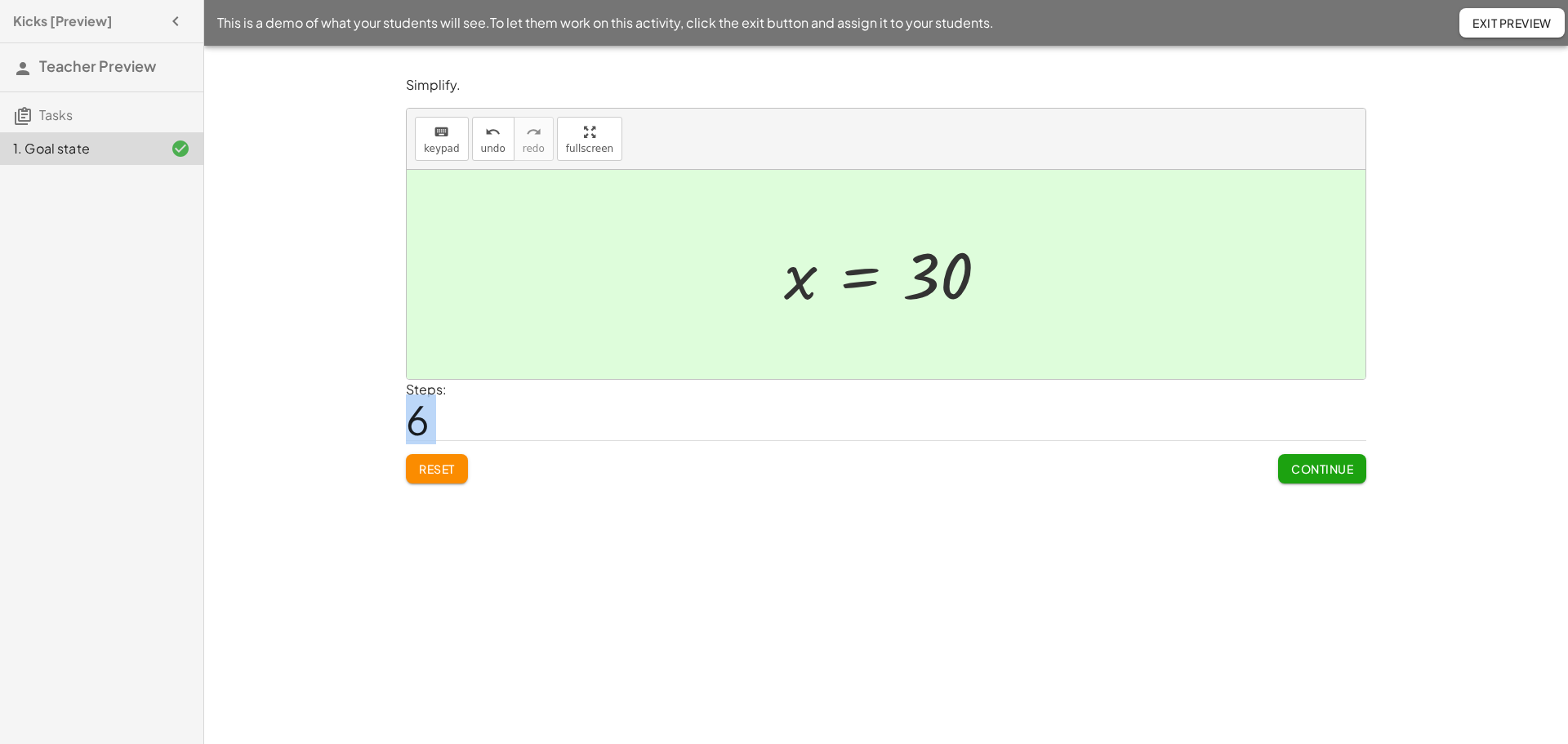
click at [891, 447] on div "Reset Continue" at bounding box center [886, 462] width 960 height 44
drag, startPoint x: 887, startPoint y: 444, endPoint x: 879, endPoint y: 442, distance: 8.2
click at [885, 444] on div "Reset Continue" at bounding box center [886, 462] width 960 height 44
click at [678, 434] on div "Steps: 6" at bounding box center [886, 410] width 960 height 60
click at [677, 434] on div "Steps: 6" at bounding box center [886, 410] width 960 height 60
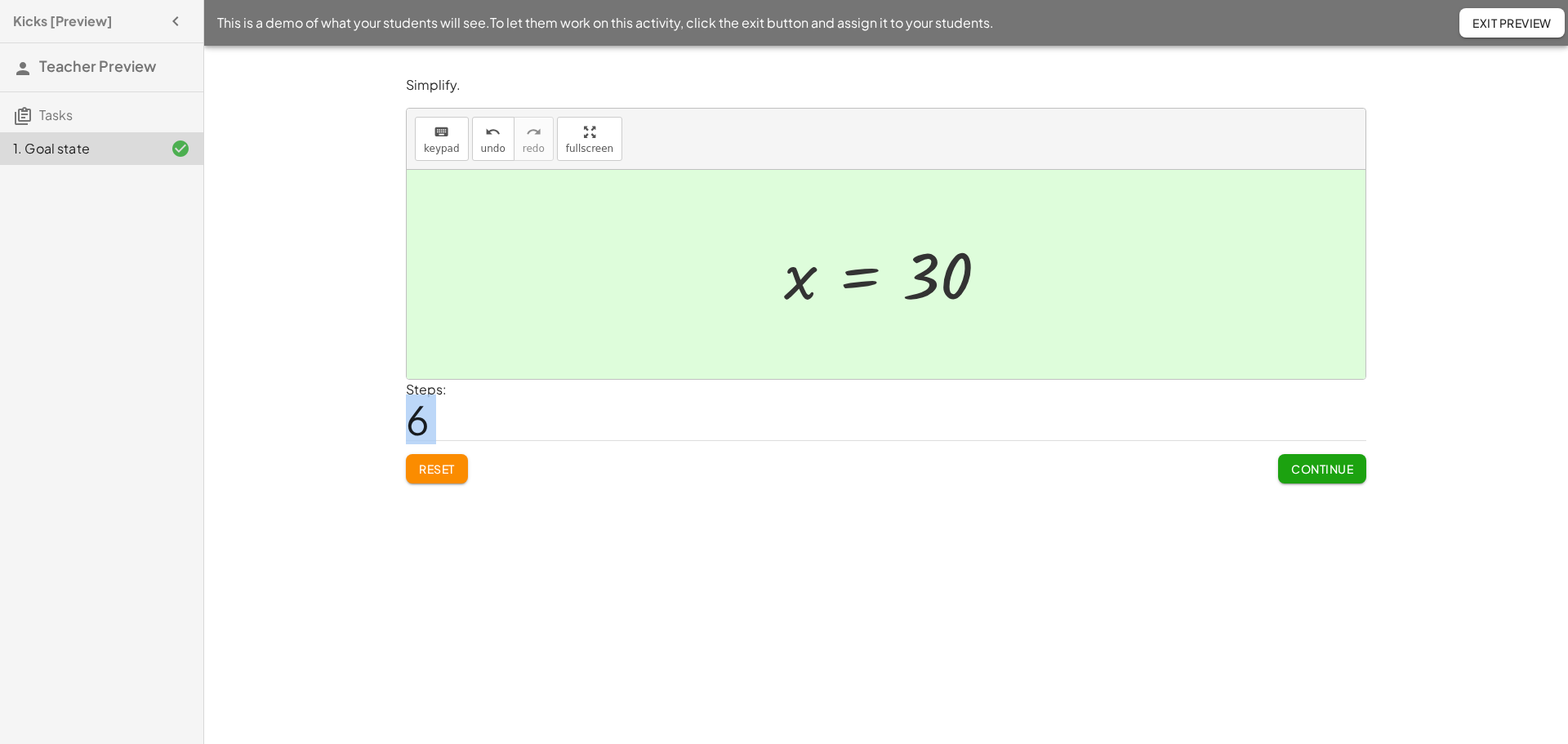
click at [677, 434] on div "Steps: 6" at bounding box center [886, 410] width 960 height 60
click at [677, 433] on div "Steps: 6" at bounding box center [886, 410] width 960 height 60
click at [627, 24] on span "This is a demo of what your students will see. To let them work on this activit…" at bounding box center [605, 23] width 777 height 19
click at [714, 65] on div "Simplify. keyboard keypad undo undo redo redo fullscreen sin ( , x ) = · 20 · 4…" at bounding box center [886, 395] width 1364 height 698
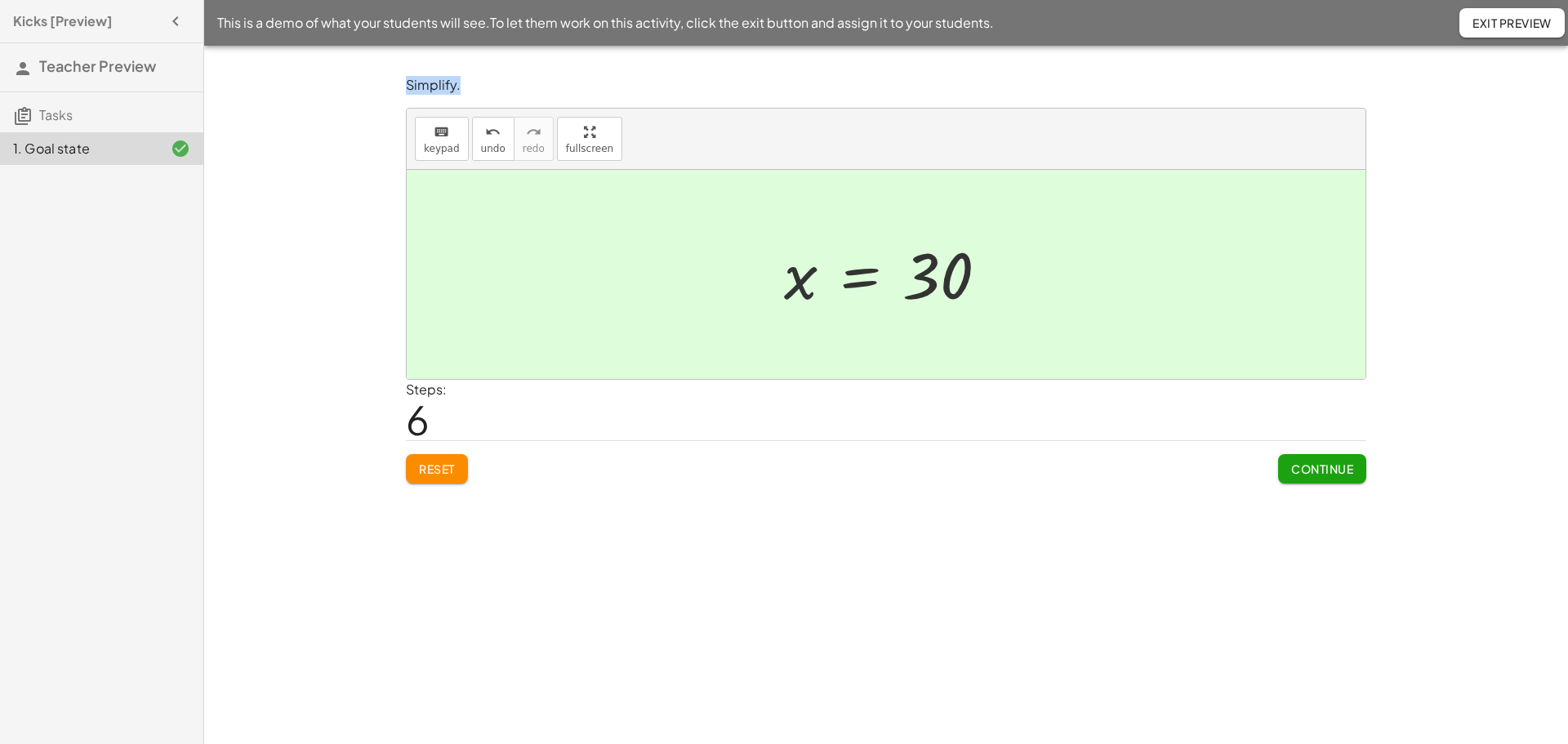
click at [714, 65] on div at bounding box center [886, 56] width 1364 height 20
click at [429, 479] on button "Reset" at bounding box center [437, 468] width 62 height 29
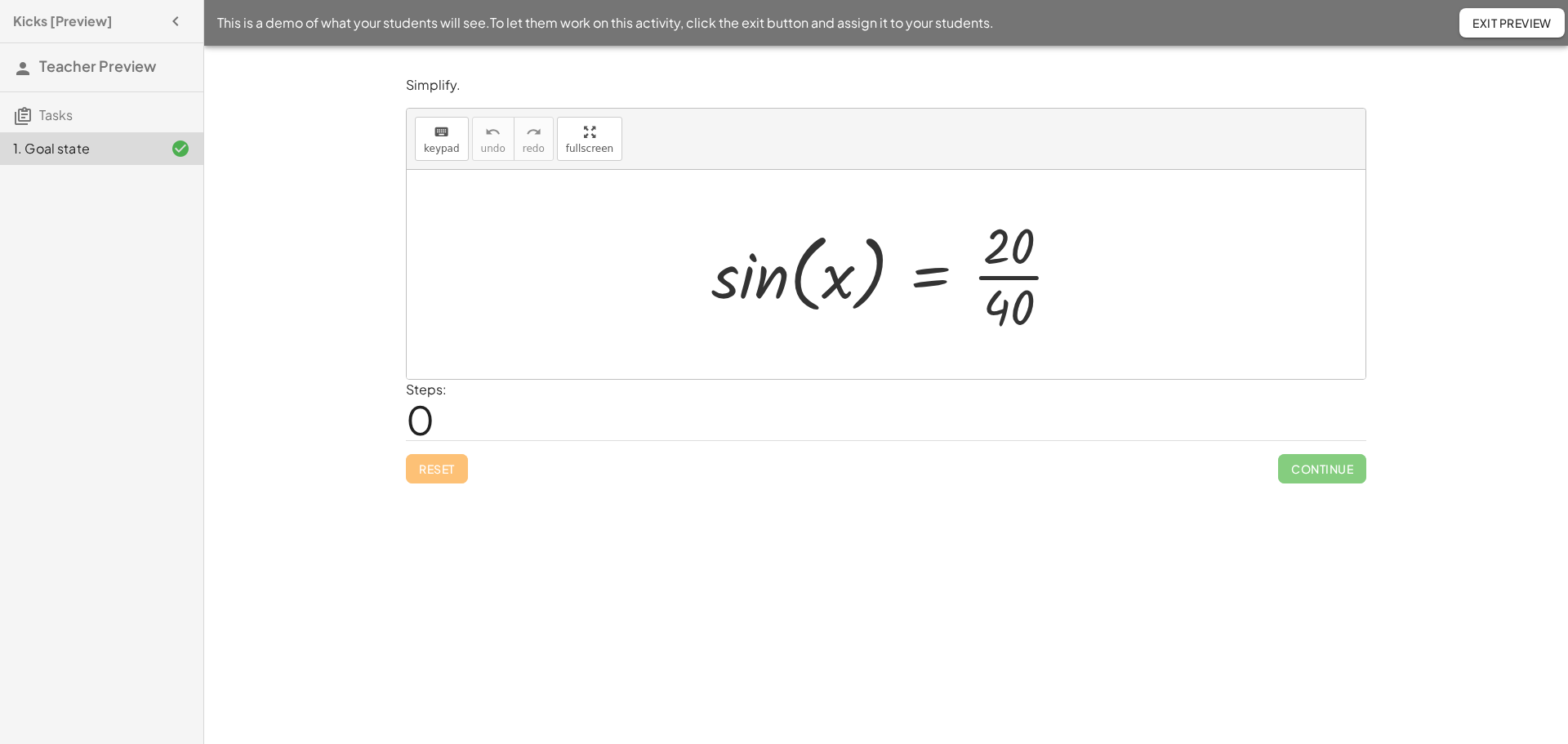
click at [997, 270] on div at bounding box center [892, 275] width 379 height 126
click at [997, 269] on div at bounding box center [880, 275] width 354 height 126
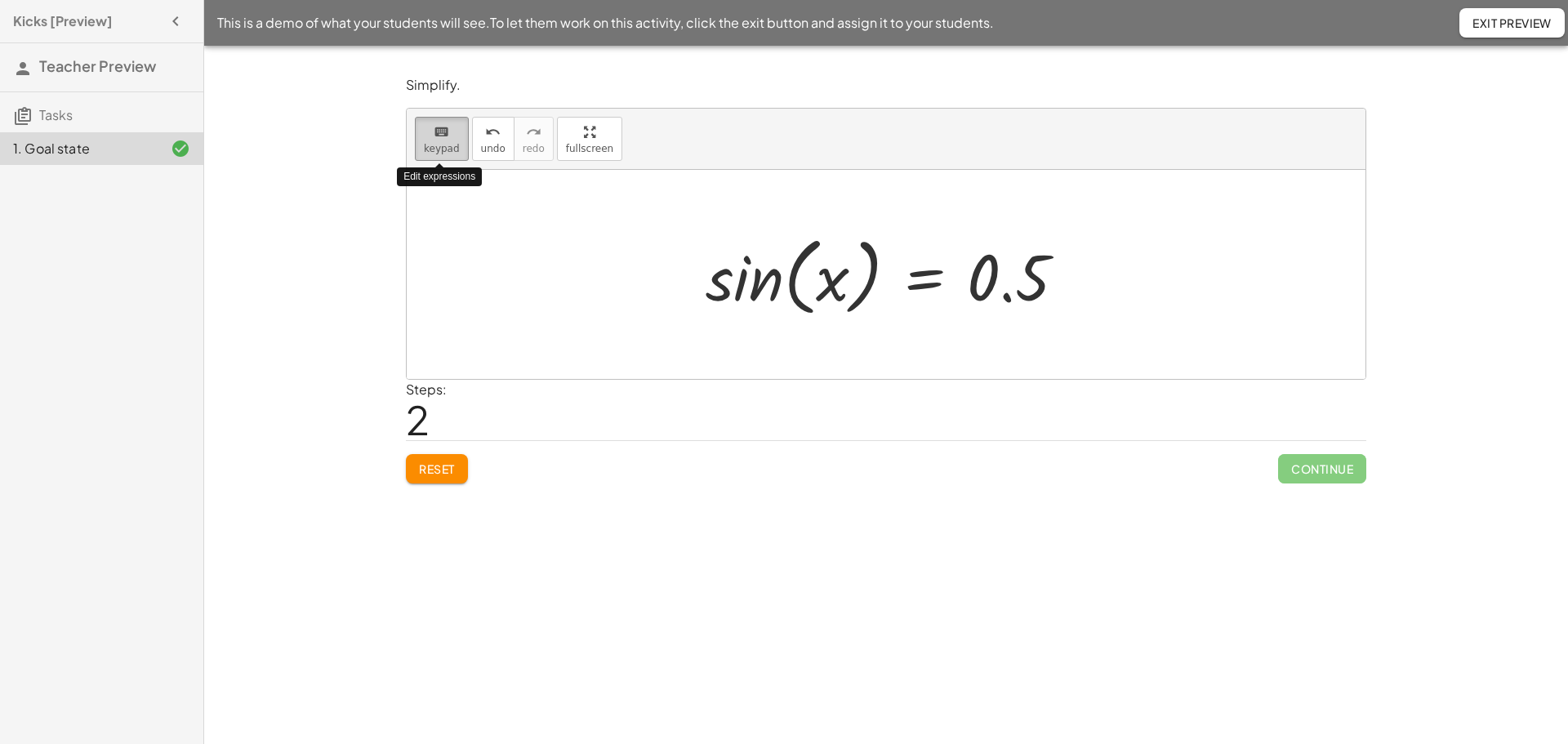
click at [446, 139] on div "keyboard" at bounding box center [441, 131] width 36 height 19
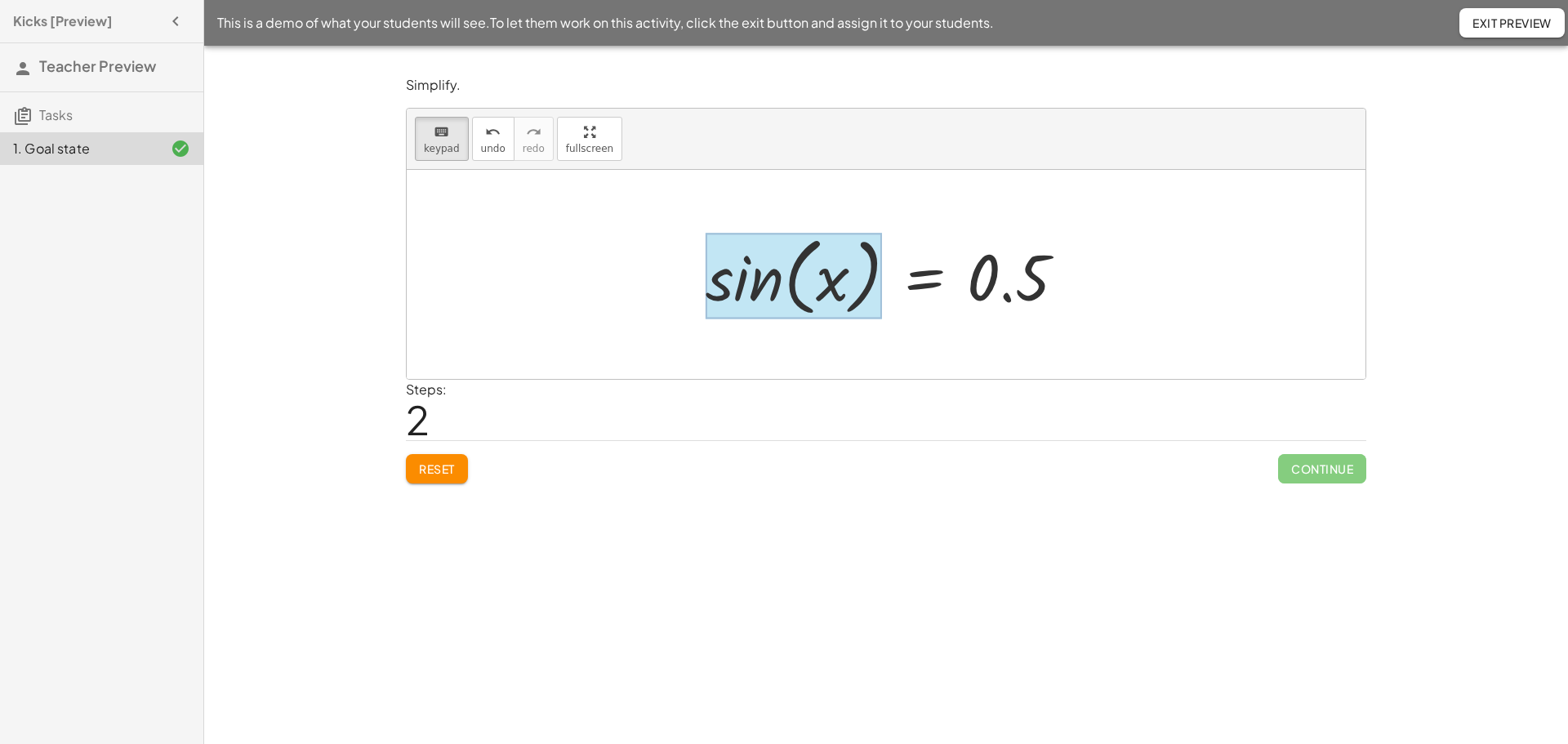
click at [711, 300] on div at bounding box center [794, 276] width 177 height 85
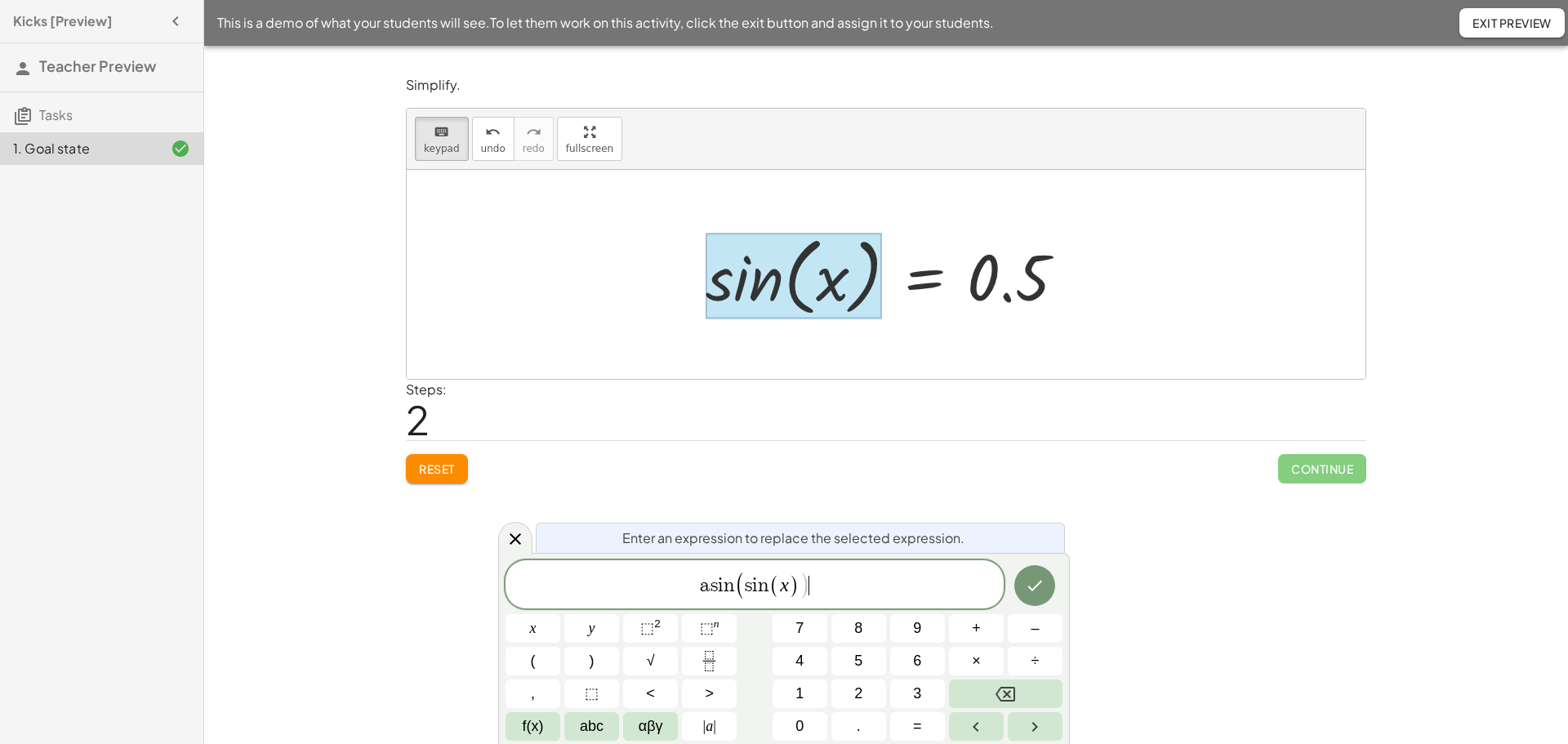
drag, startPoint x: 844, startPoint y: 560, endPoint x: 841, endPoint y: 580, distance: 20.2
click at [842, 566] on div "a s i n ( s i n ( x ) ) ​" at bounding box center [754, 584] width 498 height 49
click at [1028, 579] on icon "Done" at bounding box center [1034, 585] width 19 height 19
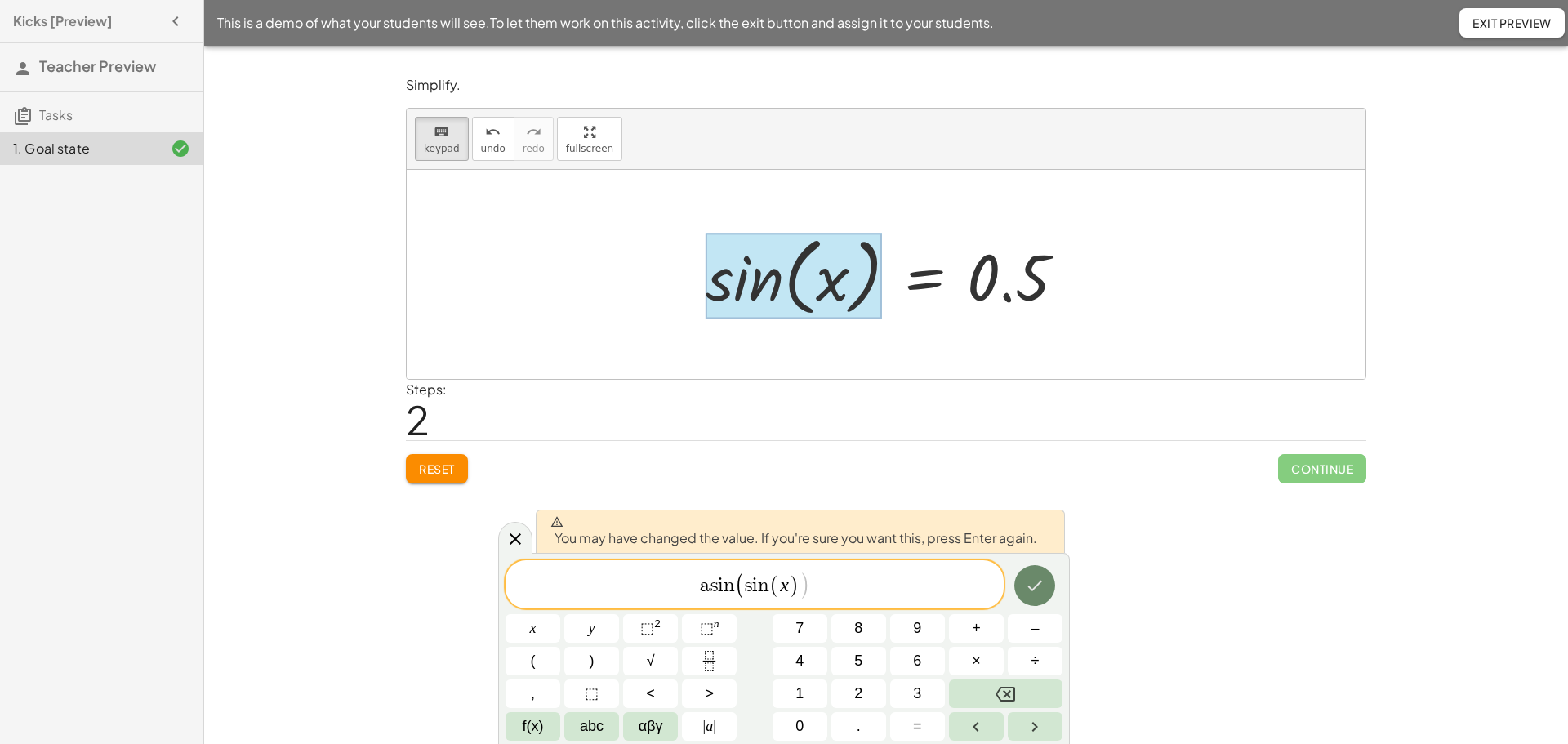
click at [1029, 579] on icon "Done" at bounding box center [1034, 585] width 19 height 19
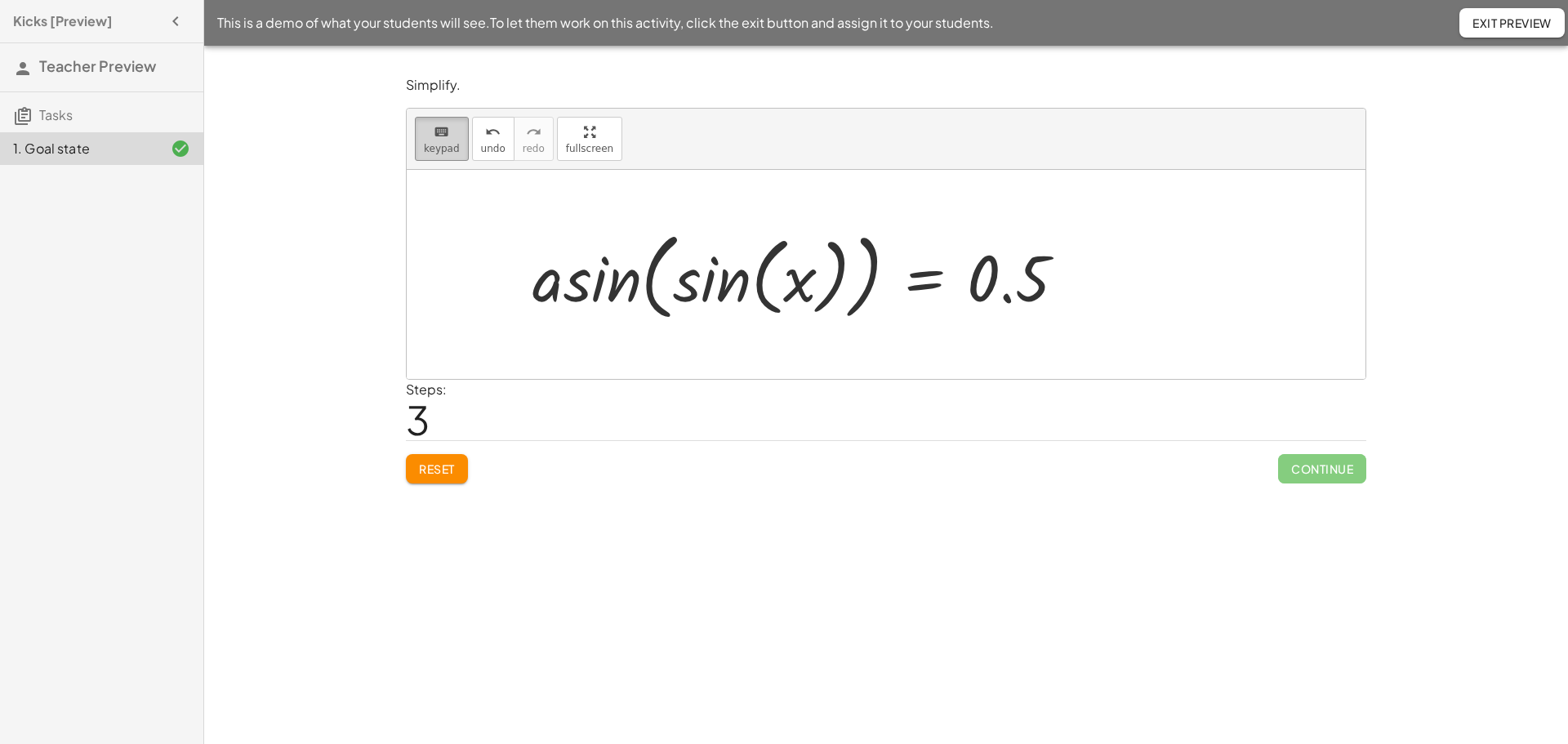
click at [424, 139] on div "keyboard" at bounding box center [441, 131] width 36 height 19
click at [973, 295] on div at bounding box center [1008, 279] width 83 height 73
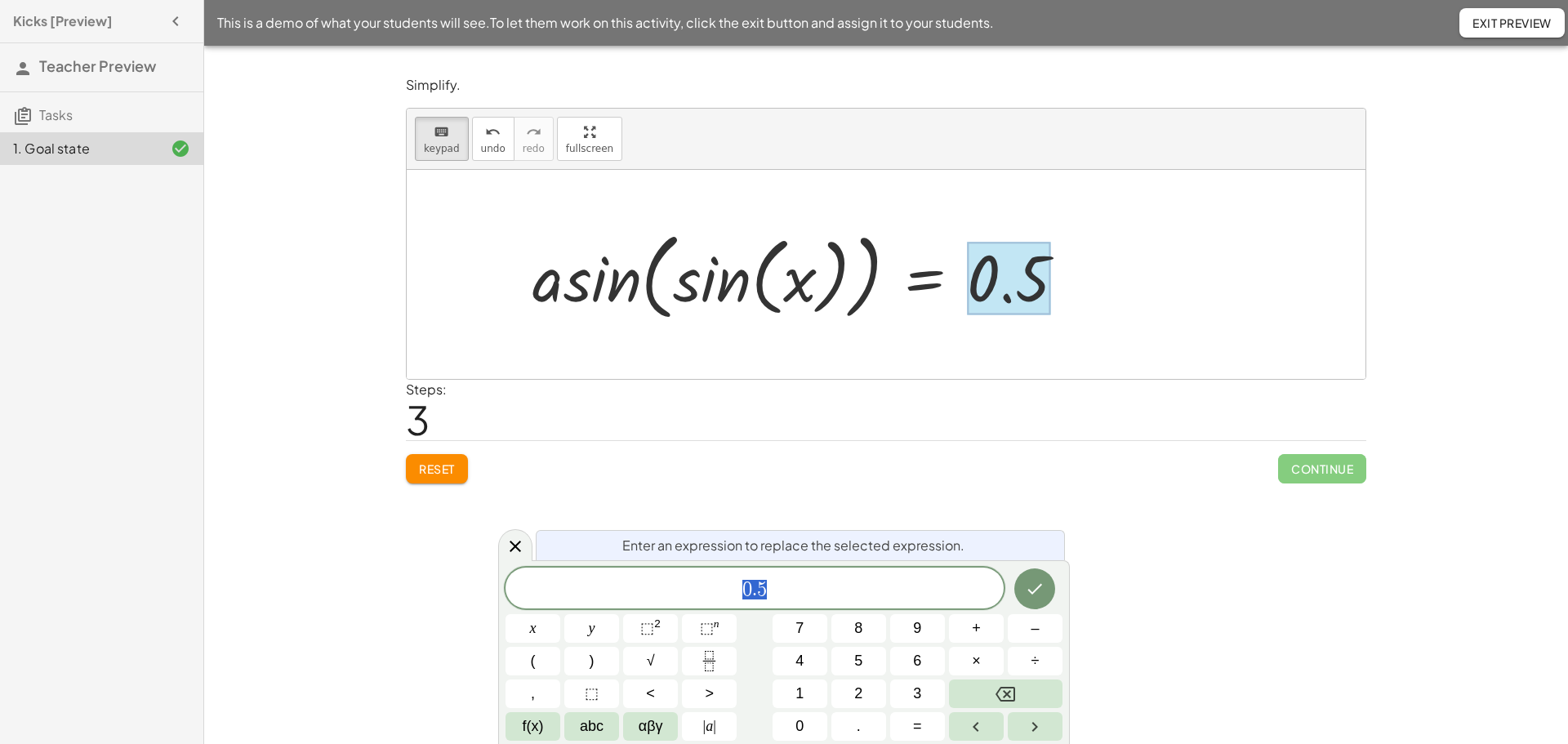
click at [729, 593] on span "0 . 5" at bounding box center [754, 589] width 498 height 23
click at [852, 584] on span "a s i n ( ​ 0 . 5 )" at bounding box center [754, 588] width 498 height 27
click at [1038, 597] on icon "Done" at bounding box center [1034, 587] width 19 height 19
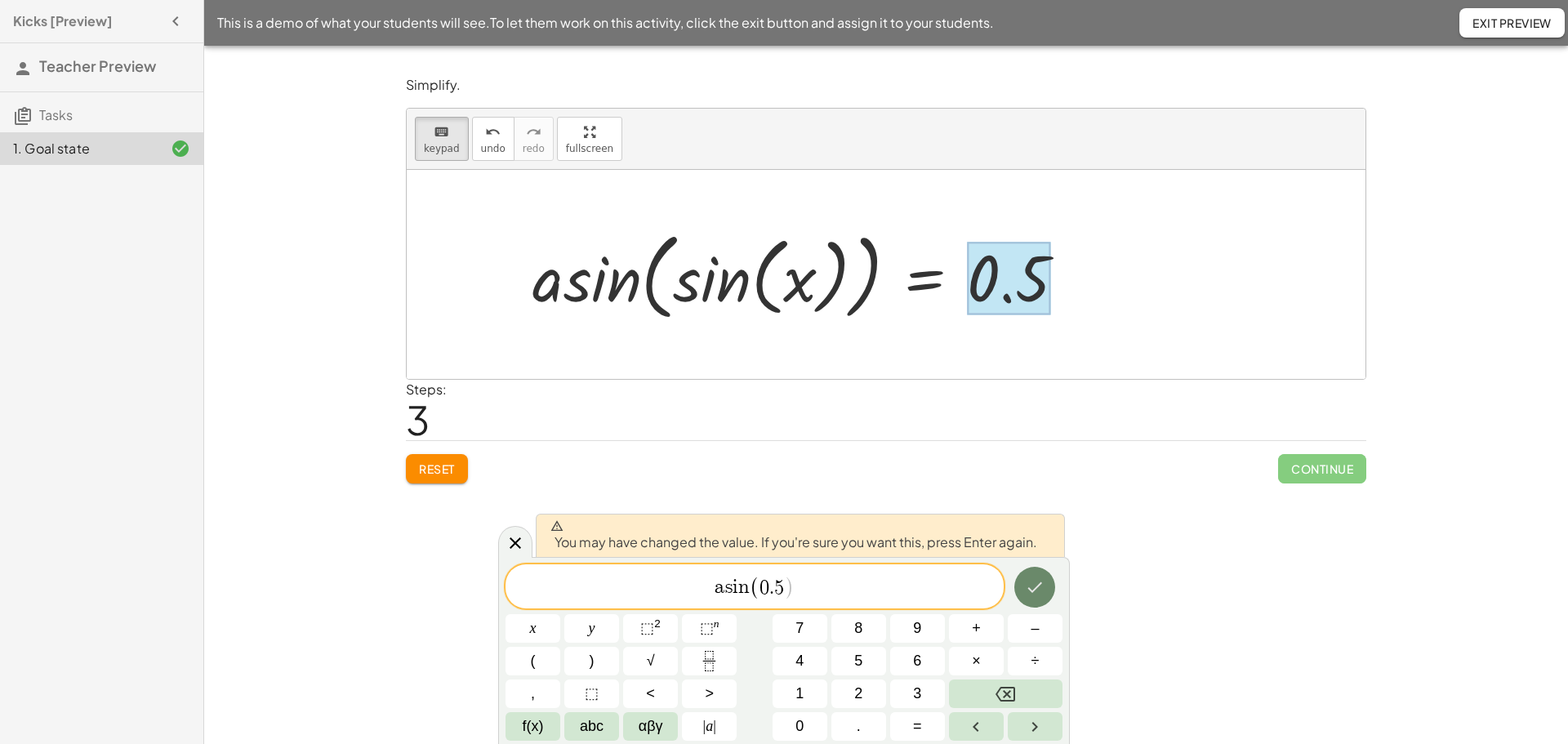
click at [1047, 591] on button "Done" at bounding box center [1034, 587] width 41 height 41
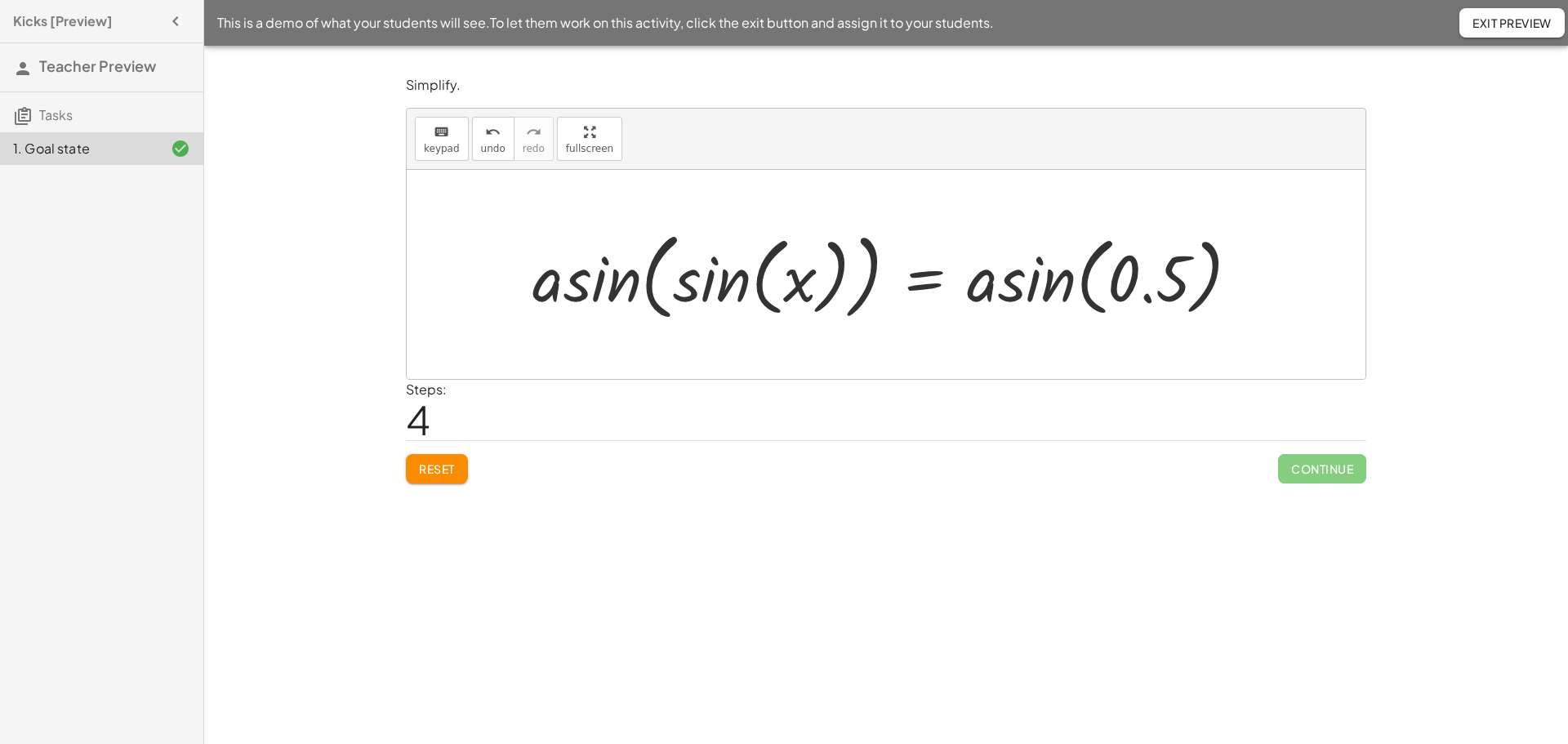
click at [699, 305] on div at bounding box center [892, 275] width 737 height 104
click at [699, 305] on div at bounding box center [886, 275] width 959 height 209
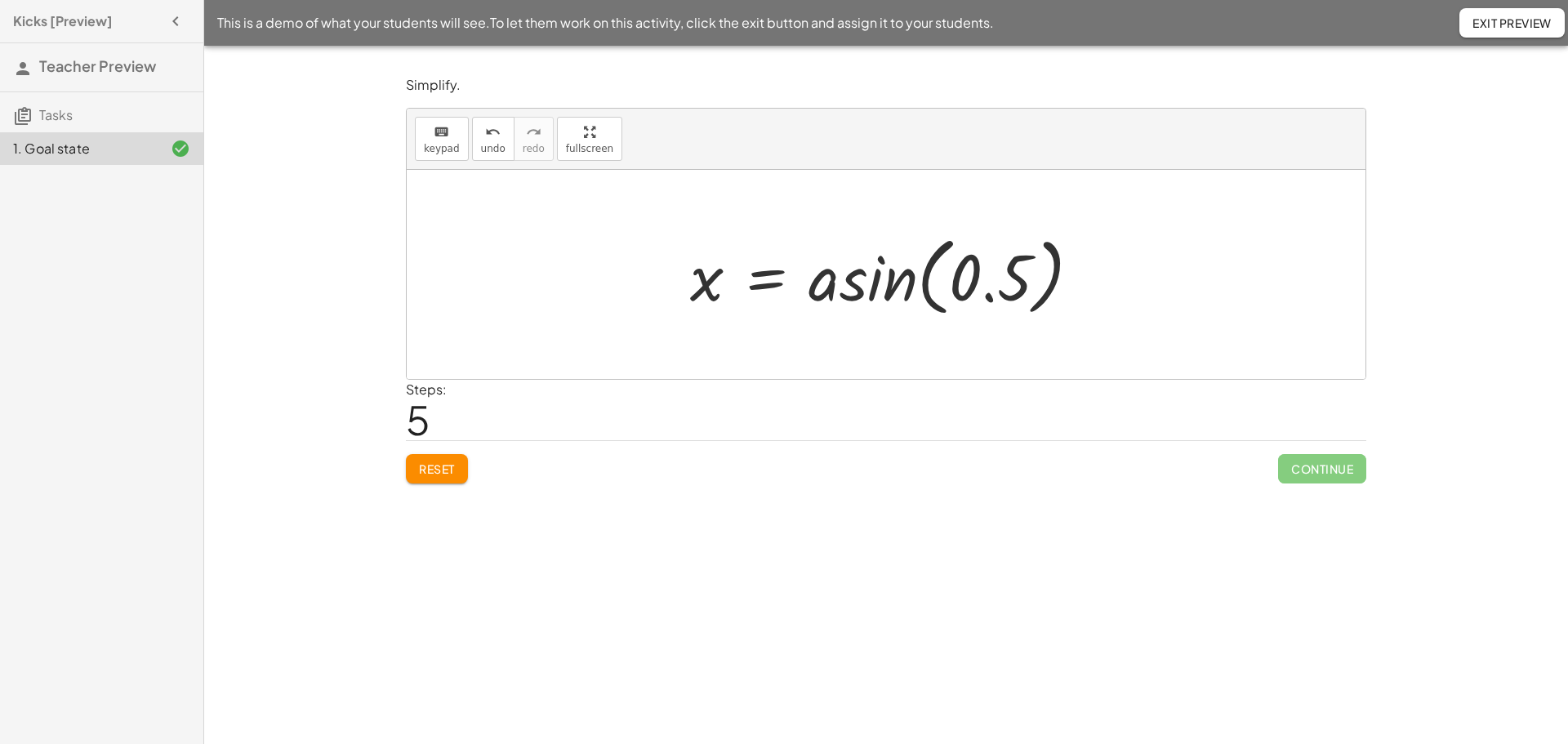
click at [897, 290] on div at bounding box center [891, 275] width 419 height 94
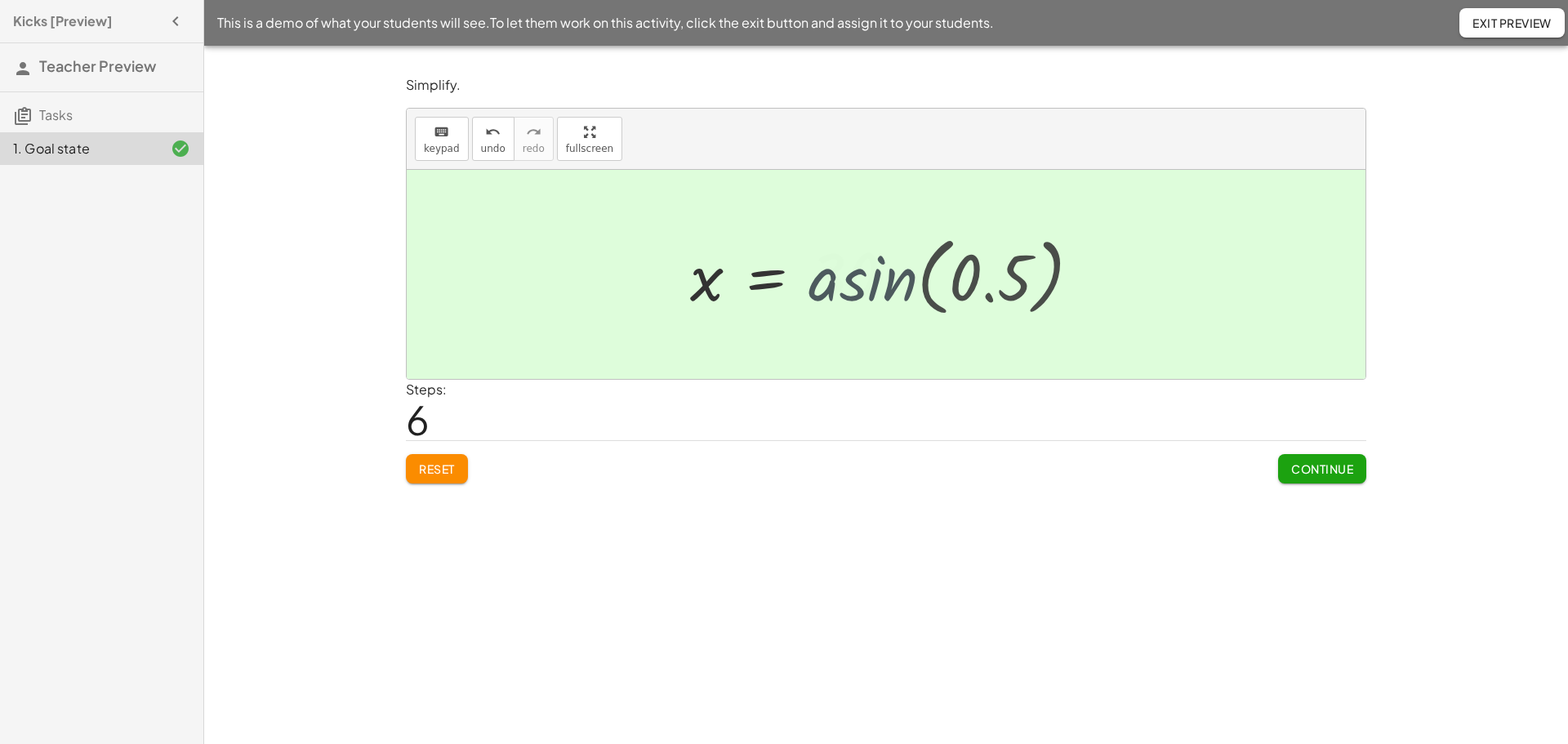
click at [897, 290] on div at bounding box center [798, 275] width 234 height 81
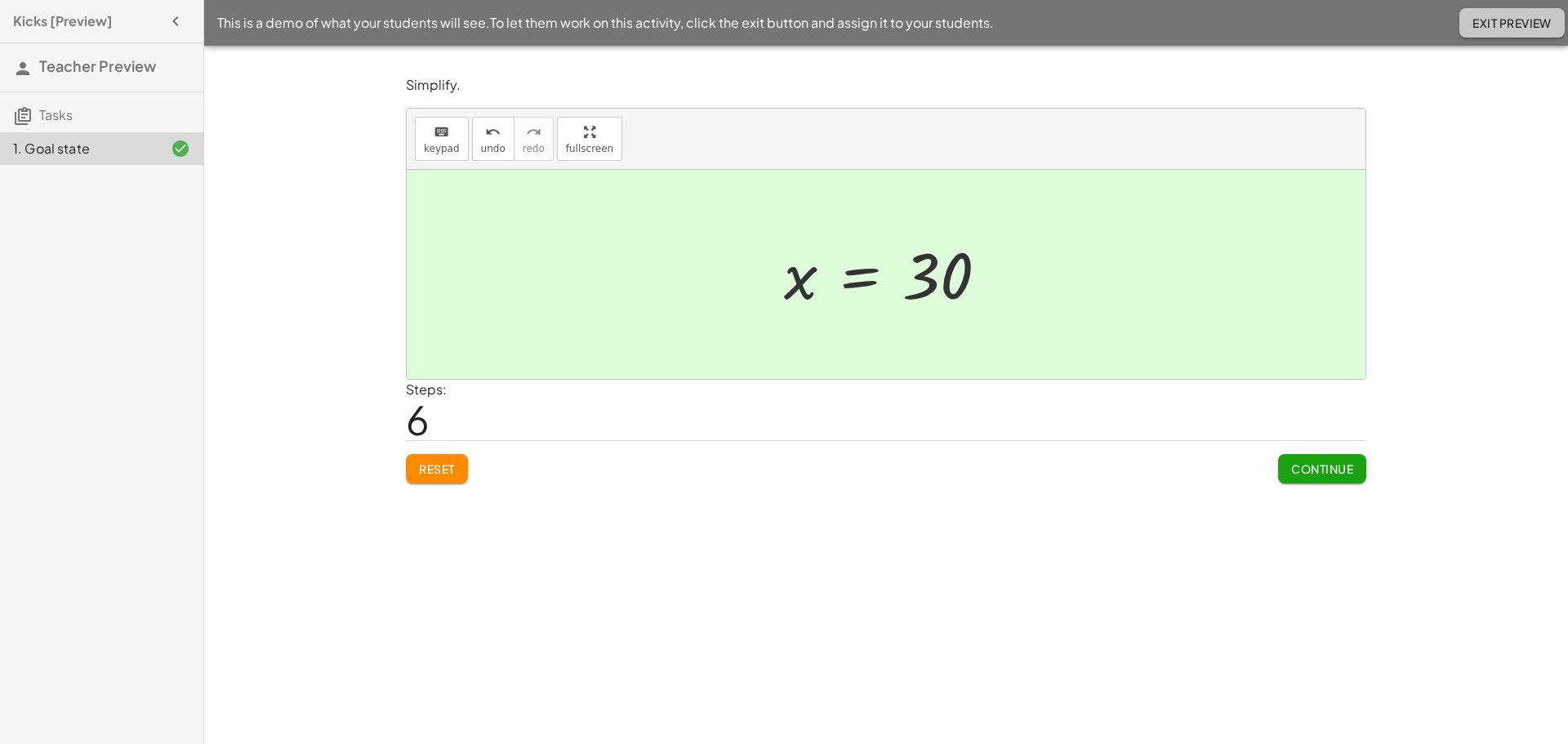
click at [1521, 27] on span "Exit Preview" at bounding box center [1512, 23] width 80 height 15
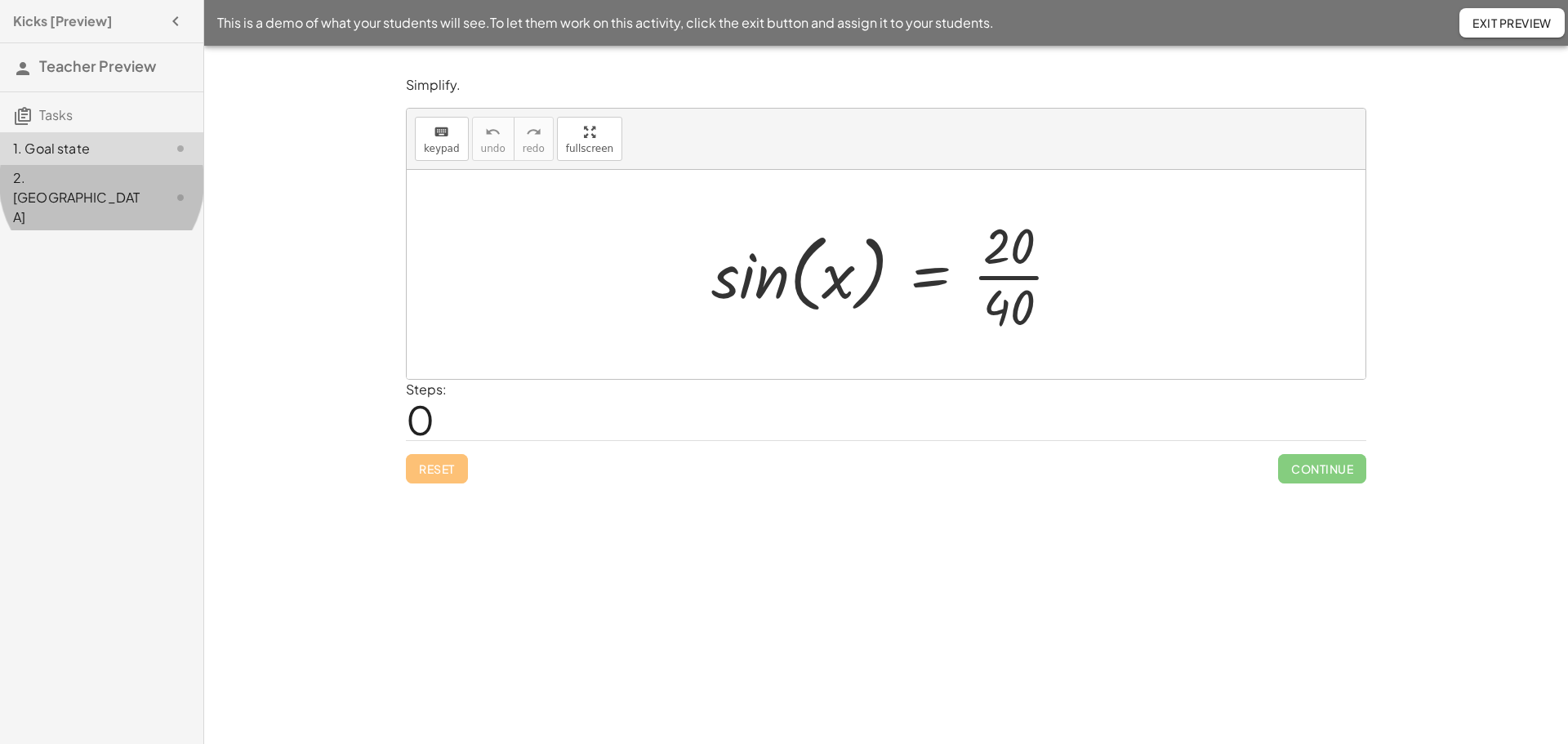
click at [67, 176] on div "2. [GEOGRAPHIC_DATA]" at bounding box center [79, 198] width 131 height 59
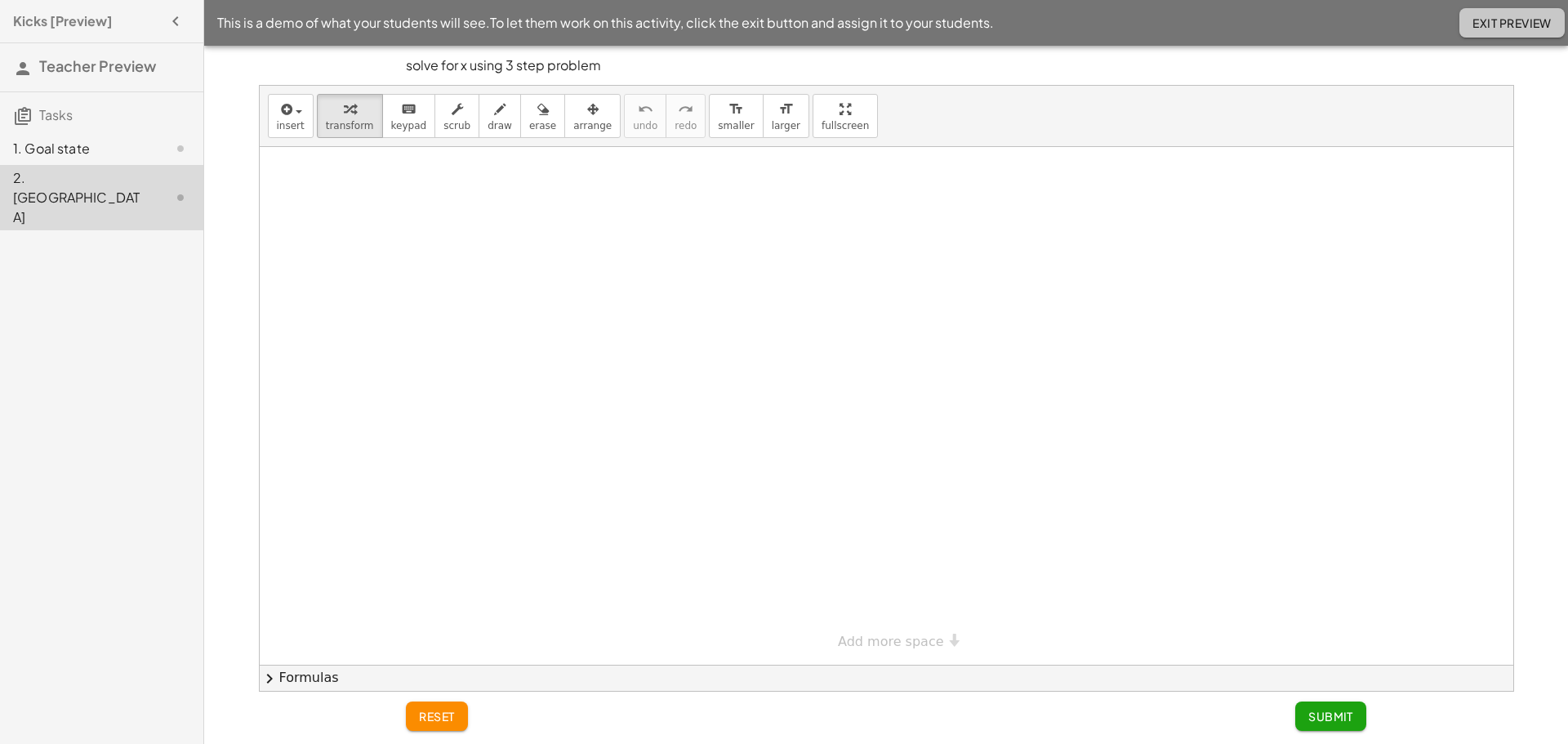
click at [1484, 24] on span "Exit Preview" at bounding box center [1512, 23] width 80 height 15
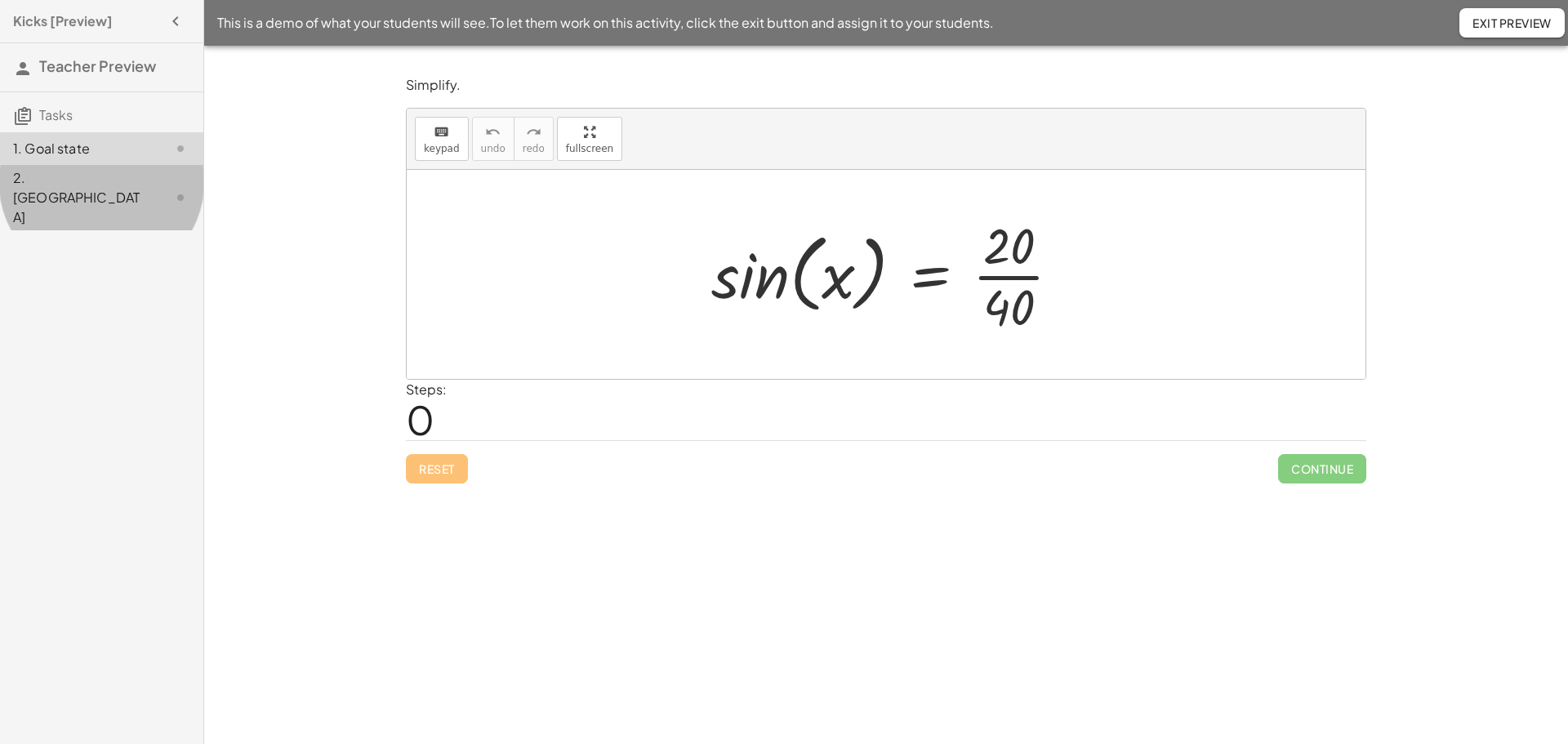
click at [51, 185] on div "2. [GEOGRAPHIC_DATA]" at bounding box center [79, 198] width 131 height 59
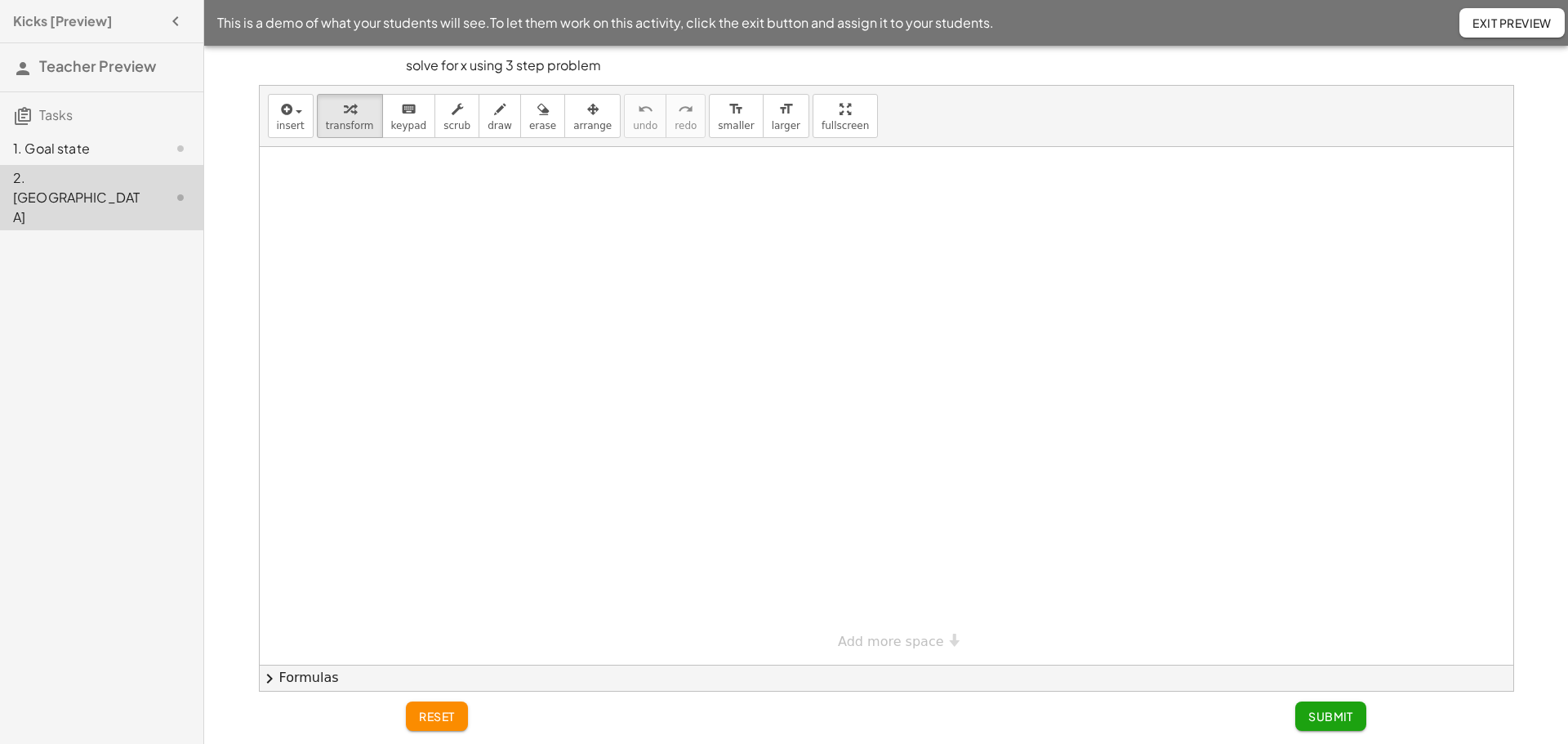
click at [526, 299] on div at bounding box center [886, 406] width 1253 height 517
click at [400, 133] on button "keyboard keypad" at bounding box center [409, 115] width 54 height 44
click at [394, 121] on span "keypad" at bounding box center [409, 126] width 36 height 12
click at [383, 213] on div at bounding box center [886, 406] width 1253 height 517
click at [401, 116] on icon "keyboard" at bounding box center [409, 109] width 16 height 19
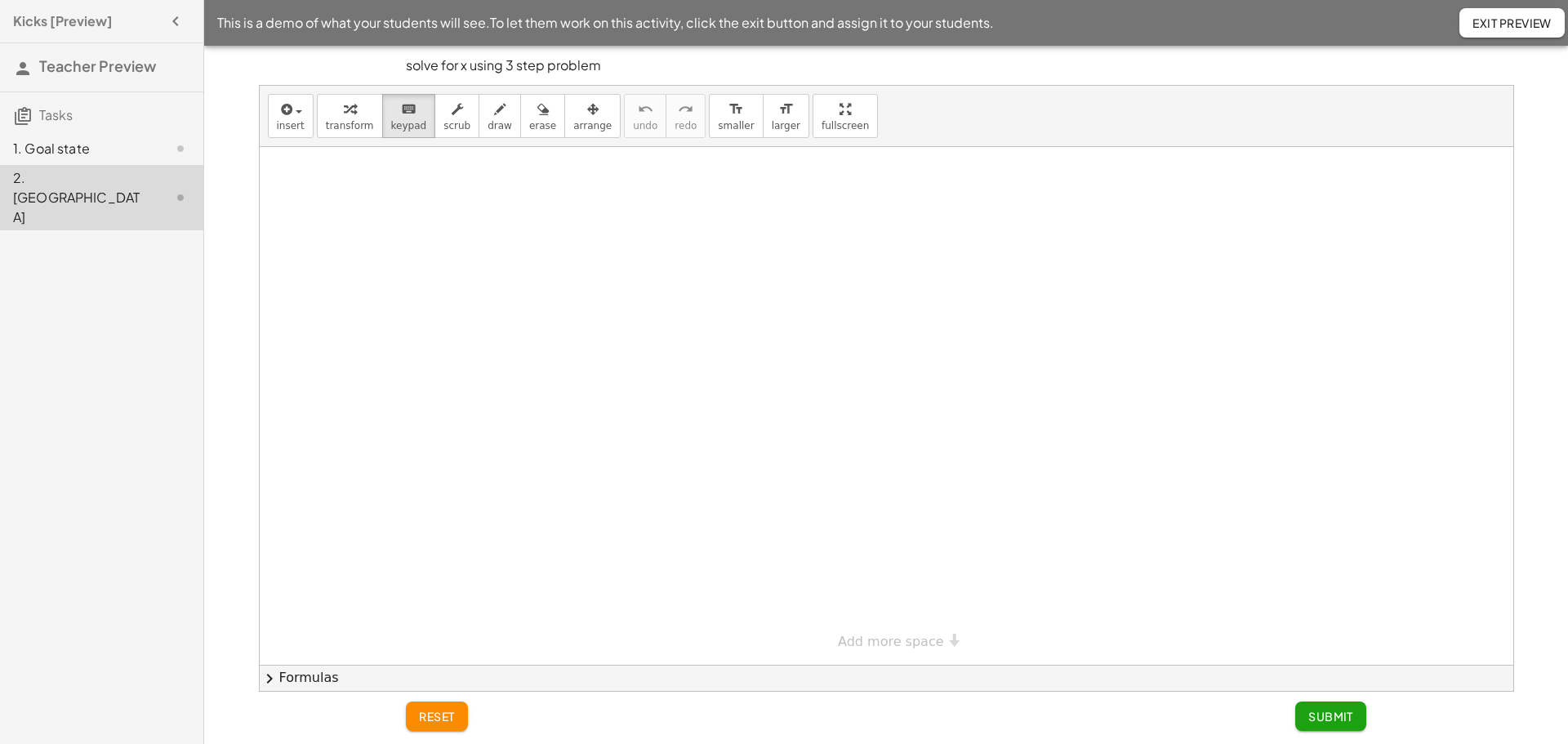
click at [666, 465] on div at bounding box center [886, 406] width 1253 height 517
click at [370, 119] on button "transform" at bounding box center [349, 115] width 66 height 44
click at [401, 117] on icon "keyboard" at bounding box center [409, 109] width 16 height 19
click at [357, 109] on div "button" at bounding box center [350, 108] width 49 height 19
click at [401, 117] on icon "keyboard" at bounding box center [409, 109] width 16 height 19
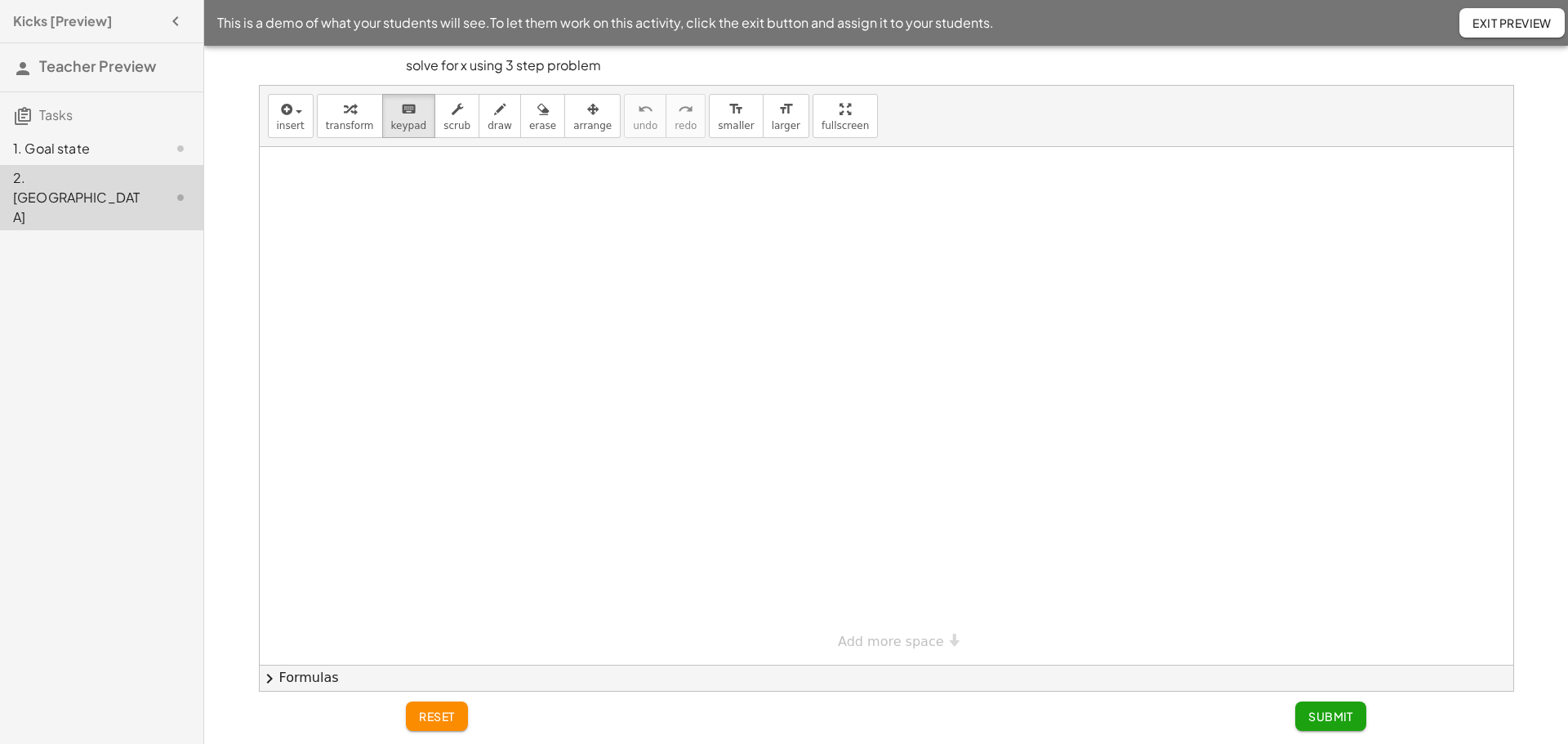
click at [477, 273] on div at bounding box center [886, 406] width 1253 height 517
drag, startPoint x: 410, startPoint y: 121, endPoint x: 441, endPoint y: 149, distance: 41.8
click at [410, 121] on span "keypad" at bounding box center [409, 126] width 36 height 12
click at [617, 282] on div at bounding box center [886, 406] width 1253 height 517
drag, startPoint x: 804, startPoint y: 511, endPoint x: 794, endPoint y: 500, distance: 14.9
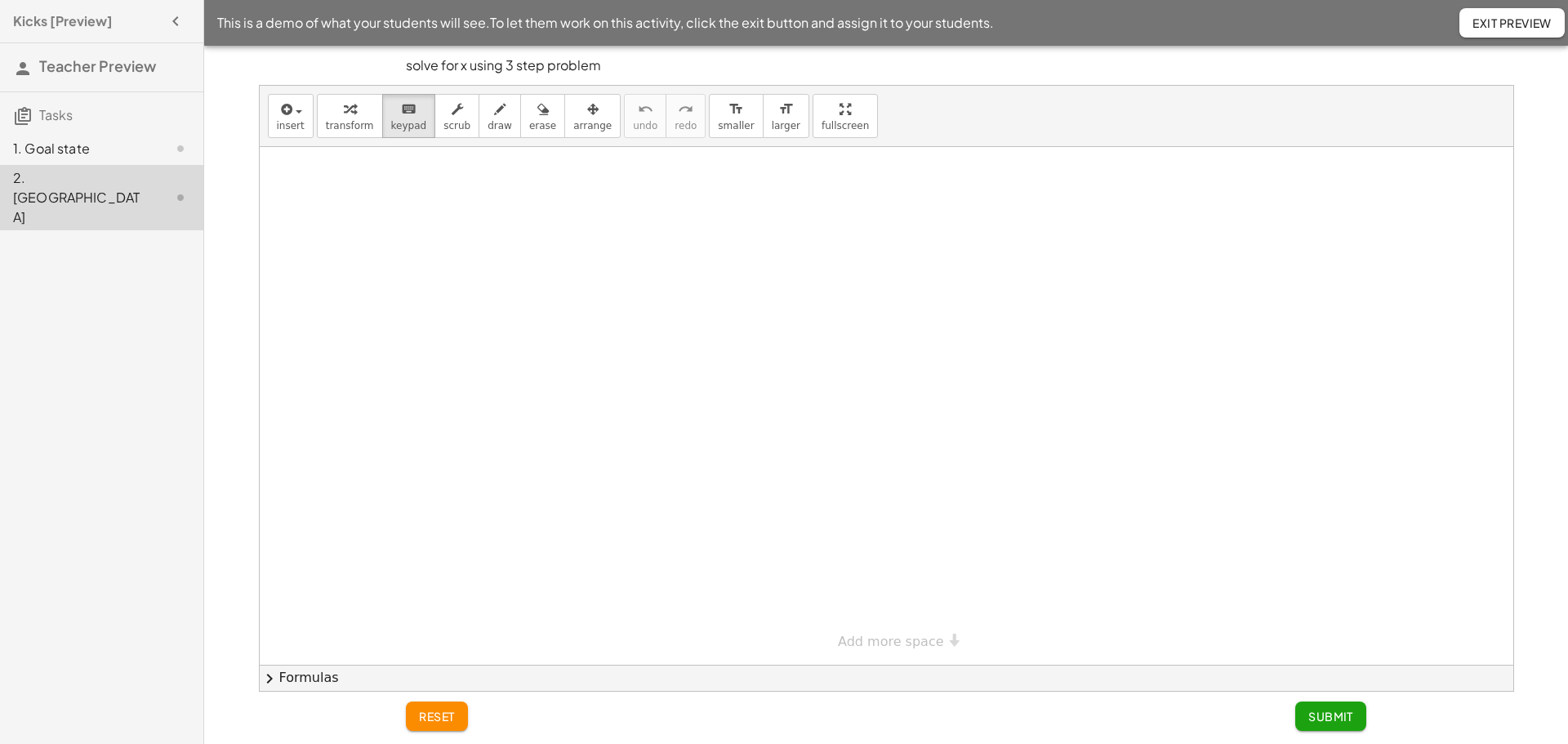
click at [801, 506] on div at bounding box center [886, 406] width 1253 height 517
drag, startPoint x: 794, startPoint y: 500, endPoint x: 707, endPoint y: 453, distance: 98.9
click at [769, 490] on div at bounding box center [886, 406] width 1253 height 517
click at [494, 116] on icon "button" at bounding box center [500, 109] width 12 height 19
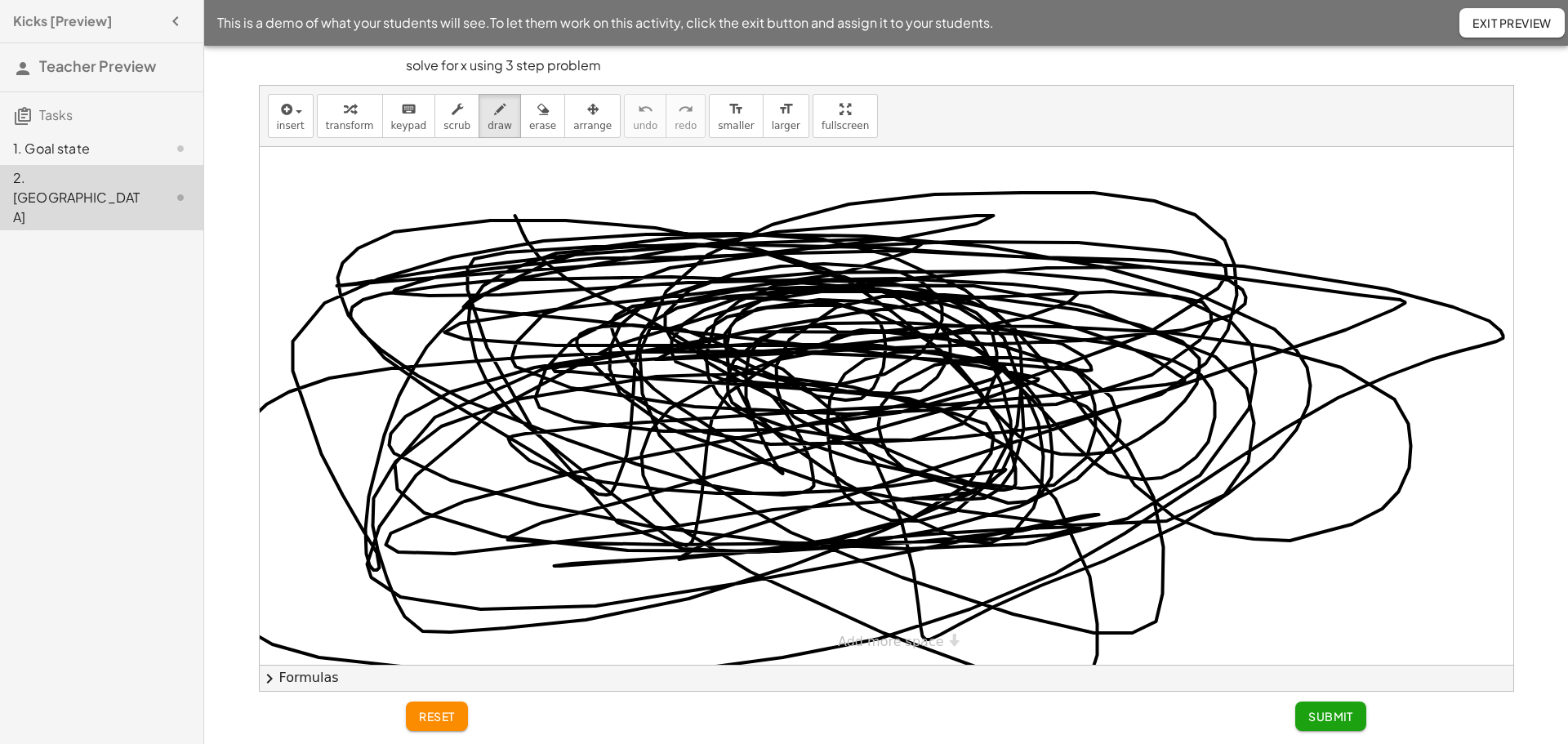
drag, startPoint x: 515, startPoint y: 217, endPoint x: 869, endPoint y: 316, distance: 367.6
click at [886, 315] on div at bounding box center [886, 406] width 1253 height 517
click at [1330, 716] on span "Submit" at bounding box center [1331, 716] width 45 height 15
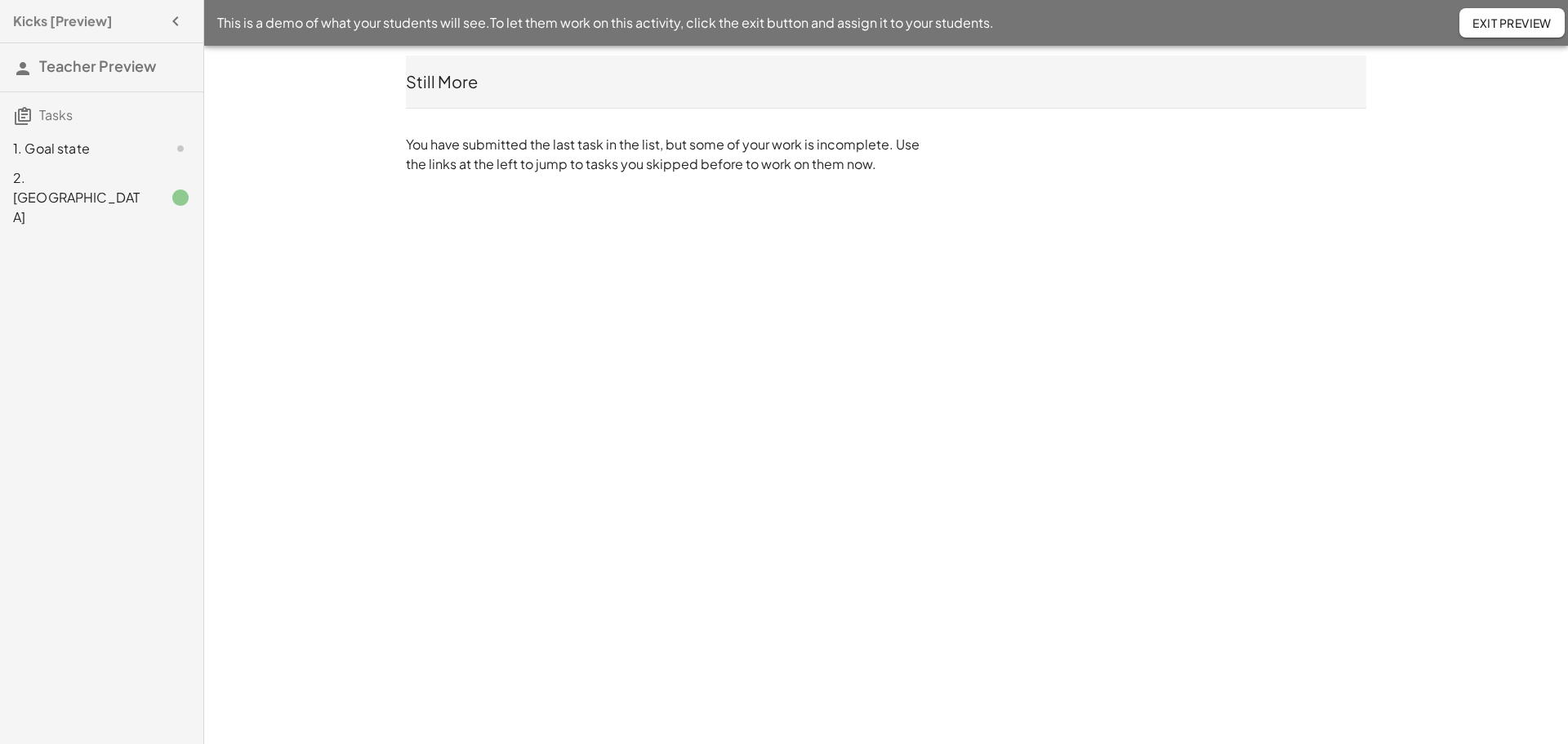
click at [59, 180] on div "2. Canvas" at bounding box center [79, 198] width 131 height 59
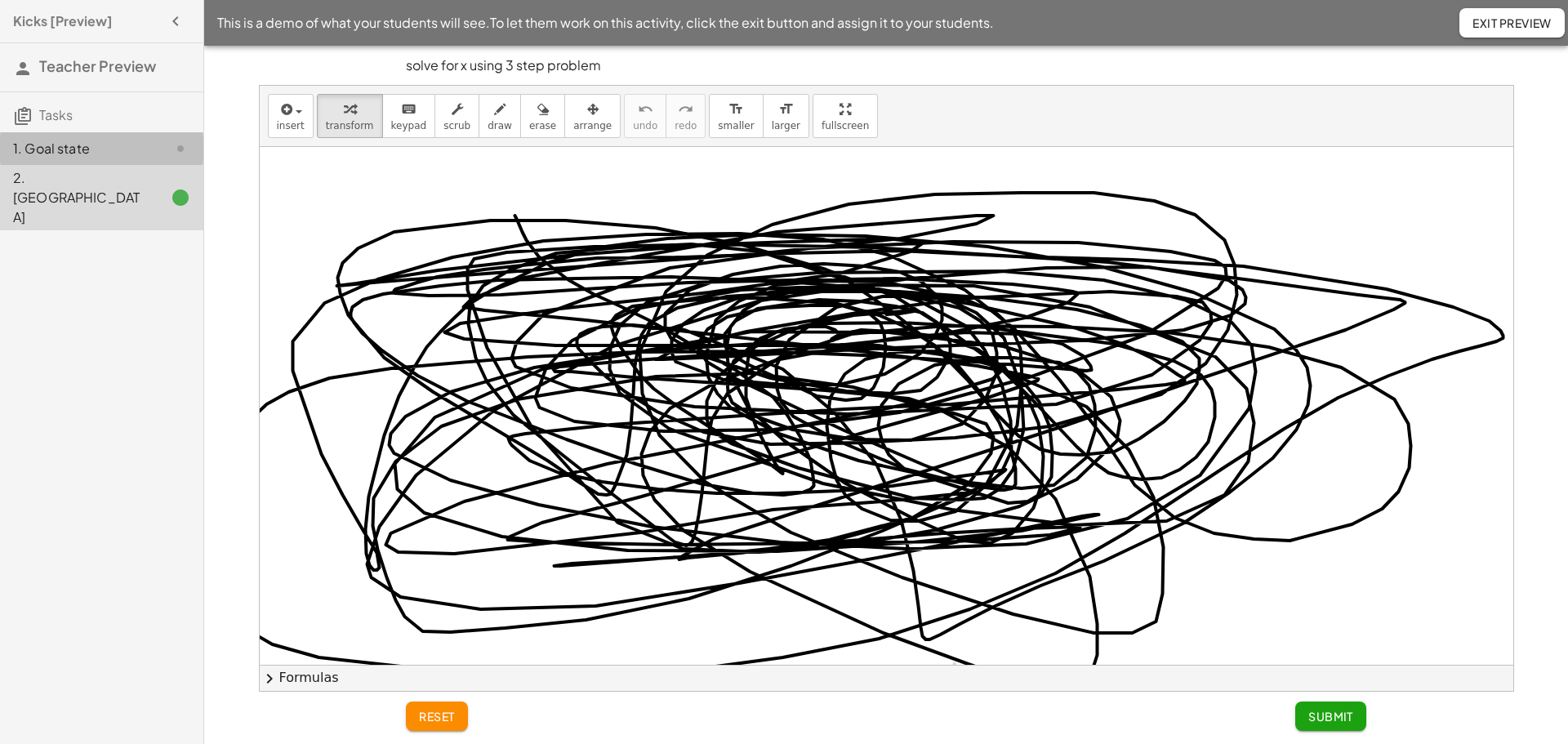
click at [66, 147] on div "1. Goal state" at bounding box center [79, 148] width 131 height 19
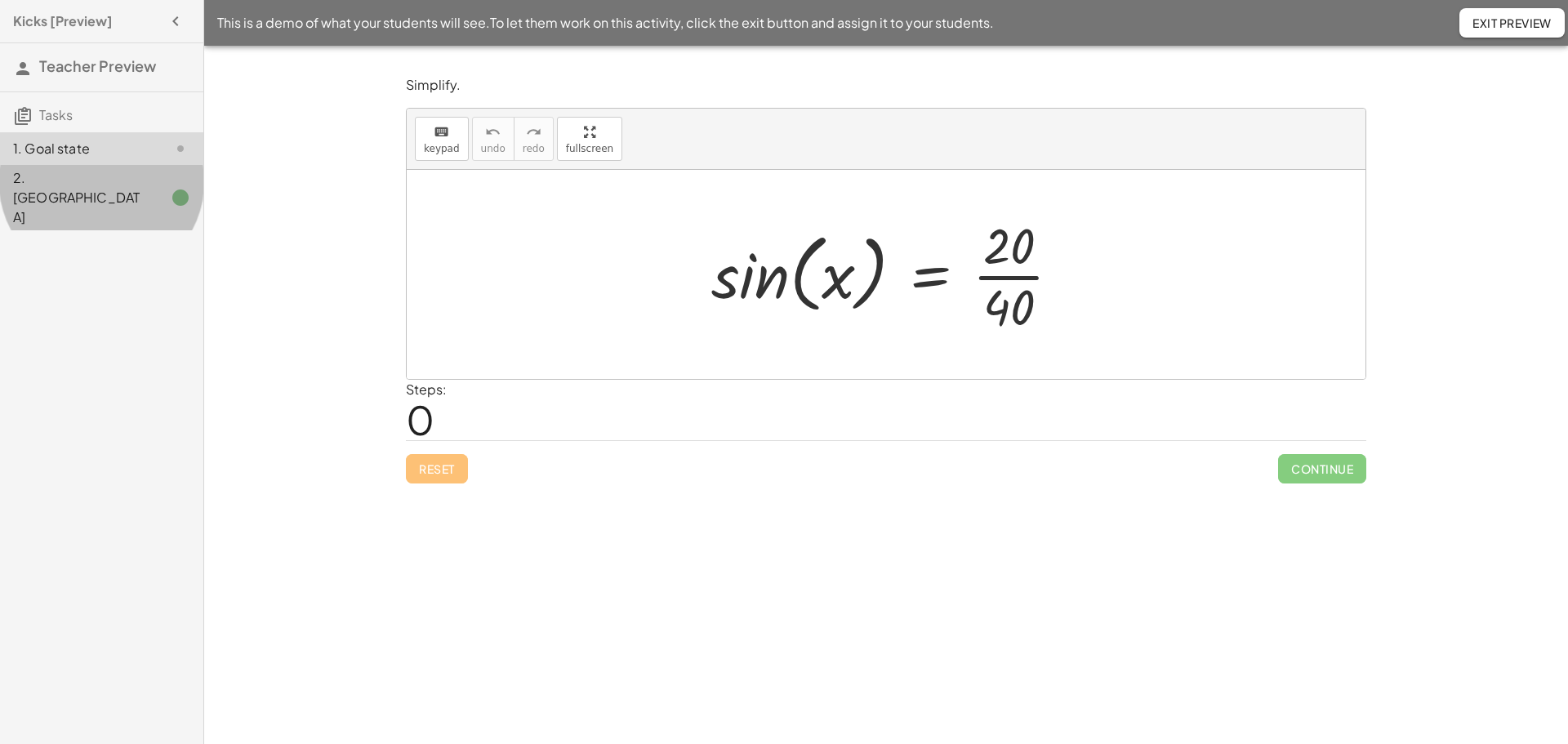
click at [49, 185] on div "2. Canvas" at bounding box center [79, 198] width 131 height 59
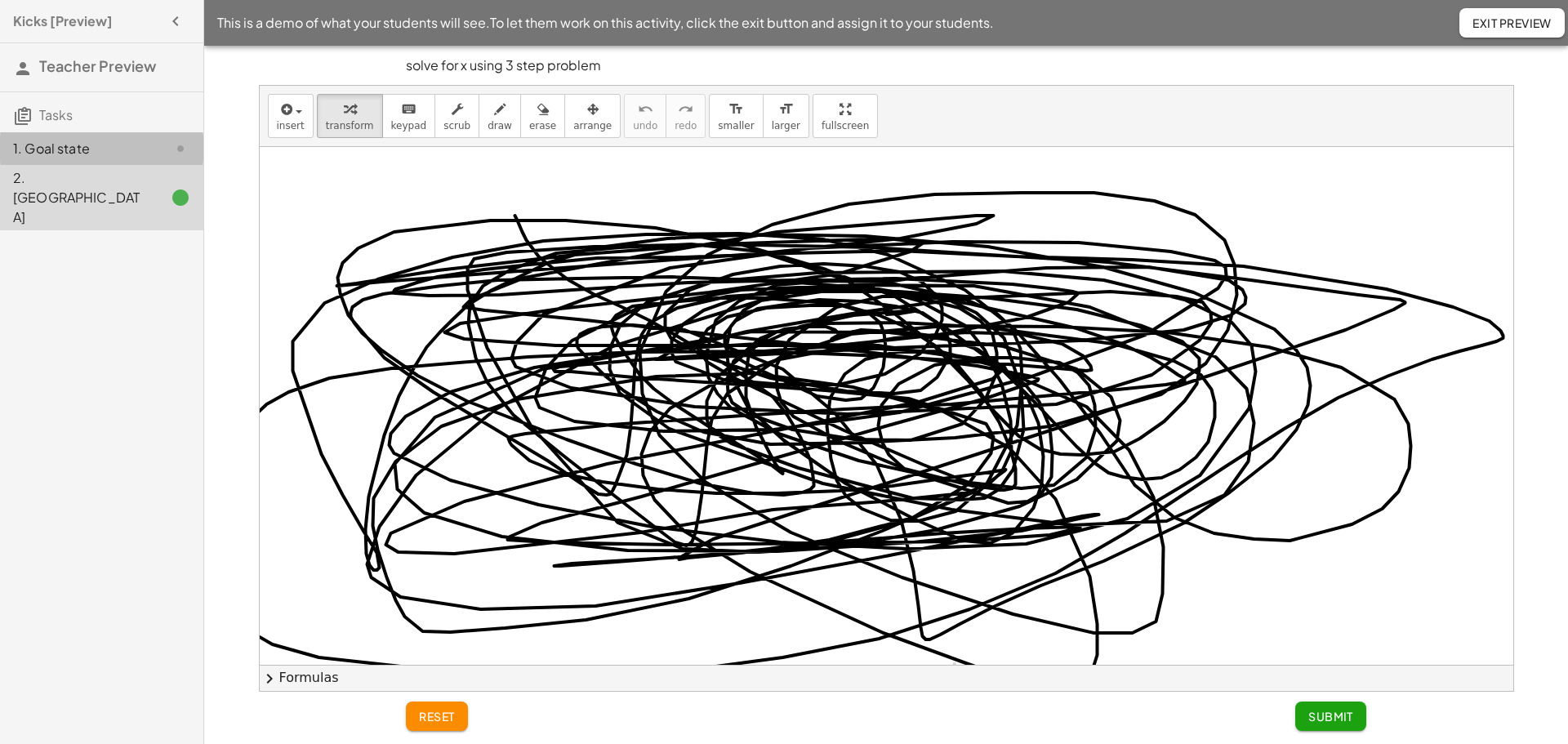
click at [63, 155] on div "1. Goal state" at bounding box center [79, 148] width 131 height 19
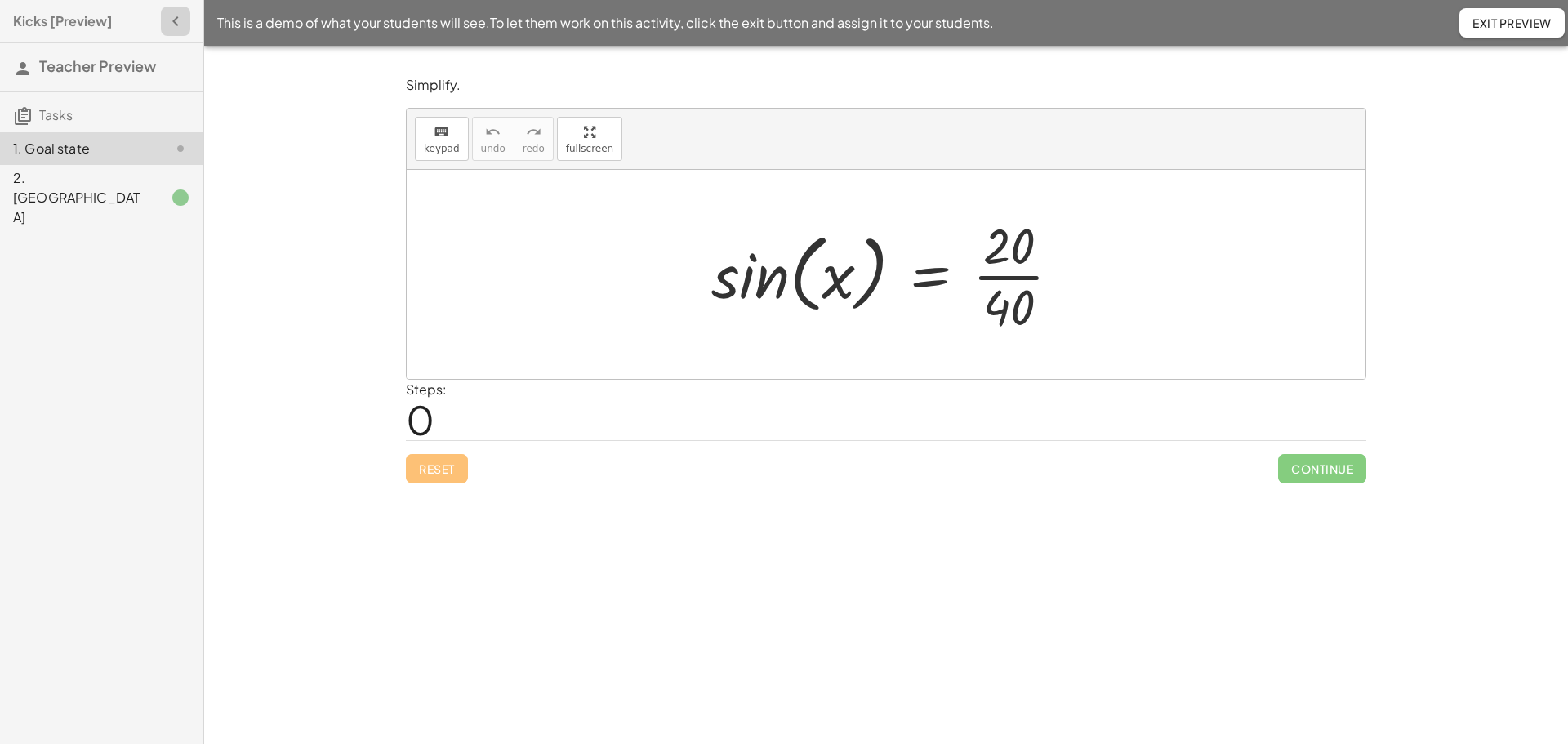
click at [170, 22] on icon "button" at bounding box center [175, 21] width 19 height 19
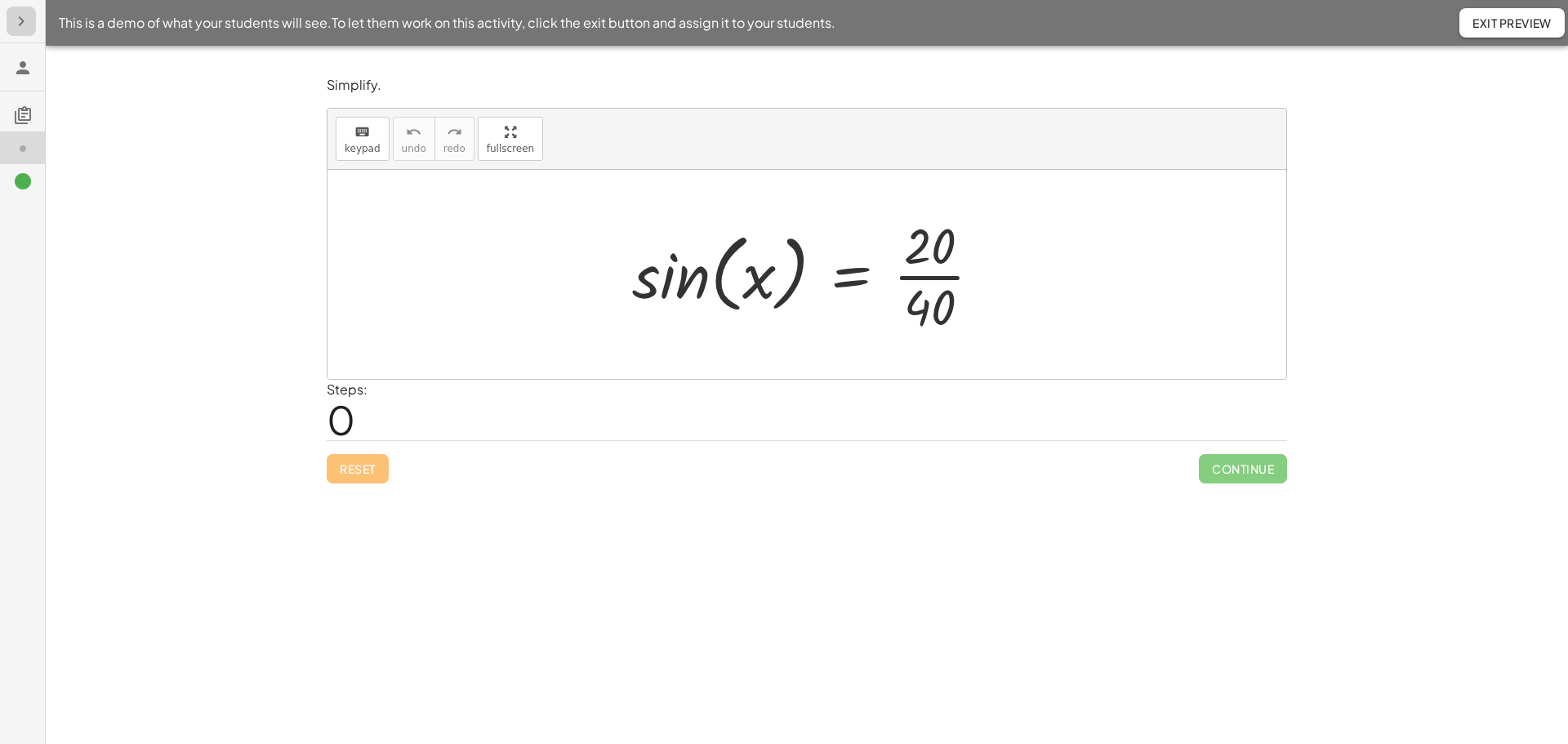
click at [30, 18] on button "button" at bounding box center [21, 21] width 29 height 29
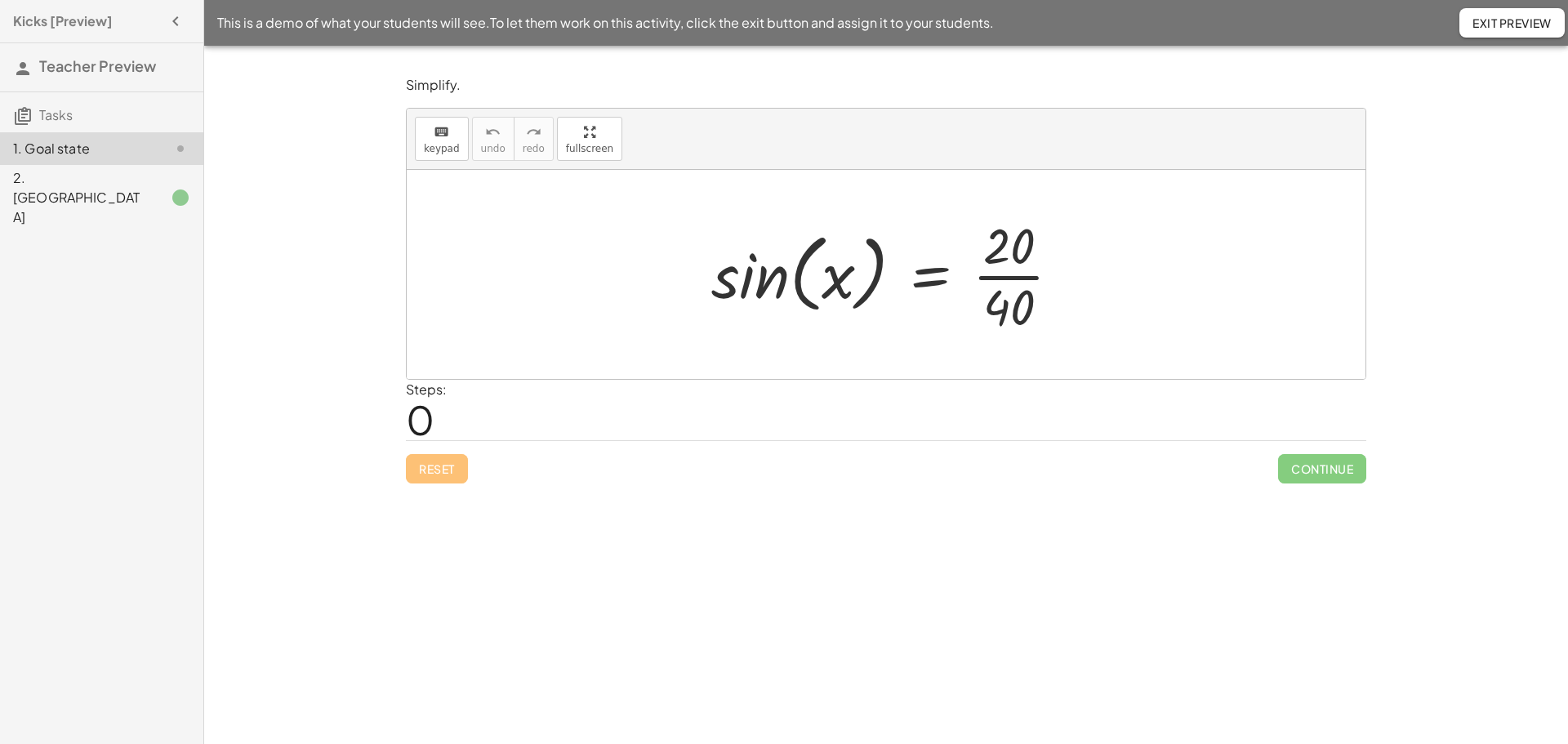
click at [429, 474] on div "Reset Continue" at bounding box center [886, 462] width 960 height 44
click at [1521, 26] on span "Exit Preview" at bounding box center [1512, 23] width 80 height 15
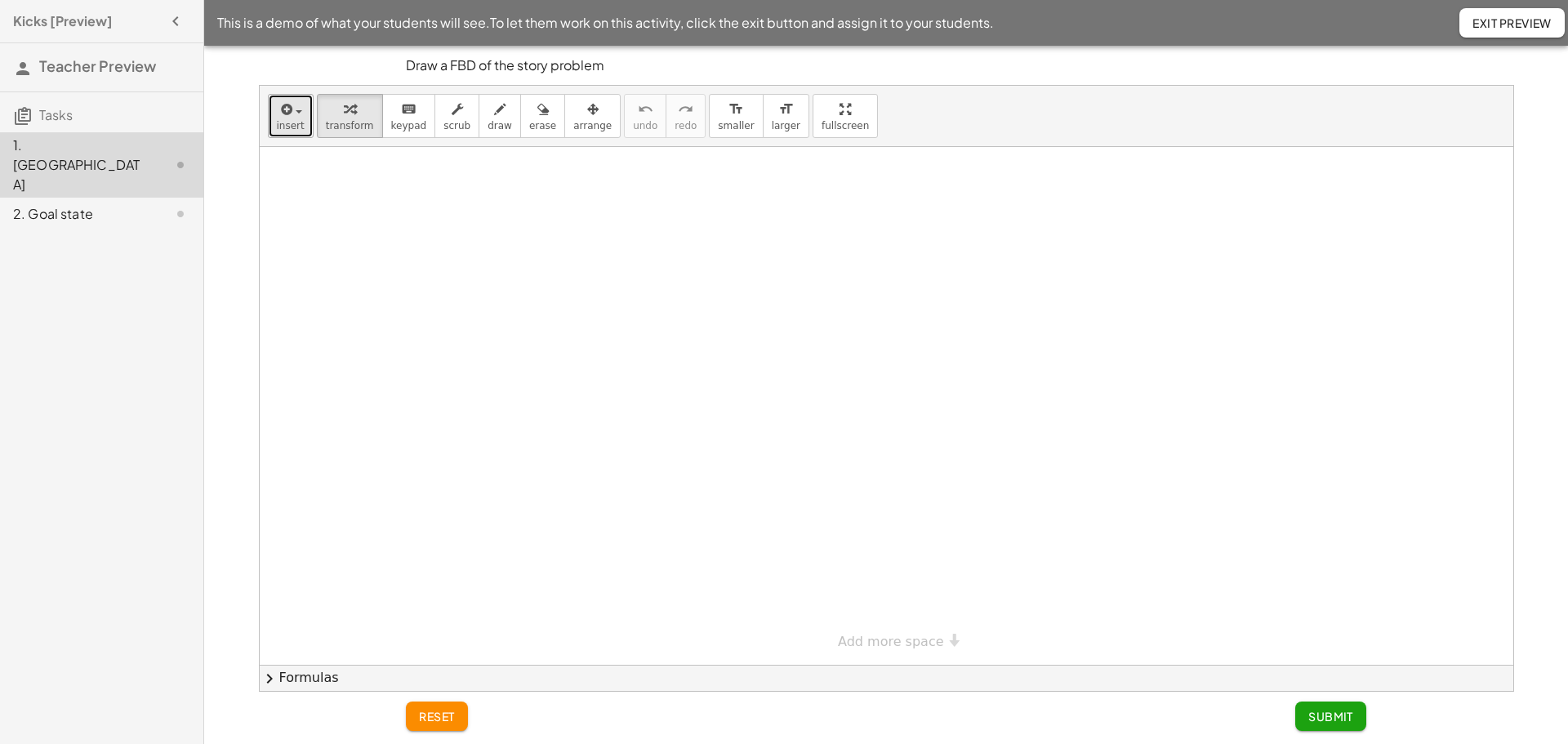
click at [298, 122] on span "insert" at bounding box center [290, 126] width 28 height 12
click at [593, 362] on div at bounding box center [886, 406] width 1253 height 517
click at [296, 116] on div "button" at bounding box center [290, 108] width 28 height 19
drag, startPoint x: 512, startPoint y: 327, endPoint x: 503, endPoint y: 292, distance: 36.1
click at [512, 324] on div at bounding box center [886, 406] width 1253 height 517
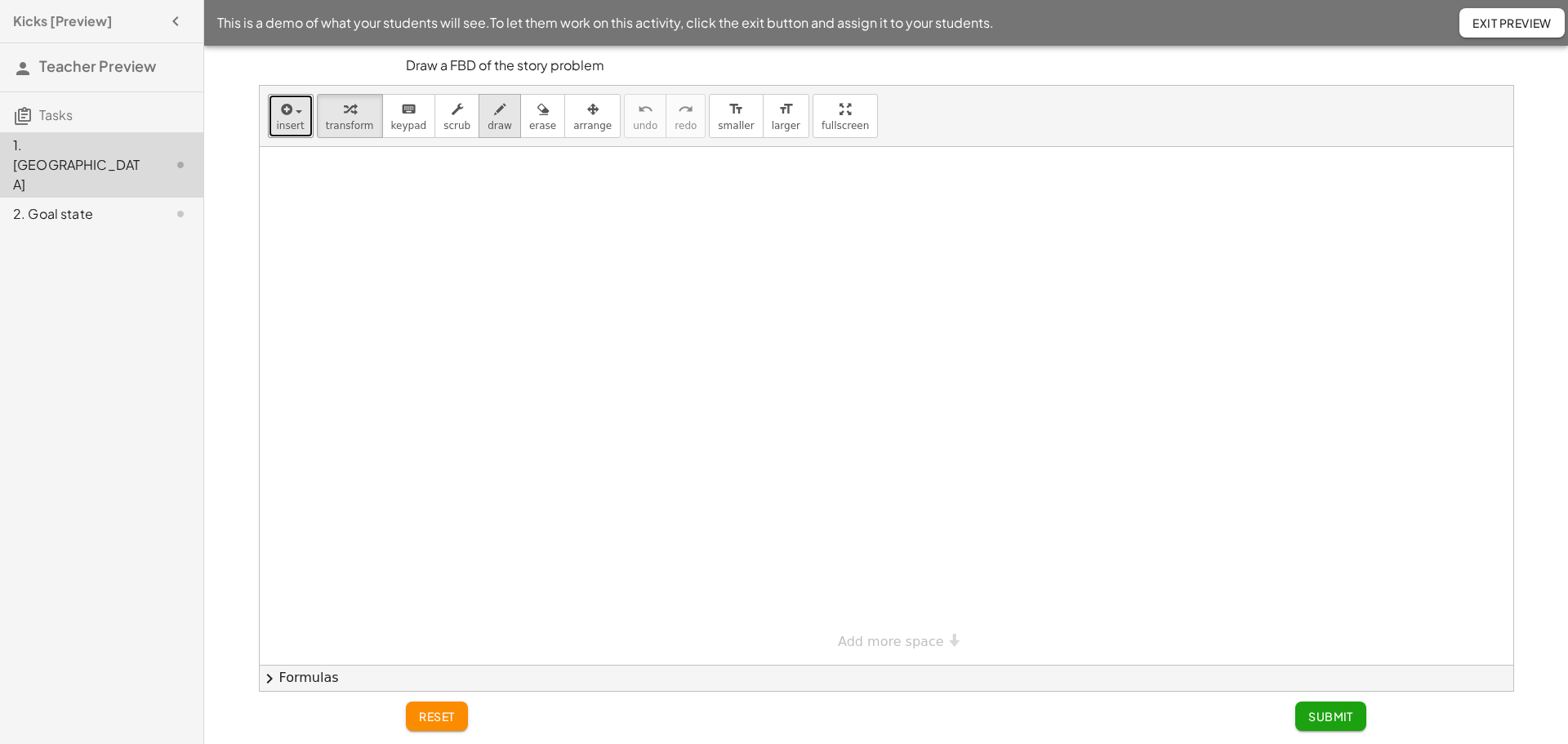
click at [487, 125] on span "draw" at bounding box center [499, 126] width 24 height 12
drag, startPoint x: 304, startPoint y: 281, endPoint x: 587, endPoint y: 264, distance: 283.5
click at [587, 264] on div at bounding box center [886, 406] width 1253 height 517
drag, startPoint x: 371, startPoint y: 201, endPoint x: 369, endPoint y: 249, distance: 48.0
click at [374, 258] on div at bounding box center [886, 406] width 1253 height 517
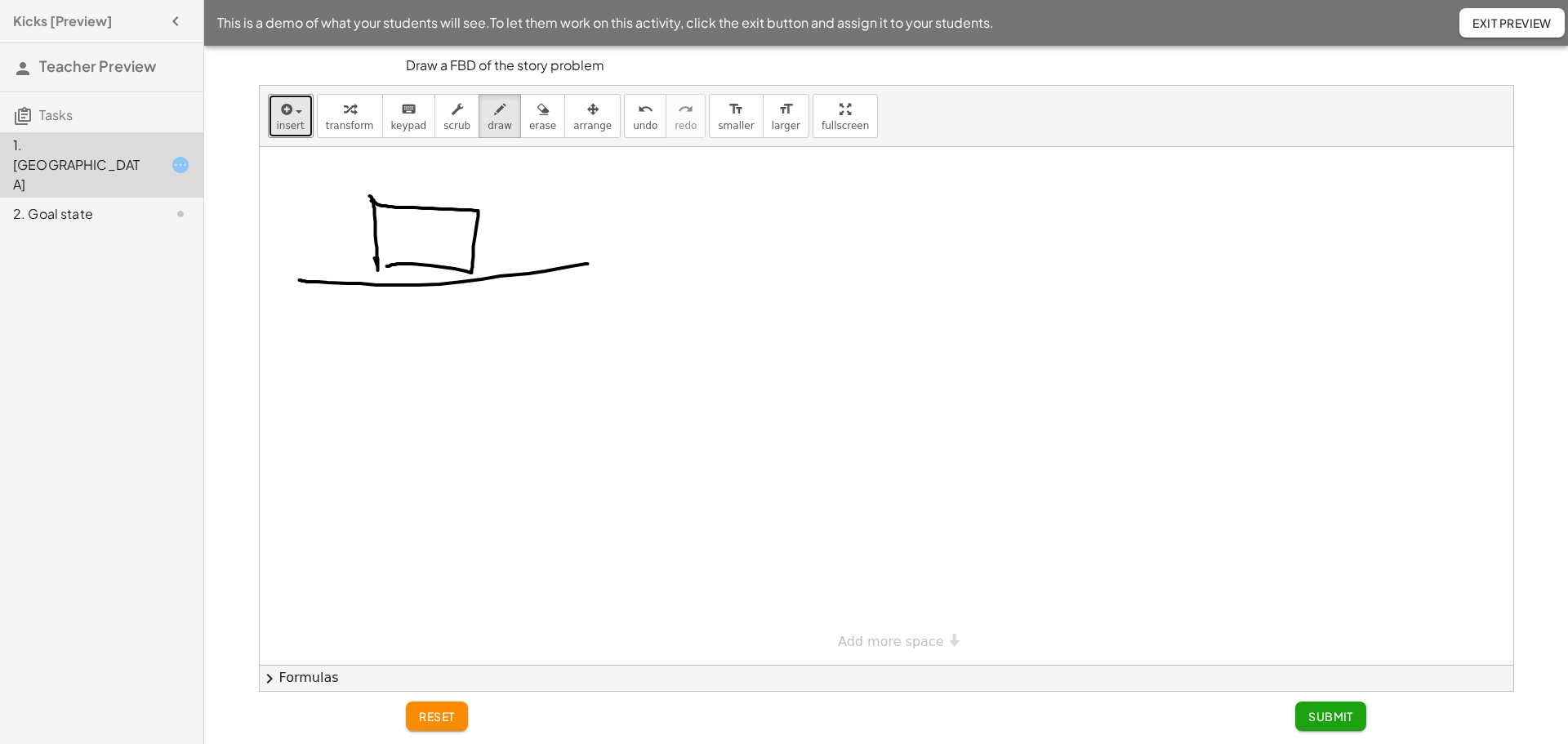
drag, startPoint x: 372, startPoint y: 199, endPoint x: 380, endPoint y: 248, distance: 49.6
click at [377, 260] on div at bounding box center [886, 406] width 1253 height 517
drag, startPoint x: 418, startPoint y: 160, endPoint x: 415, endPoint y: 177, distance: 17.3
click at [426, 172] on div at bounding box center [886, 406] width 1253 height 517
drag, startPoint x: 283, startPoint y: 235, endPoint x: 323, endPoint y: 228, distance: 40.6
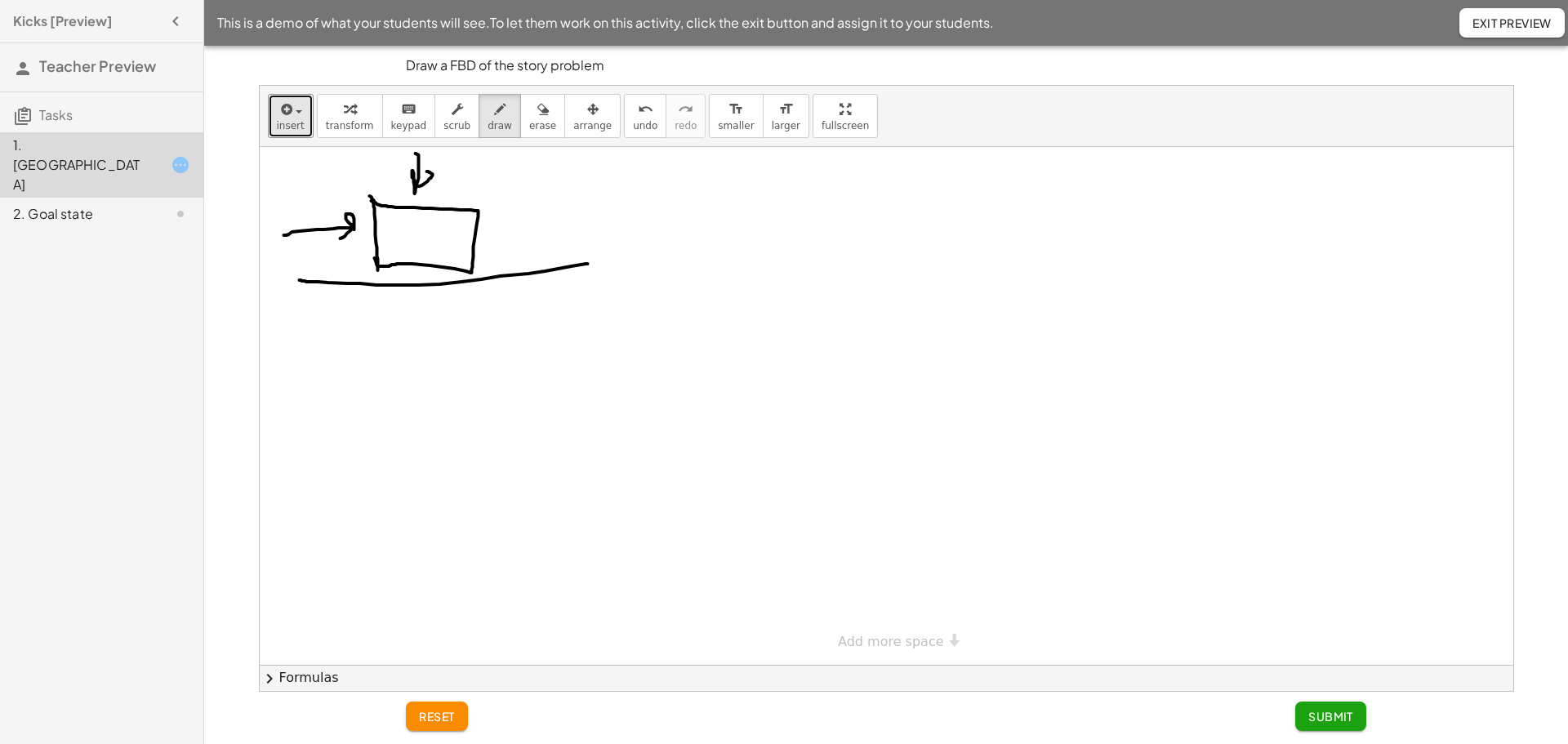
click at [323, 229] on div at bounding box center [886, 406] width 1253 height 517
drag, startPoint x: 583, startPoint y: 233, endPoint x: 465, endPoint y: 310, distance: 140.9
click at [523, 264] on div at bounding box center [886, 406] width 1253 height 517
drag, startPoint x: 440, startPoint y: 367, endPoint x: 465, endPoint y: 351, distance: 29.7
click at [463, 350] on div at bounding box center [886, 406] width 1253 height 517
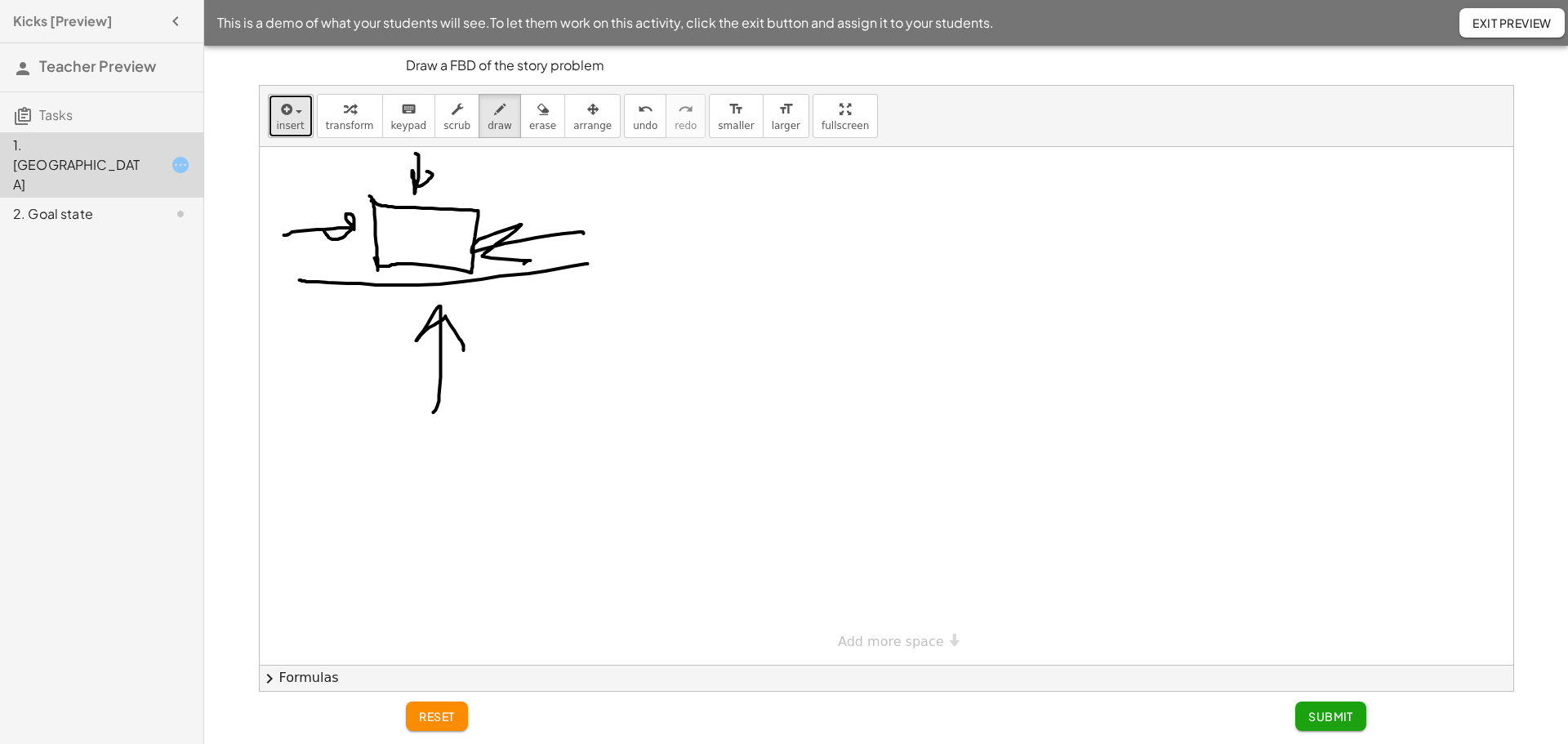
click at [290, 120] on span "insert" at bounding box center [290, 126] width 28 height 12
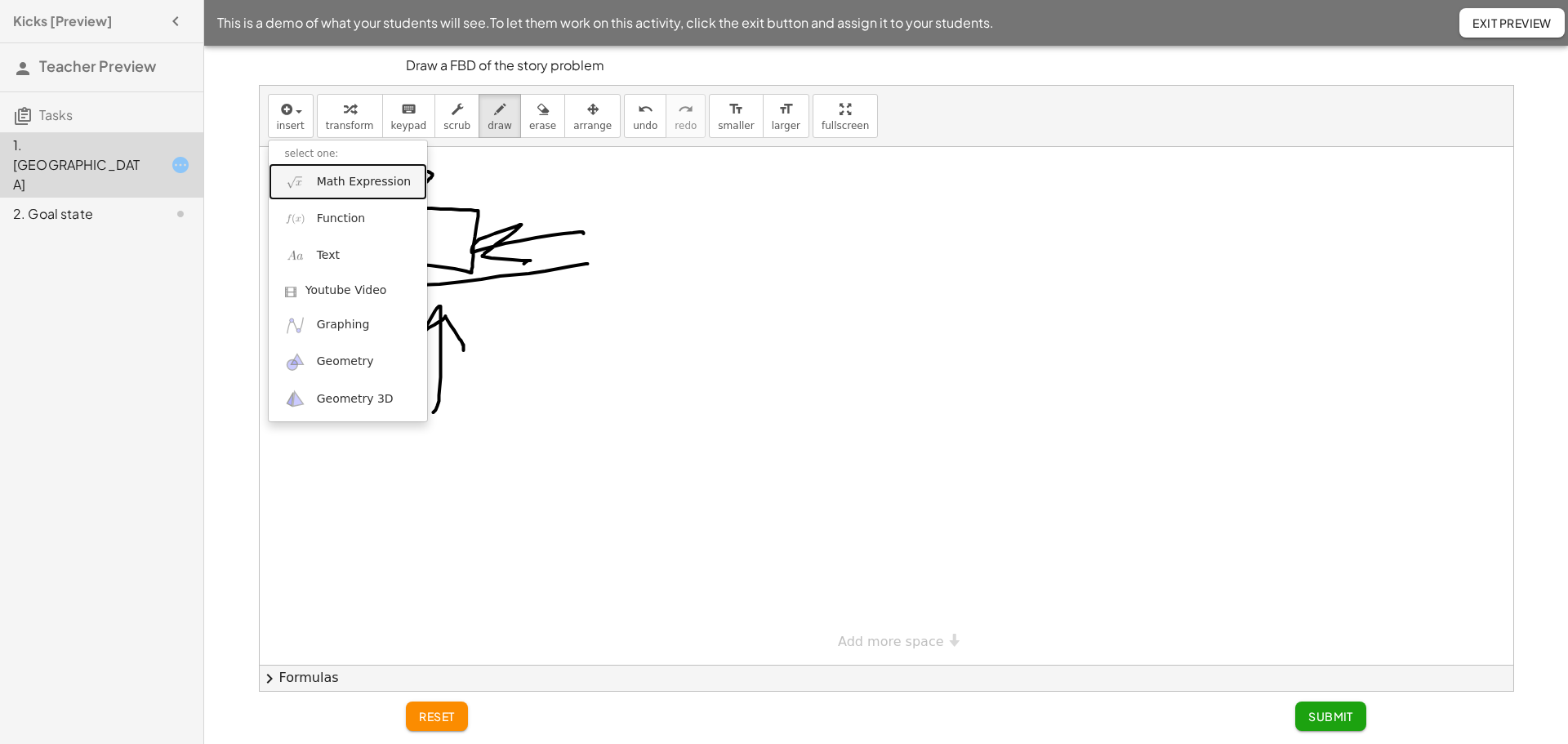
click at [368, 184] on span "Math Expression" at bounding box center [363, 182] width 94 height 17
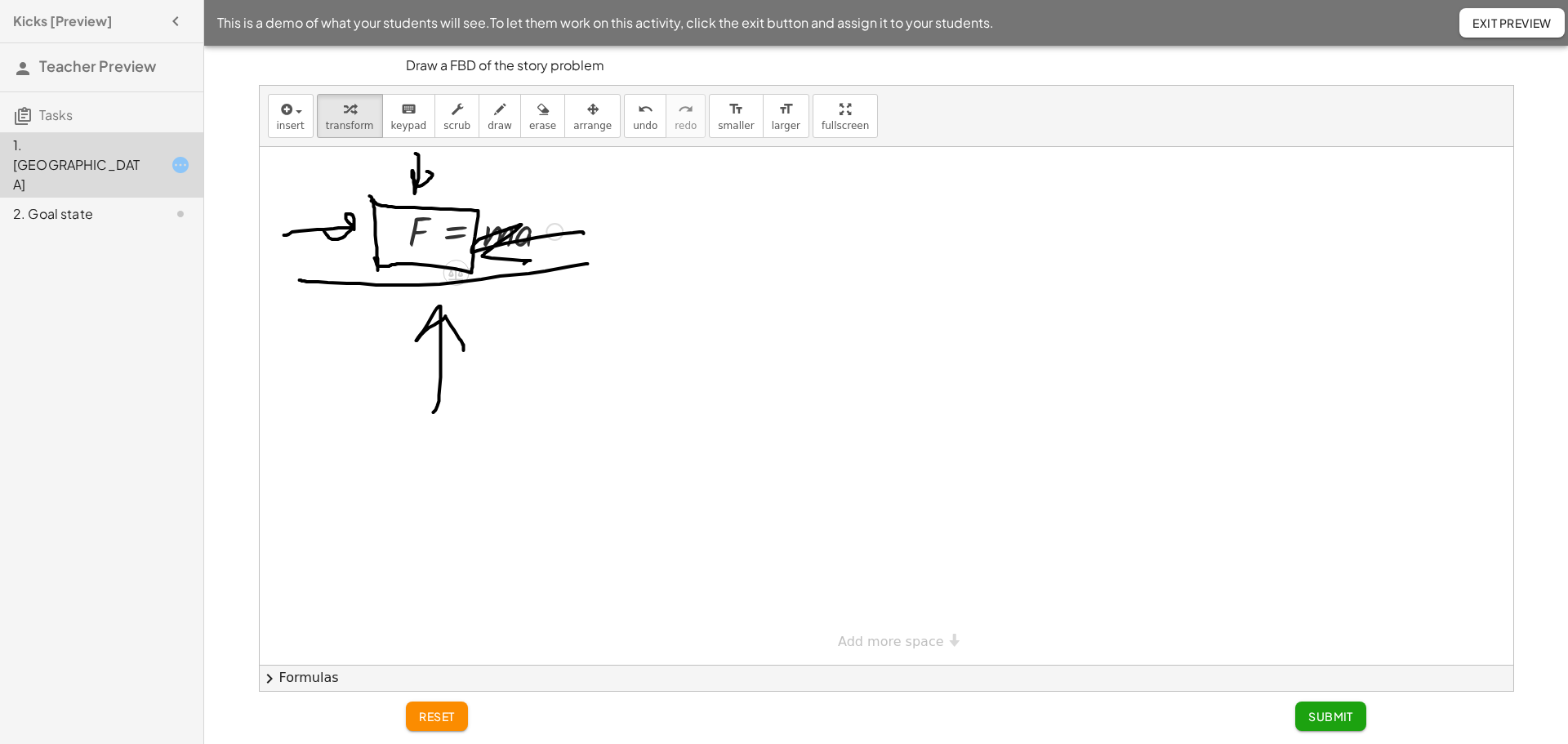
click at [460, 223] on div at bounding box center [486, 230] width 171 height 55
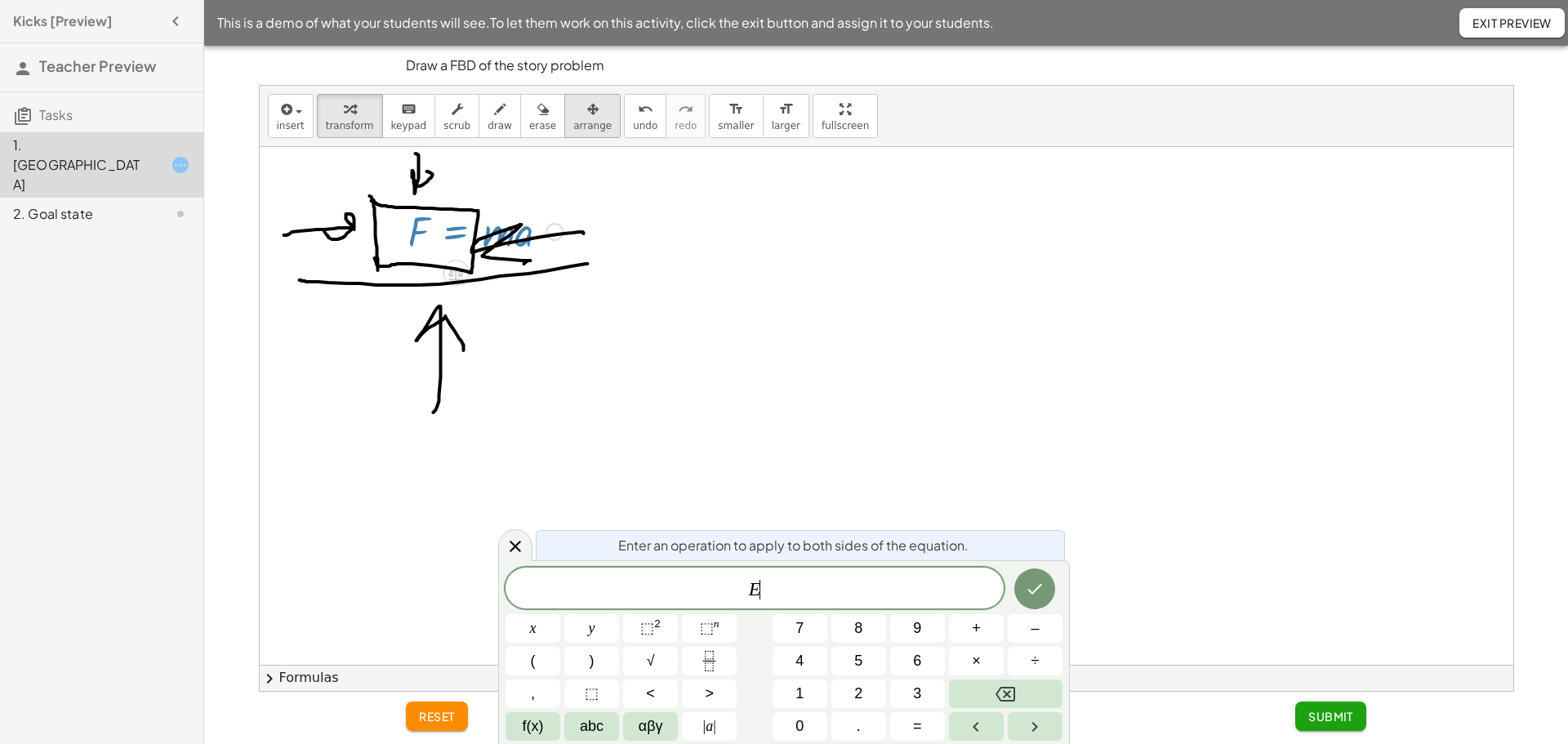
click at [587, 107] on icon "button" at bounding box center [593, 109] width 12 height 19
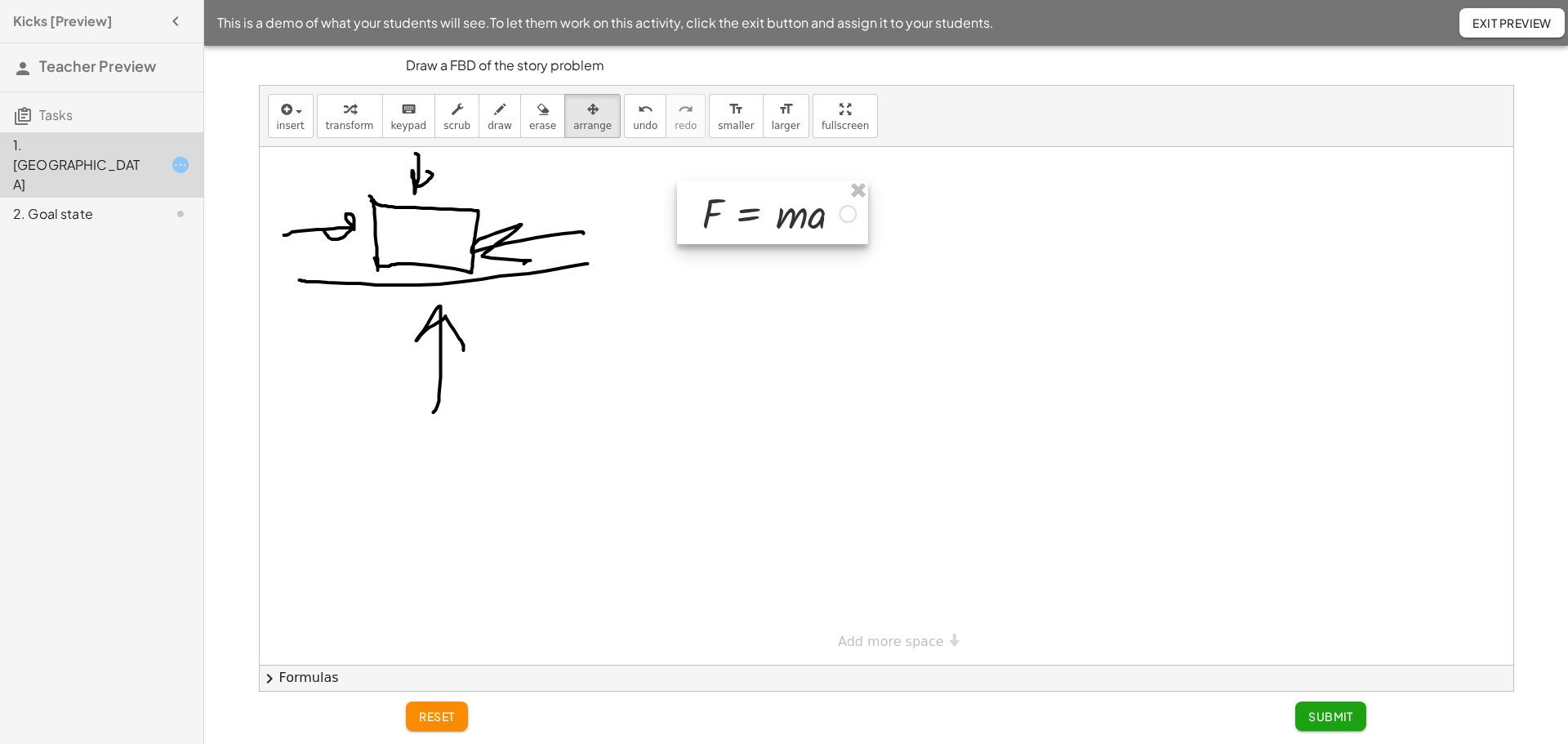
drag, startPoint x: 437, startPoint y: 222, endPoint x: 730, endPoint y: 204, distance: 293.6
click at [730, 204] on div at bounding box center [773, 213] width 191 height 64
click at [738, 321] on div at bounding box center [886, 406] width 1253 height 517
click at [753, 373] on div at bounding box center [886, 406] width 1253 height 517
click at [295, 118] on button "insert" at bounding box center [290, 115] width 46 height 44
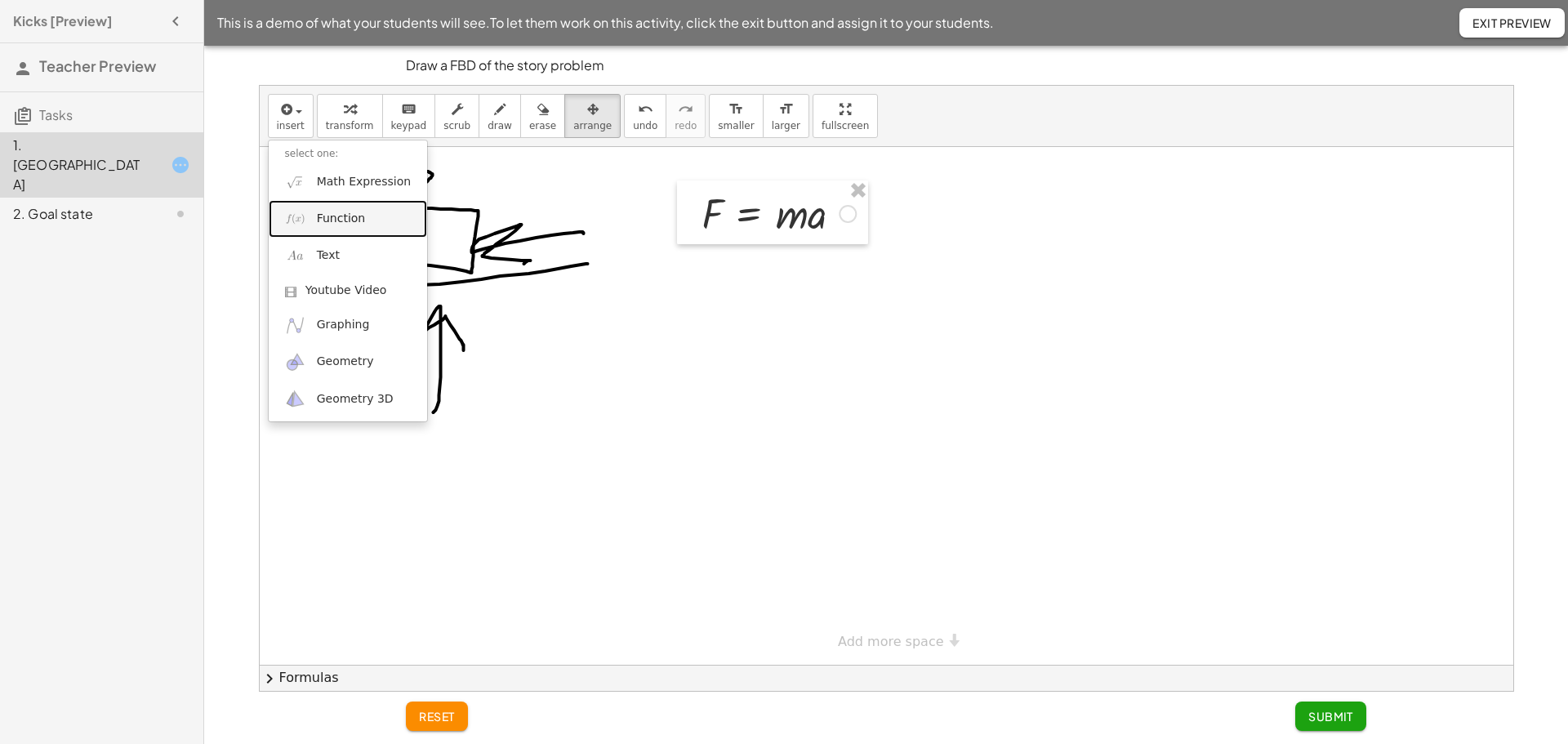
click at [335, 220] on span "Function" at bounding box center [341, 219] width 49 height 17
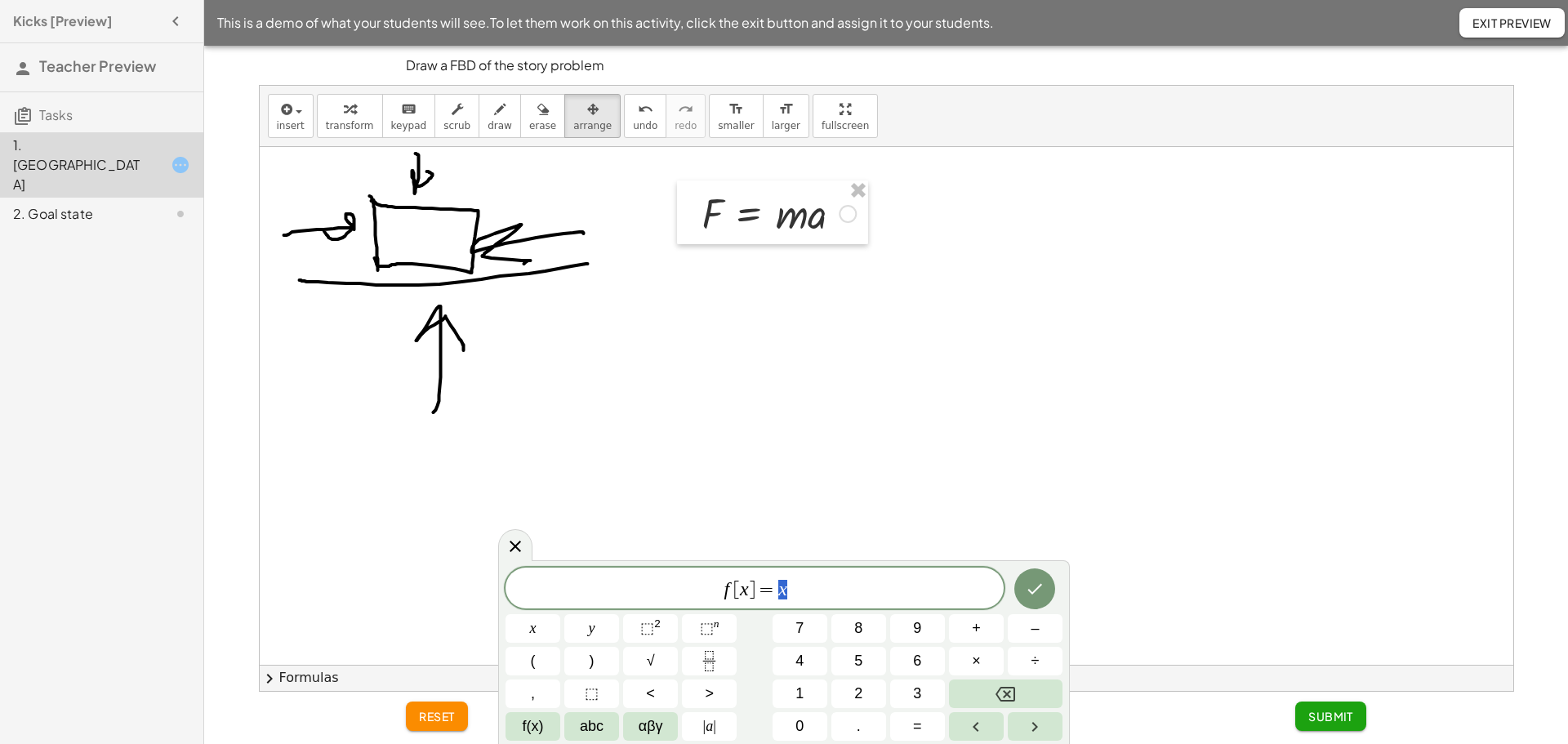
click at [800, 586] on span "f [ x ] = x" at bounding box center [754, 589] width 498 height 23
click at [800, 586] on span "f [ x ] = x ​" at bounding box center [754, 589] width 498 height 23
click at [800, 587] on span "f [ x ] = x ​" at bounding box center [754, 589] width 498 height 23
click at [799, 588] on span "f [ x ] = x ​" at bounding box center [754, 589] width 498 height 23
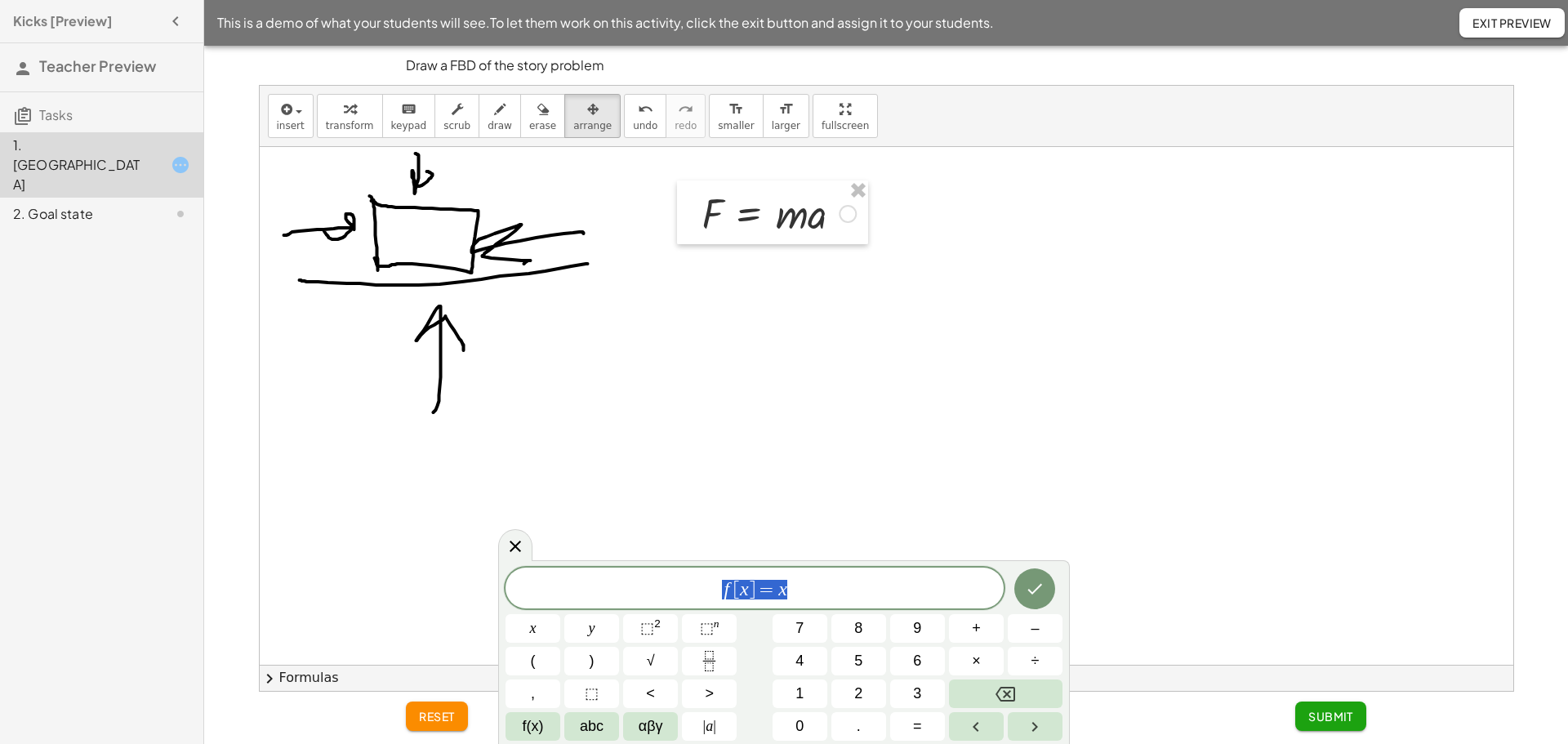
drag, startPoint x: 799, startPoint y: 588, endPoint x: 686, endPoint y: 582, distance: 113.2
click at [684, 582] on span "f [ x ] = x" at bounding box center [754, 589] width 498 height 23
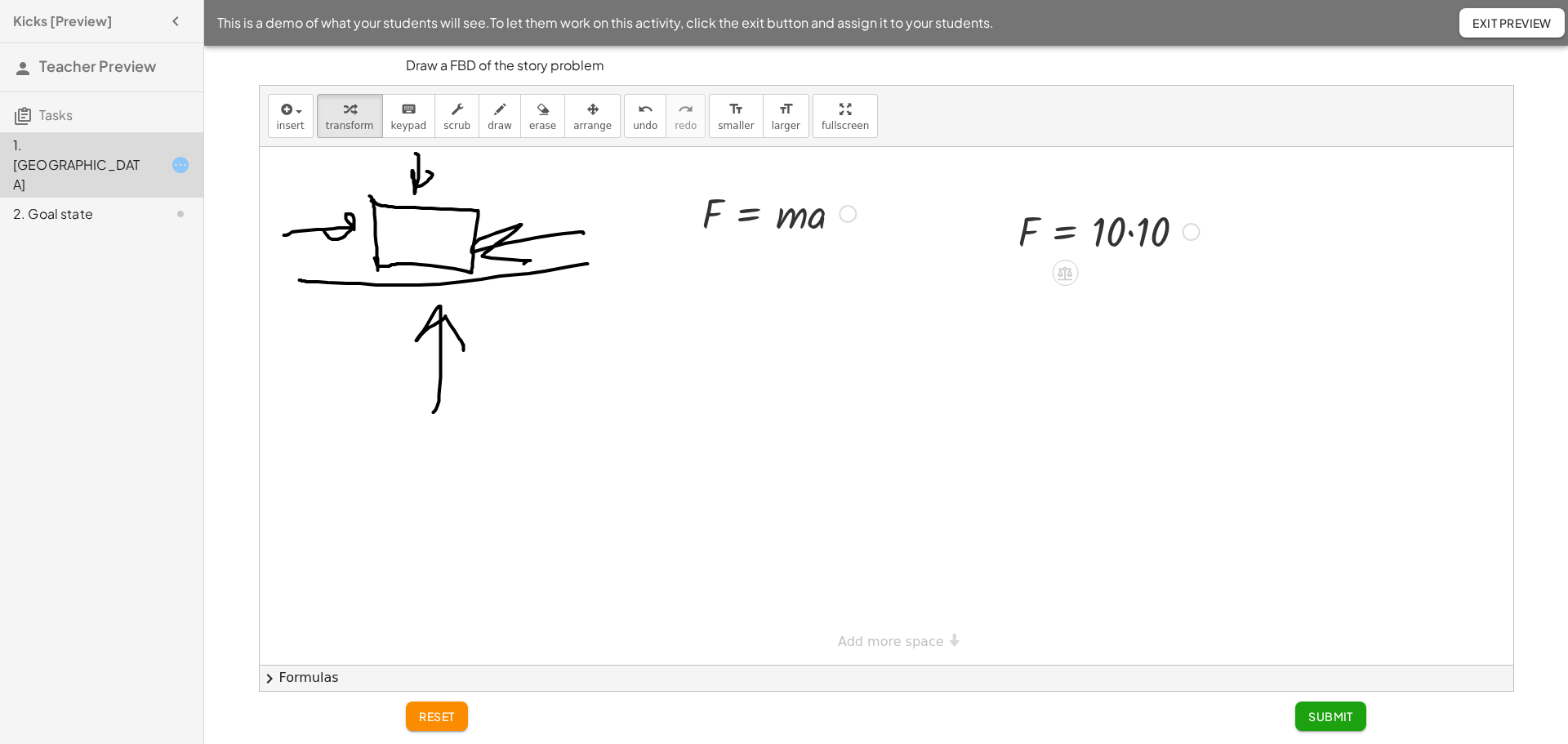
click at [1137, 239] on div at bounding box center [1108, 230] width 198 height 55
click at [1137, 238] on div at bounding box center [1108, 230] width 198 height 55
click at [1335, 714] on span "Submit" at bounding box center [1331, 716] width 45 height 15
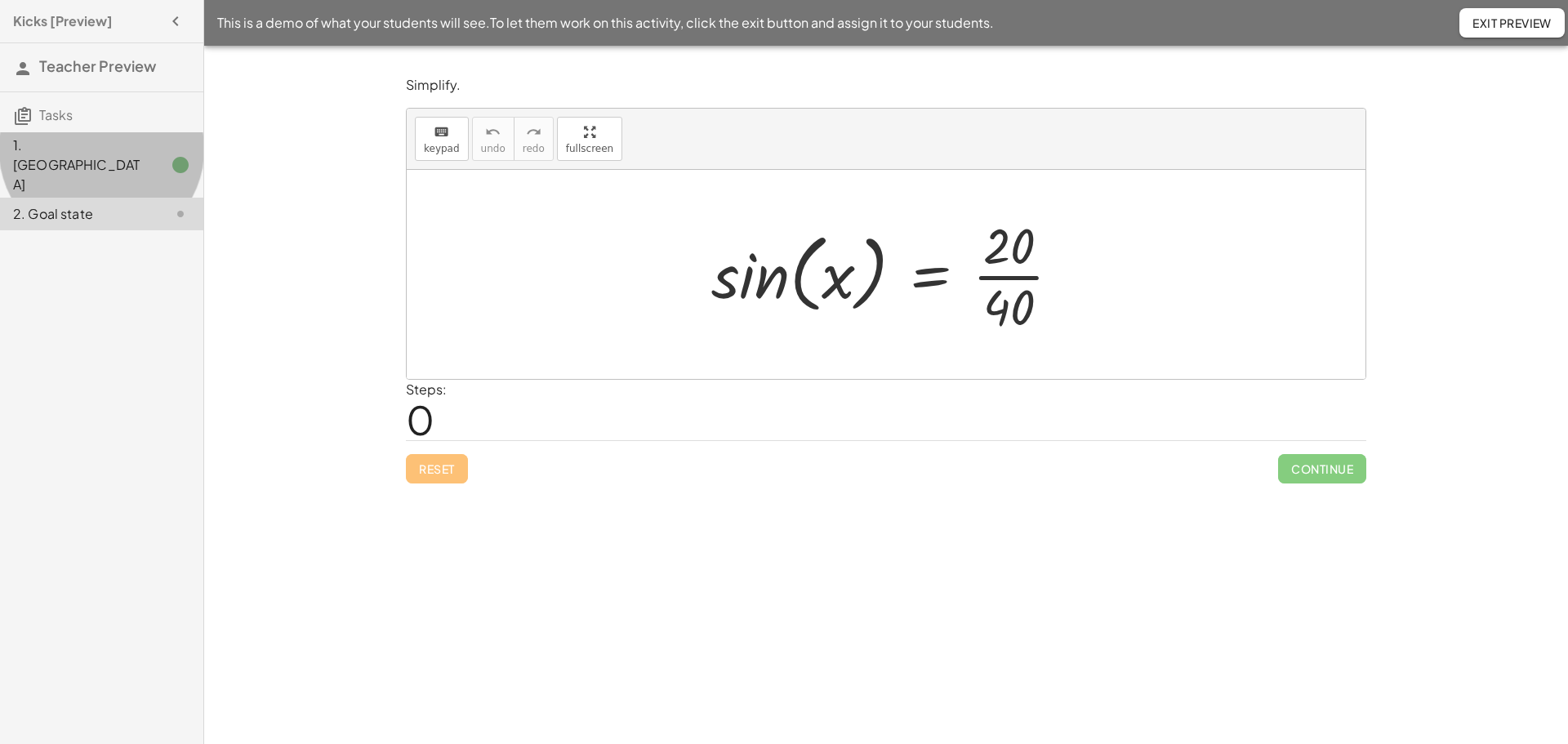
click at [53, 151] on div "1. [GEOGRAPHIC_DATA]" at bounding box center [79, 165] width 131 height 59
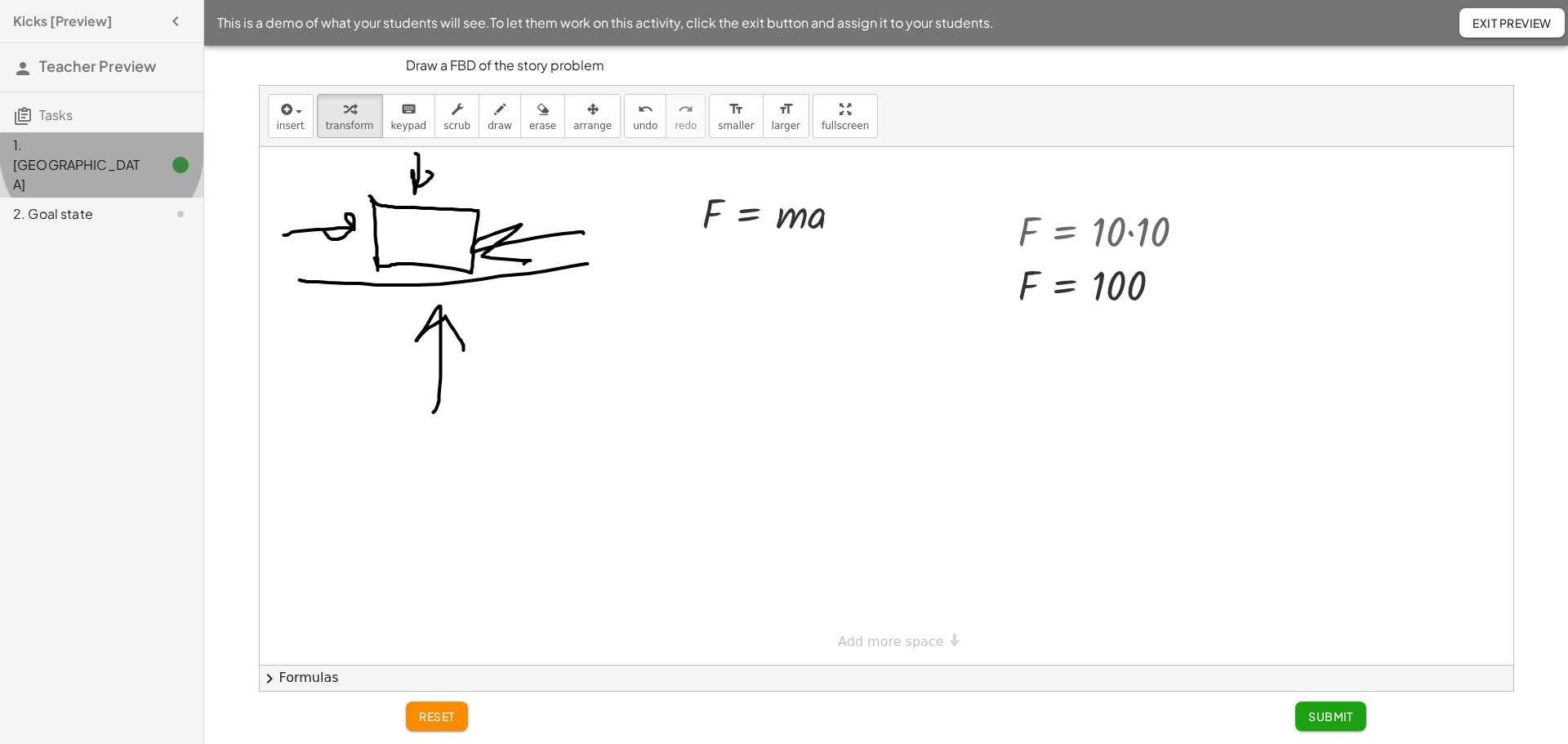
click at [50, 146] on div "1. [GEOGRAPHIC_DATA]" at bounding box center [79, 165] width 131 height 59
click at [49, 116] on span "Tasks" at bounding box center [56, 115] width 33 height 17
click at [173, 19] on icon "button" at bounding box center [175, 21] width 19 height 19
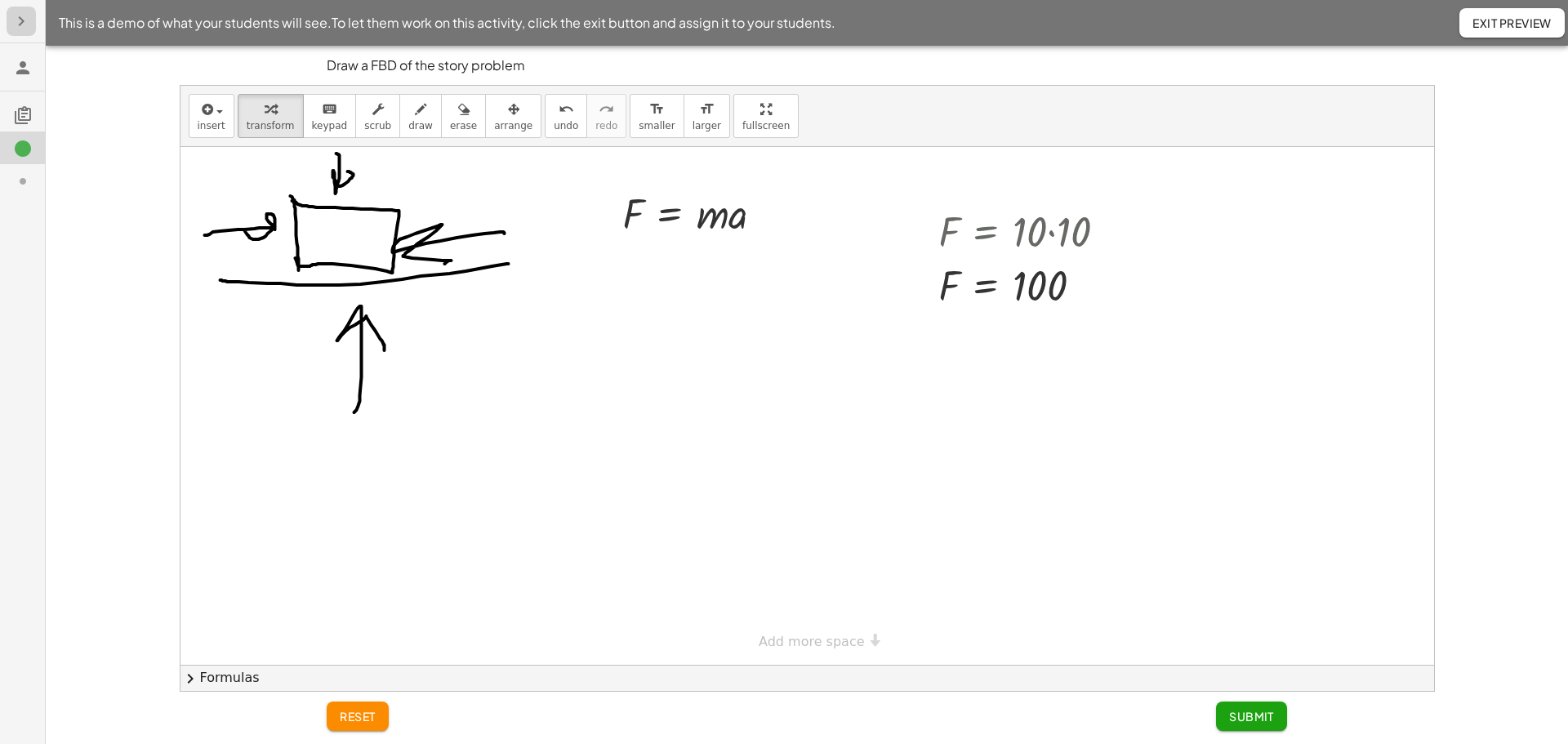
click at [14, 18] on icon "button" at bounding box center [21, 21] width 19 height 19
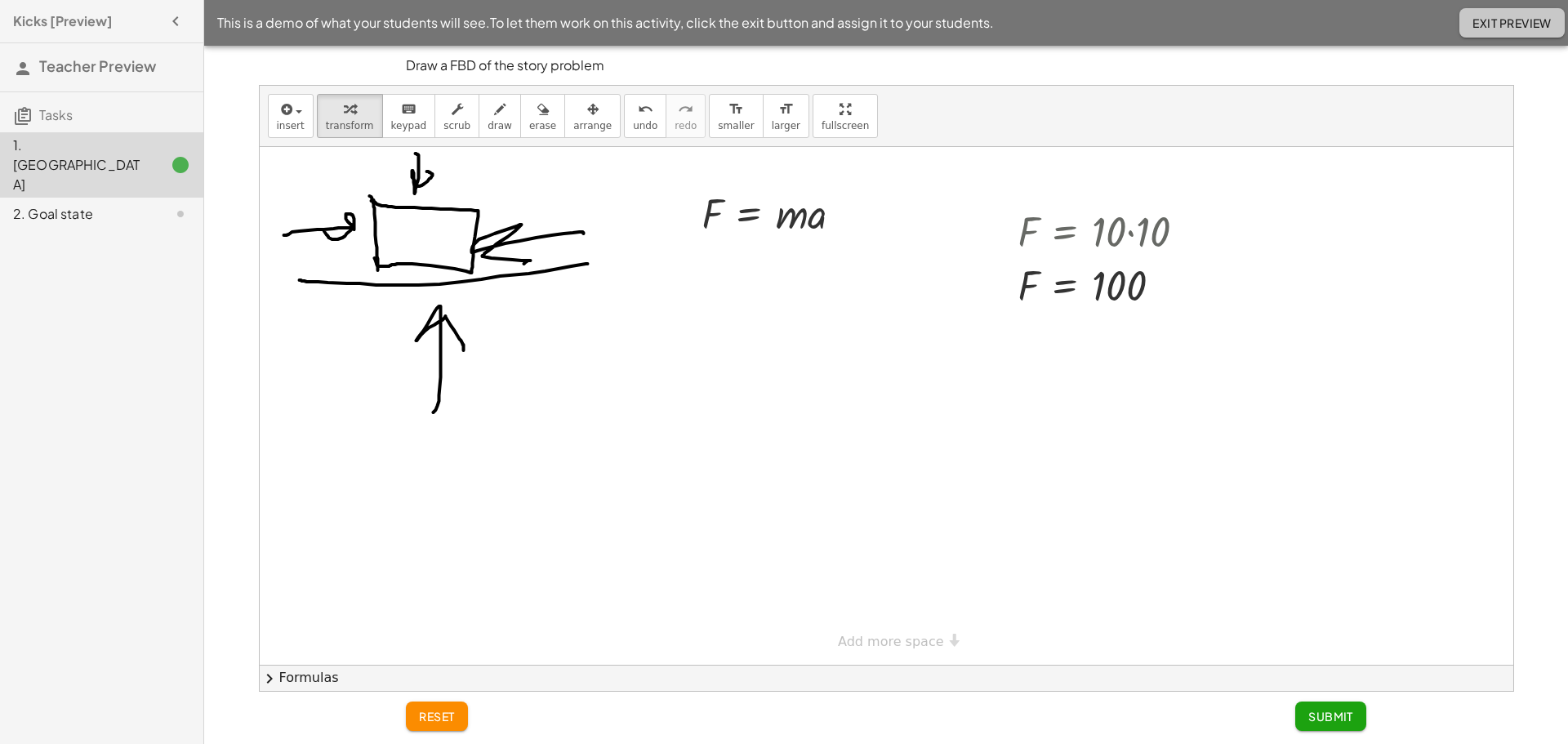
click at [1511, 23] on span "Exit Preview" at bounding box center [1512, 23] width 80 height 15
